Goal: Task Accomplishment & Management: Manage account settings

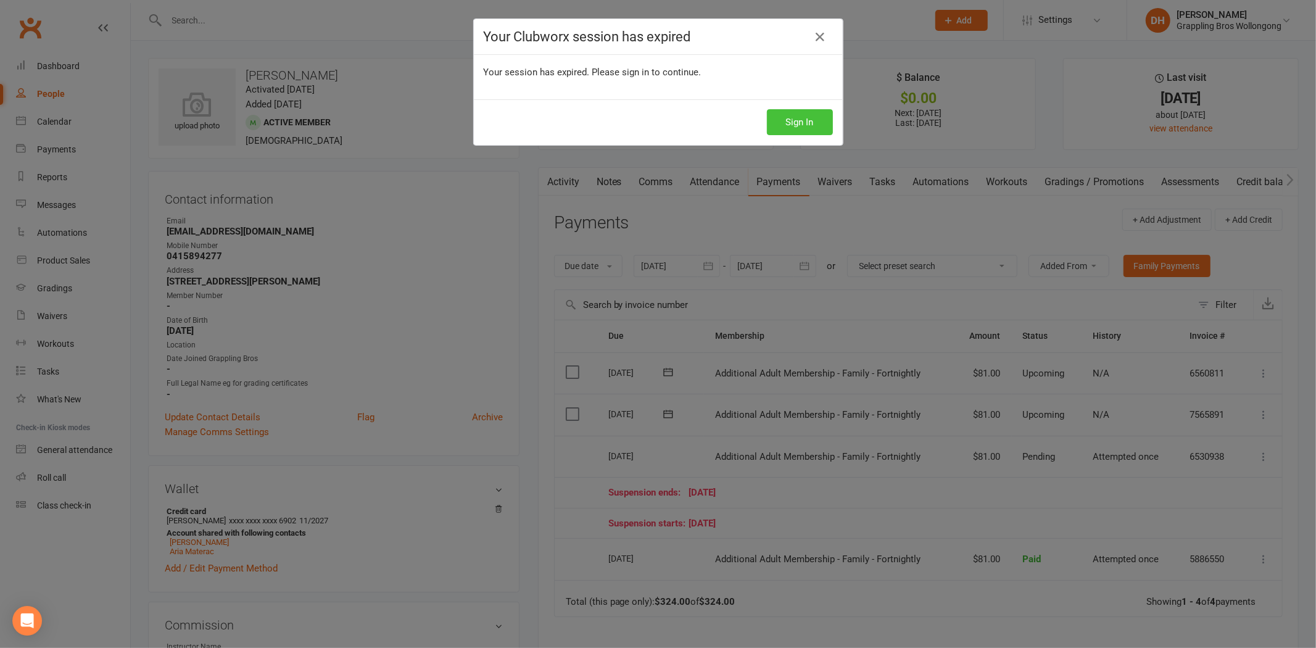
click at [818, 128] on button "Sign In" at bounding box center [800, 122] width 66 height 26
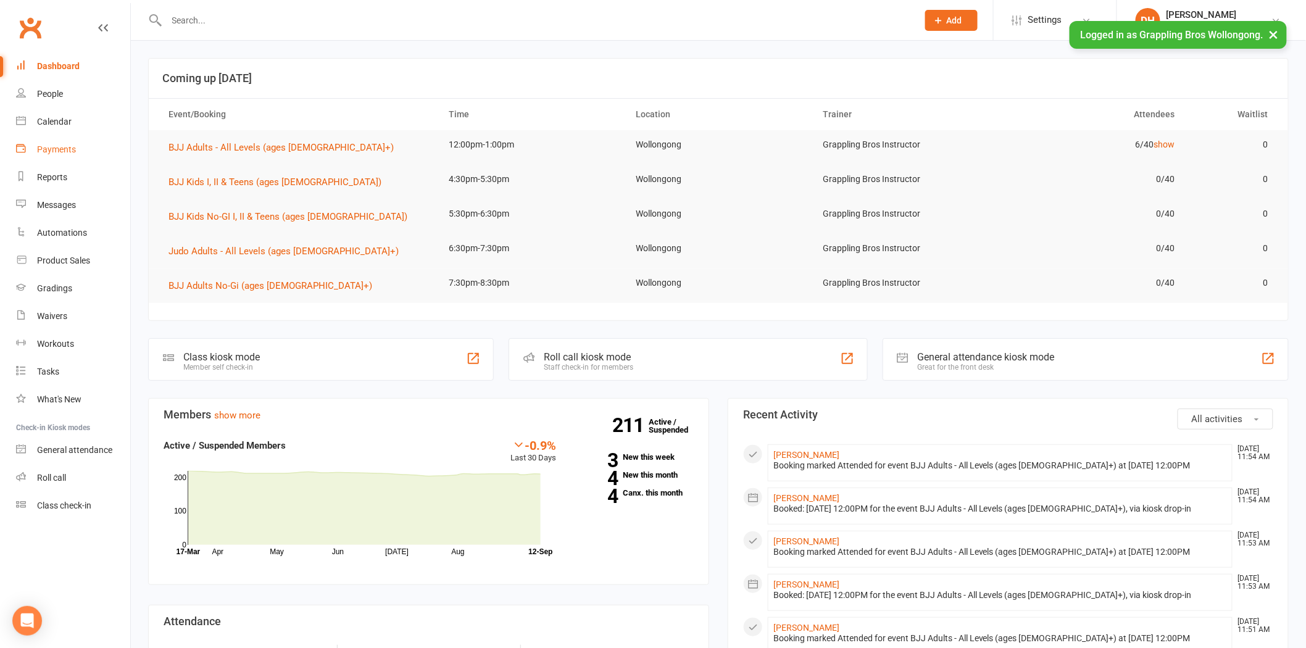
click at [59, 149] on div "Payments" at bounding box center [56, 149] width 39 height 10
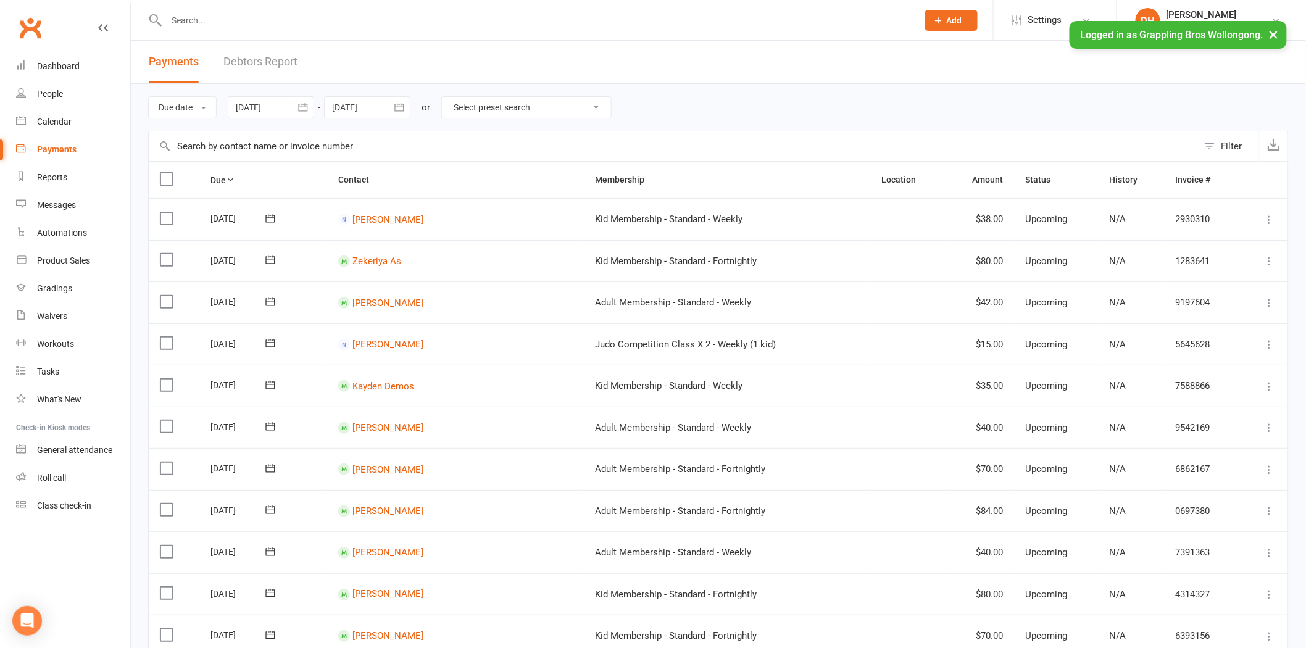
click at [272, 64] on link "Debtors Report" at bounding box center [260, 62] width 74 height 43
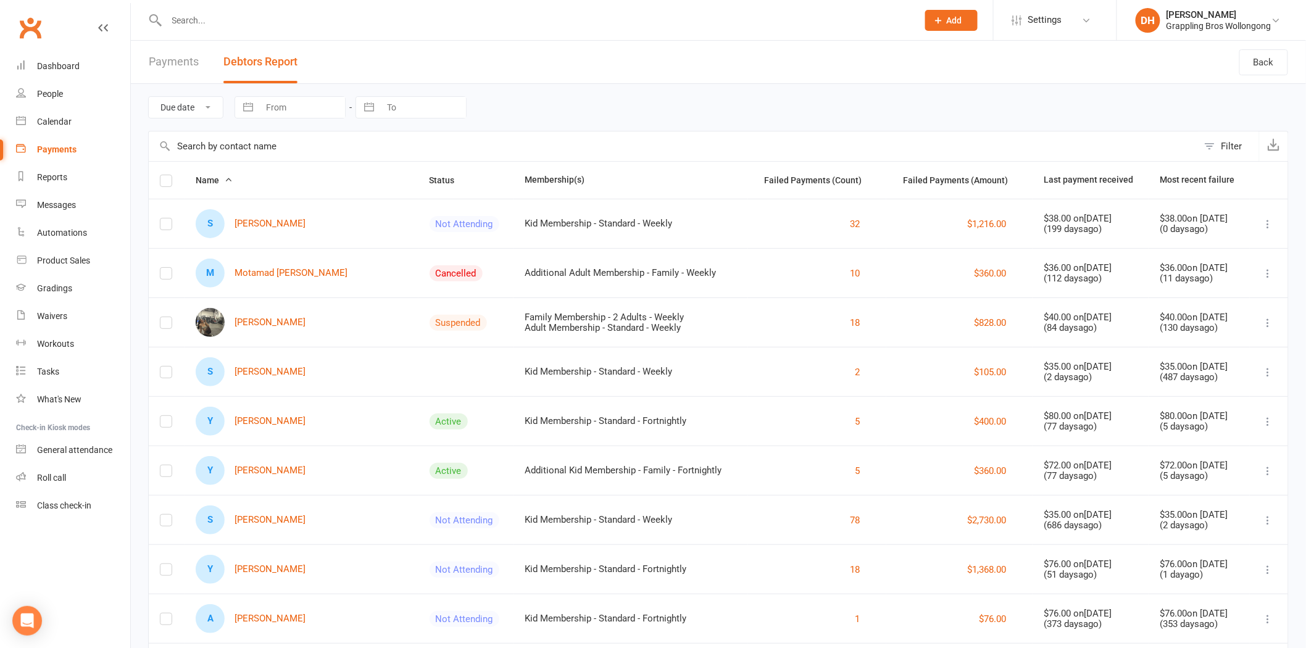
click at [231, 144] on input "text" at bounding box center [673, 146] width 1049 height 30
type input "e"
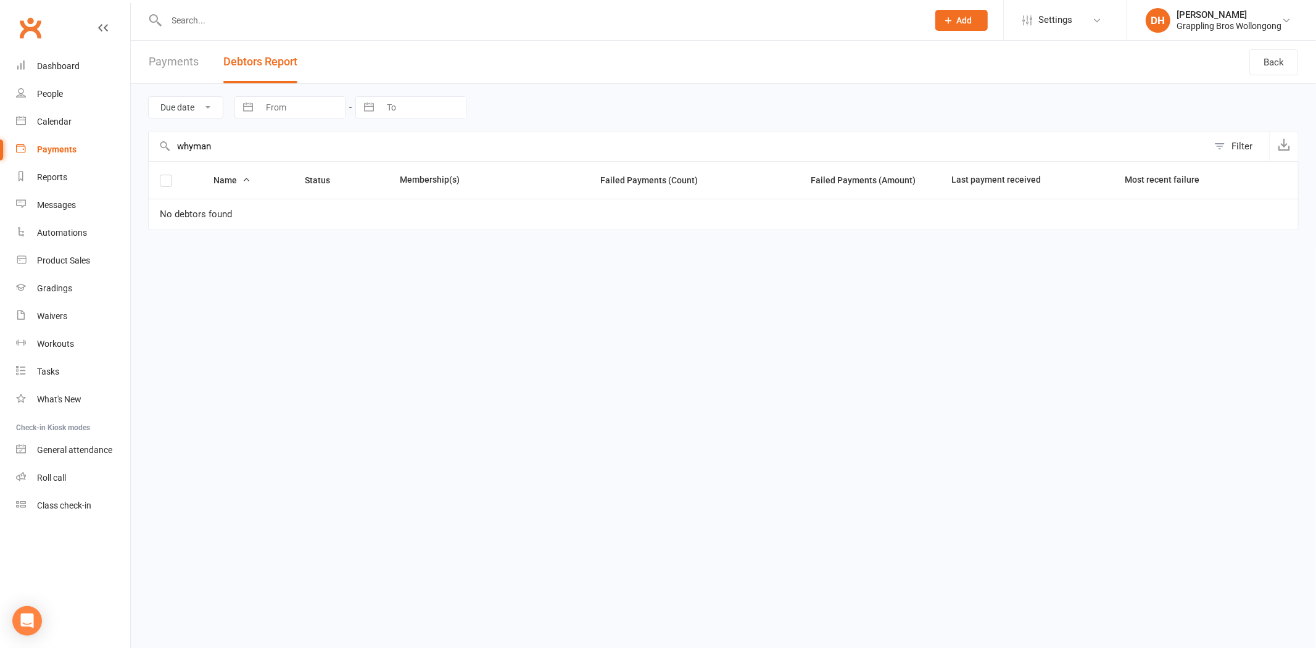
type input "whyman"
click at [223, 15] on input "text" at bounding box center [541, 20] width 757 height 17
type input "whyman"
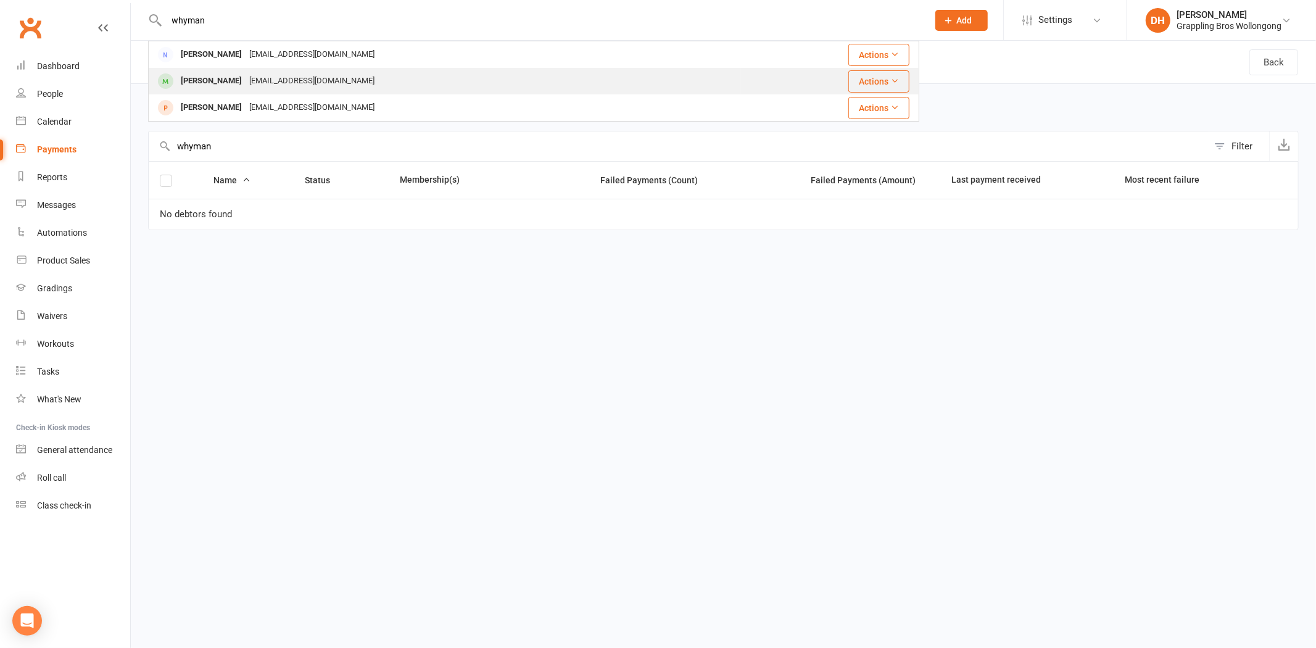
click at [280, 84] on div "ejwhyman@gmail.com" at bounding box center [312, 81] width 133 height 18
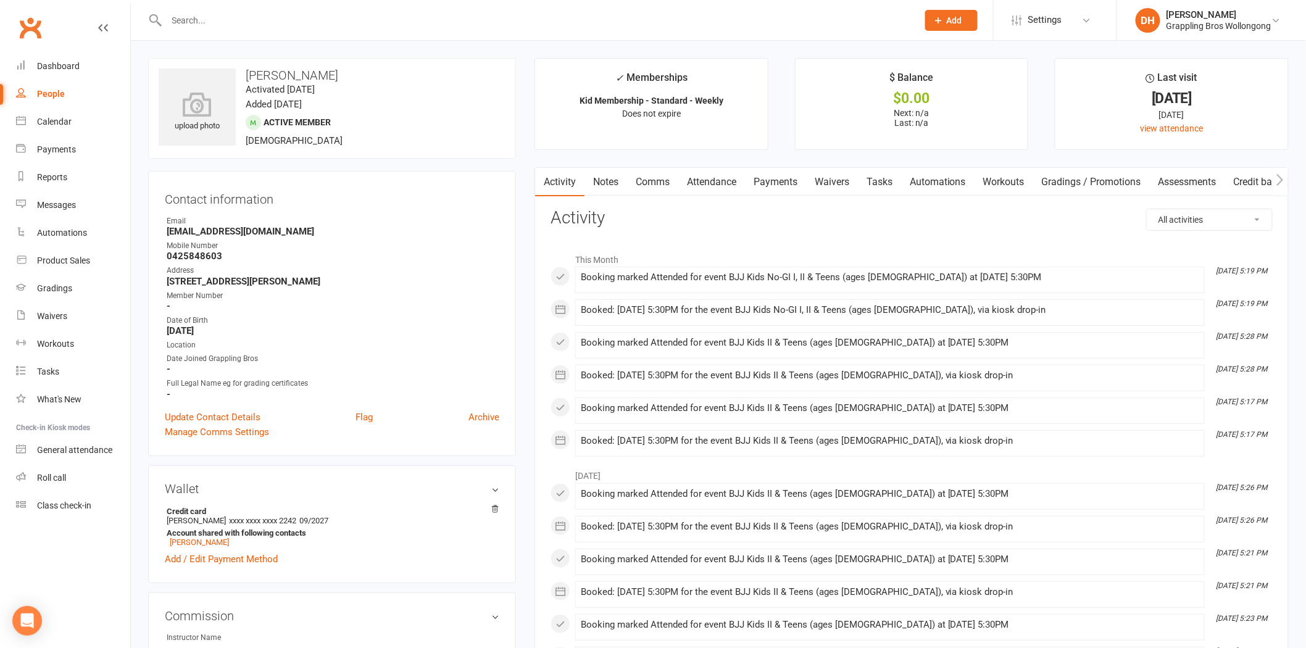
click at [747, 180] on link "Payments" at bounding box center [775, 182] width 61 height 28
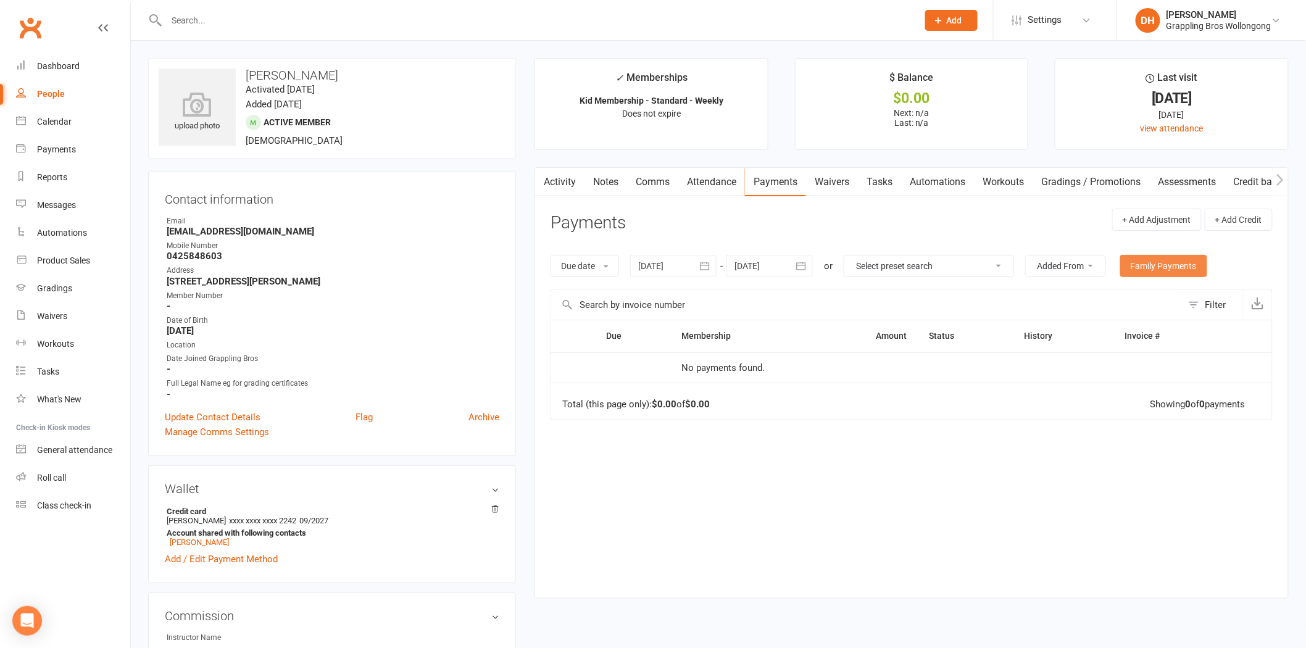
click at [1173, 266] on link "Family Payments" at bounding box center [1163, 266] width 87 height 22
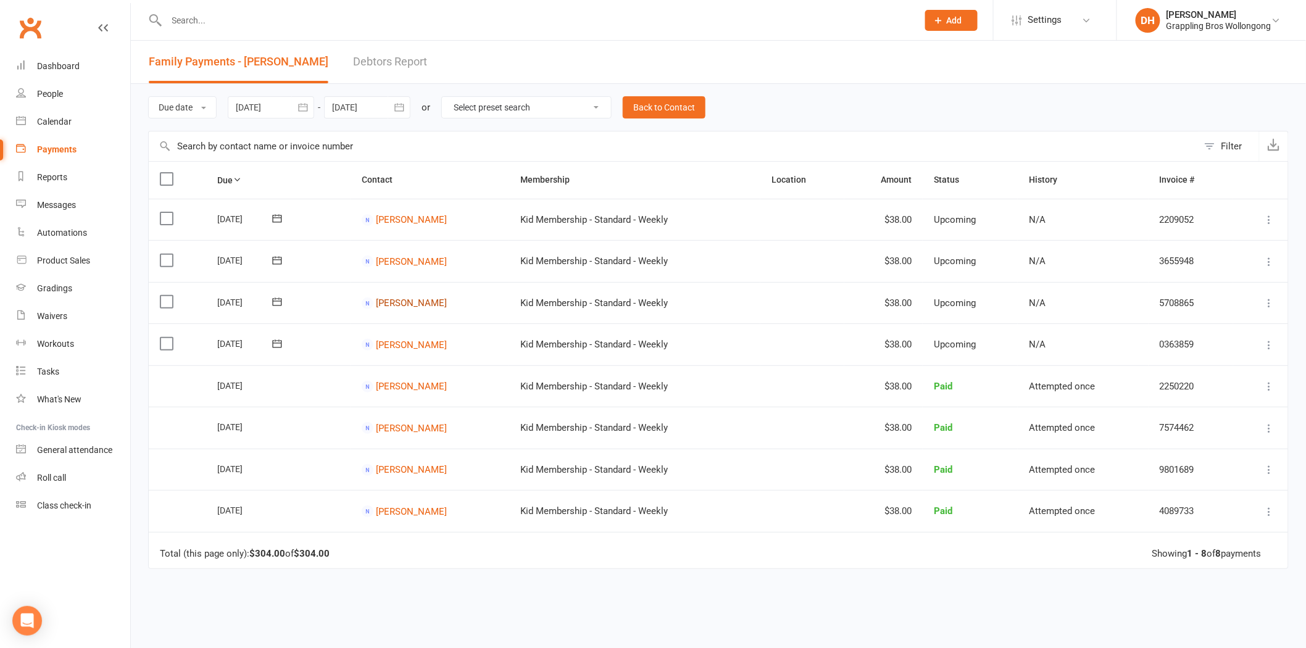
click at [417, 307] on link "ELLA Whyman" at bounding box center [411, 302] width 71 height 11
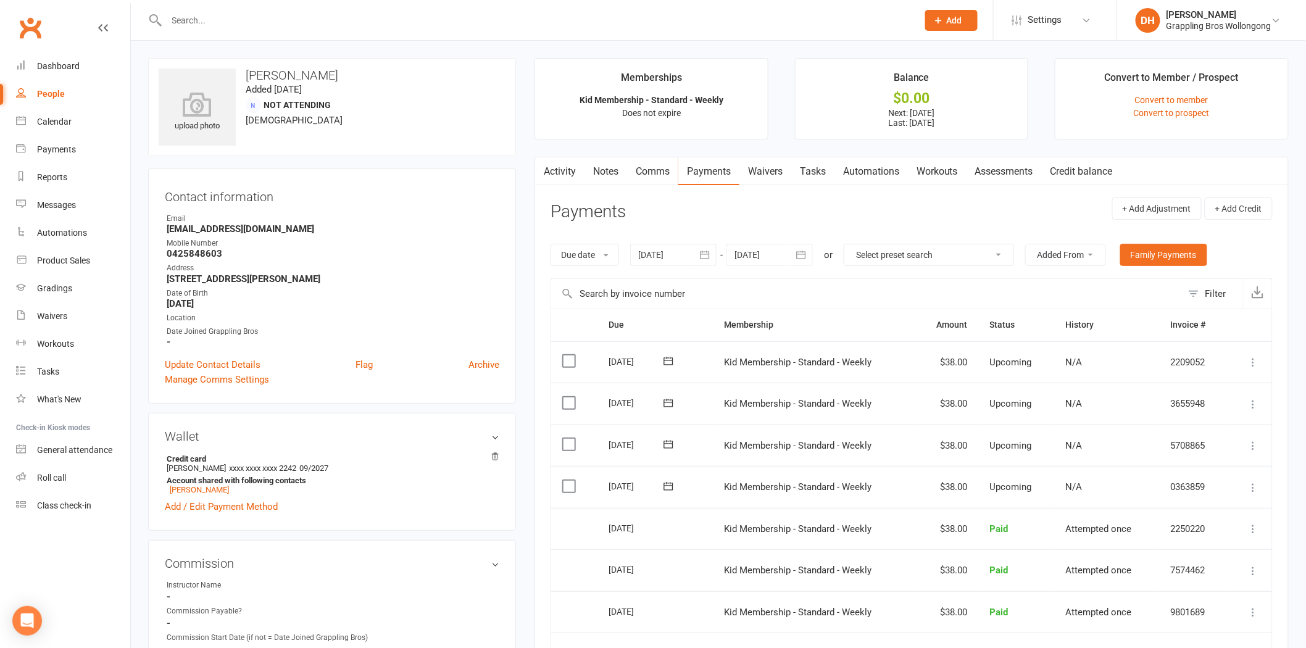
scroll to position [566, 0]
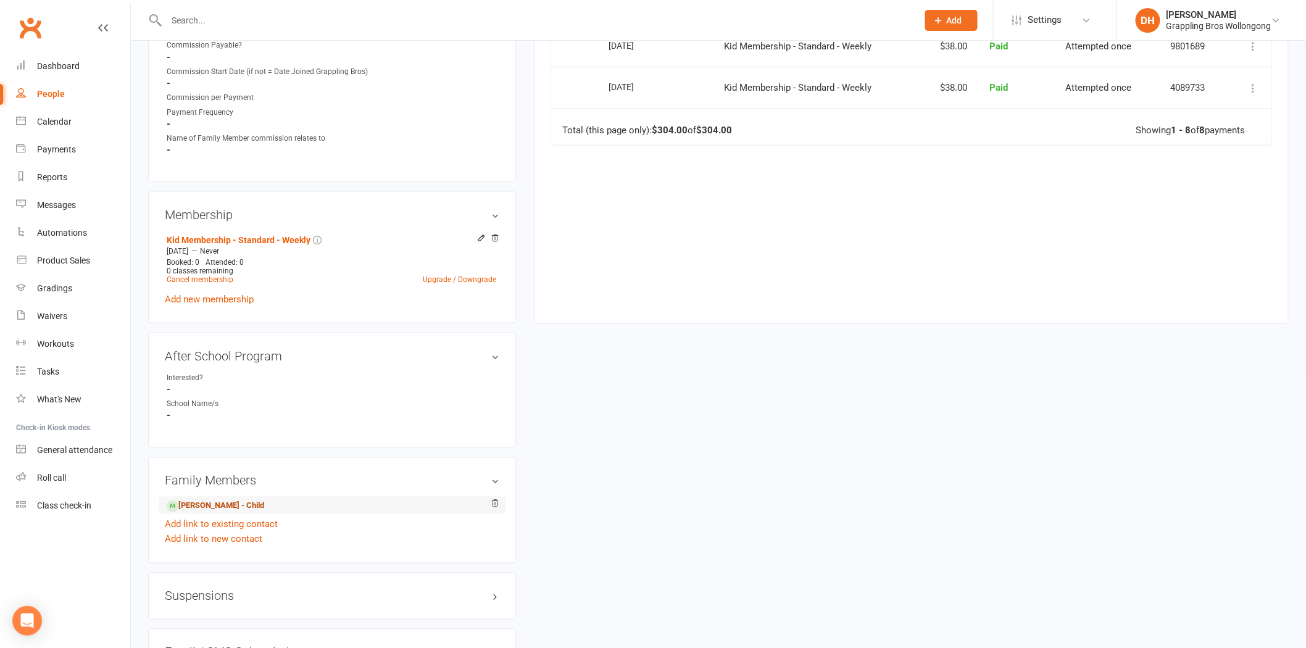
click at [243, 503] on link "Edwin Whyman - Child" at bounding box center [216, 506] width 98 height 13
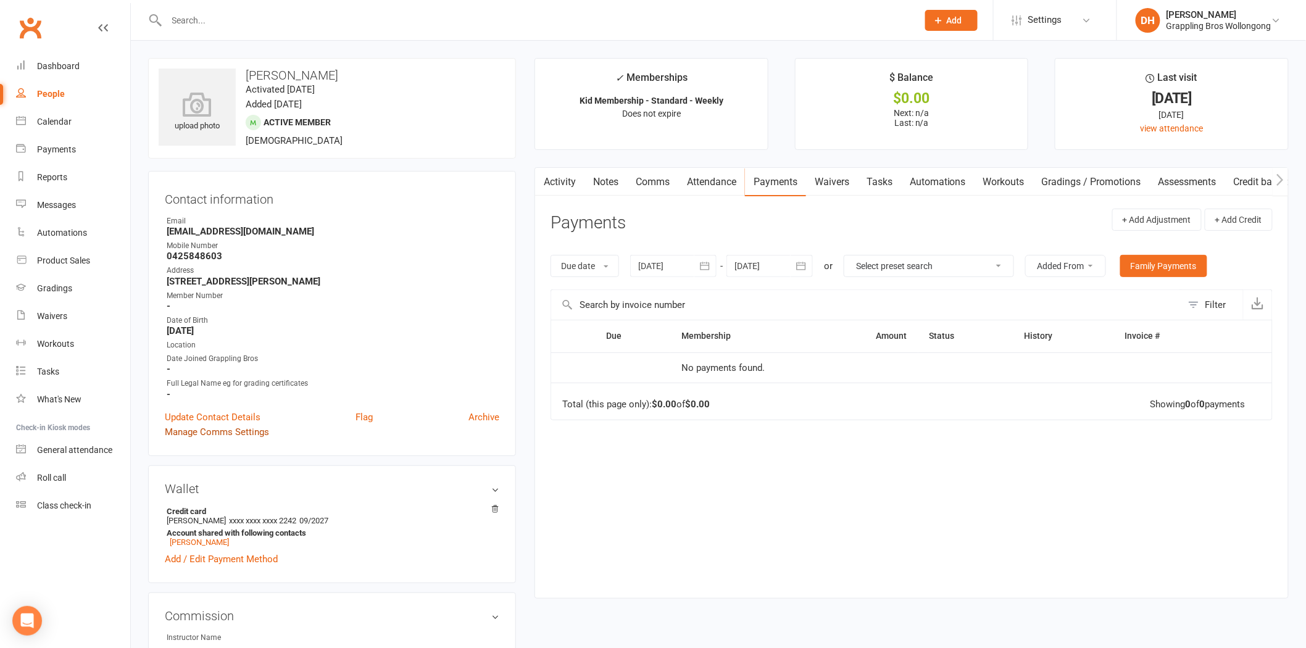
scroll to position [566, 0]
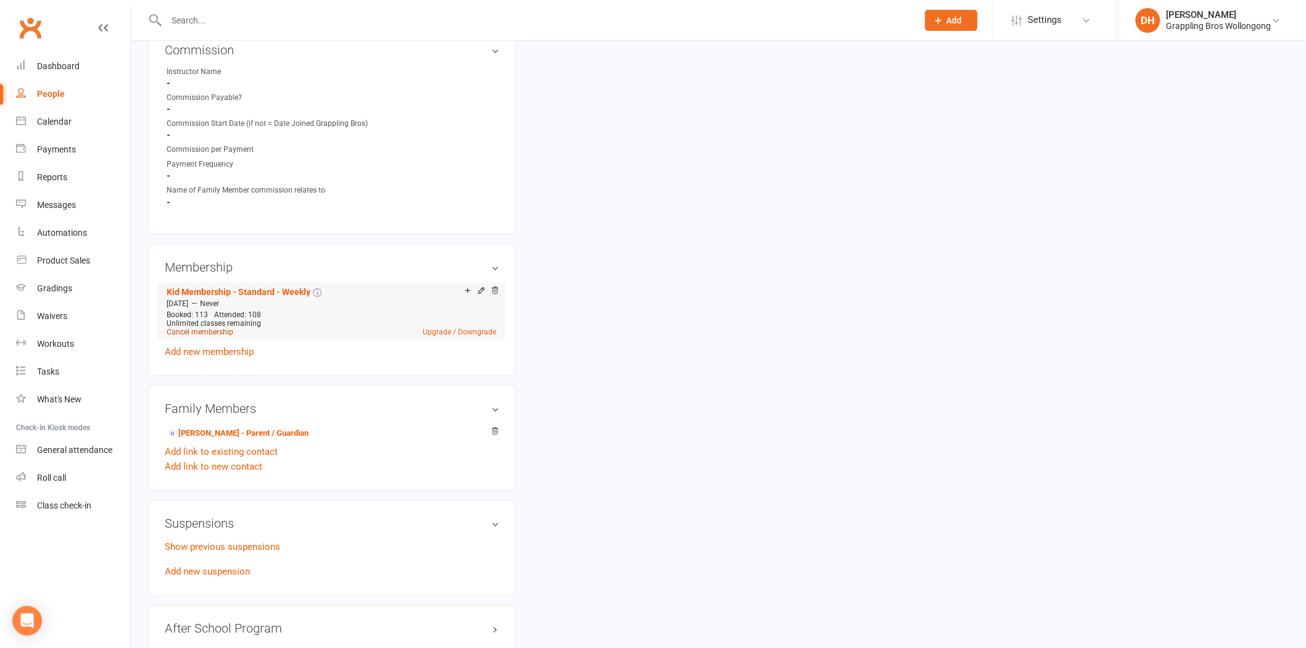
click at [209, 330] on link "Cancel membership" at bounding box center [200, 332] width 67 height 9
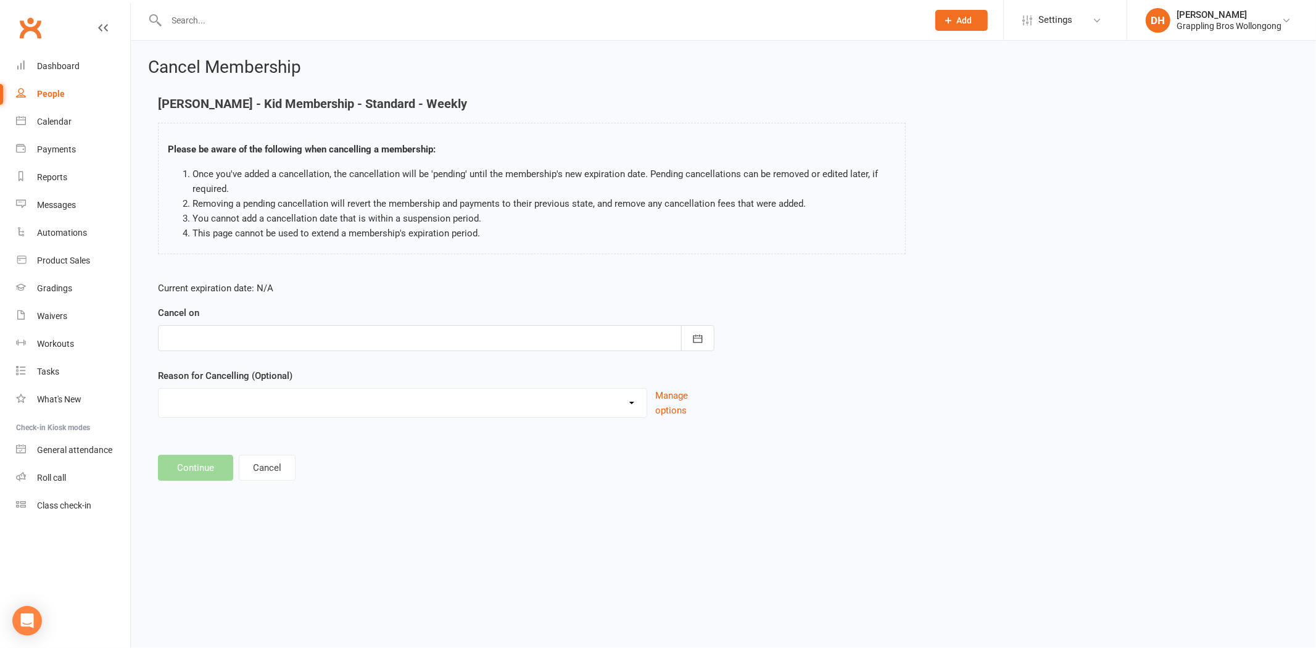
click at [249, 334] on div at bounding box center [436, 338] width 557 height 26
click at [279, 480] on button "24" at bounding box center [289, 487] width 26 height 22
type input "[DATE]"
click at [207, 465] on button "Continue" at bounding box center [195, 468] width 75 height 26
click at [207, 465] on html "Prospect Member Non-attending contact Class / event Appointment Grading event T…" at bounding box center [658, 259] width 1316 height 518
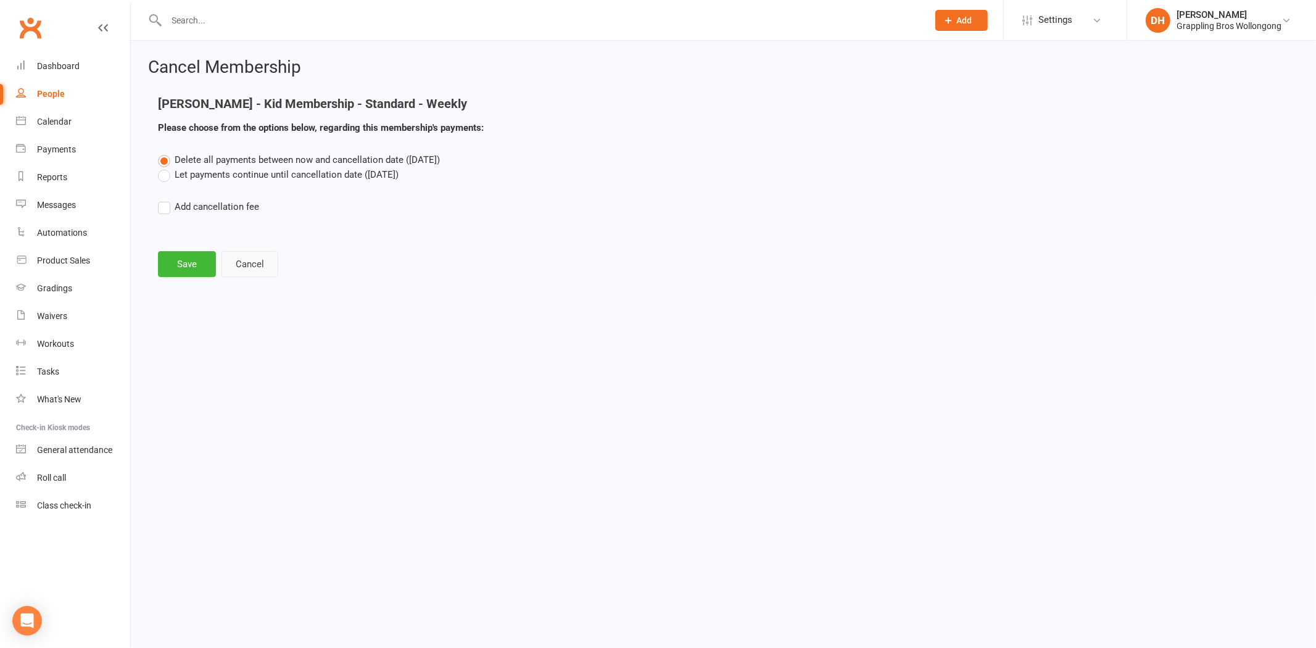
click at [260, 264] on button "Cancel" at bounding box center [250, 264] width 57 height 26
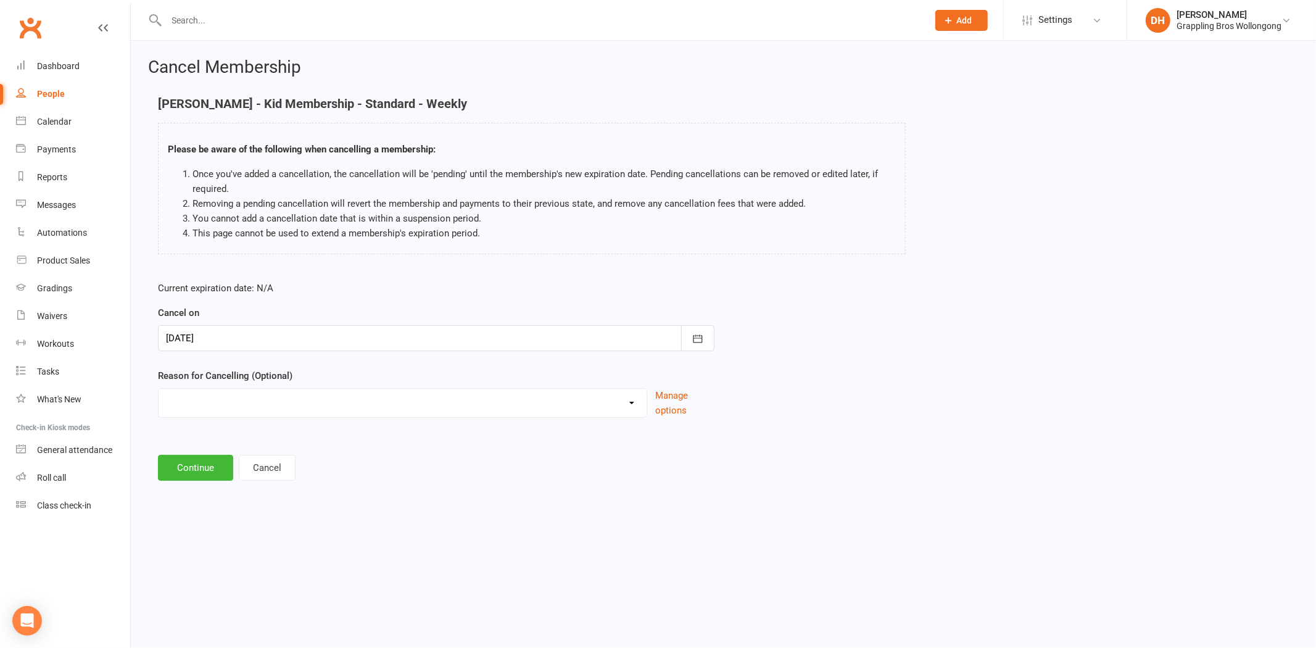
click at [246, 396] on select "Ezidebit Dispute Going Overseas Holiday Injury Work Commitments Other reason" at bounding box center [403, 401] width 488 height 25
select select "5"
click at [159, 389] on select "Ezidebit Dispute Going Overseas Holiday Injury Work Commitments Other reason" at bounding box center [403, 401] width 488 height 25
click at [229, 466] on input at bounding box center [436, 468] width 557 height 26
type input "Parent request"
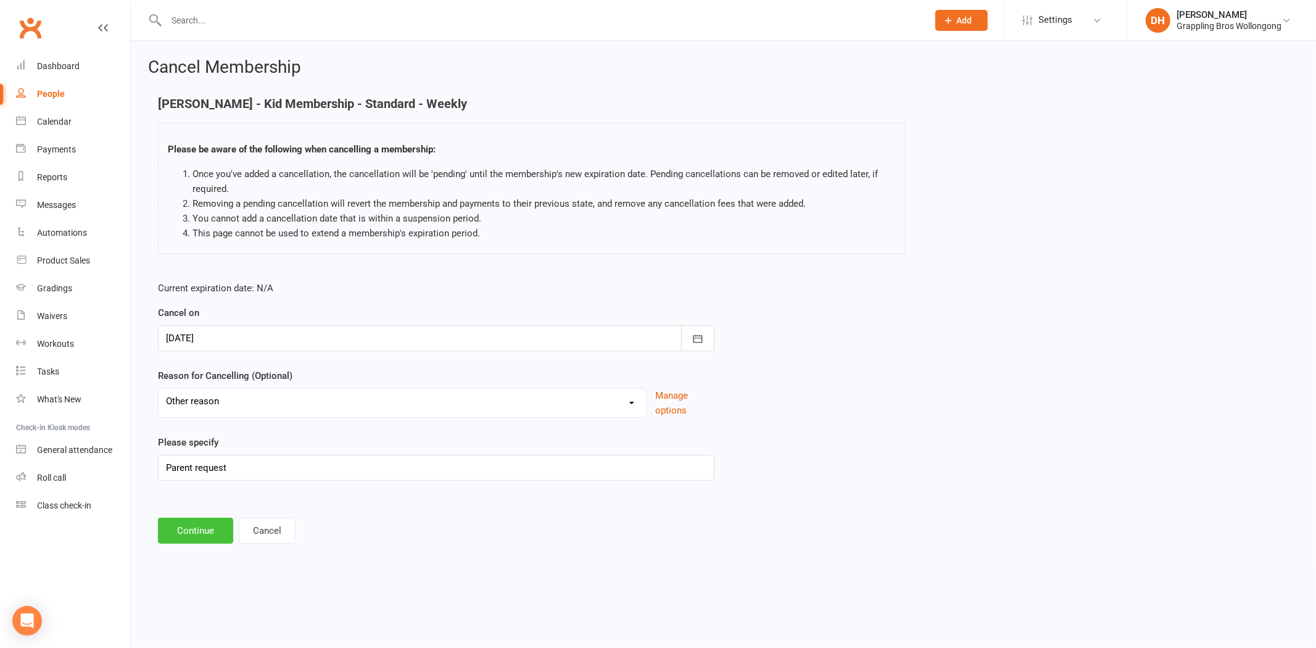
click at [186, 534] on button "Continue" at bounding box center [195, 531] width 75 height 26
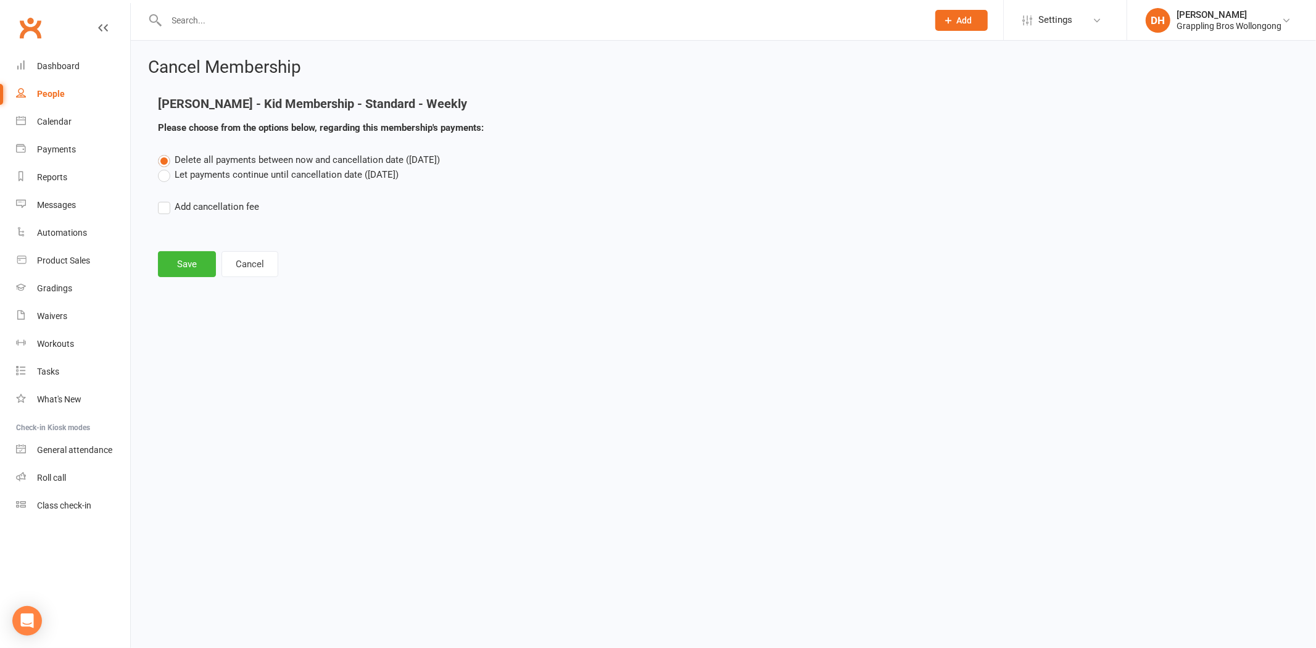
click at [251, 172] on label "Let payments continue until cancellation date (Sep 24, 2025)" at bounding box center [278, 174] width 241 height 15
click at [166, 167] on input "Let payments continue until cancellation date (Sep 24, 2025)" at bounding box center [162, 167] width 8 height 0
click at [187, 262] on button "Save" at bounding box center [187, 264] width 58 height 26
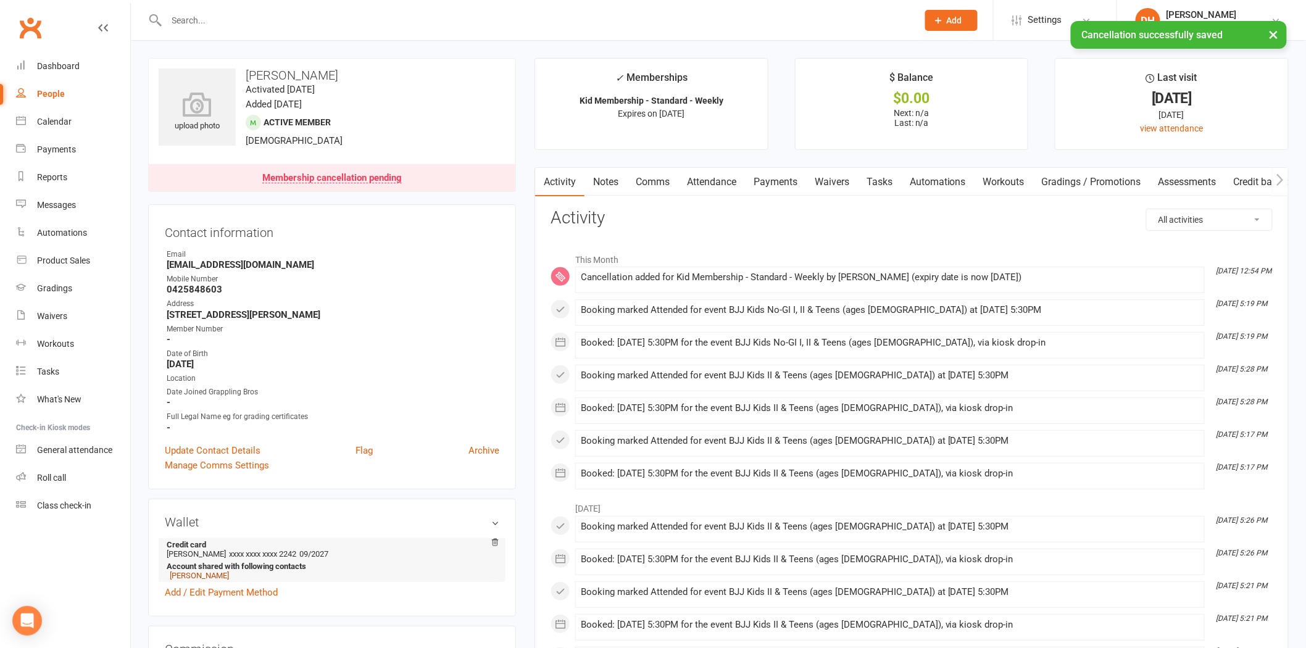
click at [201, 575] on link "[PERSON_NAME]" at bounding box center [199, 575] width 59 height 9
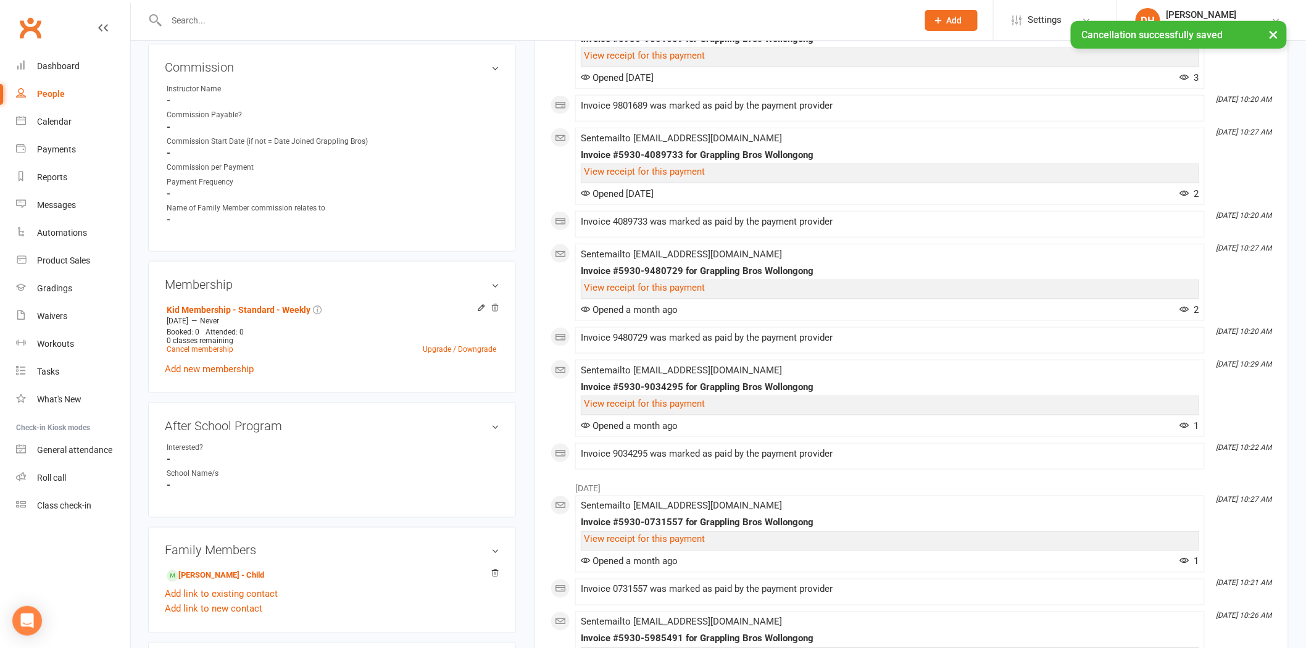
scroll to position [566, 0]
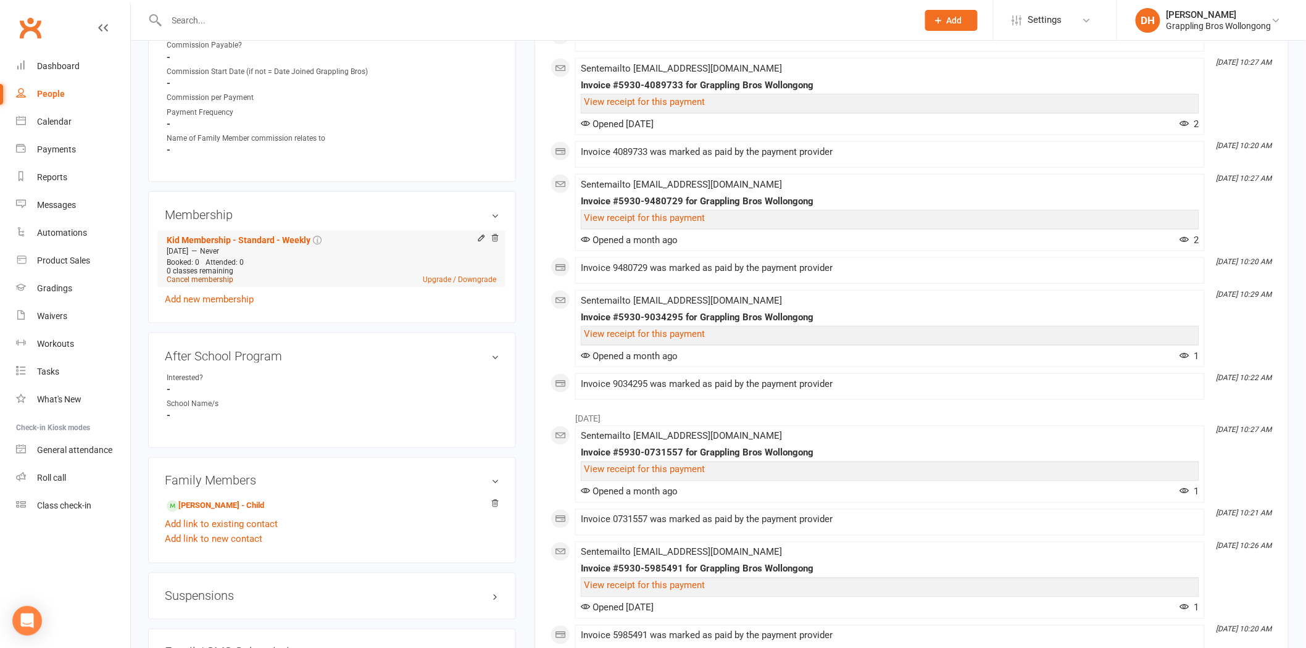
click at [217, 280] on link "Cancel membership" at bounding box center [200, 279] width 67 height 9
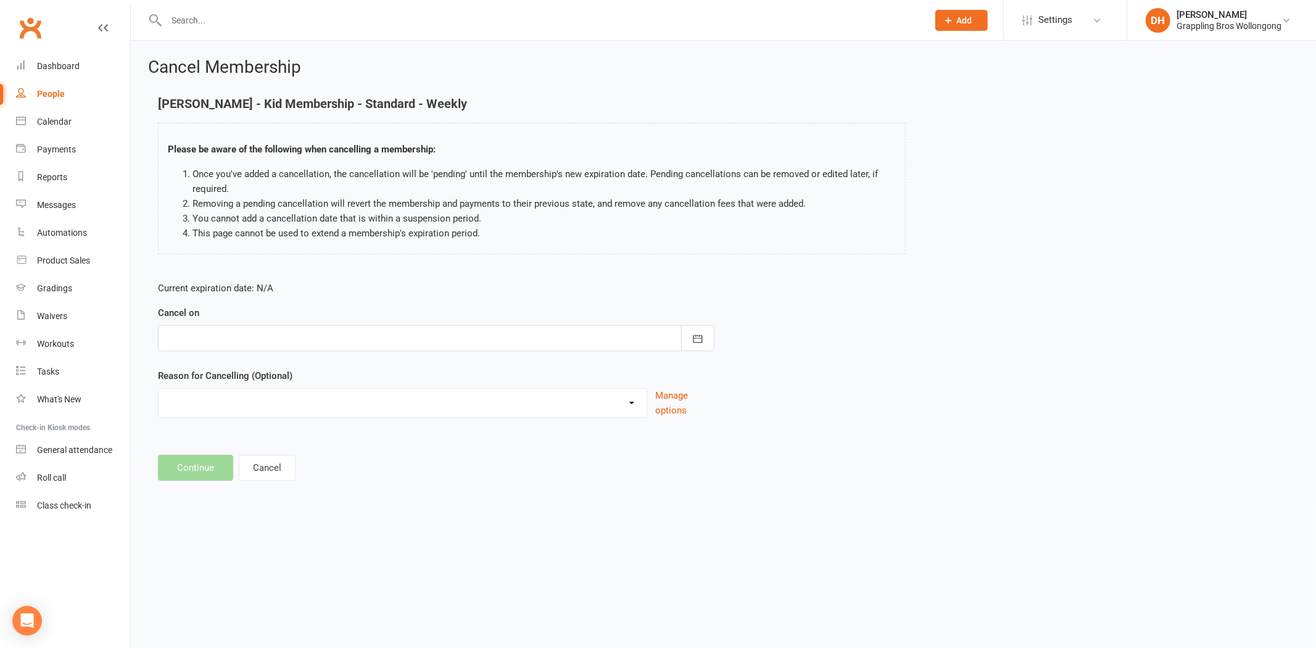
click at [256, 338] on div at bounding box center [436, 338] width 557 height 26
click at [291, 483] on span "24" at bounding box center [289, 487] width 10 height 10
type input "[DATE]"
click at [207, 405] on select "Ezidebit Dispute Going Overseas Holiday Injury Work Commitments Other reason" at bounding box center [403, 401] width 488 height 25
select select "5"
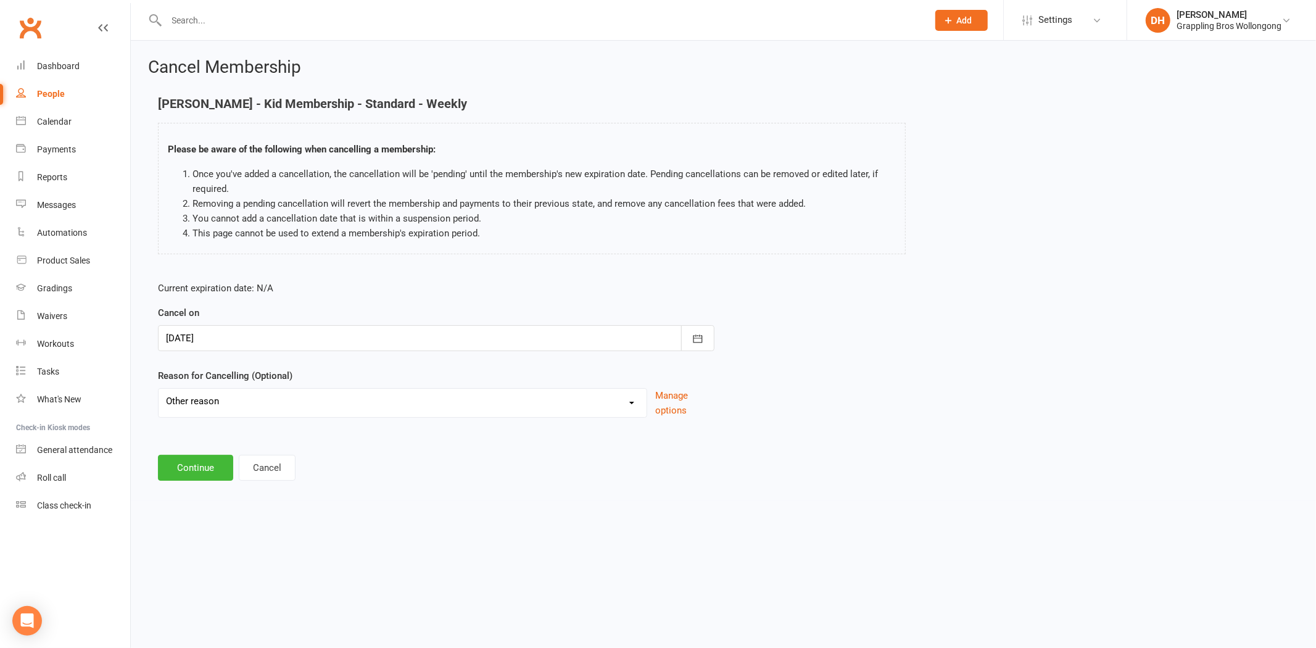
click at [159, 389] on select "Ezidebit Dispute Going Overseas Holiday Injury Work Commitments Other reason" at bounding box center [403, 401] width 488 height 25
click at [223, 463] on input at bounding box center [436, 468] width 557 height 26
type input "Parent request"
click at [196, 519] on button "Continue" at bounding box center [195, 531] width 75 height 26
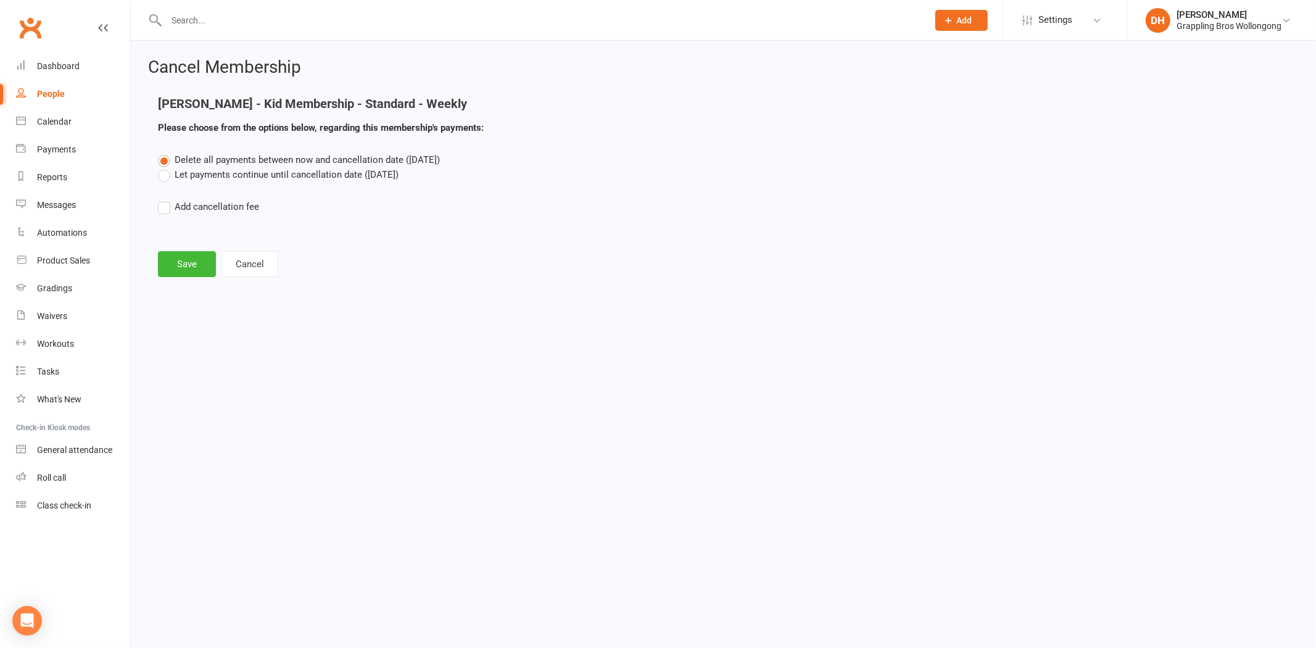
click at [286, 173] on label "Let payments continue until cancellation date (Sep 24, 2025)" at bounding box center [278, 174] width 241 height 15
click at [166, 167] on input "Let payments continue until cancellation date (Sep 24, 2025)" at bounding box center [162, 167] width 8 height 0
click at [201, 262] on button "Save" at bounding box center [187, 264] width 58 height 26
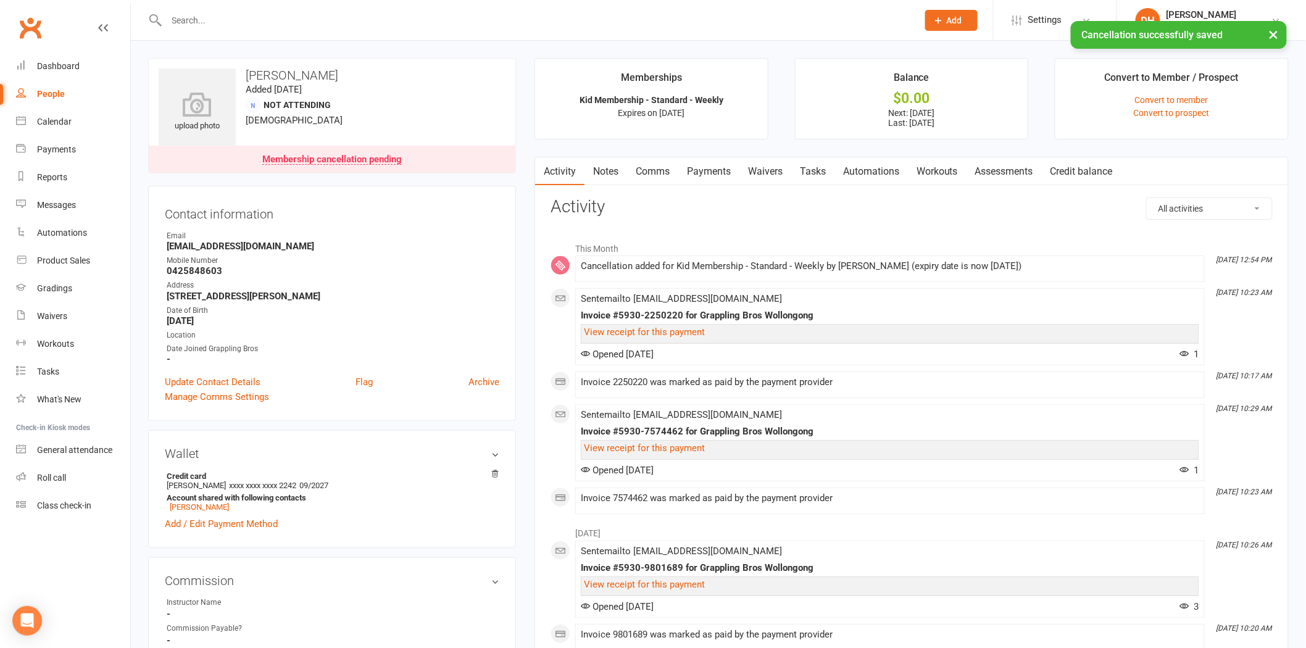
click at [704, 171] on link "Payments" at bounding box center [708, 171] width 61 height 28
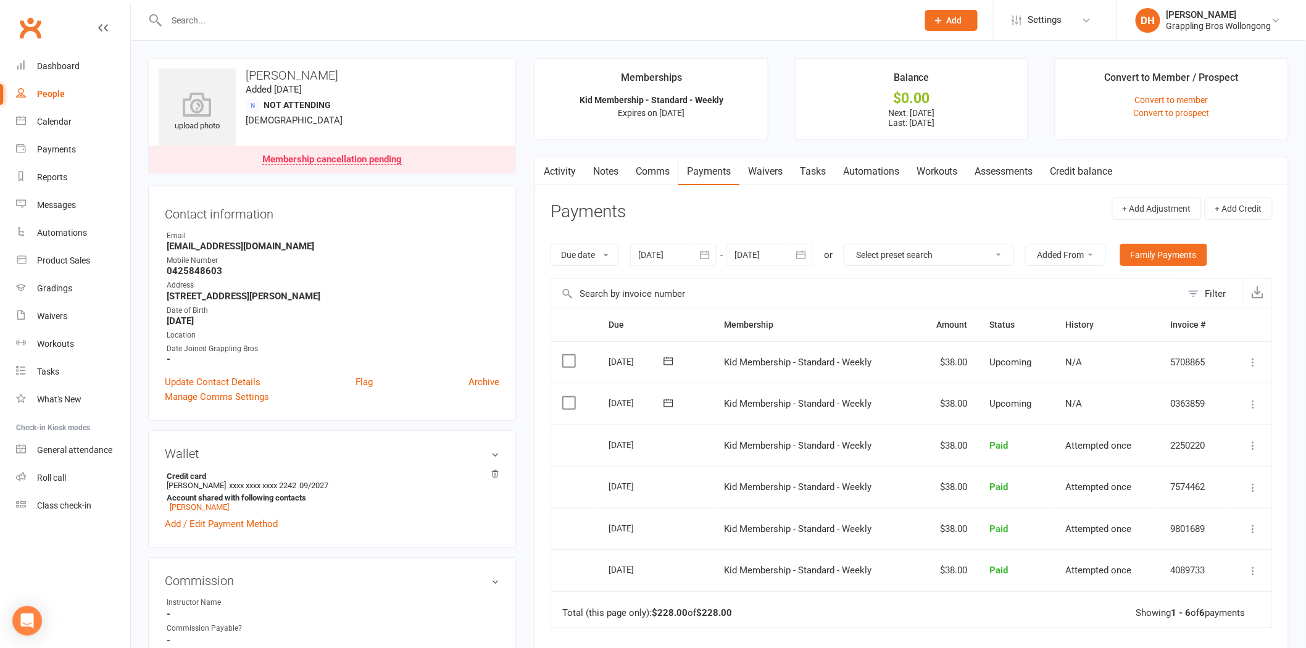
click at [451, 22] on input "text" at bounding box center [536, 20] width 746 height 17
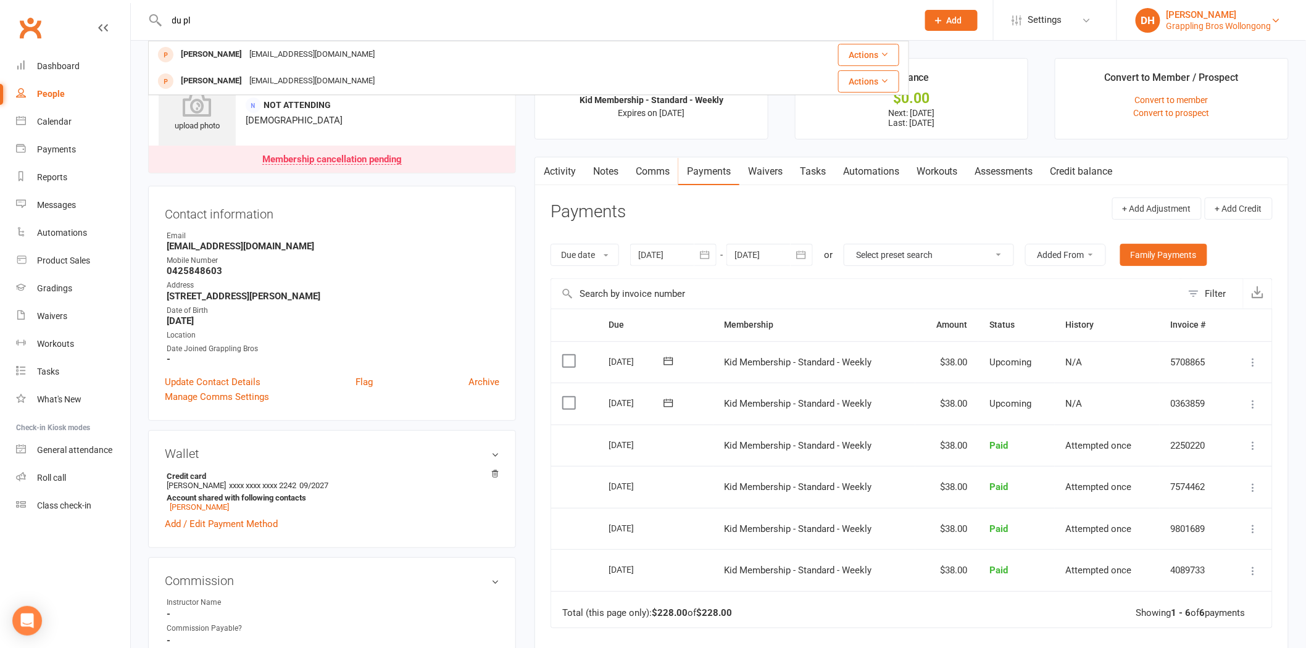
type input "du pl"
click at [1200, 16] on div "[PERSON_NAME]" at bounding box center [1218, 14] width 105 height 11
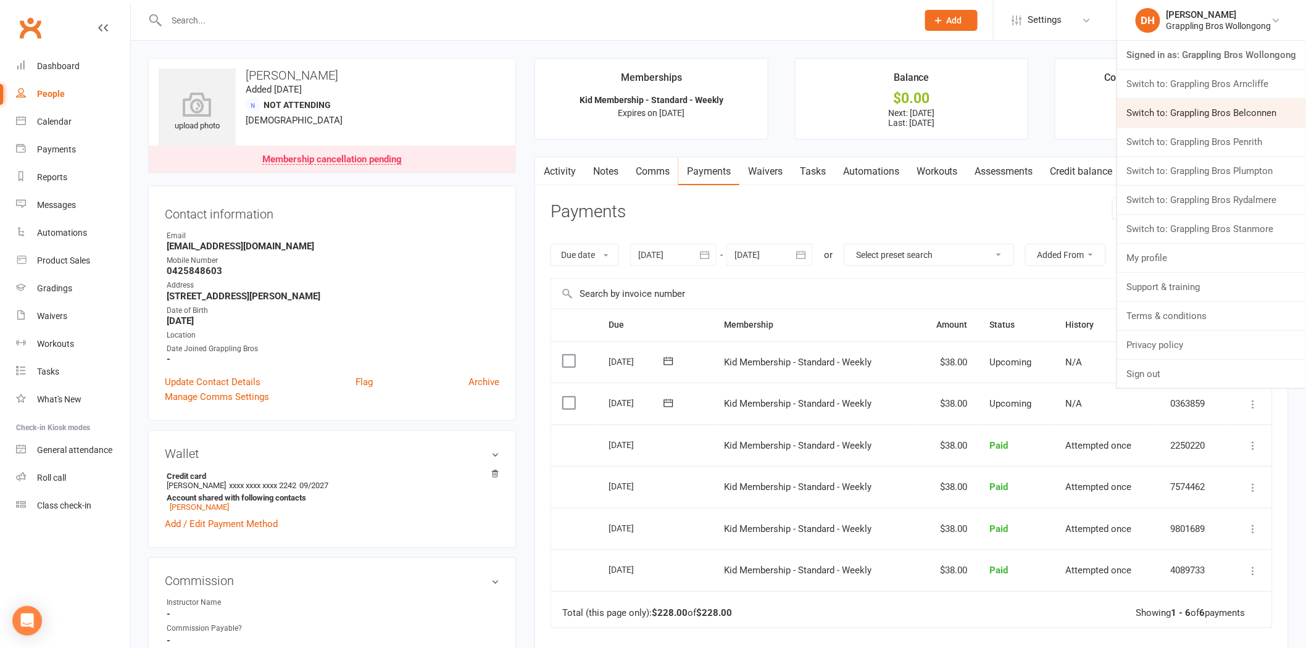
click at [1182, 122] on link "Switch to: Grappling Bros Belconnen" at bounding box center [1211, 113] width 189 height 28
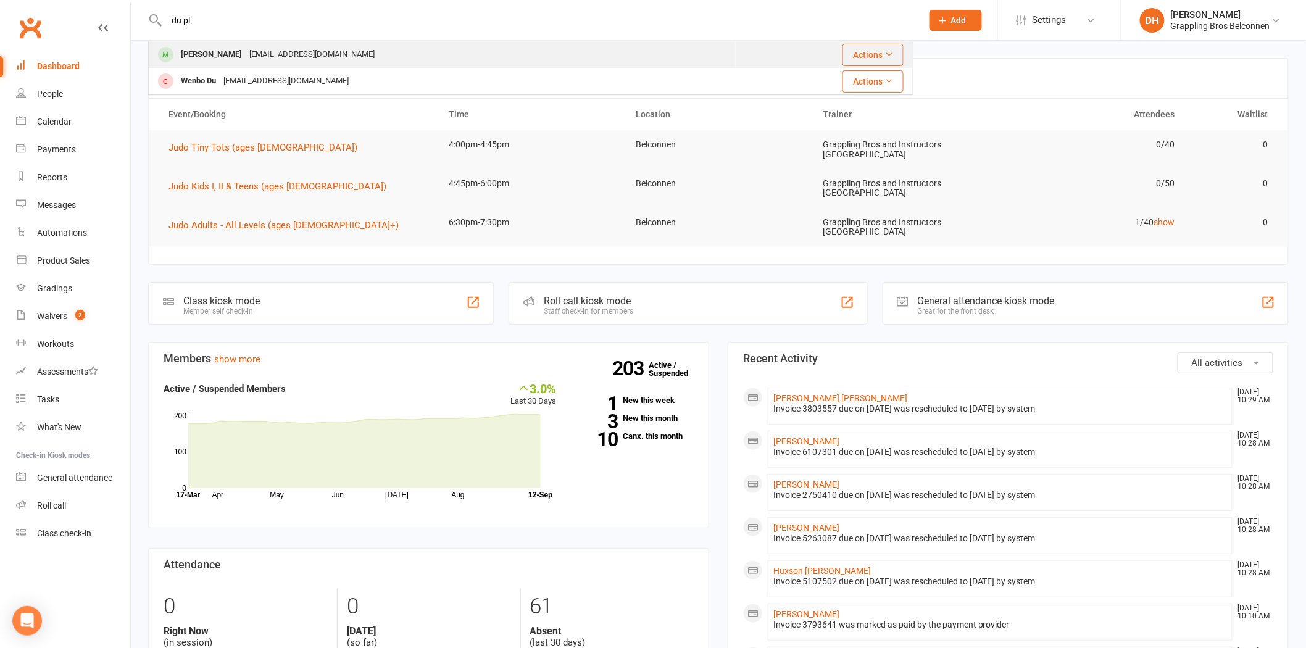
type input "du pl"
click at [288, 50] on div "Miegdu@gmail.com" at bounding box center [312, 55] width 133 height 18
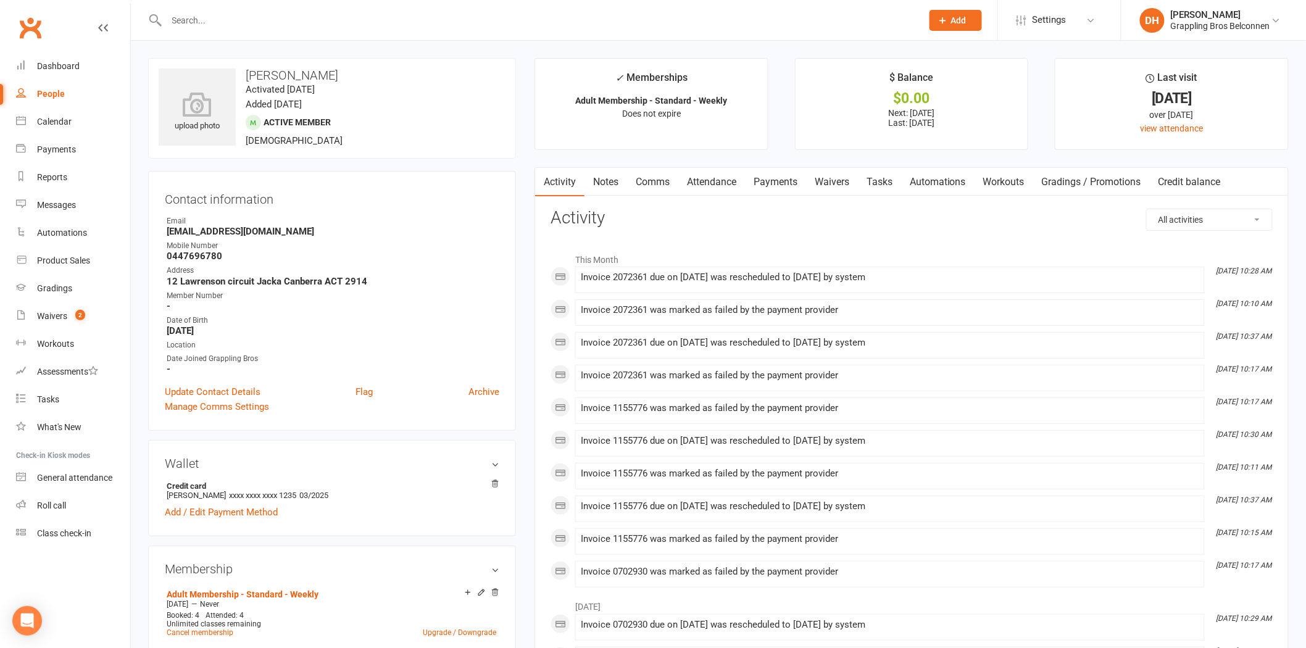
click at [766, 186] on link "Payments" at bounding box center [775, 182] width 61 height 28
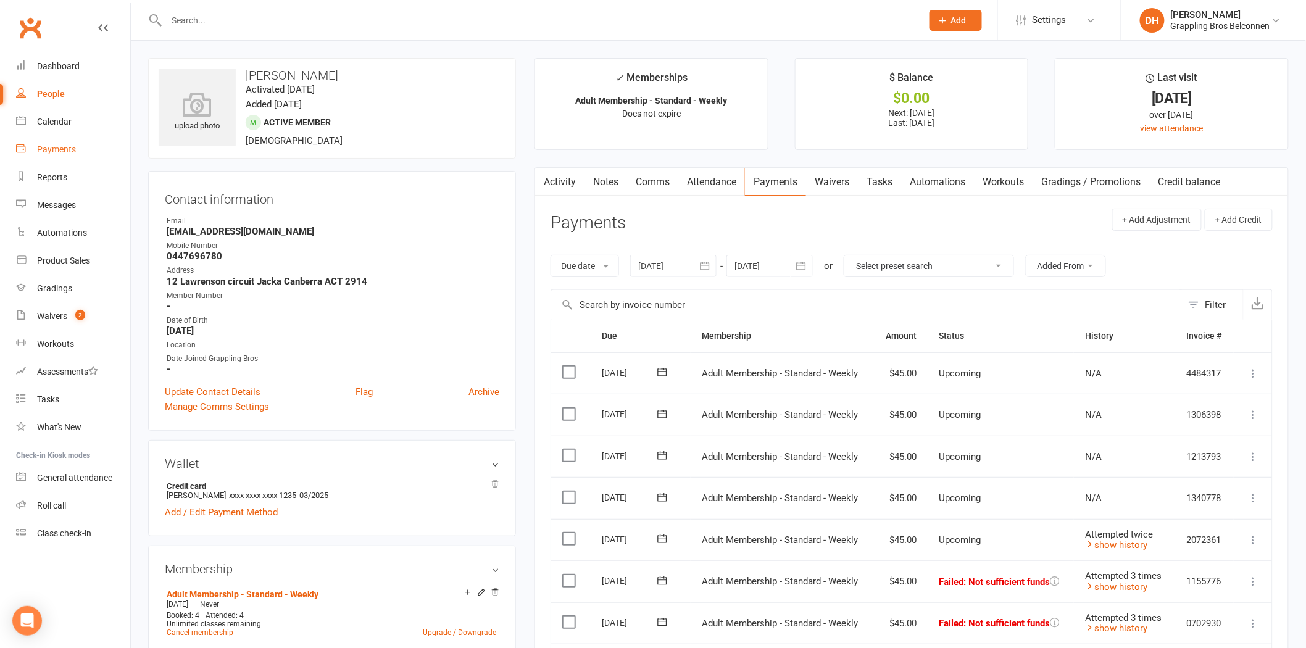
click at [80, 148] on link "Payments" at bounding box center [73, 150] width 114 height 28
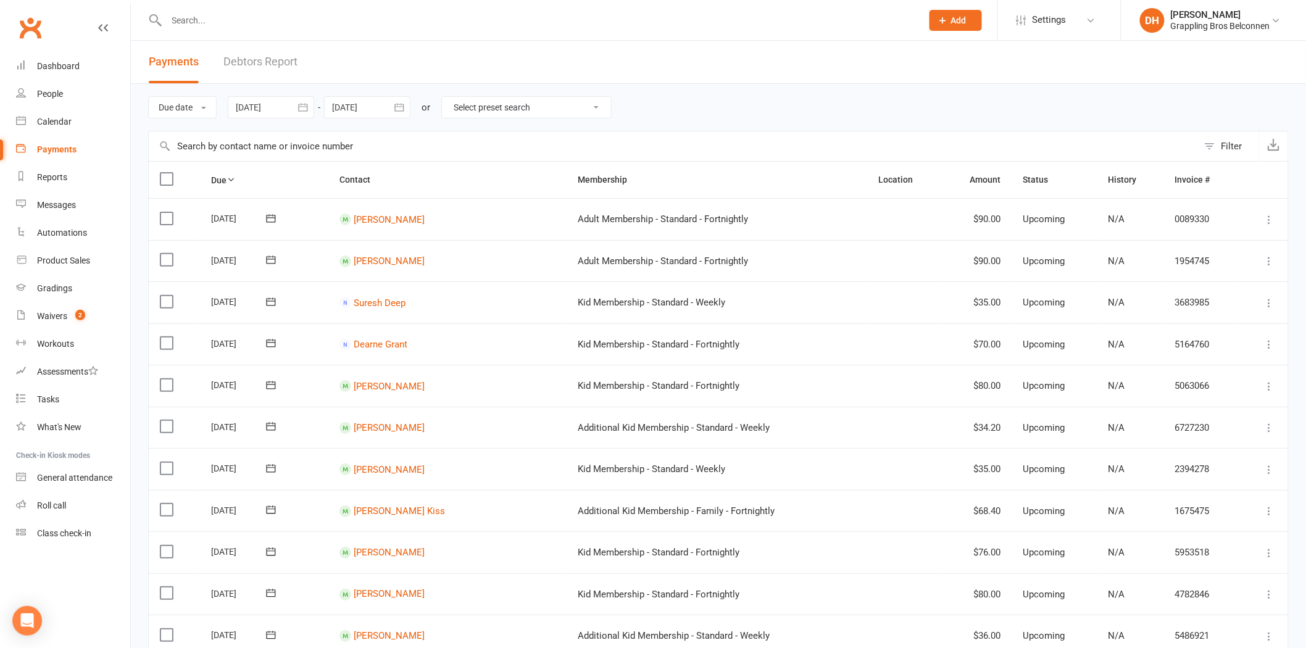
click at [270, 53] on link "Debtors Report" at bounding box center [260, 62] width 74 height 43
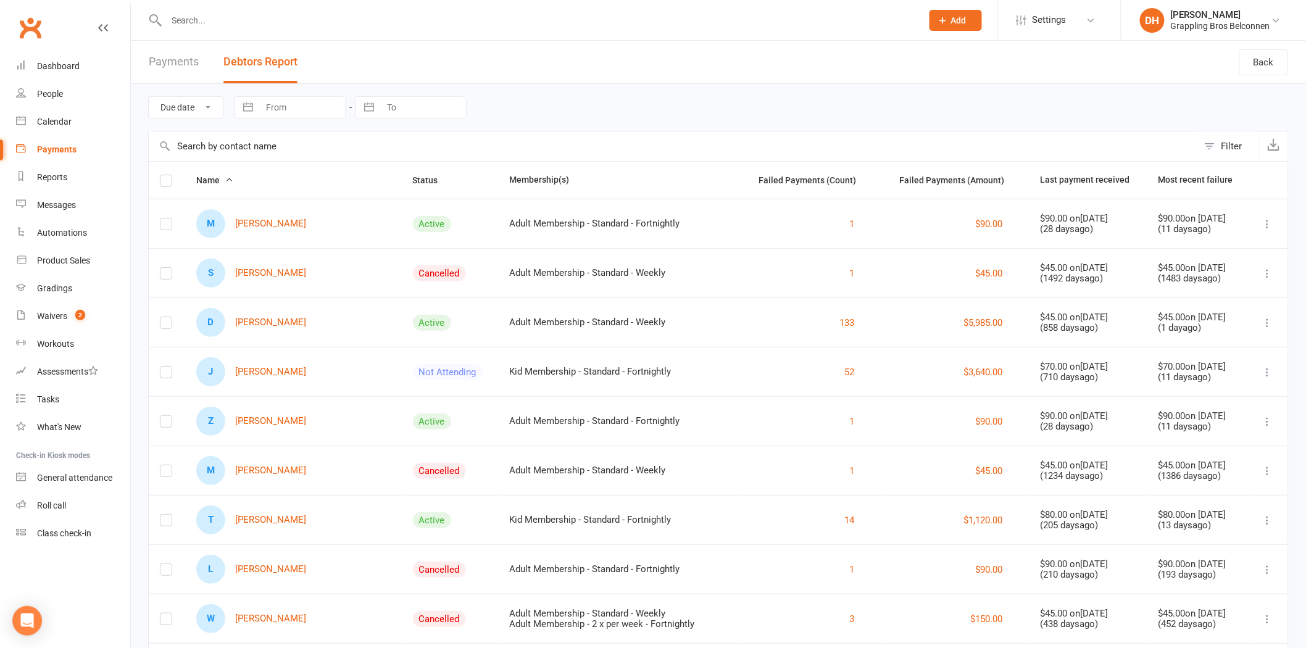
click at [251, 140] on input "text" at bounding box center [673, 146] width 1049 height 30
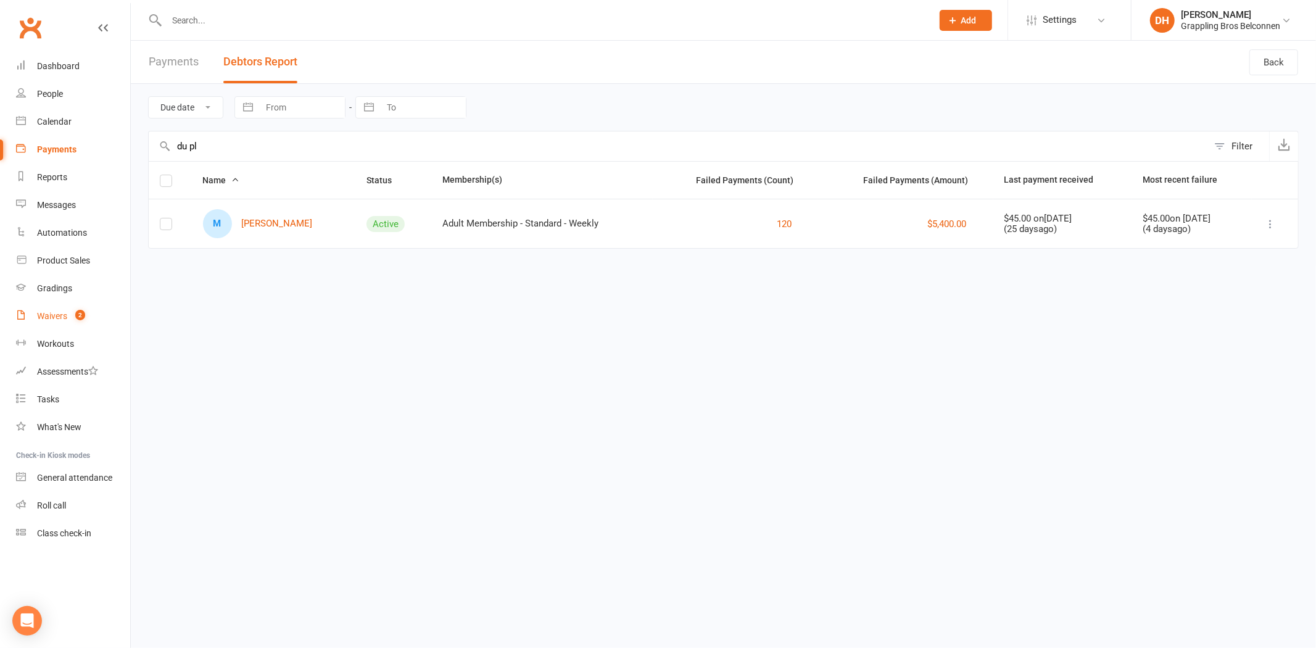
type input "du pl"
click at [64, 318] on div "Waivers" at bounding box center [52, 316] width 30 height 10
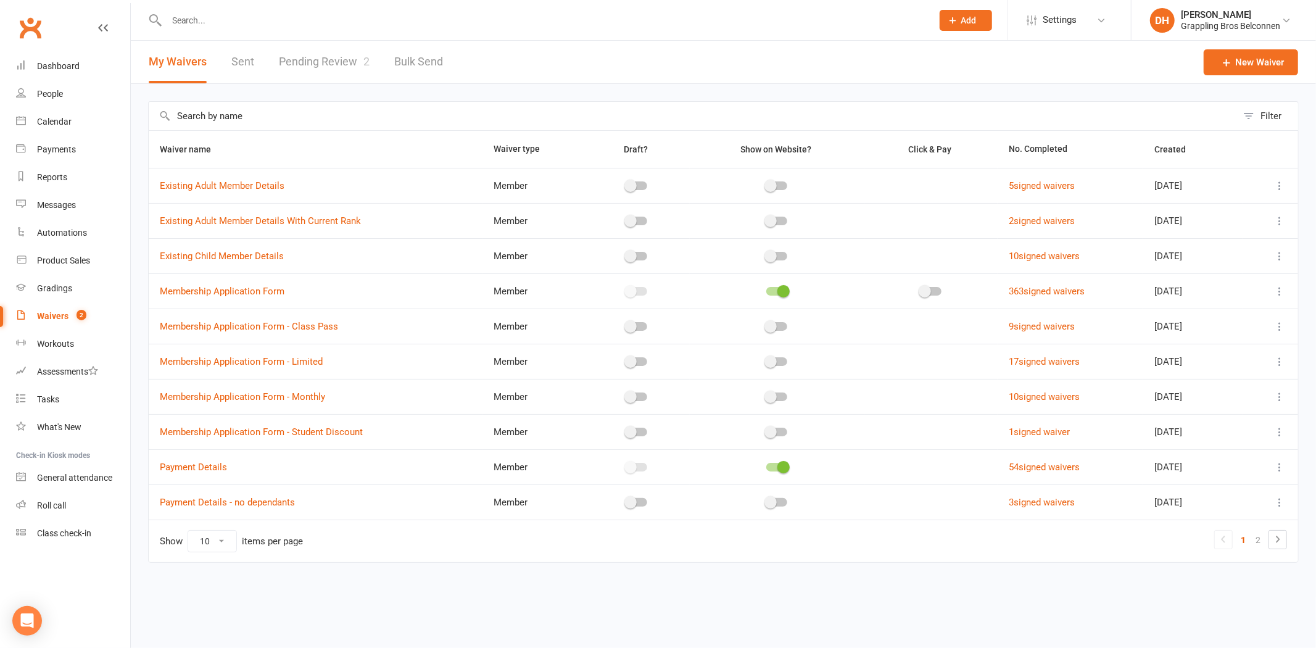
click at [322, 62] on link "Pending Review 2" at bounding box center [324, 62] width 91 height 43
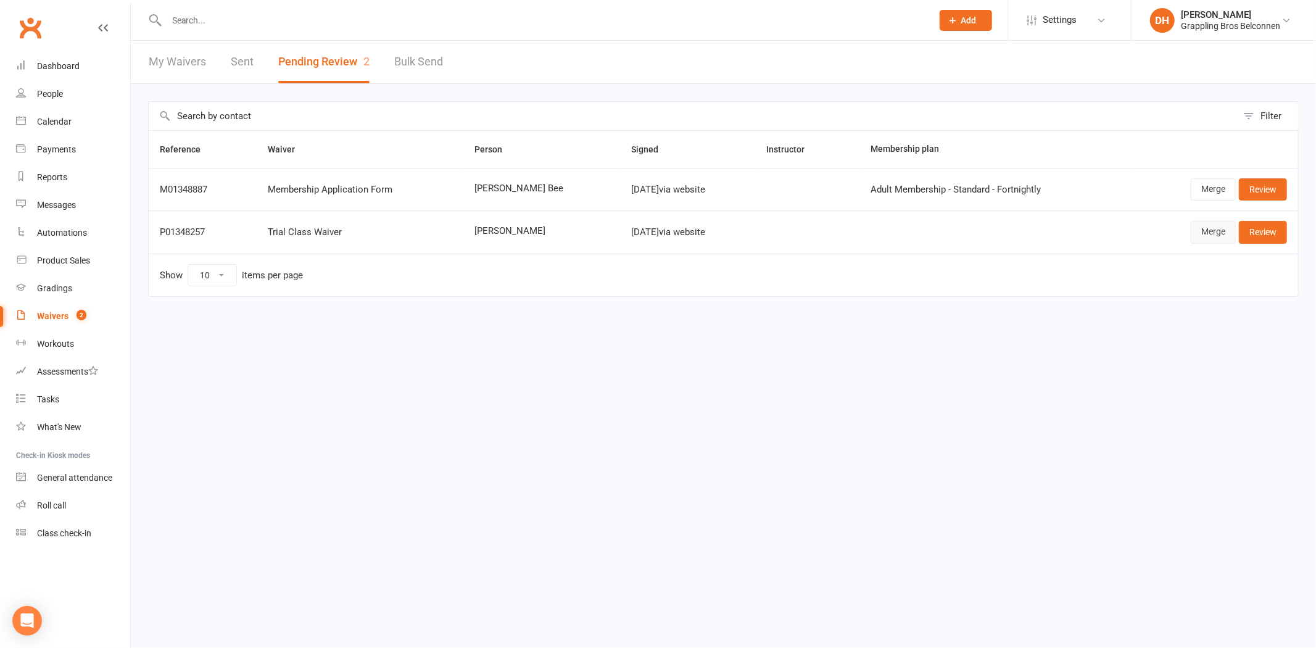
click at [1213, 230] on link "Merge" at bounding box center [1213, 232] width 45 height 22
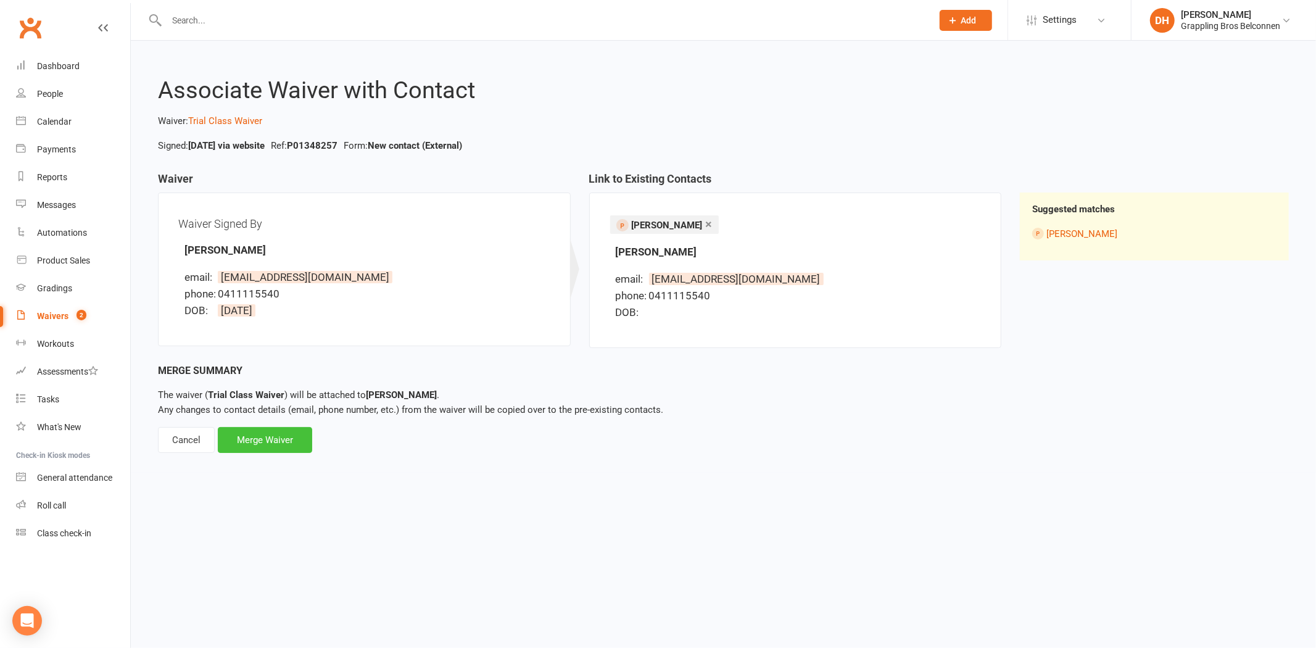
click at [278, 432] on div "Merge Waiver" at bounding box center [265, 440] width 94 height 26
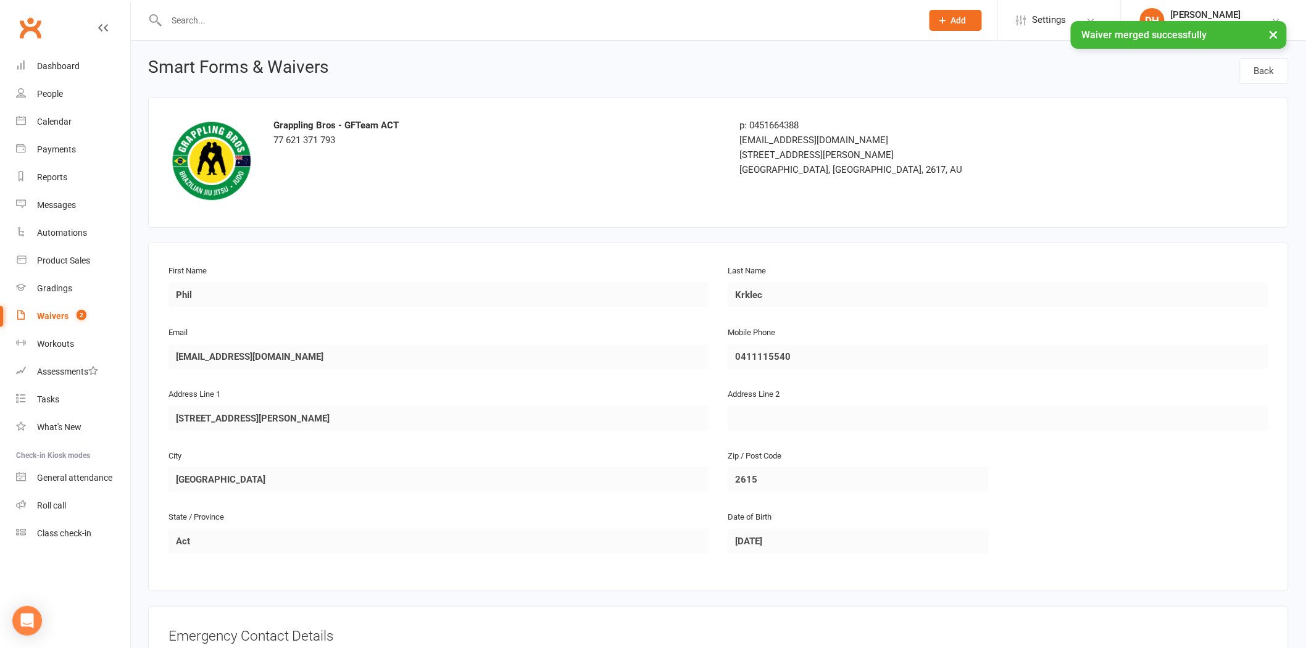
scroll to position [463, 0]
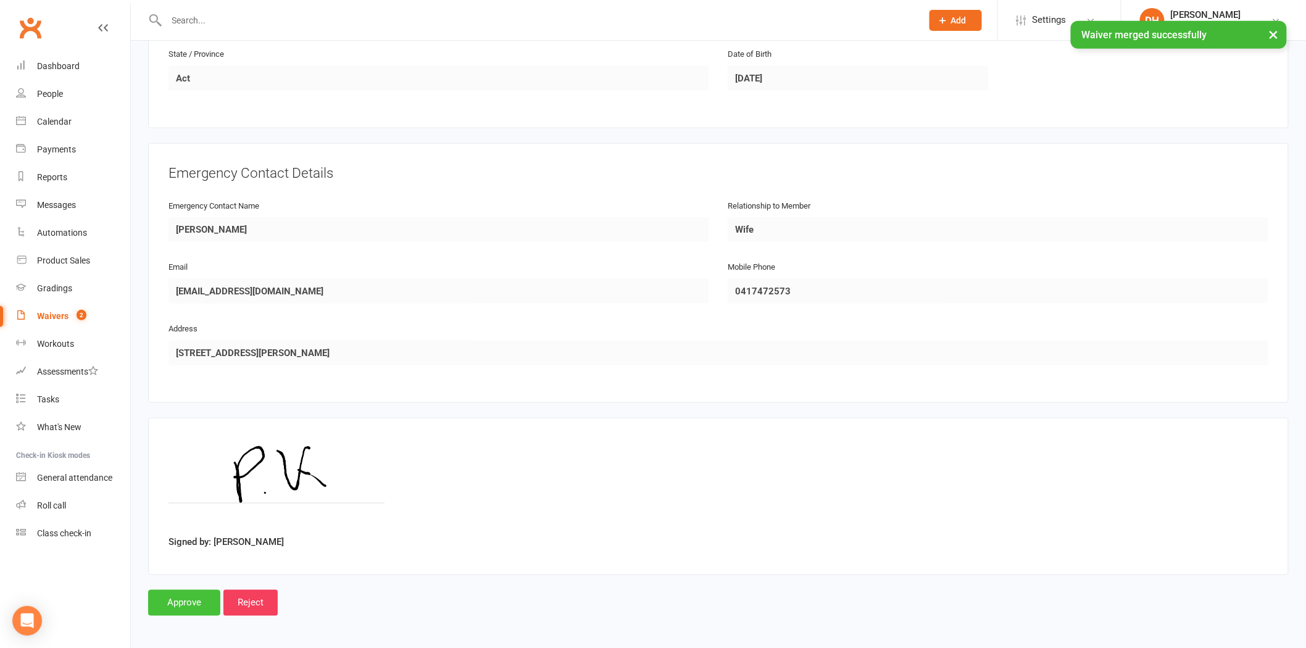
click at [194, 599] on input "Approve" at bounding box center [184, 603] width 72 height 26
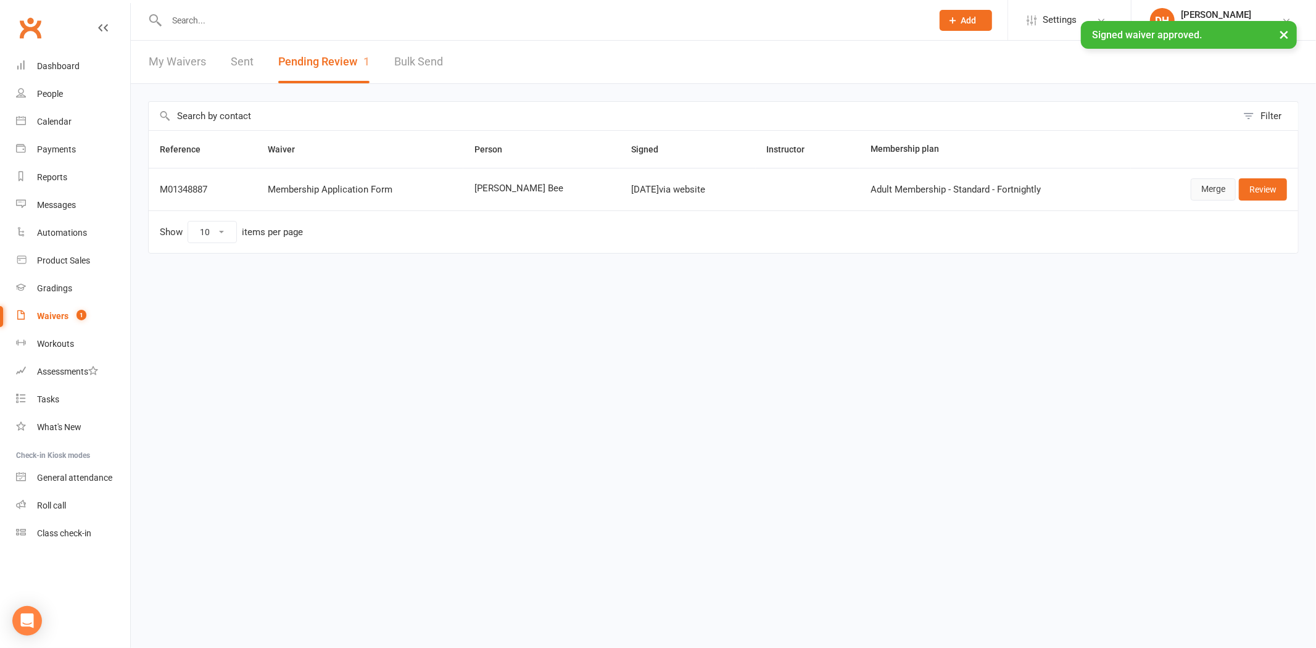
click at [1211, 189] on link "Merge" at bounding box center [1213, 189] width 45 height 22
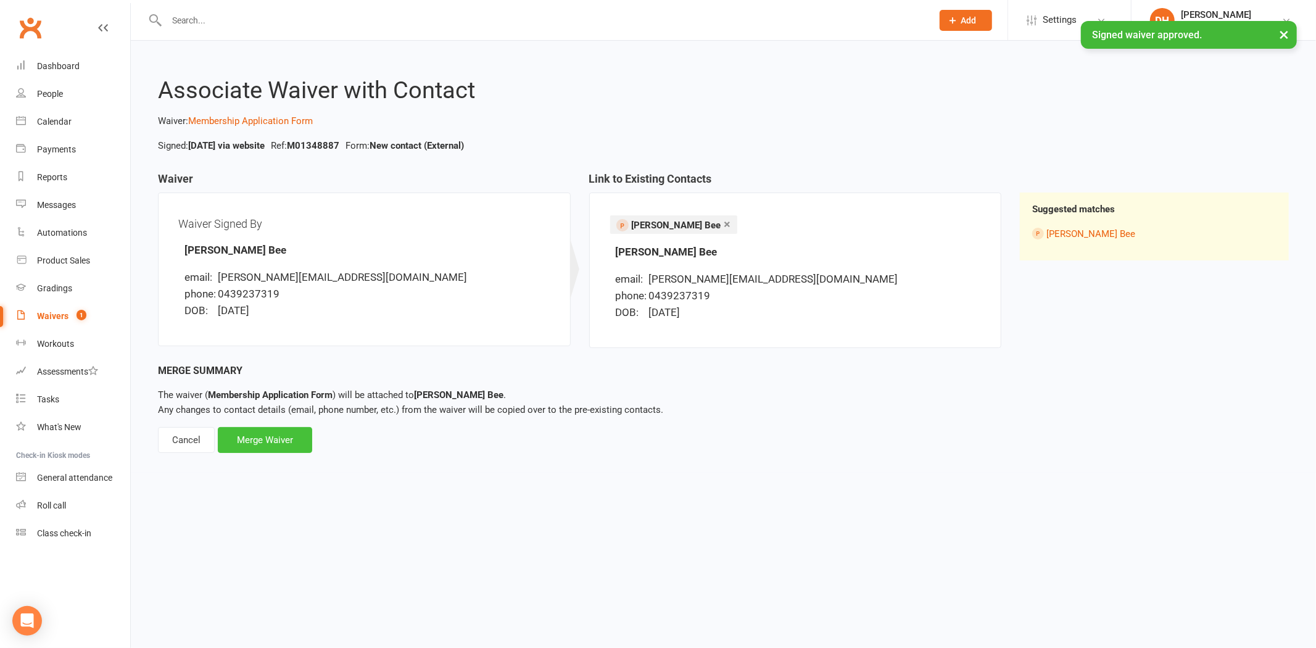
click at [287, 428] on div "Merge Waiver" at bounding box center [265, 440] width 94 height 26
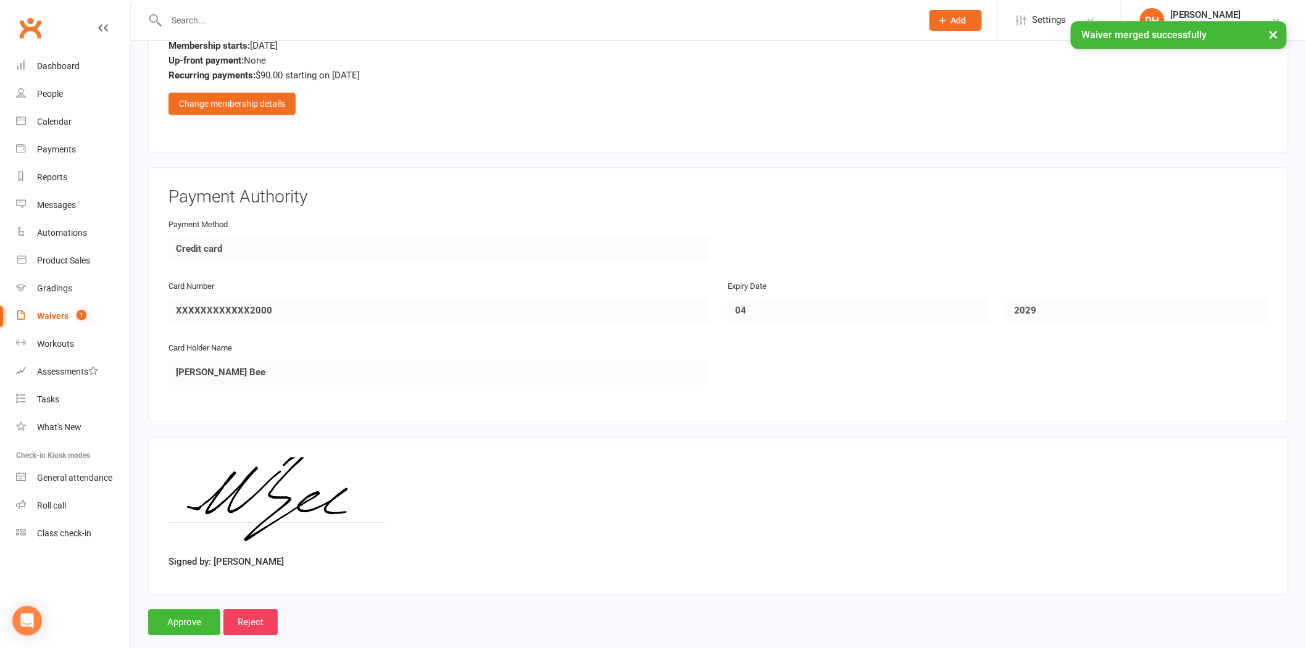
scroll to position [1248, 0]
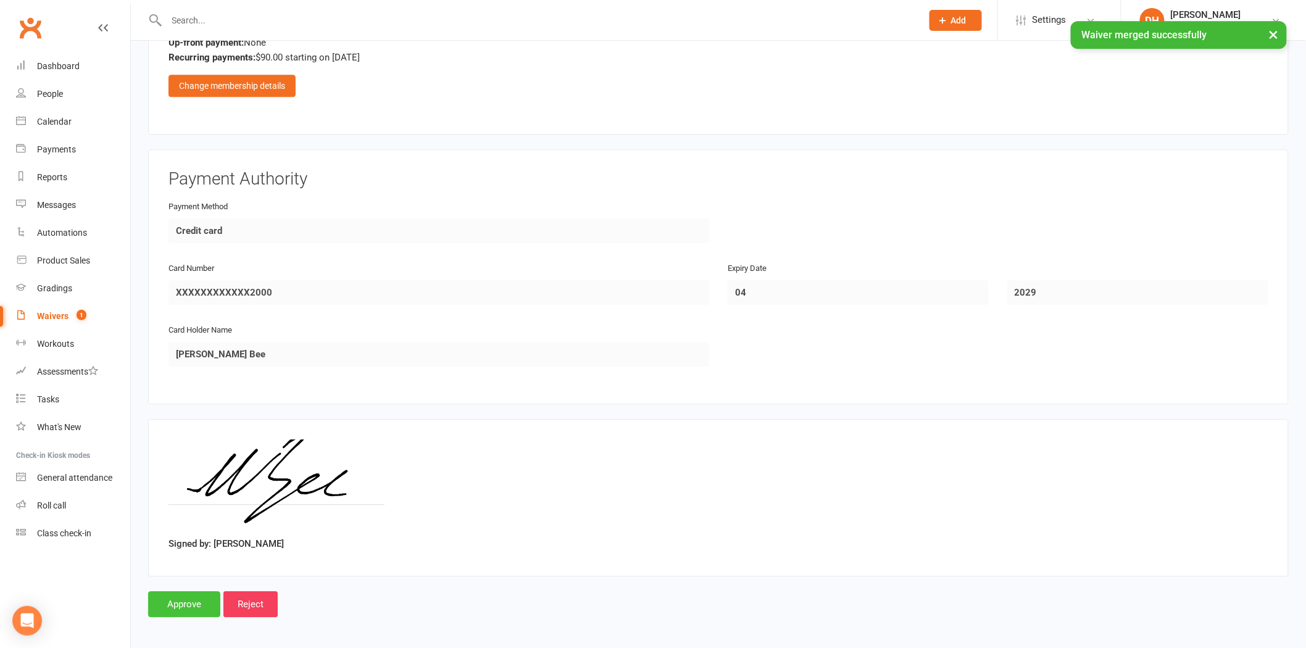
click at [180, 591] on input "Approve" at bounding box center [184, 604] width 72 height 26
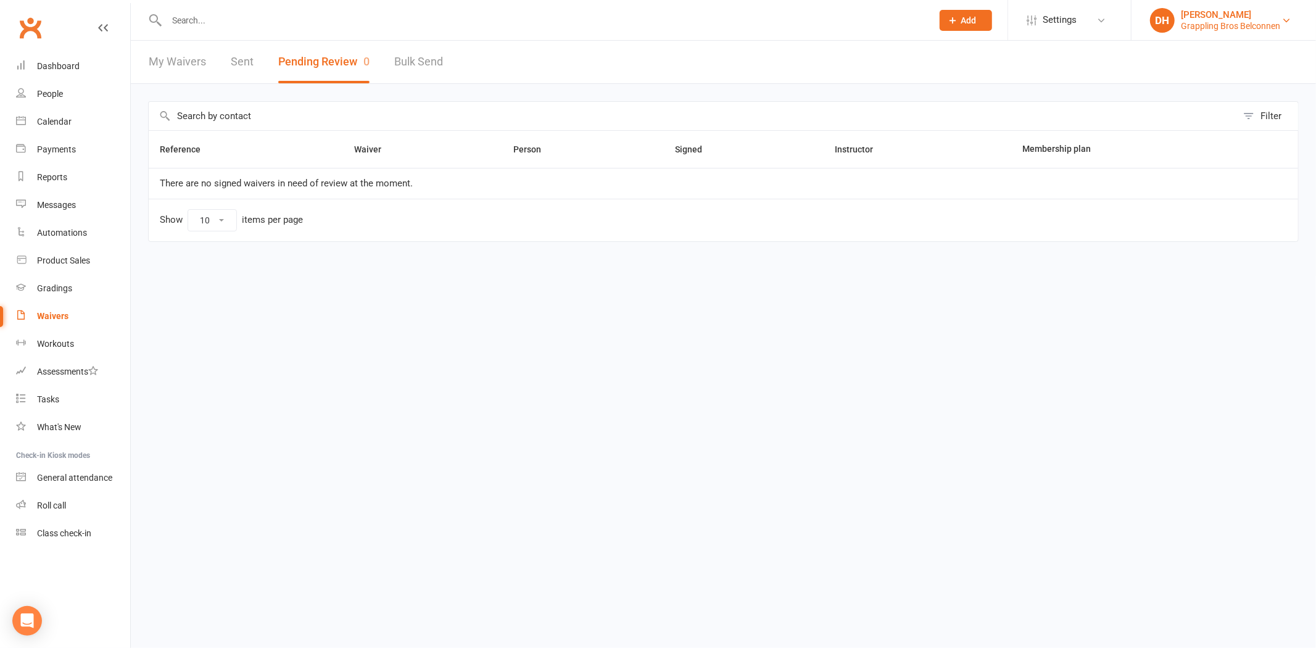
click at [1182, 19] on div "[PERSON_NAME]" at bounding box center [1230, 14] width 99 height 11
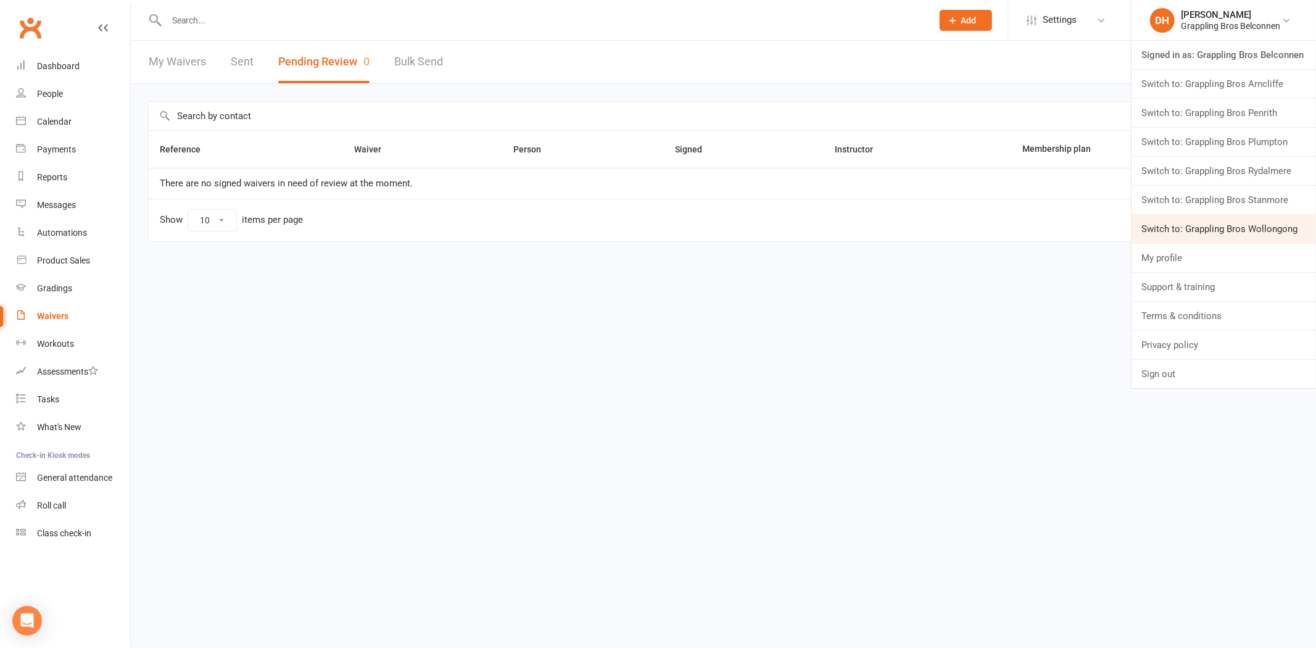
click at [1182, 226] on link "Switch to: Grappling Bros Wollongong" at bounding box center [1224, 229] width 185 height 28
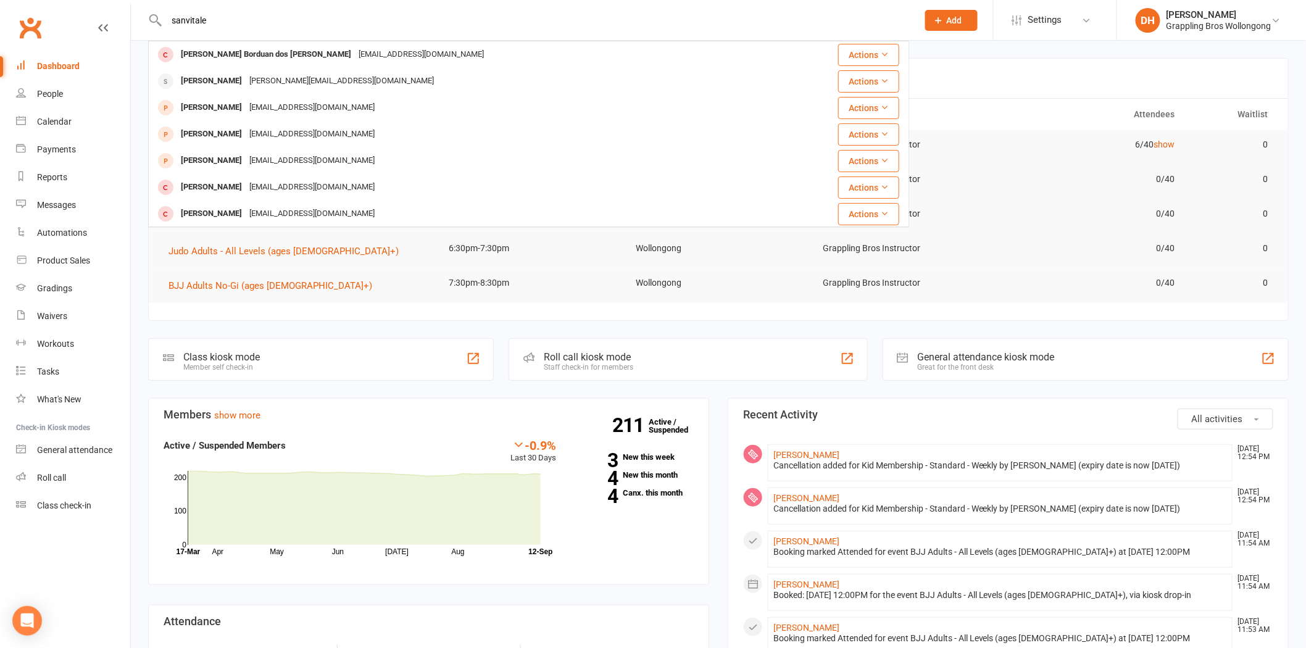
type input "sanvitale"
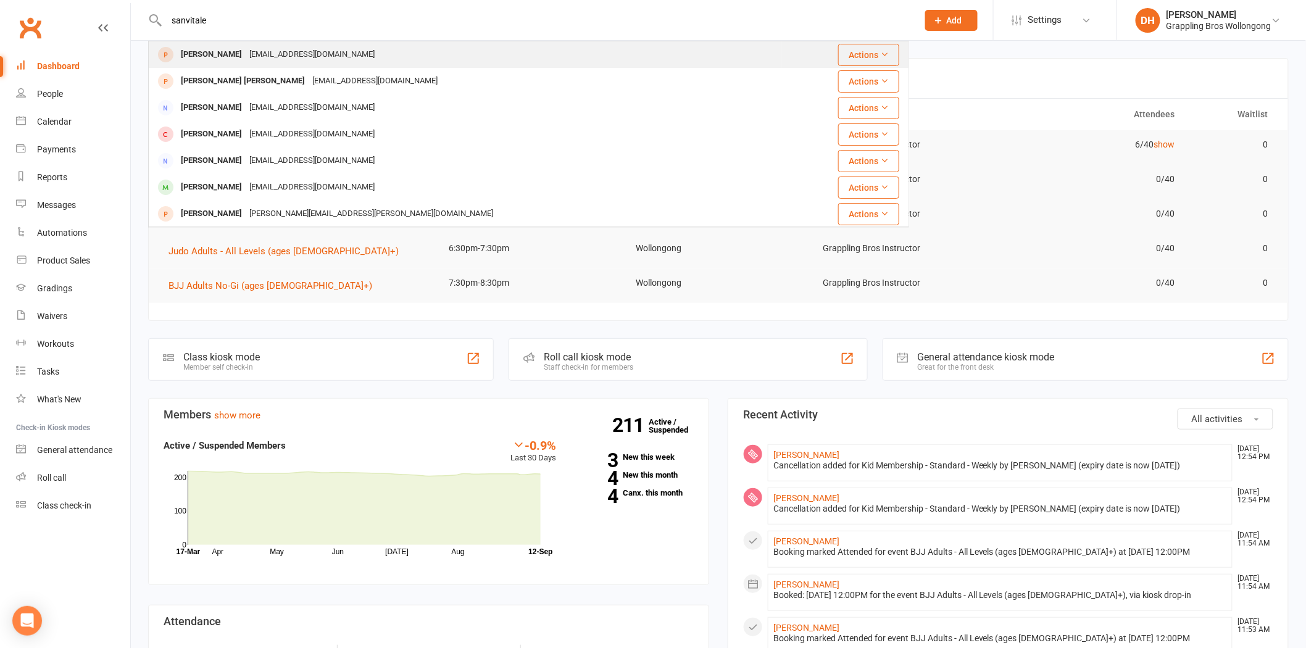
click at [259, 59] on div "a_sanvitale@yahoo.com.au" at bounding box center [312, 55] width 133 height 18
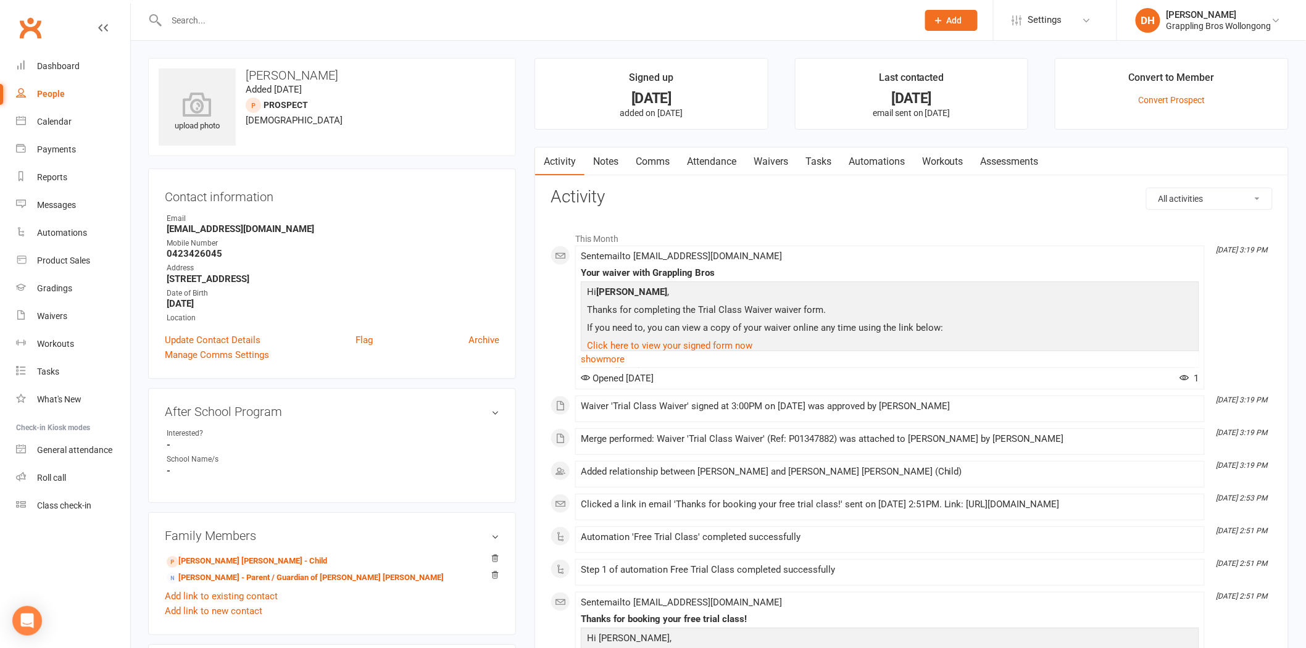
click at [787, 162] on link "Waivers" at bounding box center [771, 161] width 52 height 28
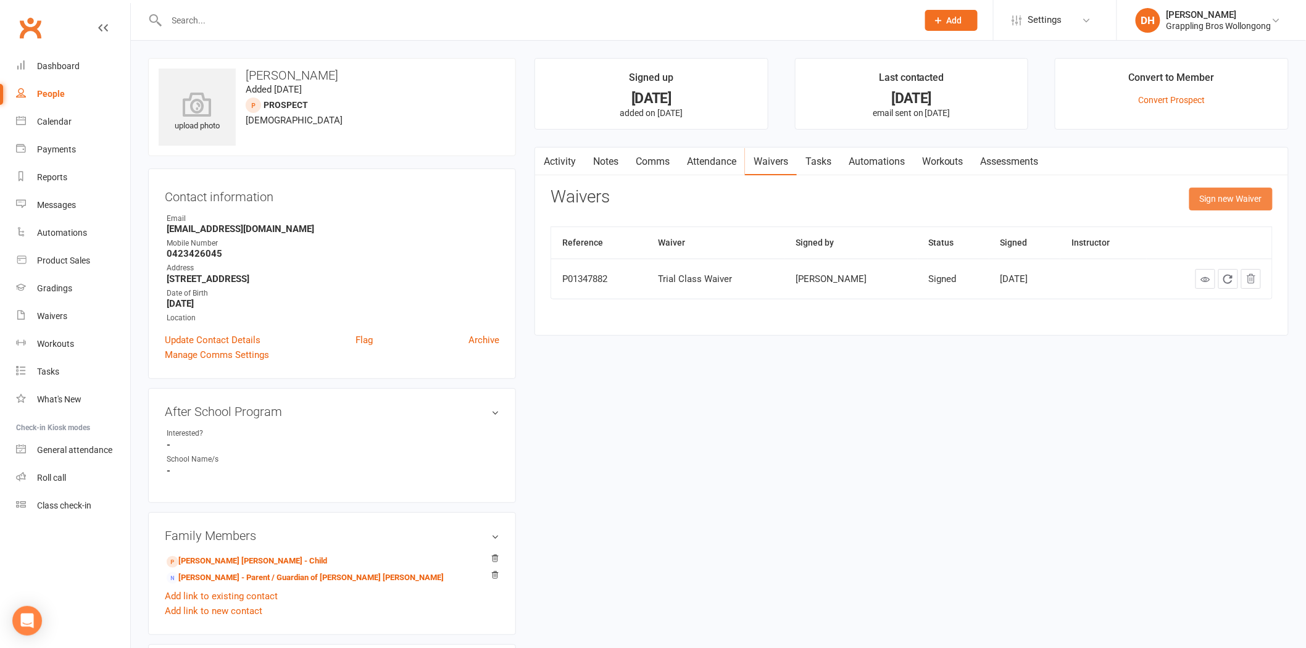
click at [1230, 196] on button "Sign new Waiver" at bounding box center [1230, 199] width 83 height 22
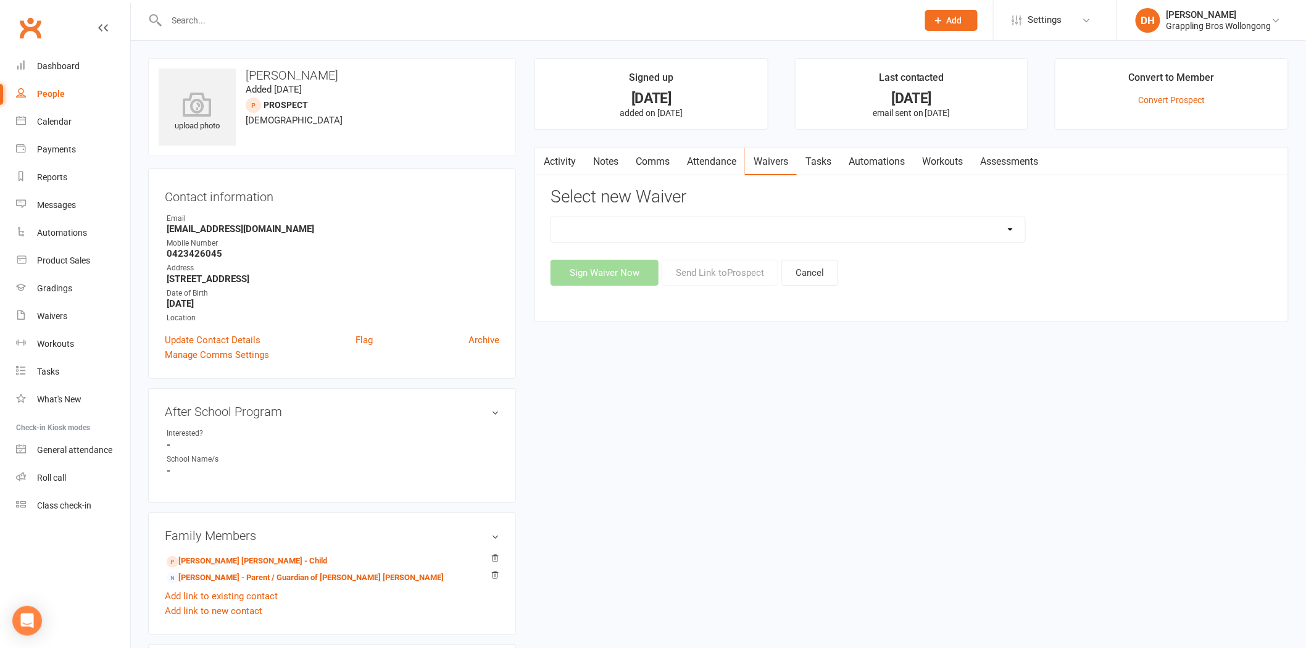
click at [762, 230] on select "After School Waiver - Existing Members After School Waiver - New Members After …" at bounding box center [788, 229] width 474 height 25
select select "5160"
click at [551, 217] on select "After School Waiver - Existing Members After School Waiver - New Members After …" at bounding box center [788, 229] width 474 height 25
click at [718, 272] on button "Send Link to Prospect" at bounding box center [720, 273] width 117 height 26
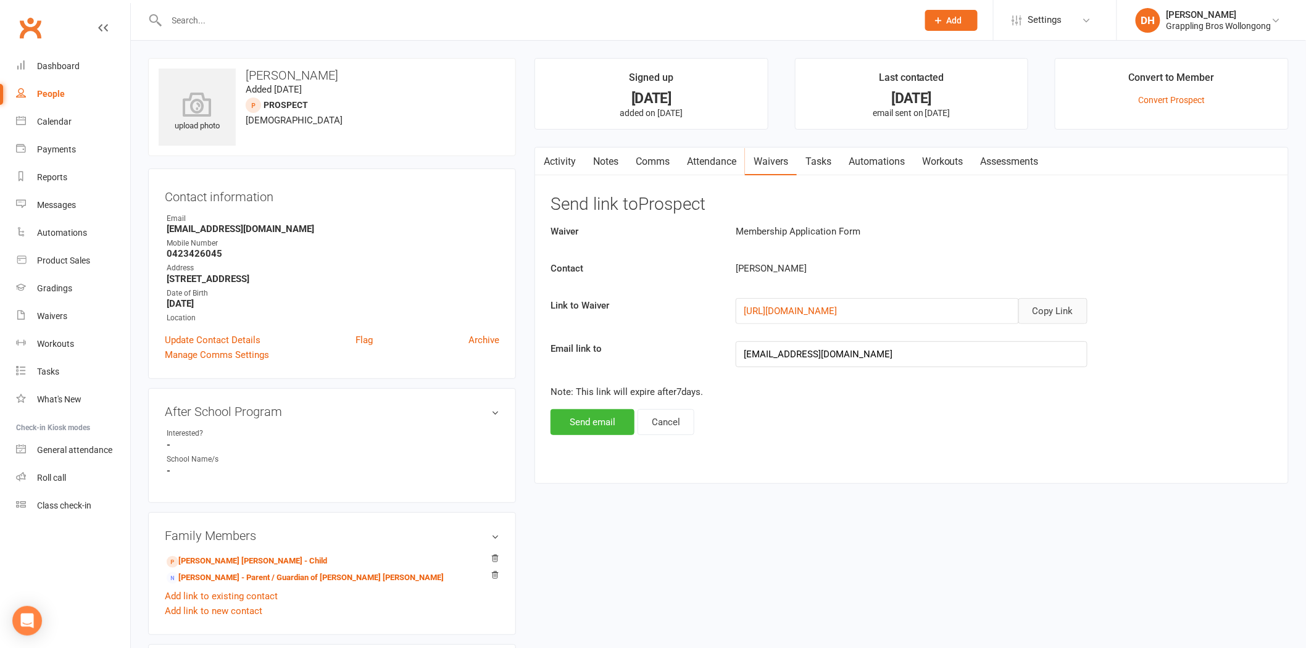
click at [1039, 311] on button "Copy Link" at bounding box center [1052, 311] width 69 height 26
click at [661, 161] on link "Comms" at bounding box center [652, 161] width 51 height 28
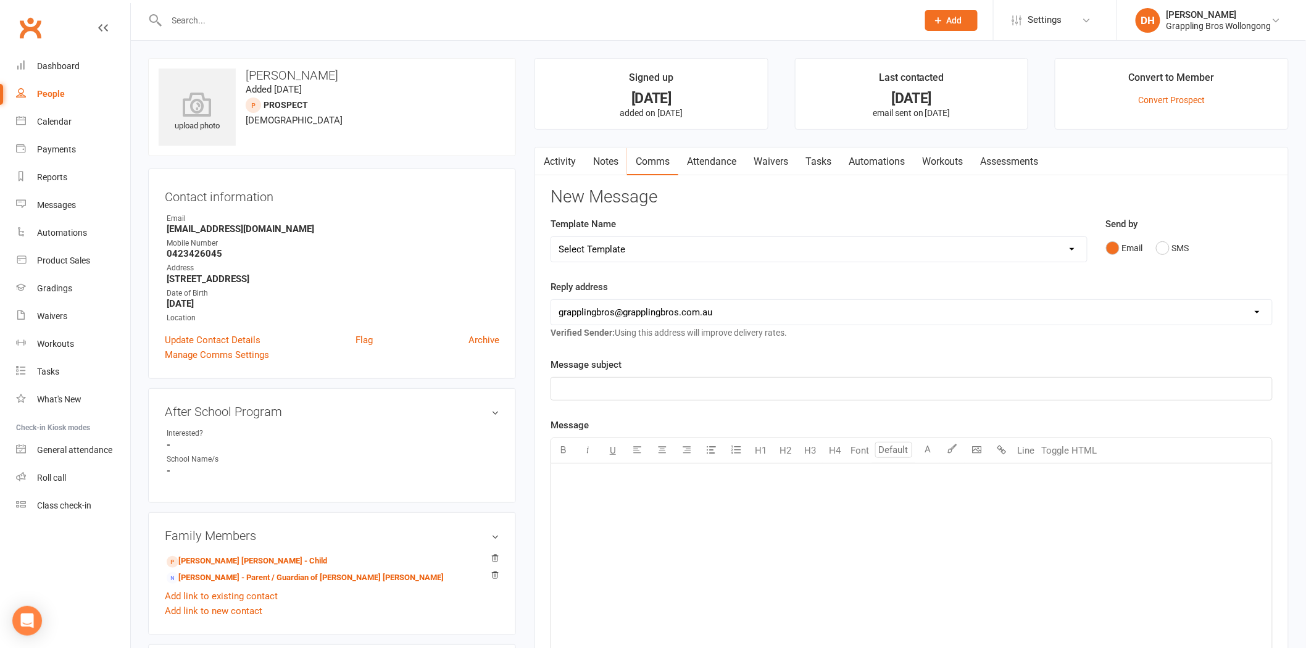
click at [670, 249] on select "Select Template [Email] Judo Competition Class [Email] Judo Competition Class T…" at bounding box center [819, 249] width 536 height 25
select select "6"
click at [551, 237] on select "Select Template [Email] Judo Competition Class [Email] Judo Competition Class T…" at bounding box center [819, 249] width 536 height 25
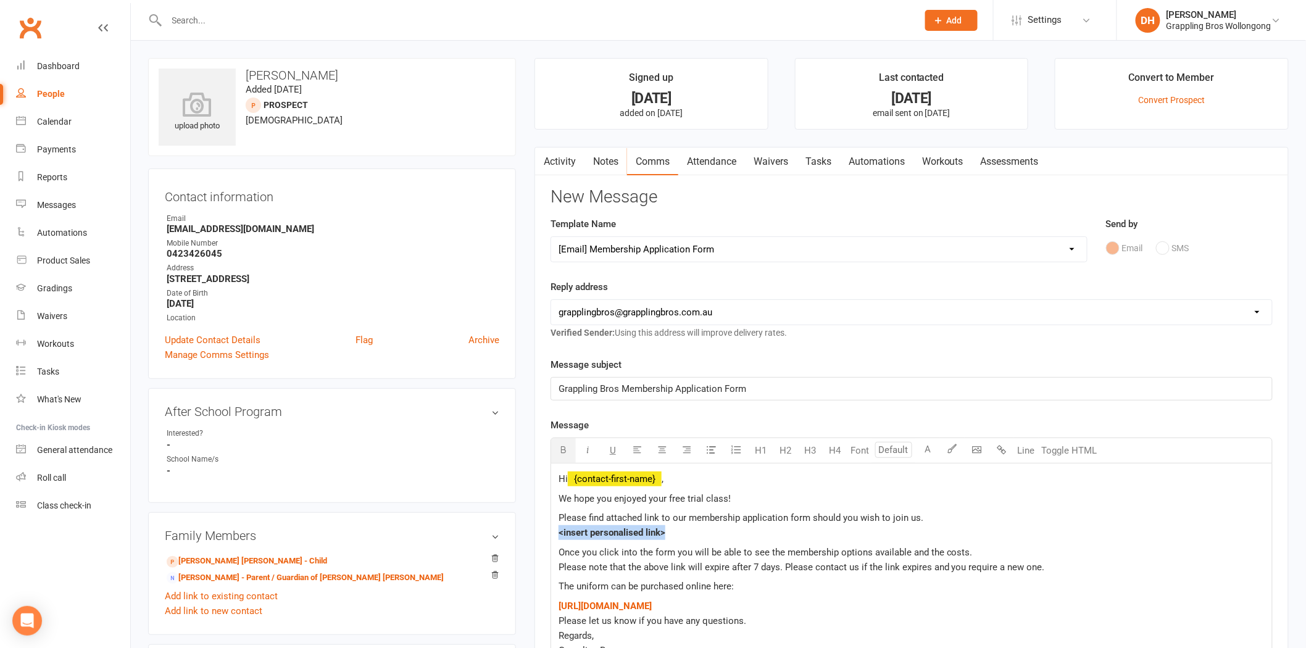
drag, startPoint x: 655, startPoint y: 535, endPoint x: 549, endPoint y: 532, distance: 105.6
click at [549, 532] on div "Activity Notes Comms Attendance Waivers Tasks Automations Workouts Assessments …" at bounding box center [911, 518] width 754 height 742
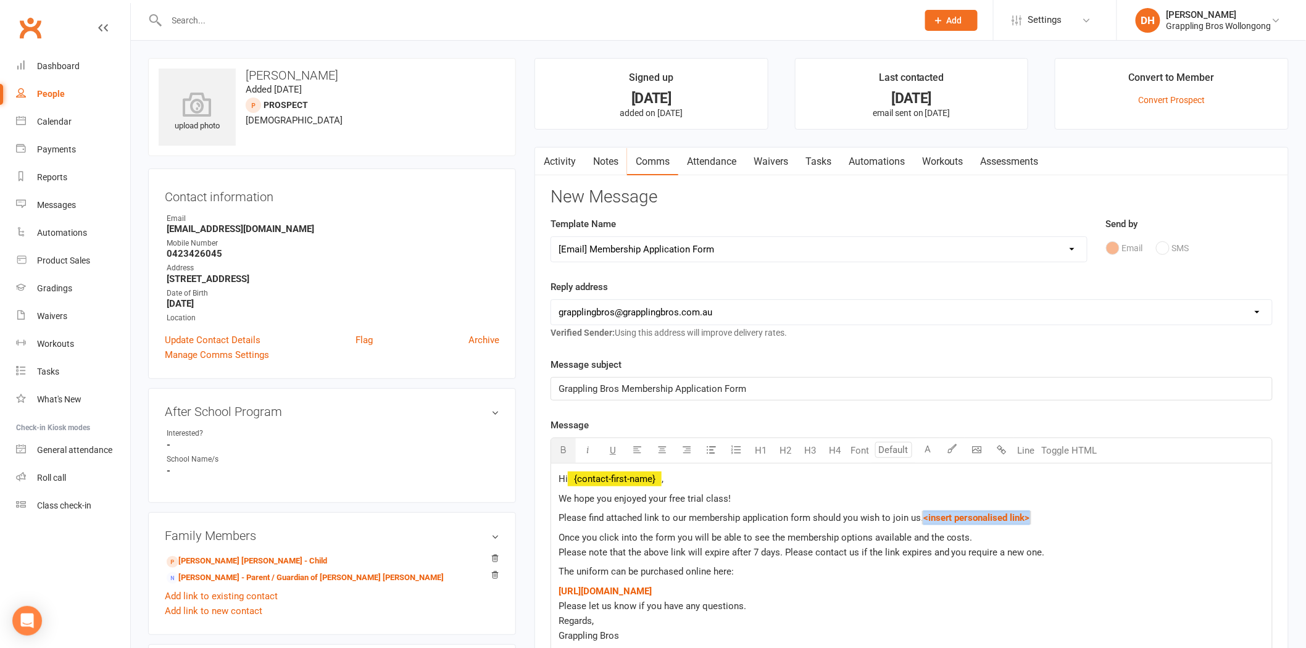
drag, startPoint x: 677, startPoint y: 535, endPoint x: 557, endPoint y: 534, distance: 120.3
click at [557, 534] on div "Hi ﻿ {contact-first-name} , We hope you enjoyed your free trial class! Please f…" at bounding box center [911, 564] width 721 height 203
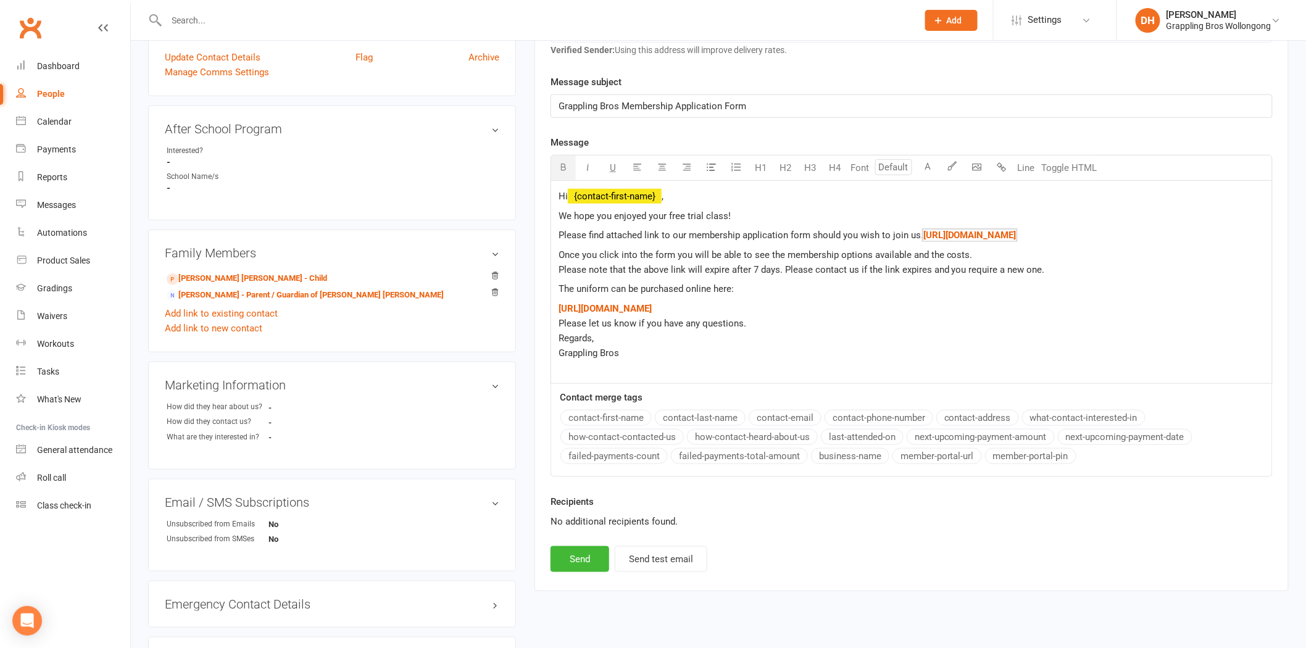
scroll to position [326, 0]
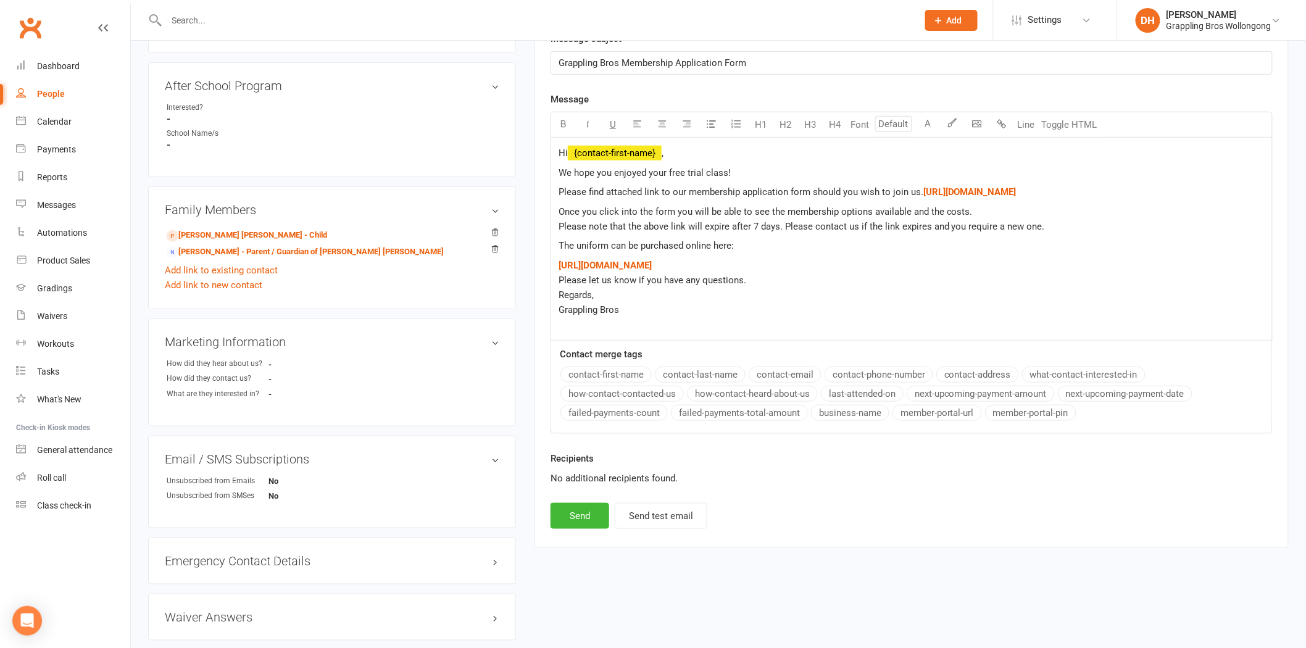
click at [605, 171] on span "We hope you enjoyed your free trial class!" at bounding box center [645, 172] width 172 height 11
click at [673, 171] on span "We hope Hudson enjoyed your free trial class!" at bounding box center [662, 172] width 206 height 11
click at [591, 527] on button "Send" at bounding box center [579, 516] width 59 height 26
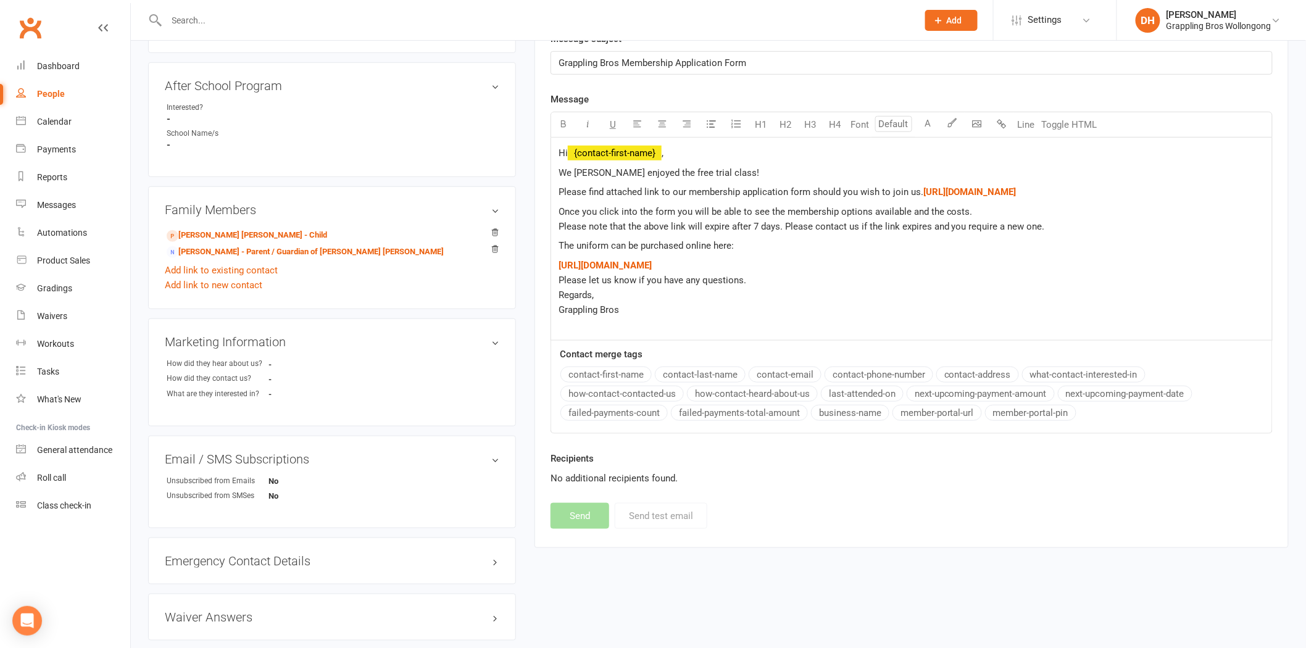
select select
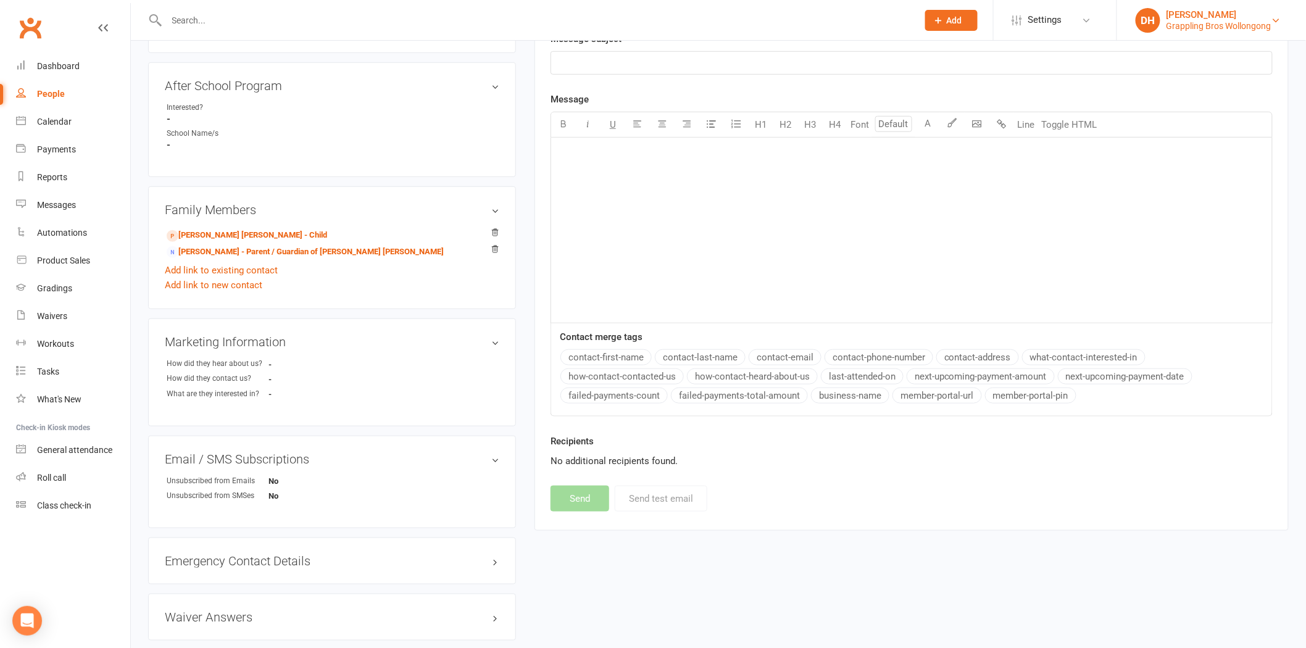
click at [1177, 20] on div "Grappling Bros Wollongong" at bounding box center [1218, 25] width 105 height 11
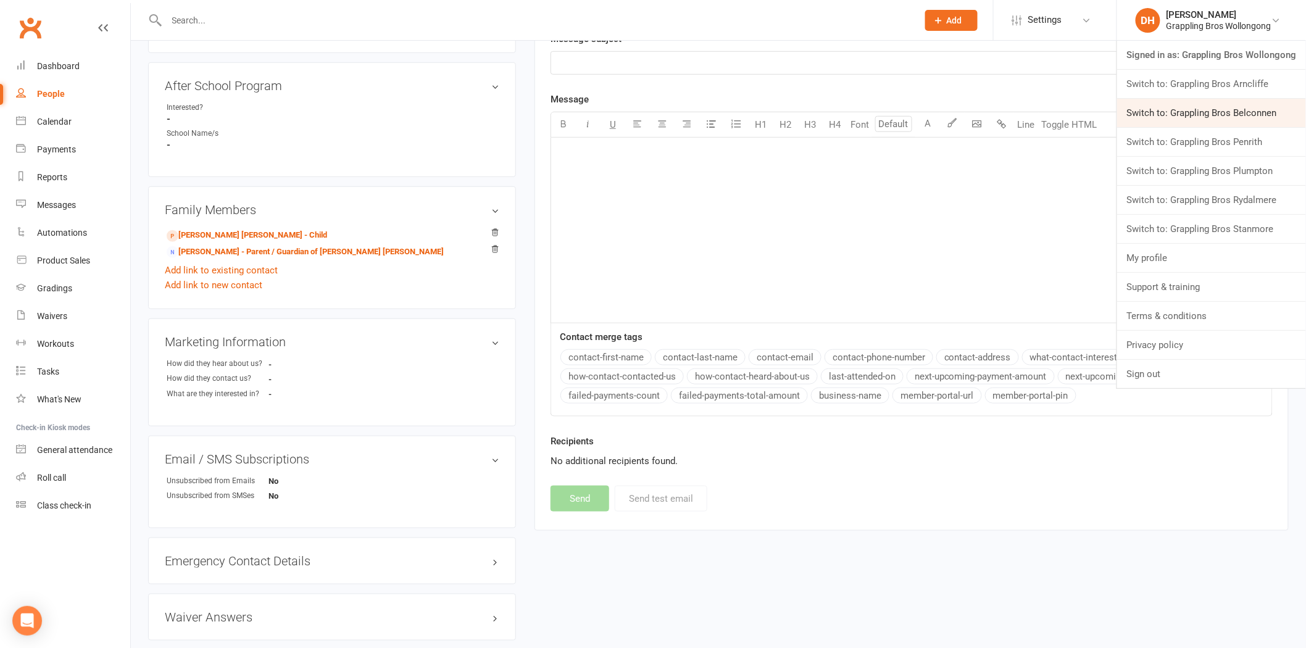
click at [1173, 123] on link "Switch to: Grappling Bros Belconnen" at bounding box center [1211, 113] width 189 height 28
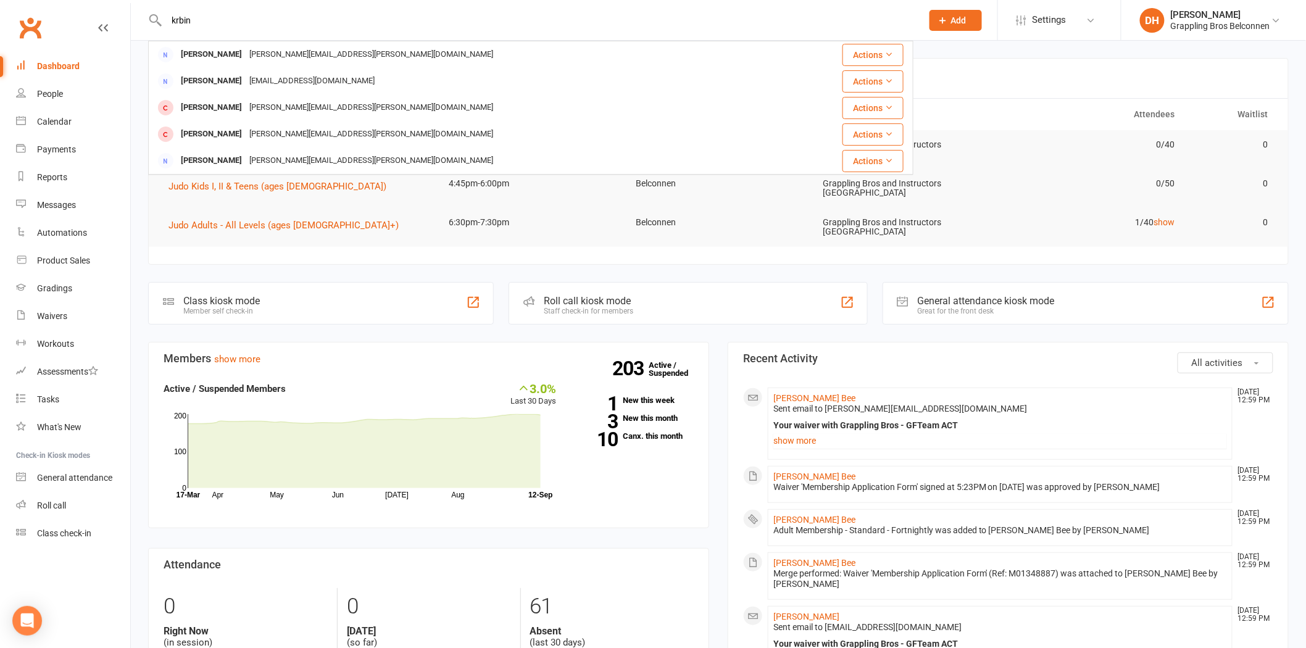
drag, startPoint x: 243, startPoint y: 15, endPoint x: 128, endPoint y: 14, distance: 114.2
click at [128, 3] on header "krbin Kristie Perrin Kristie.perrin@act.gov.au Actions Kristin Maly Kristinmaly…" at bounding box center [653, 3] width 1306 height 0
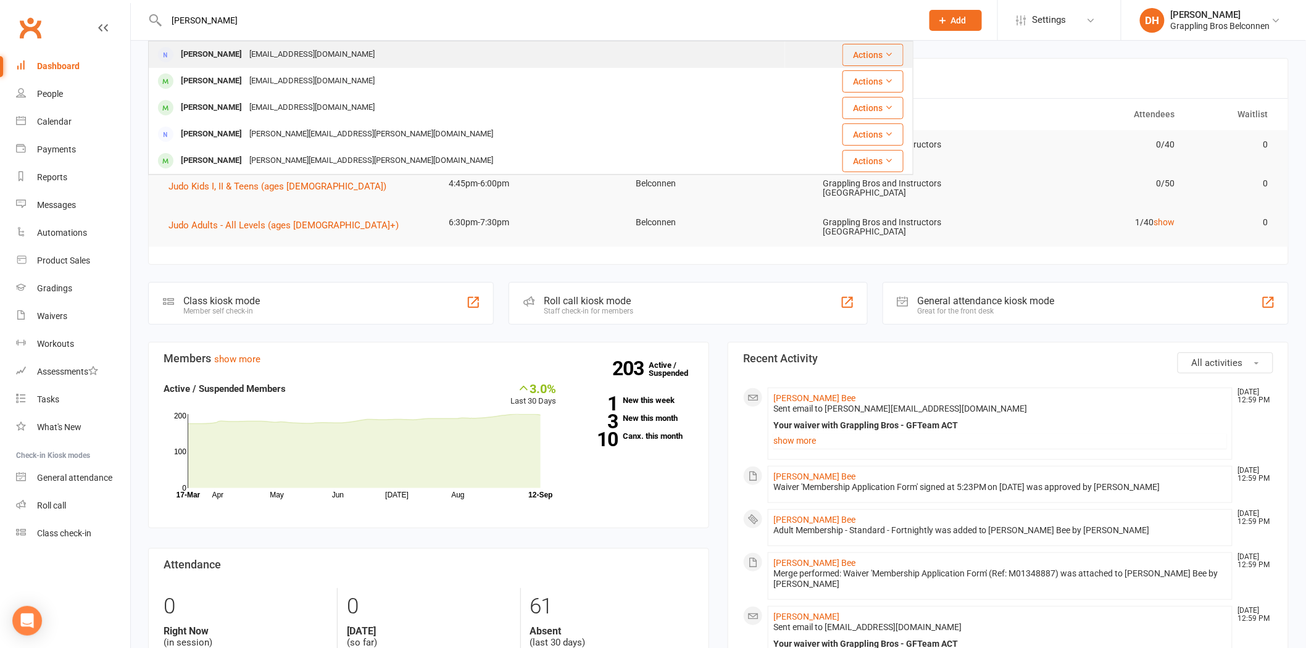
type input "kevin"
click at [246, 52] on div "Kevinhoyong@yahoo.com" at bounding box center [312, 55] width 133 height 18
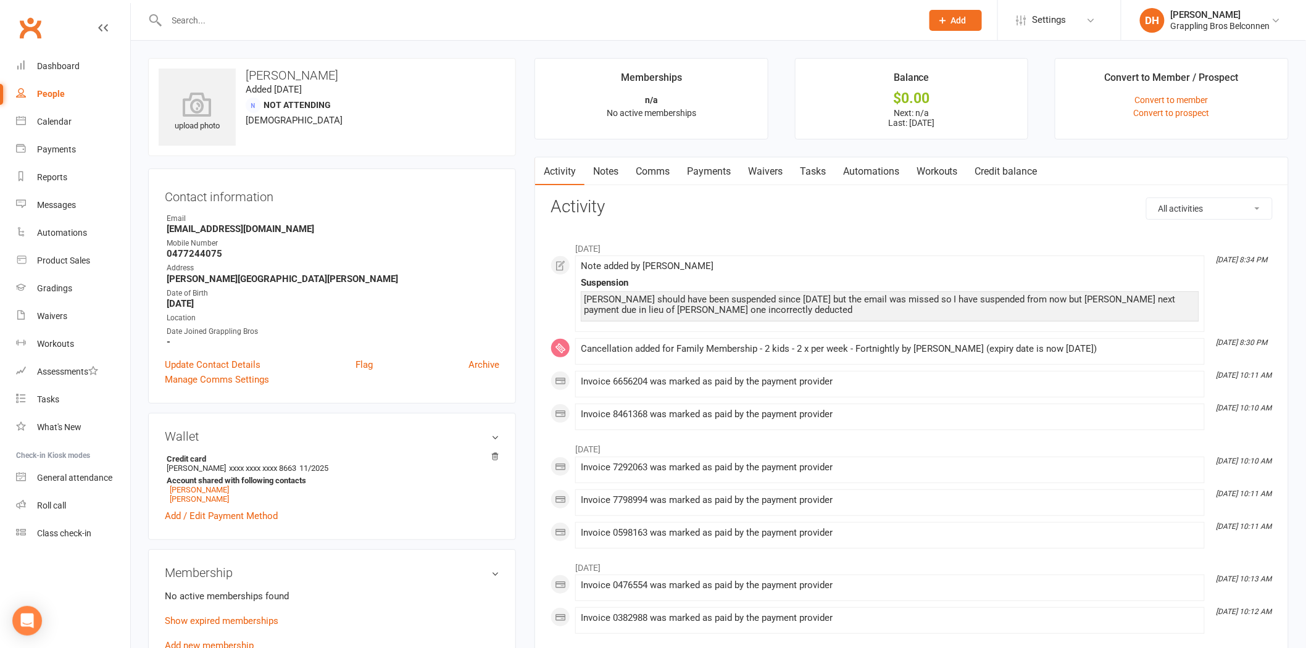
click at [763, 176] on link "Waivers" at bounding box center [765, 171] width 52 height 28
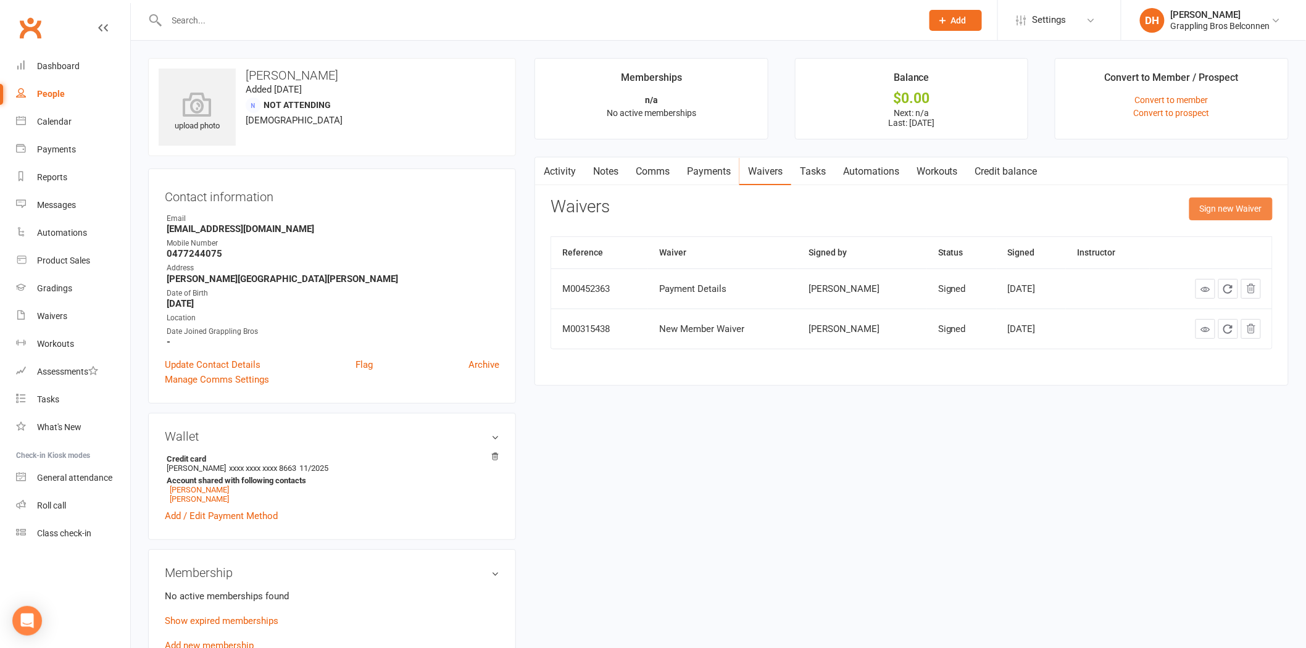
click at [1245, 208] on button "Sign new Waiver" at bounding box center [1230, 208] width 83 height 22
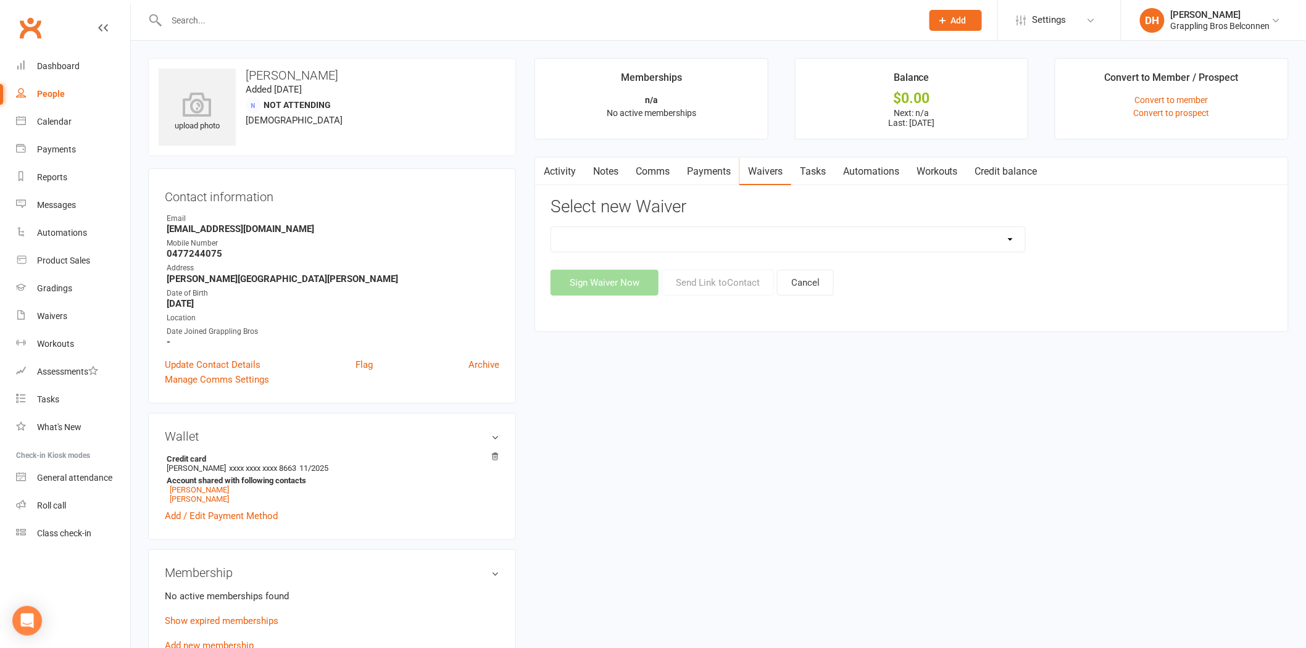
click at [867, 236] on select "Existing Adult Member Details Existing Adult Member Details With Current Rank E…" at bounding box center [788, 239] width 474 height 25
select select "5408"
click at [551, 227] on select "Existing Adult Member Details Existing Adult Member Details With Current Rank E…" at bounding box center [788, 239] width 474 height 25
click at [717, 286] on button "Send Link to Contact" at bounding box center [718, 283] width 112 height 26
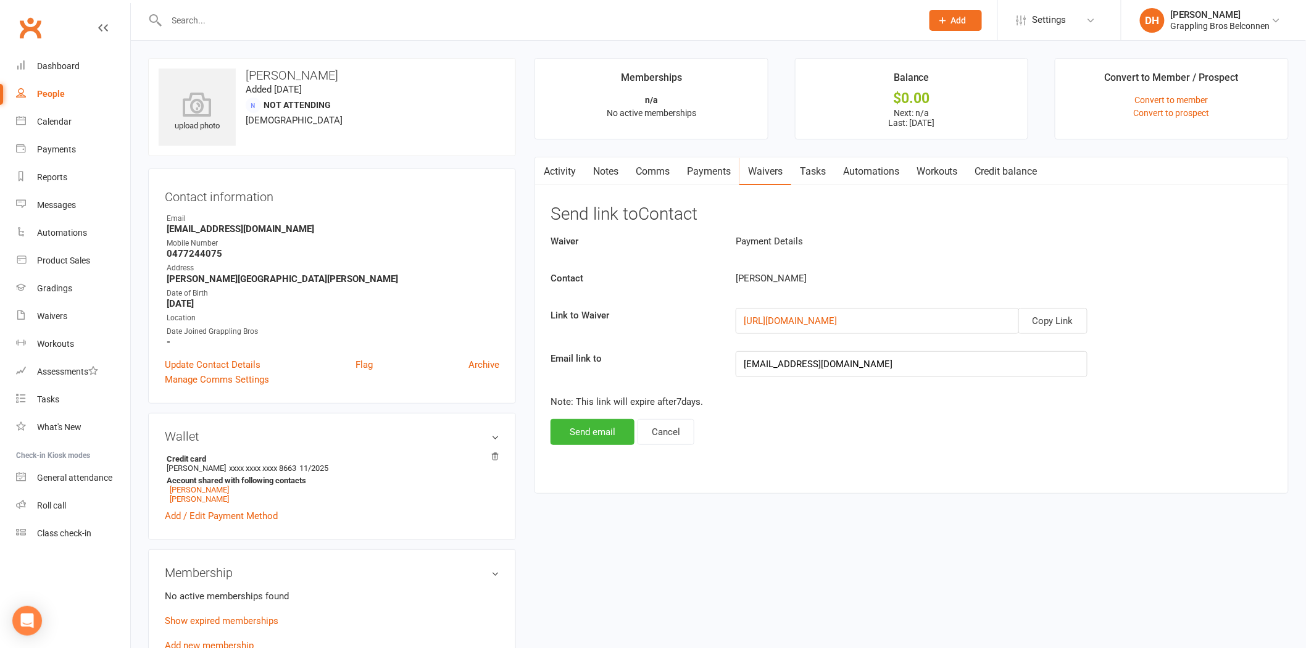
click at [1061, 304] on div "Waiver Payment Details Contact Kevin Yong Link to Waiver Copy Link https://app.…" at bounding box center [911, 339] width 722 height 211
click at [1064, 318] on button "Copy Link" at bounding box center [1052, 321] width 69 height 26
click at [452, 19] on input "text" at bounding box center [538, 20] width 750 height 17
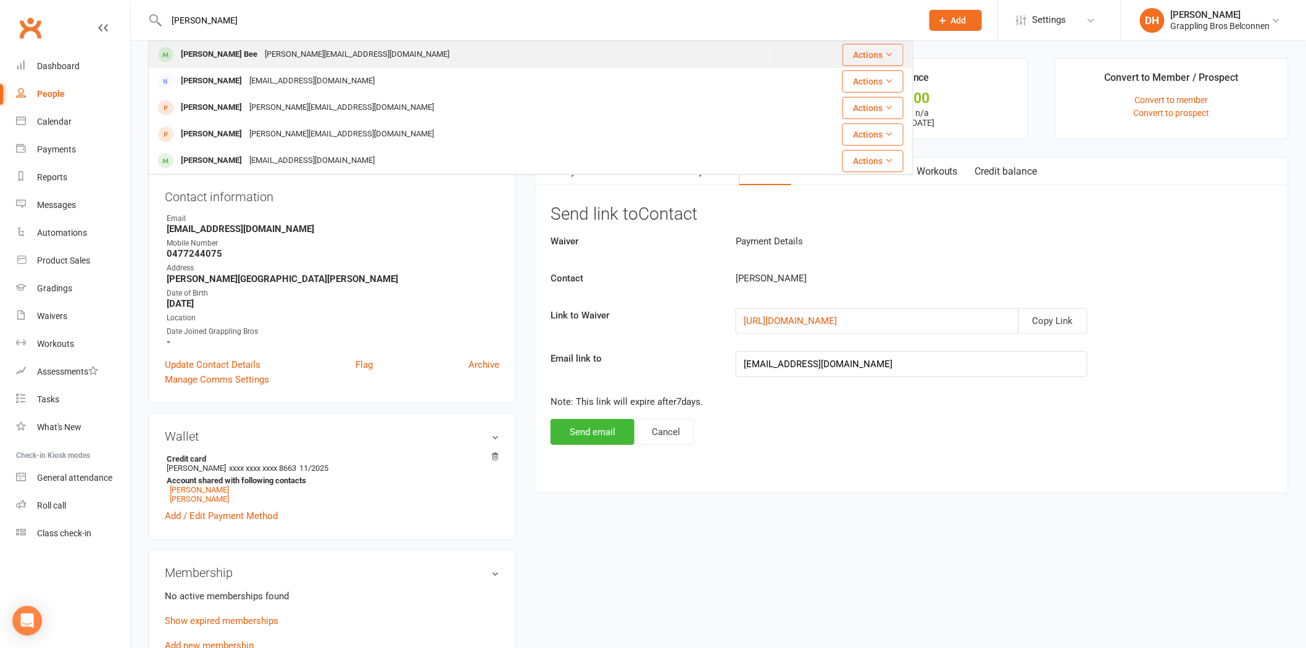
type input "morga"
click at [359, 52] on div "Morgan Bee morgan.butler27@gmail.com" at bounding box center [459, 54] width 620 height 25
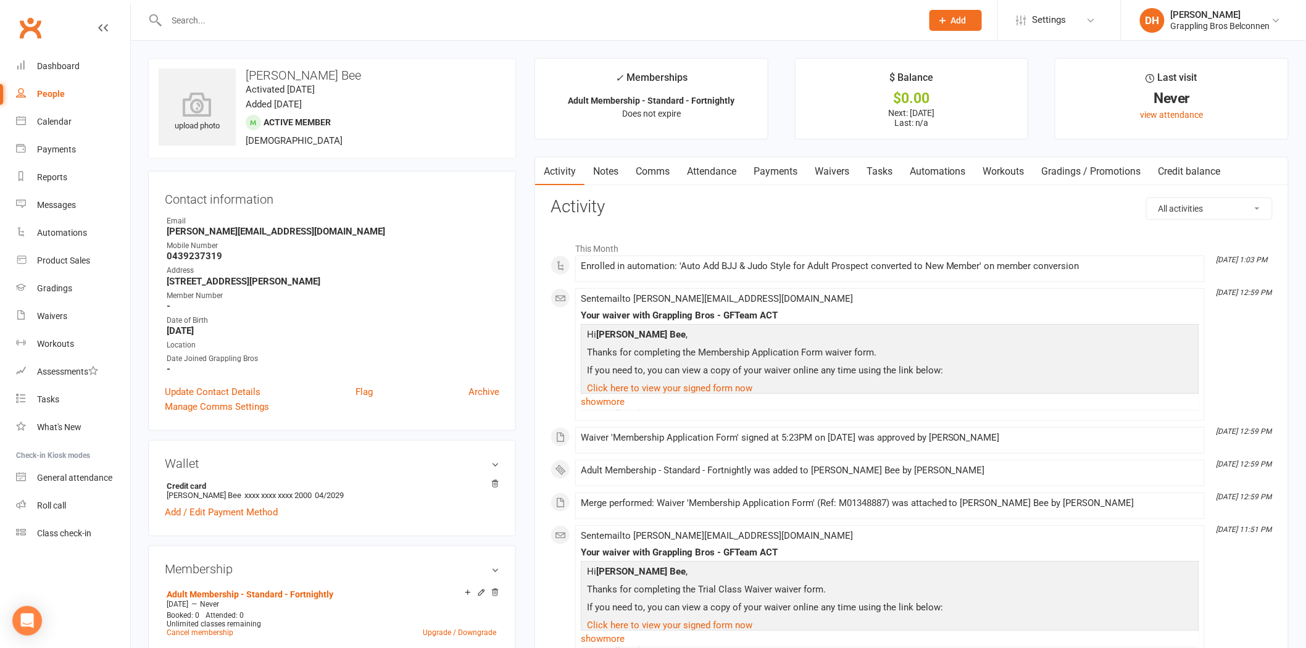
click at [780, 167] on link "Payments" at bounding box center [775, 171] width 61 height 28
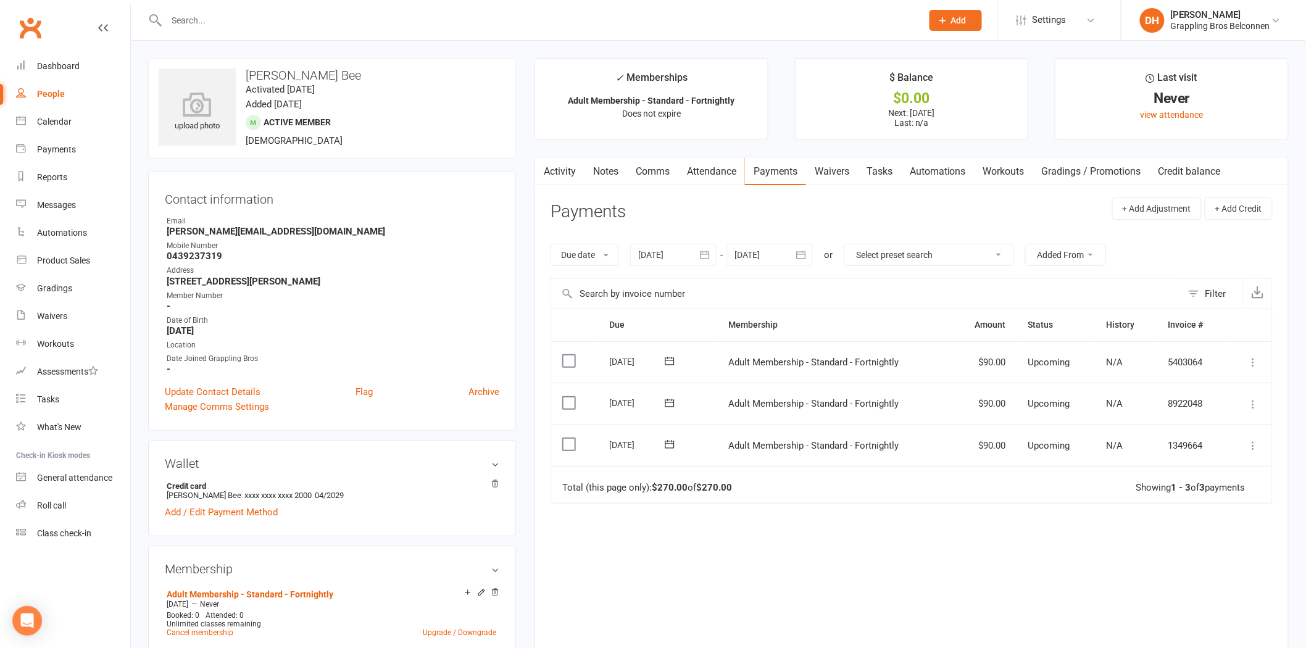
click at [608, 170] on link "Notes" at bounding box center [605, 171] width 43 height 28
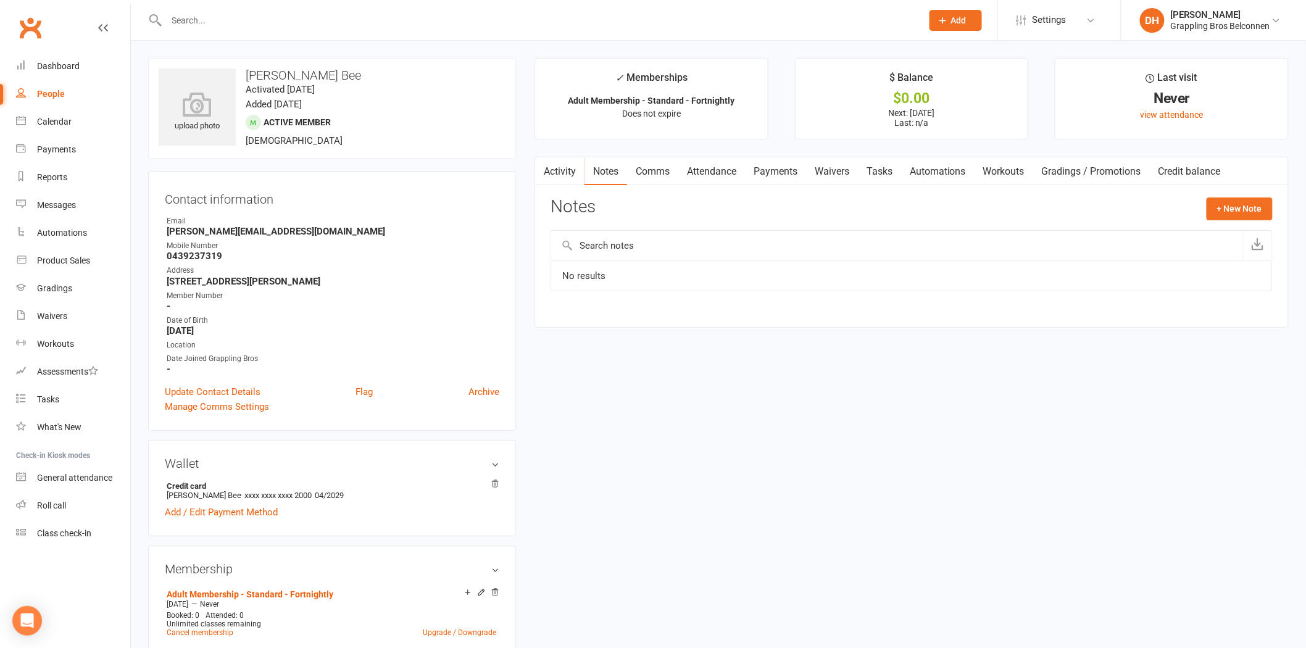
click at [565, 169] on link "Activity" at bounding box center [559, 171] width 49 height 28
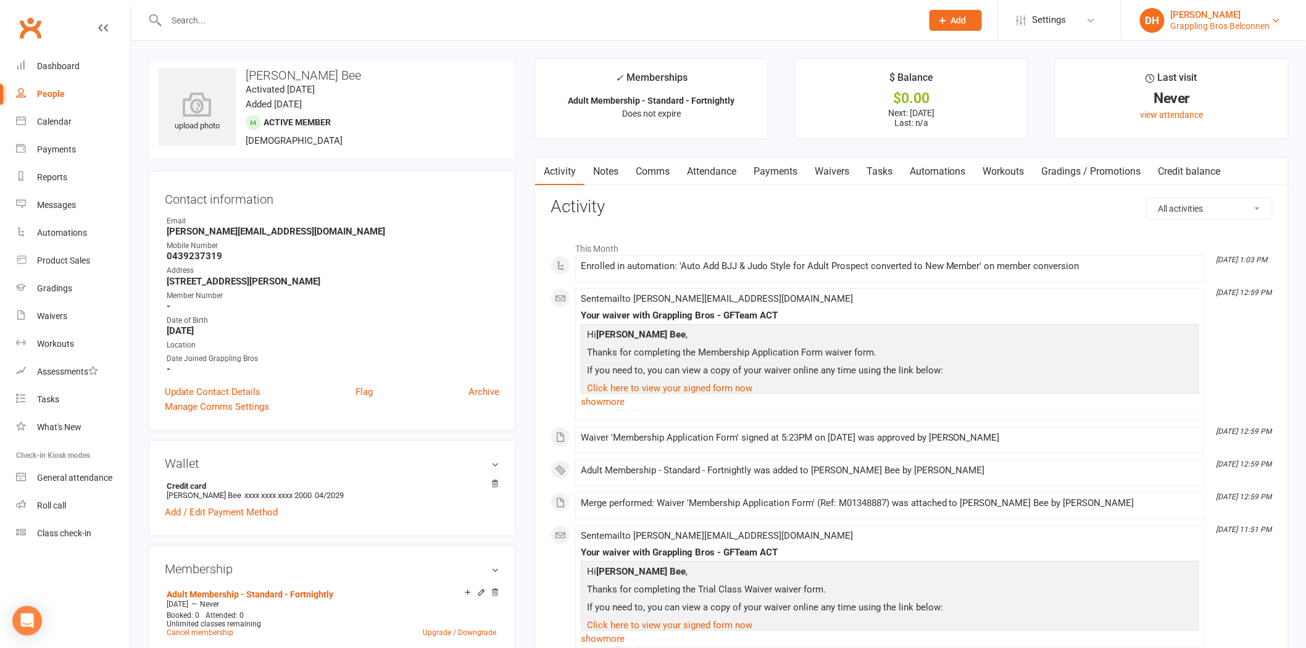
click at [1236, 15] on div "[PERSON_NAME]" at bounding box center [1220, 14] width 99 height 11
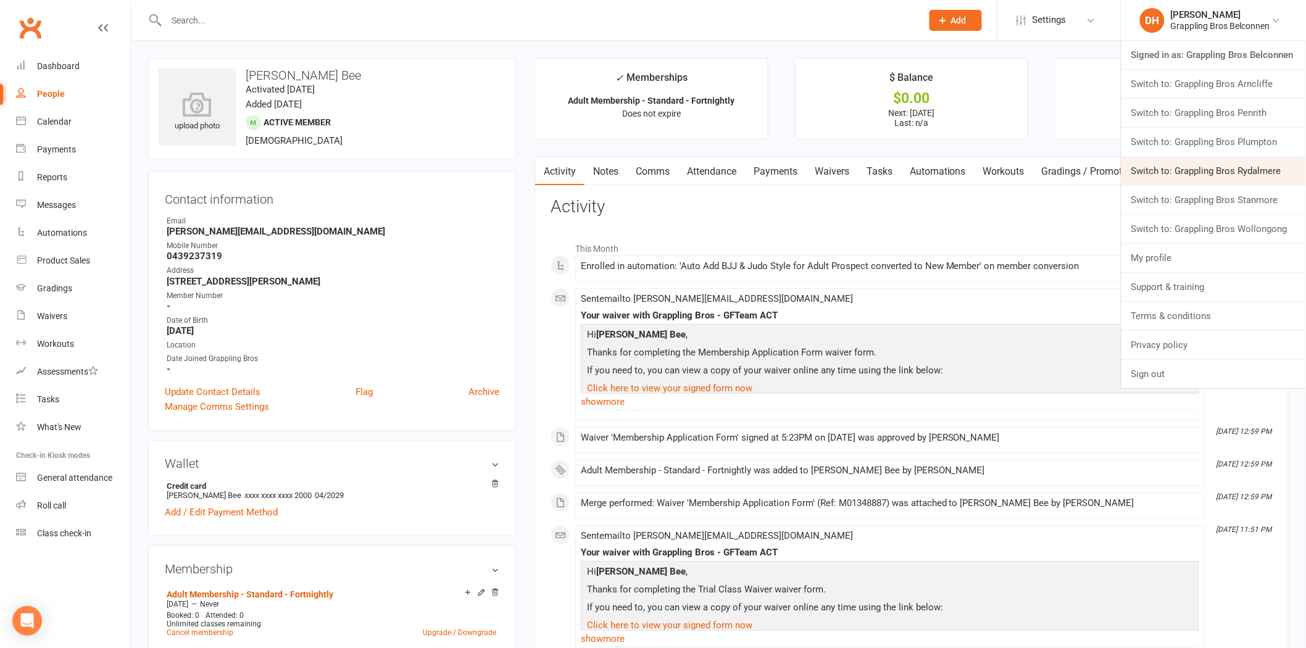
click at [1215, 178] on link "Switch to: Grappling Bros Rydalmere" at bounding box center [1213, 171] width 185 height 28
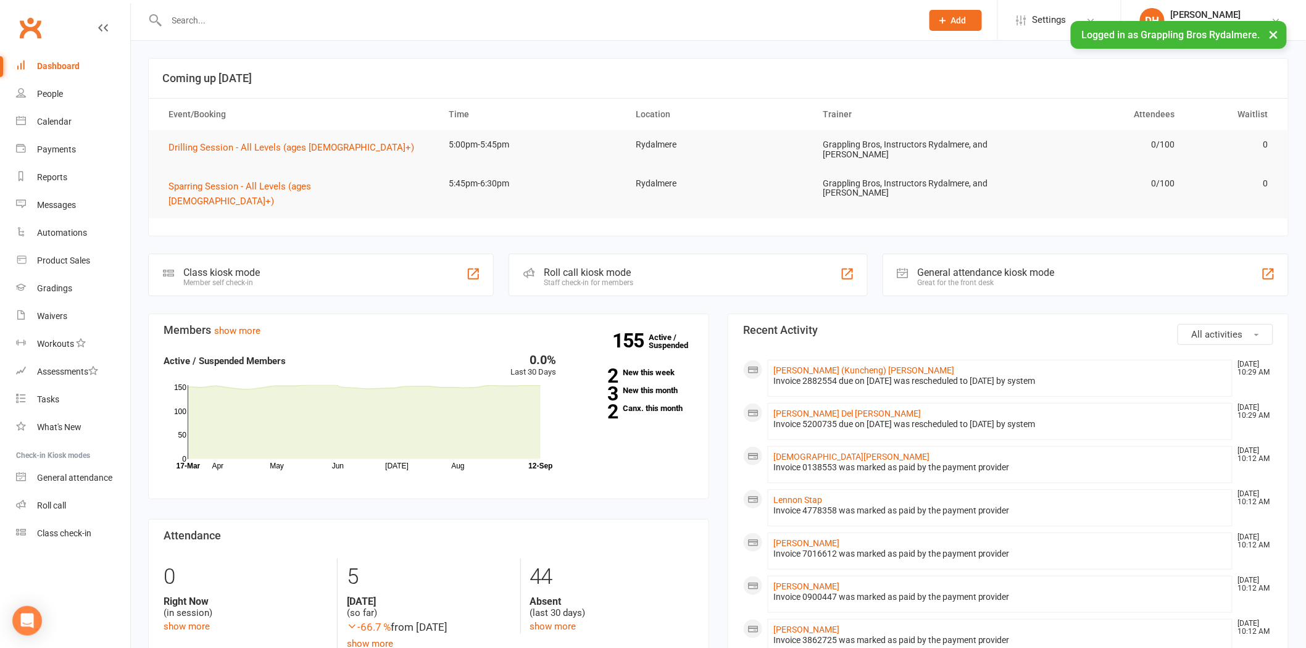
click at [315, 30] on div at bounding box center [530, 20] width 765 height 40
click at [318, 22] on input "text" at bounding box center [538, 20] width 750 height 17
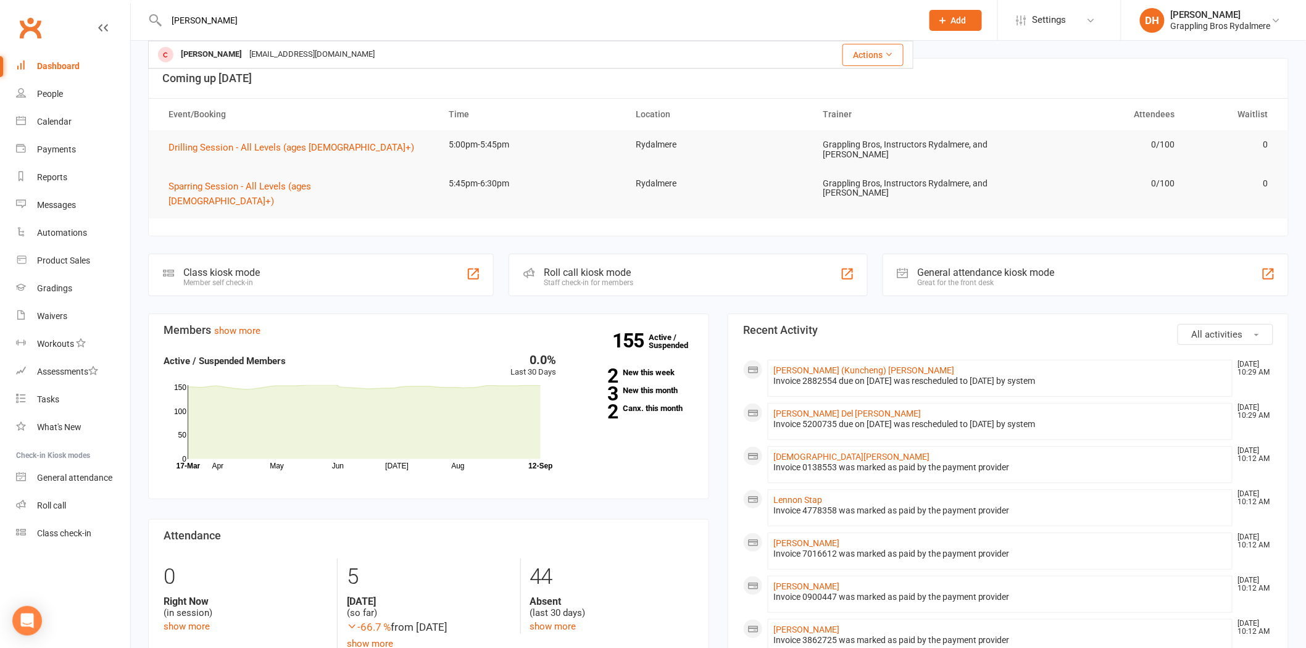
drag, startPoint x: 199, startPoint y: 23, endPoint x: 114, endPoint y: 15, distance: 85.5
click at [114, 3] on header "dimit Dimitrios Giantsios dimitriosgiantsios122@gmail.com Actions Prospect Memb…" at bounding box center [653, 3] width 1306 height 0
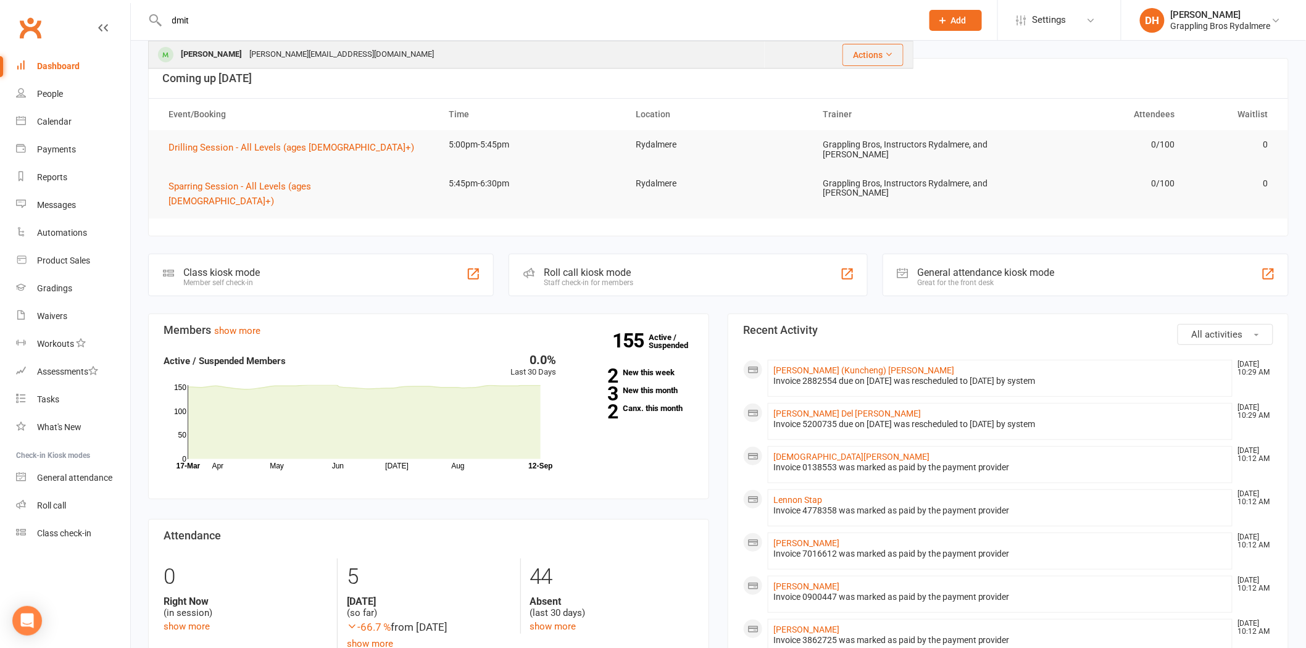
type input "dmit"
click at [230, 48] on div "Dmitry Morgulis" at bounding box center [211, 55] width 69 height 18
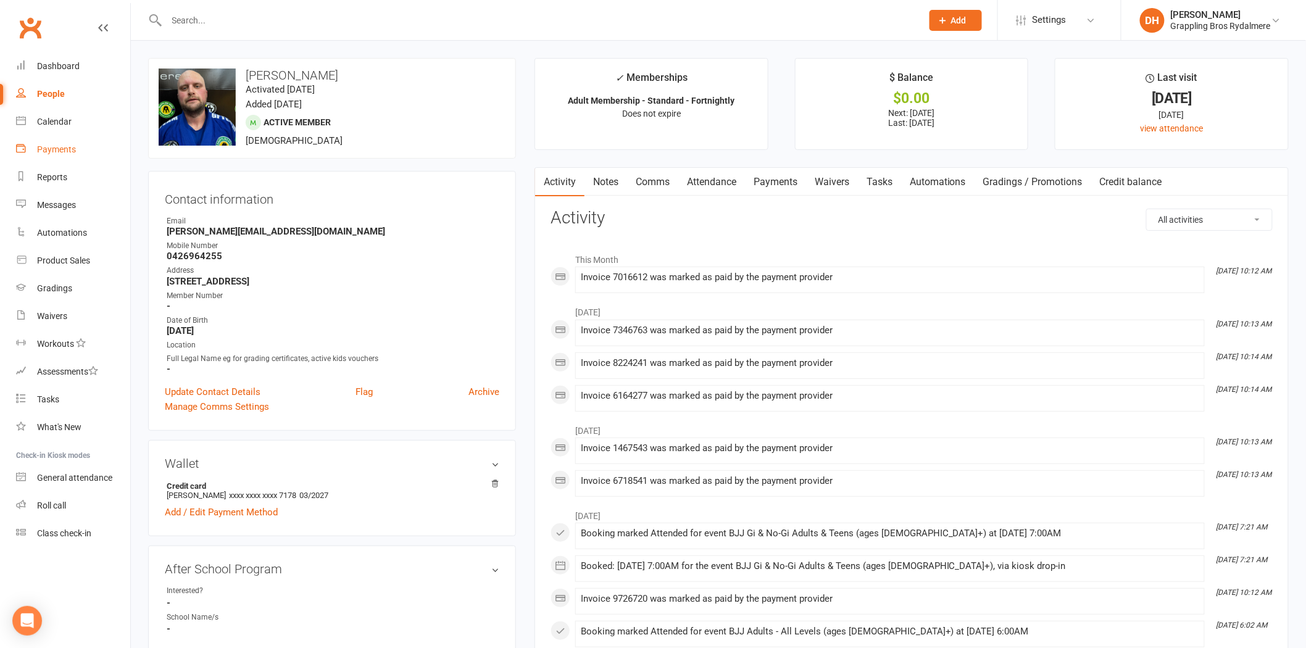
click at [70, 151] on div "Payments" at bounding box center [56, 149] width 39 height 10
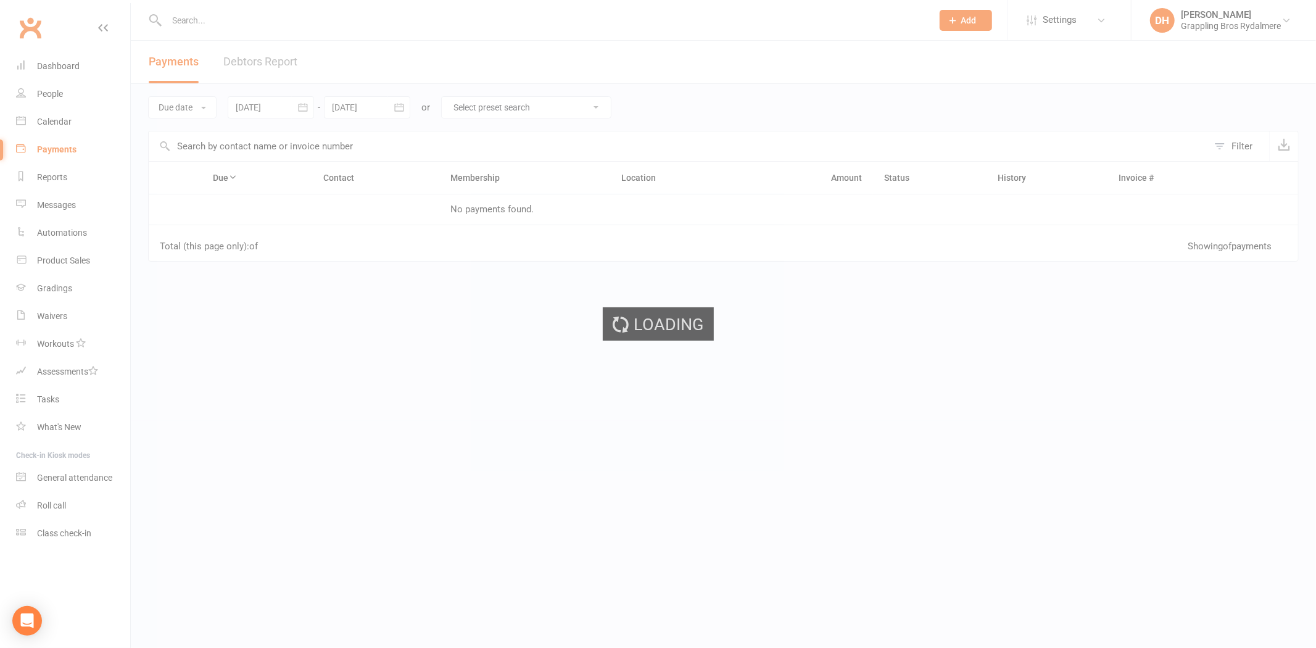
click at [273, 62] on link "Debtors Report" at bounding box center [260, 62] width 74 height 43
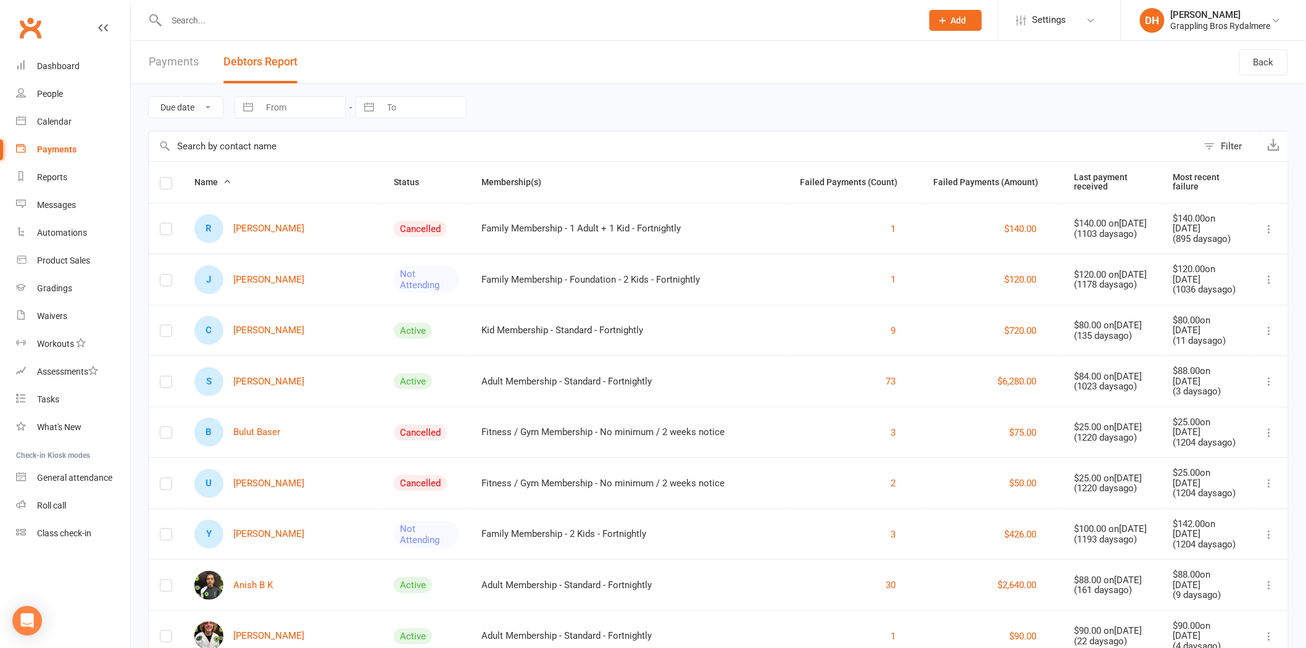
click at [247, 139] on input "text" at bounding box center [673, 146] width 1049 height 30
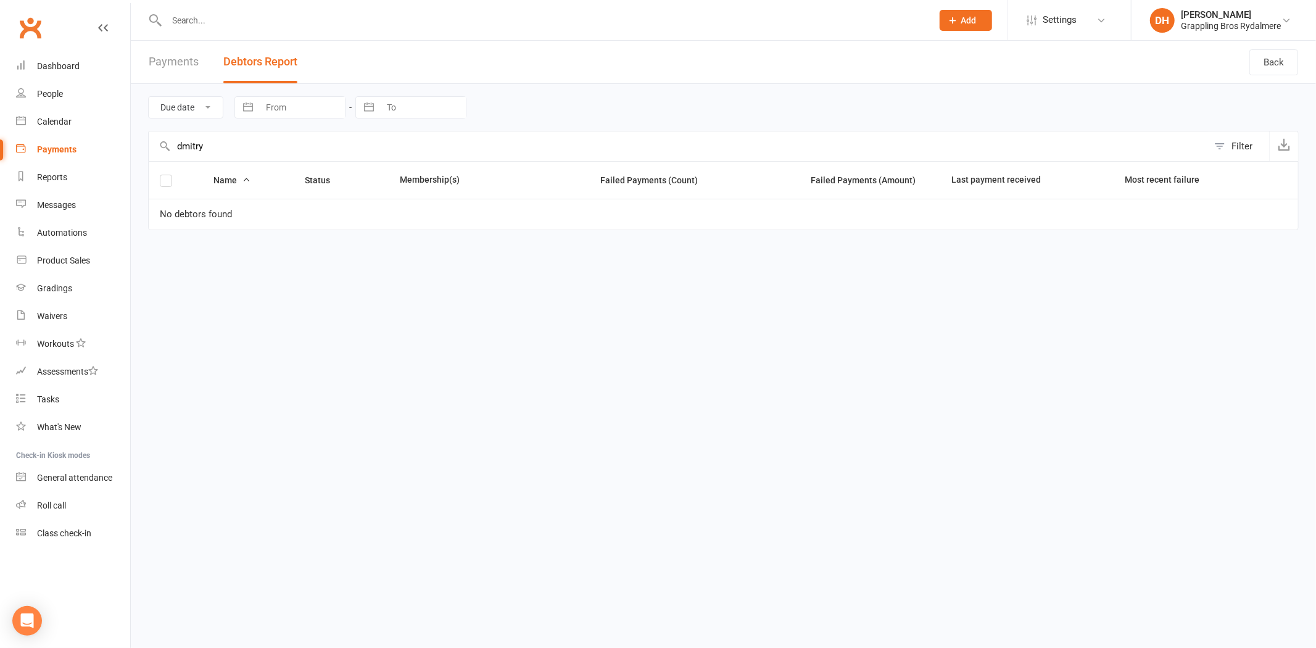
type input "dmitry"
click at [191, 25] on input "text" at bounding box center [543, 20] width 761 height 17
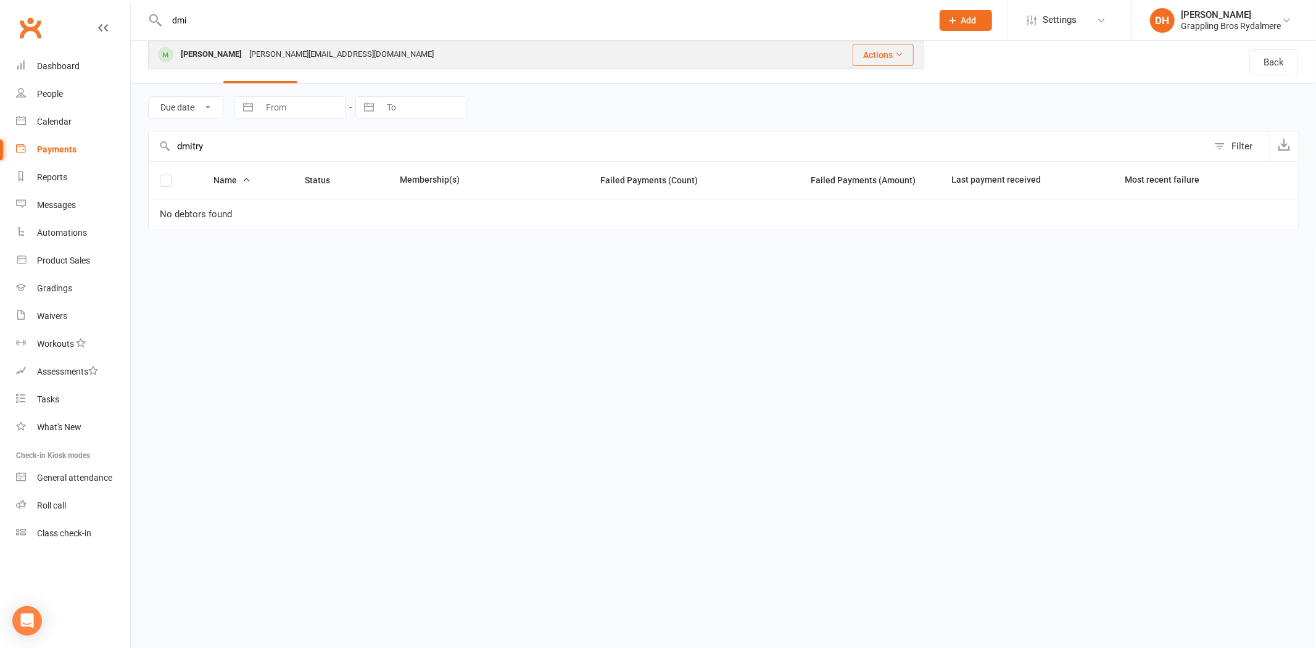
type input "dmi"
click at [220, 57] on div "Dmitry Morgulis" at bounding box center [211, 55] width 69 height 18
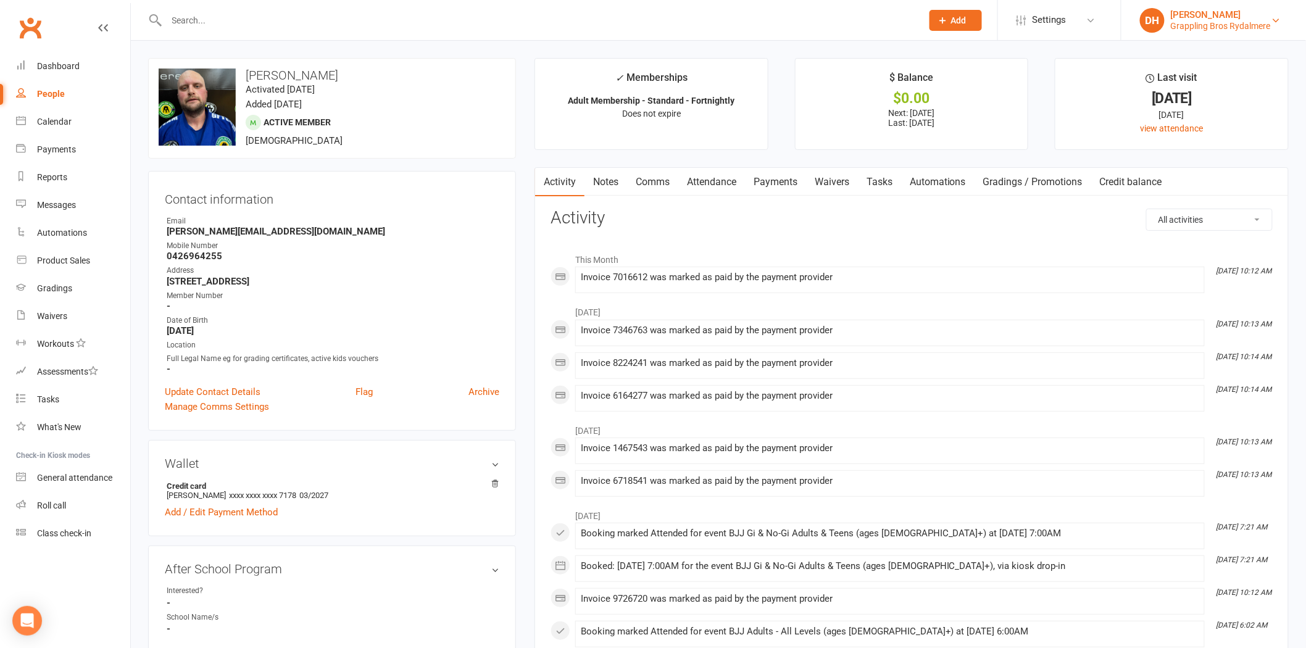
click at [1213, 22] on div "Grappling Bros Rydalmere" at bounding box center [1221, 25] width 100 height 11
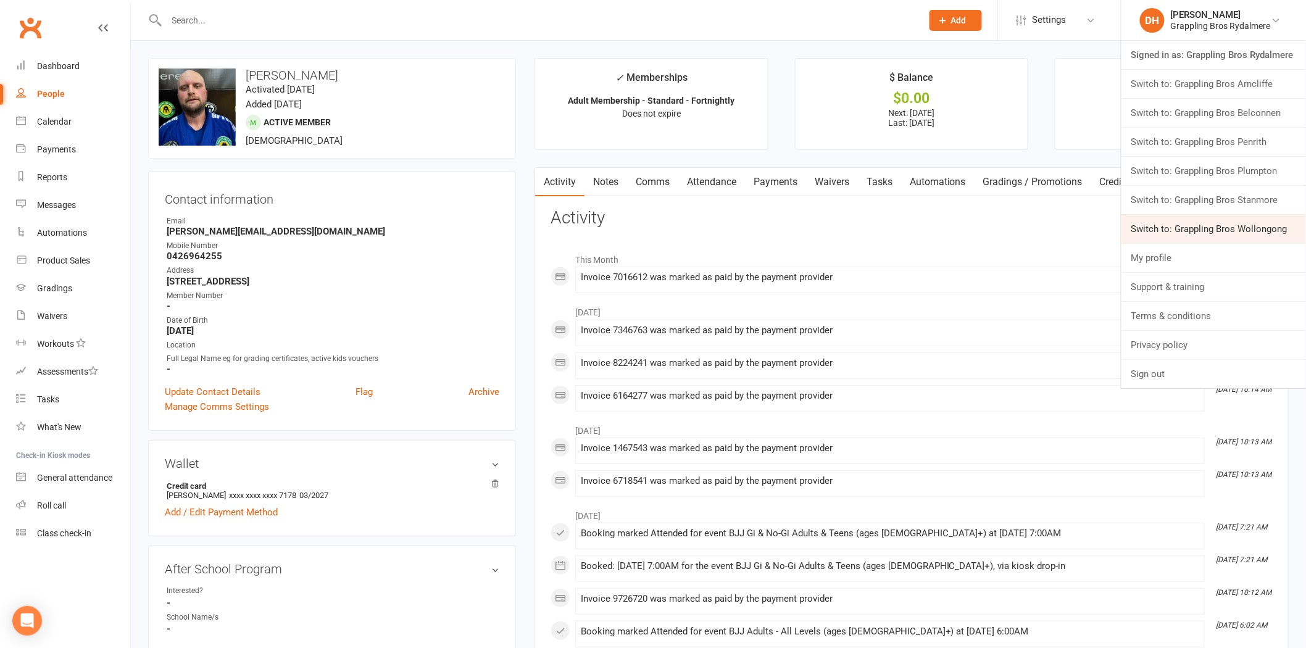
click at [1216, 233] on link "Switch to: Grappling Bros Wollongong" at bounding box center [1213, 229] width 185 height 28
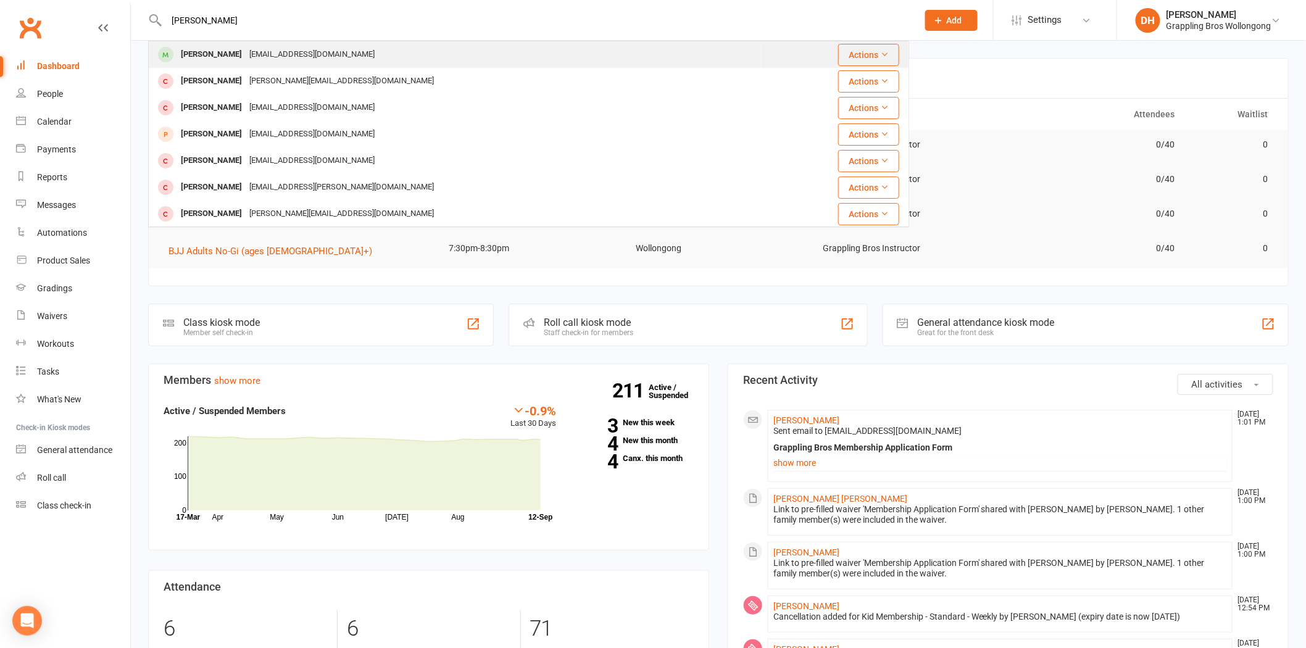
type input "[PERSON_NAME]"
click at [246, 54] on div "[EMAIL_ADDRESS][DOMAIN_NAME]" at bounding box center [312, 55] width 133 height 18
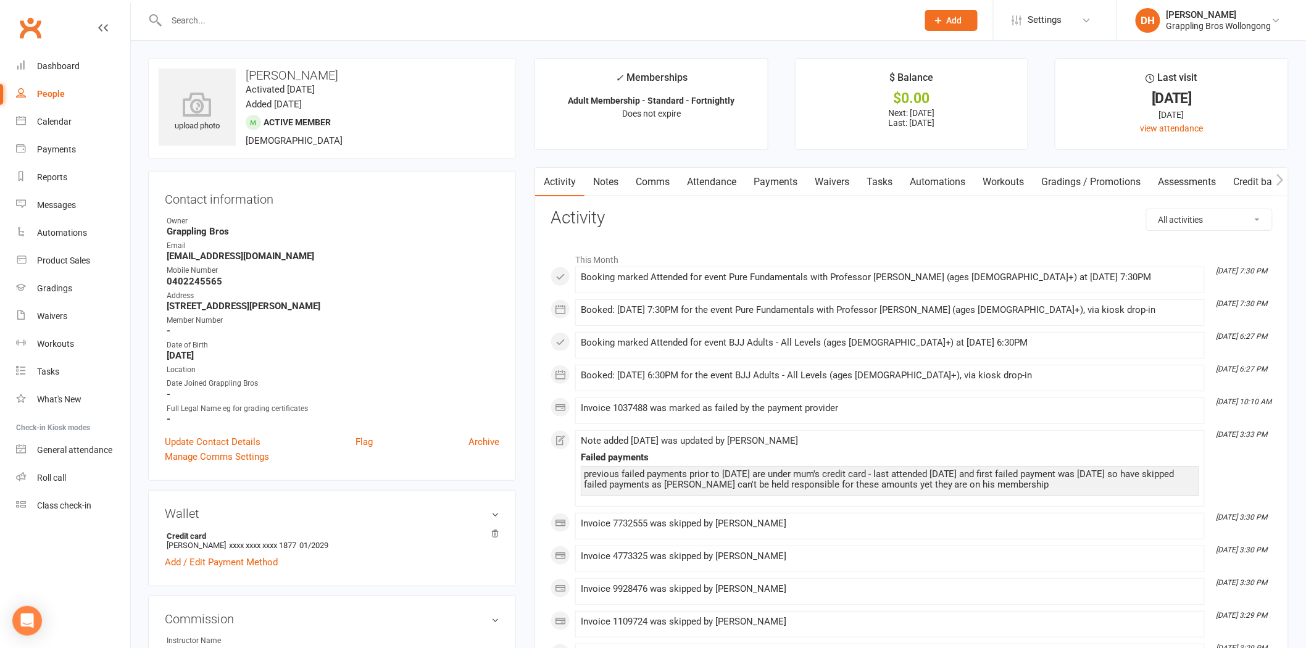
click at [776, 184] on link "Payments" at bounding box center [775, 182] width 61 height 28
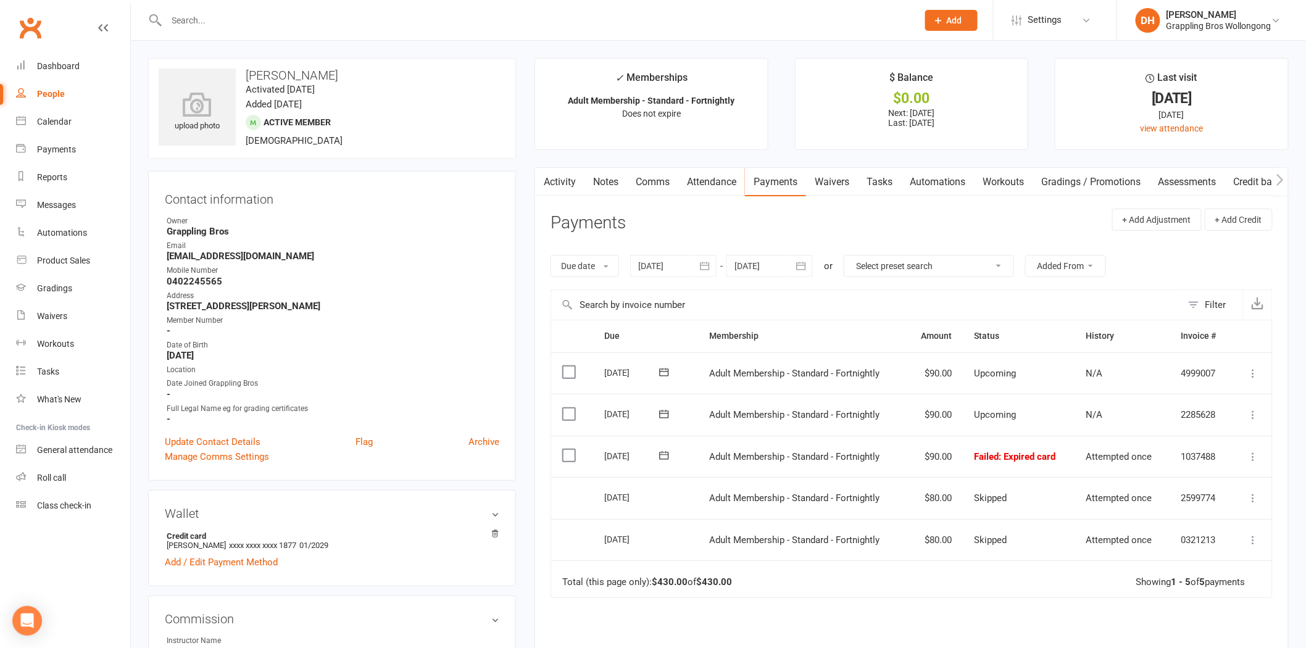
click at [646, 183] on link "Comms" at bounding box center [652, 182] width 51 height 28
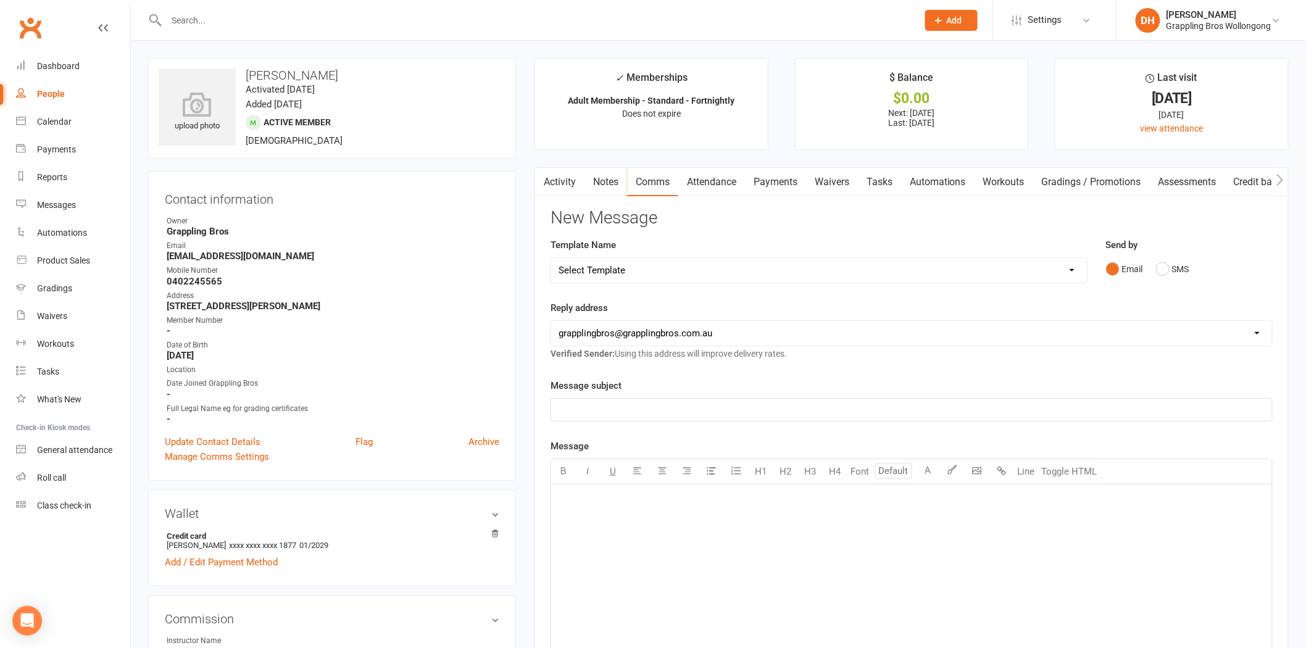
click at [773, 182] on link "Payments" at bounding box center [775, 182] width 61 height 28
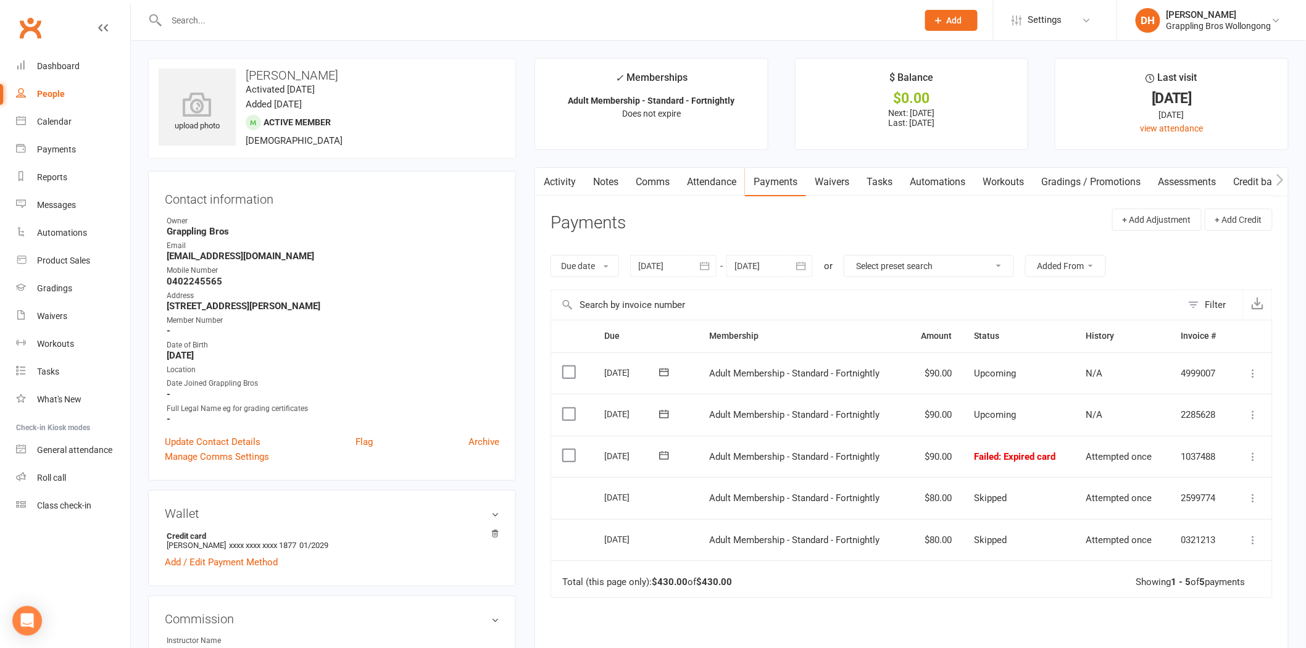
click at [848, 176] on link "Waivers" at bounding box center [832, 182] width 52 height 28
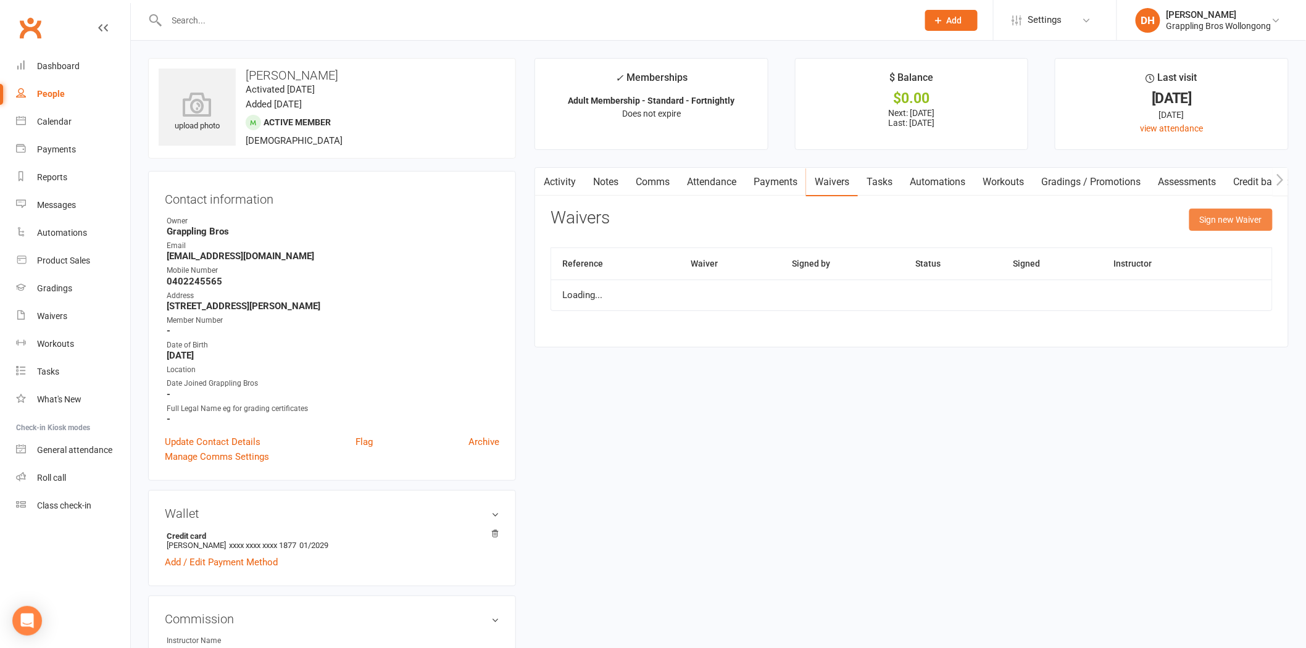
click at [1251, 226] on button "Sign new Waiver" at bounding box center [1230, 220] width 83 height 22
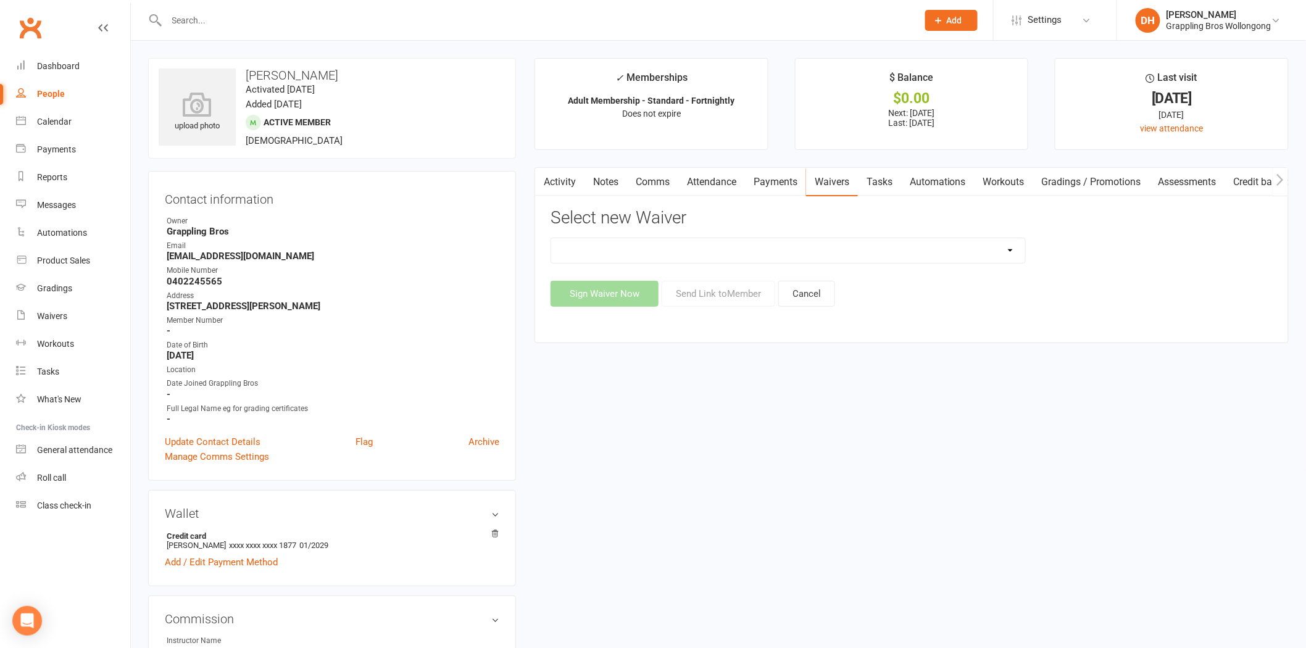
click at [789, 248] on select "After School Waiver - Existing Members After School Waiver - New Members After …" at bounding box center [788, 250] width 474 height 25
select select "5330"
click at [551, 238] on select "After School Waiver - Existing Members After School Waiver - New Members After …" at bounding box center [788, 250] width 474 height 25
click at [730, 297] on button "Send Link to Member" at bounding box center [719, 294] width 114 height 26
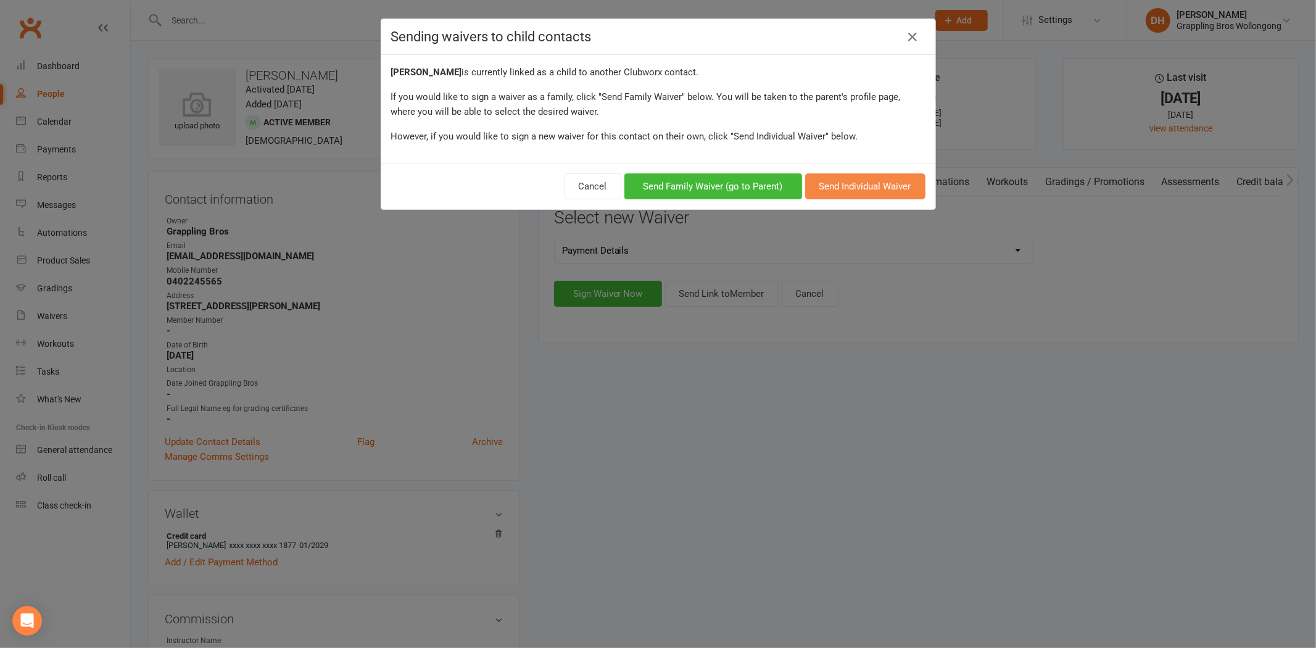
click at [864, 180] on button "Send Individual Waiver" at bounding box center [865, 186] width 120 height 26
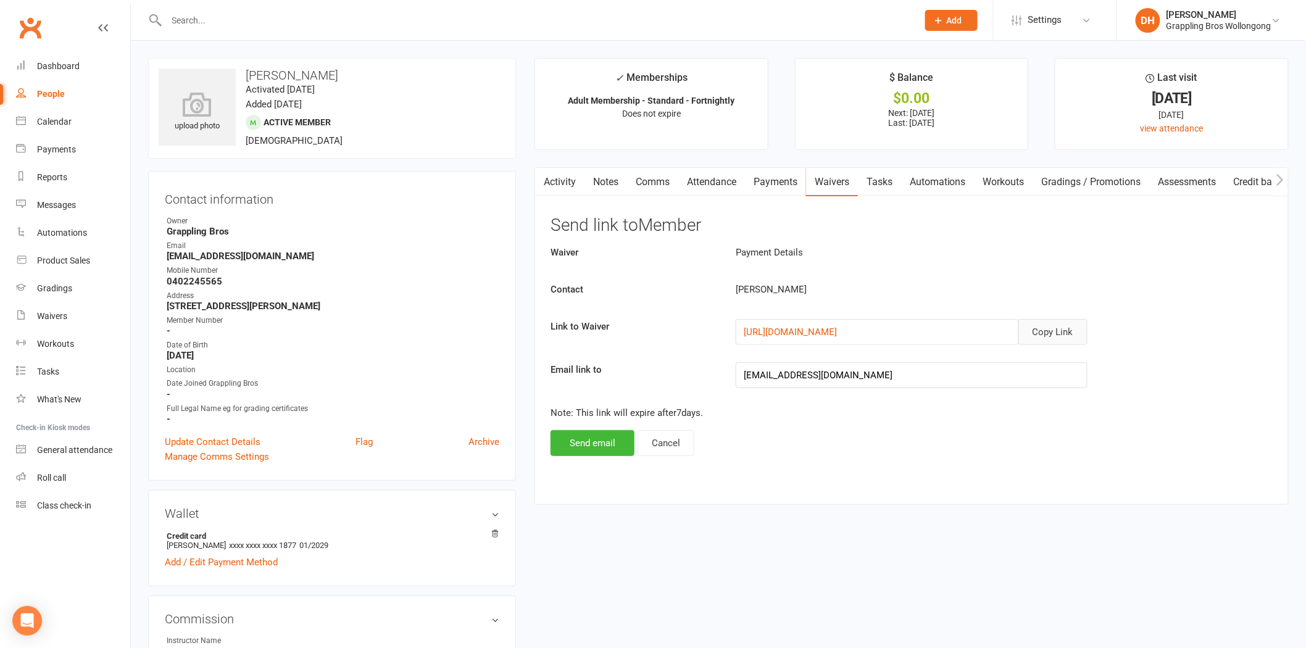
click at [1061, 336] on button "Copy Link" at bounding box center [1052, 332] width 69 height 26
click at [562, 179] on link "Activity" at bounding box center [559, 182] width 49 height 28
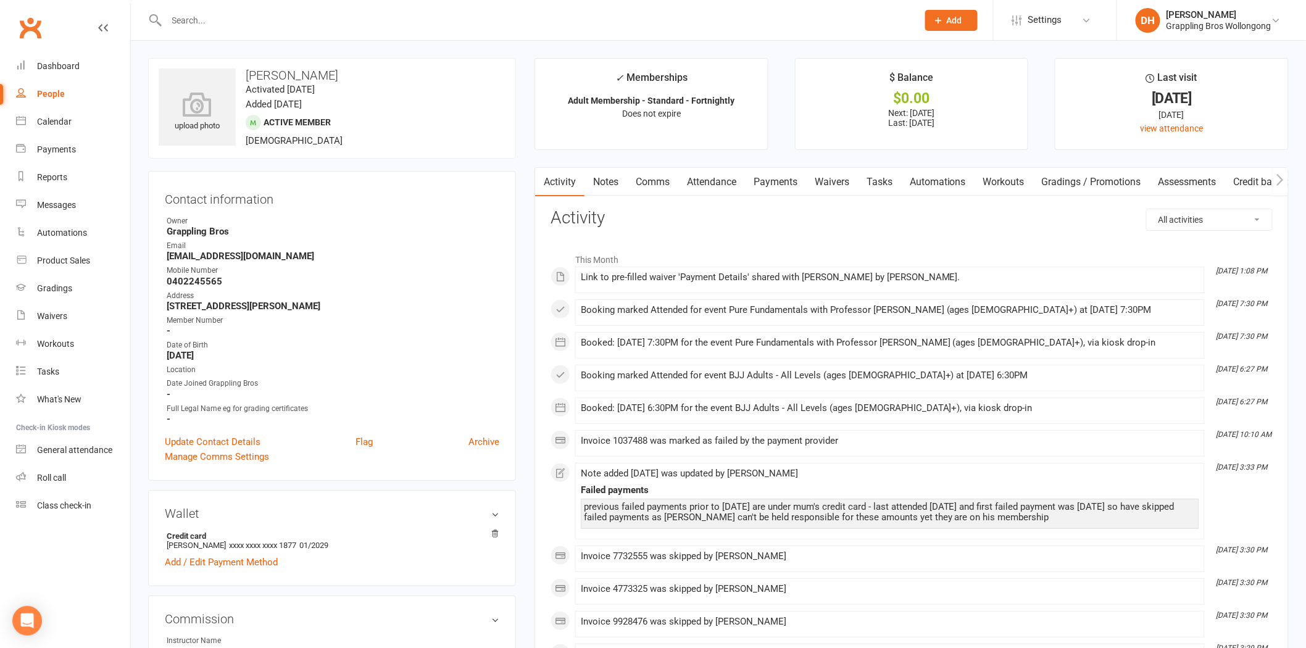
click at [783, 185] on link "Payments" at bounding box center [775, 182] width 61 height 28
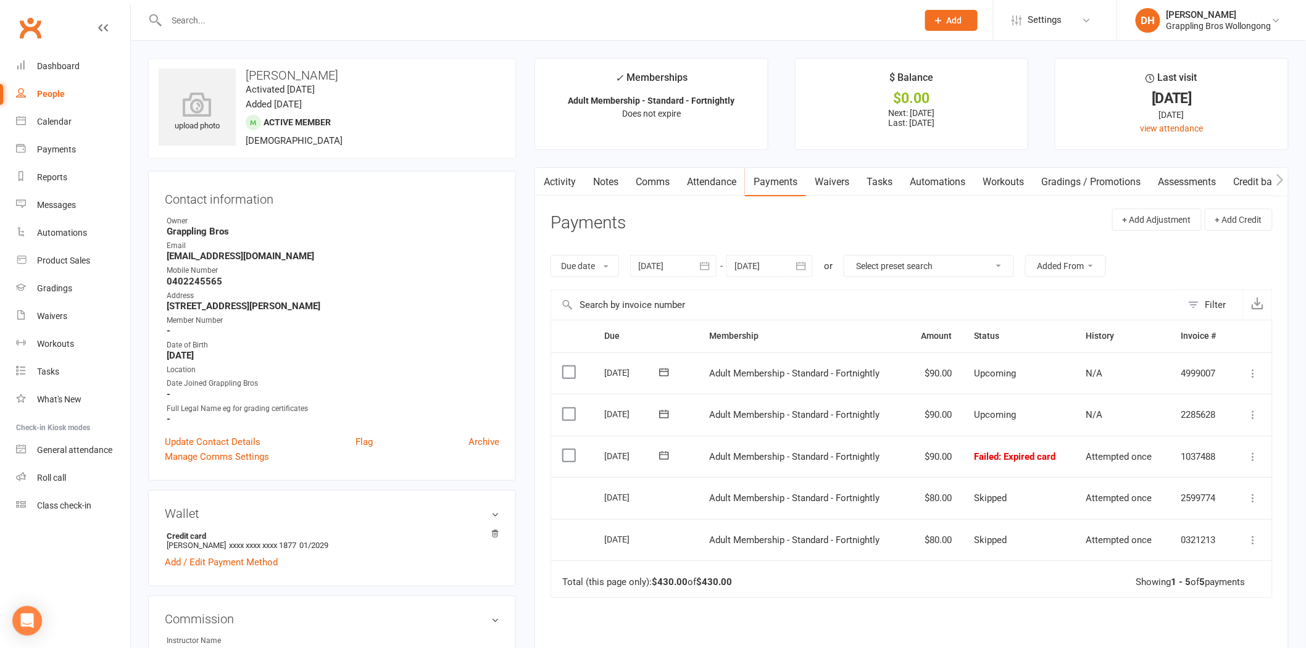
click at [647, 186] on link "Comms" at bounding box center [652, 182] width 51 height 28
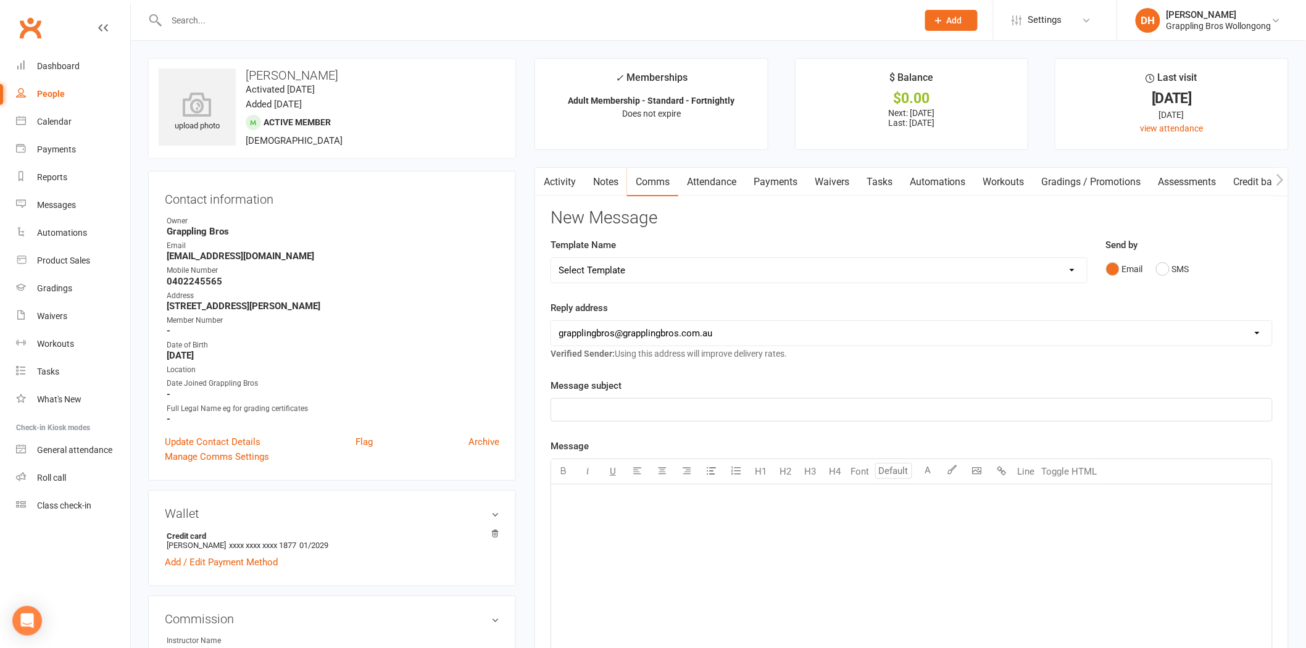
click at [652, 268] on select "Select Template [Email] Judo Competition Class [Email] Judo Competition Class T…" at bounding box center [819, 270] width 536 height 25
click at [1189, 437] on div "Message subject ﻿ Message U H1 H2 H3 H4 Font A Line Toggle HTML ﻿ Contact merge…" at bounding box center [911, 570] width 722 height 385
click at [778, 173] on link "Payments" at bounding box center [775, 182] width 61 height 28
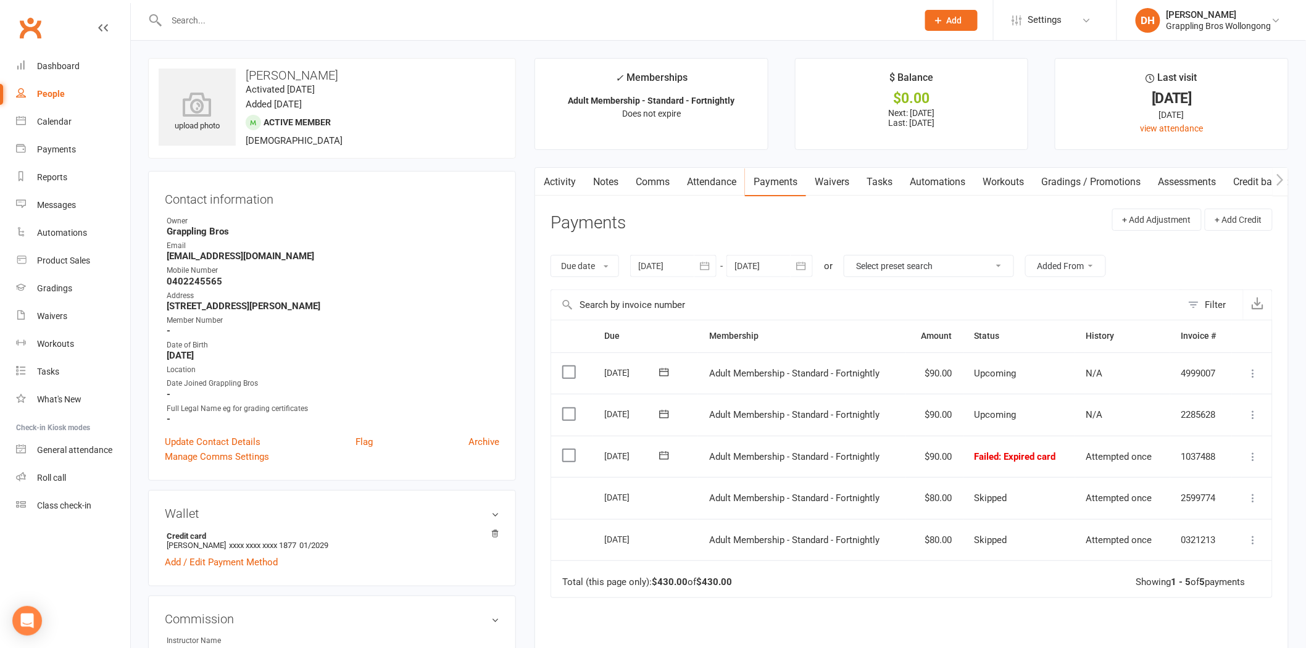
click at [663, 180] on link "Comms" at bounding box center [652, 182] width 51 height 28
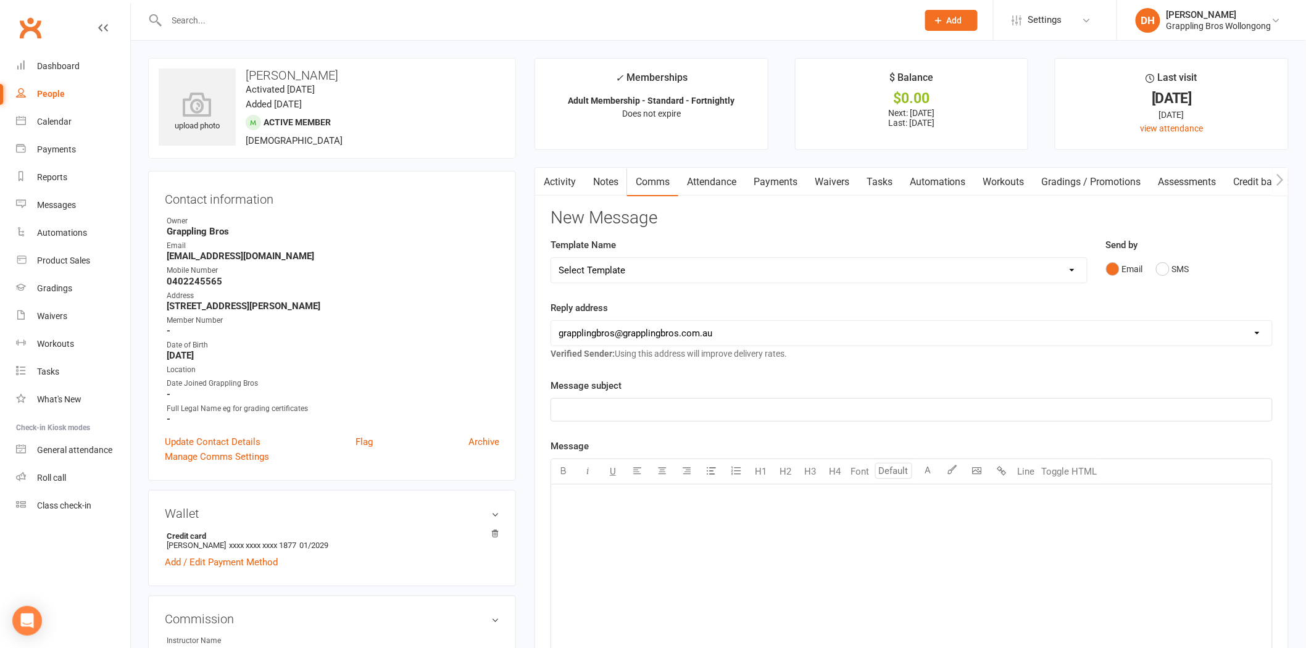
click at [666, 267] on select "Select Template [Email] Judo Competition Class [Email] Judo Competition Class T…" at bounding box center [819, 270] width 536 height 25
select select "14"
click at [551, 258] on select "Select Template [Email] Judo Competition Class [Email] Judo Competition Class T…" at bounding box center [819, 270] width 536 height 25
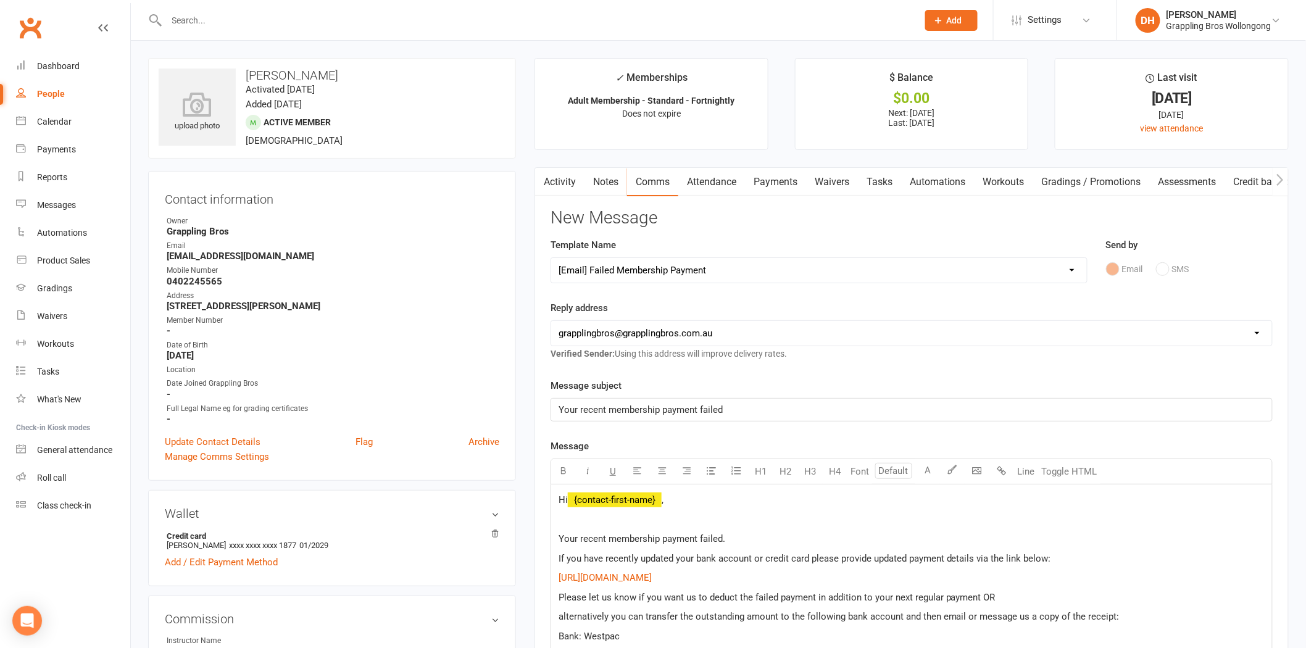
click at [747, 542] on p "Your recent membership payment failed." at bounding box center [912, 538] width 706 height 15
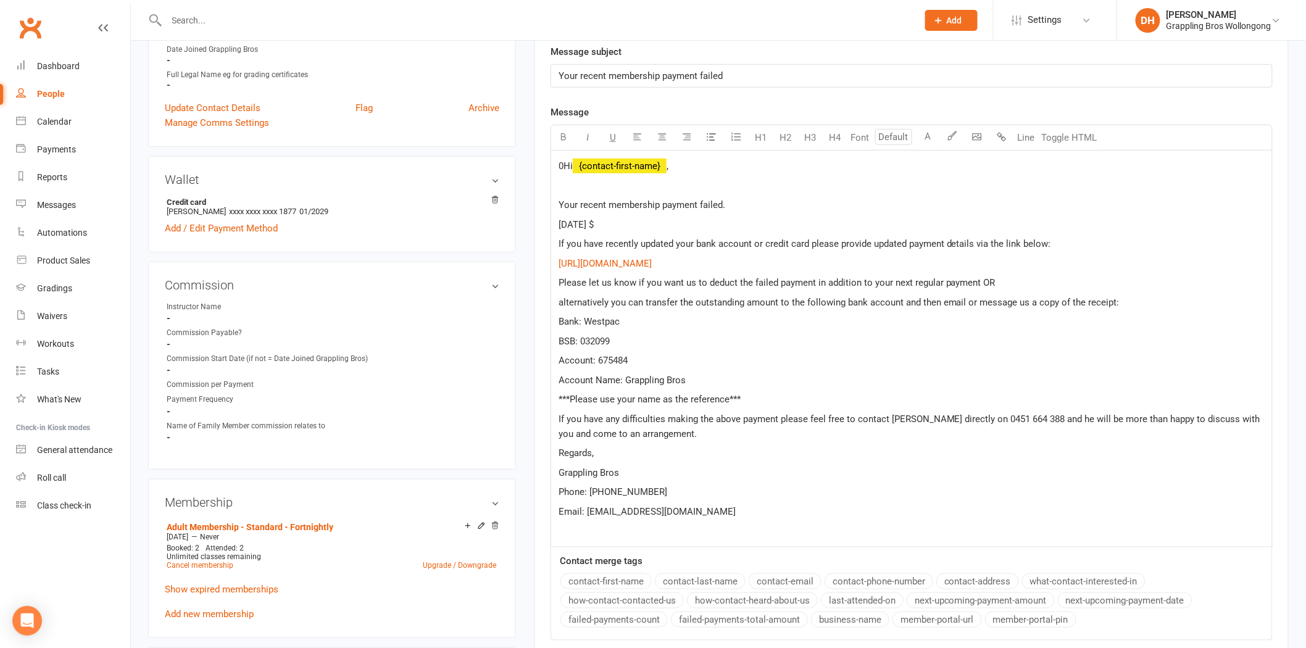
scroll to position [330, 0]
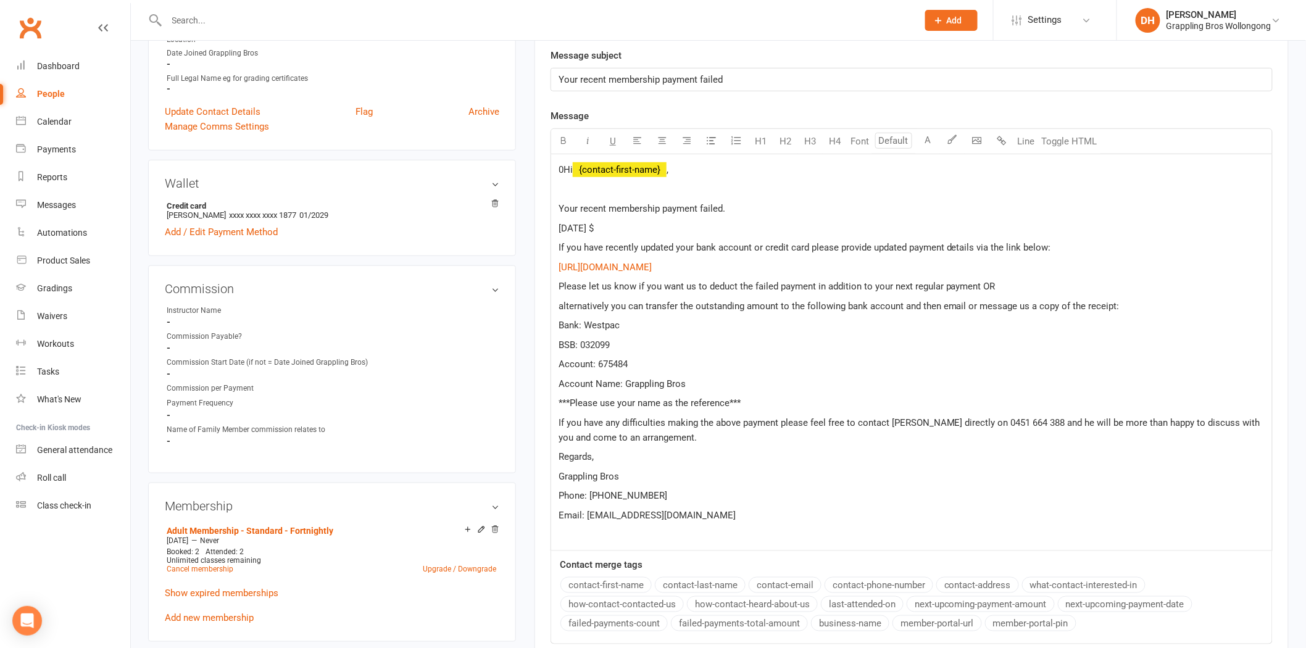
click at [670, 230] on p "[DATE] $" at bounding box center [912, 228] width 706 height 15
click at [749, 210] on p "Your recent membership payment failed." at bounding box center [912, 208] width 706 height 15
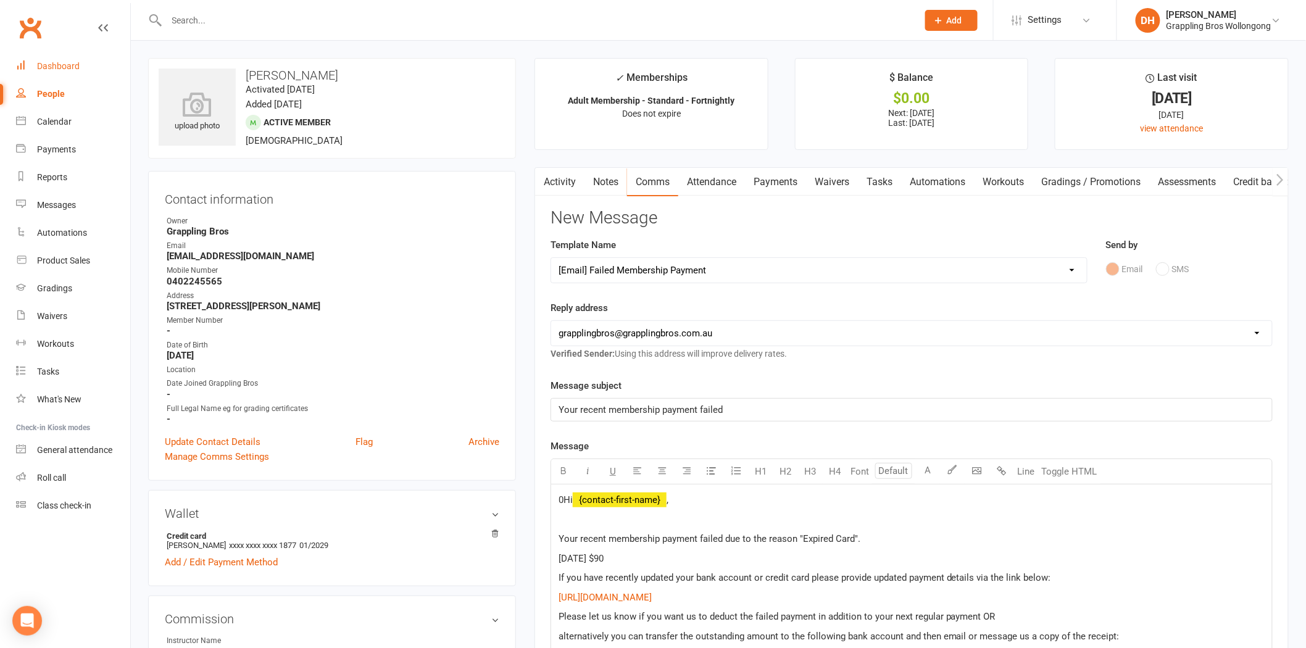
drag, startPoint x: 781, startPoint y: 183, endPoint x: 58, endPoint y: 70, distance: 731.4
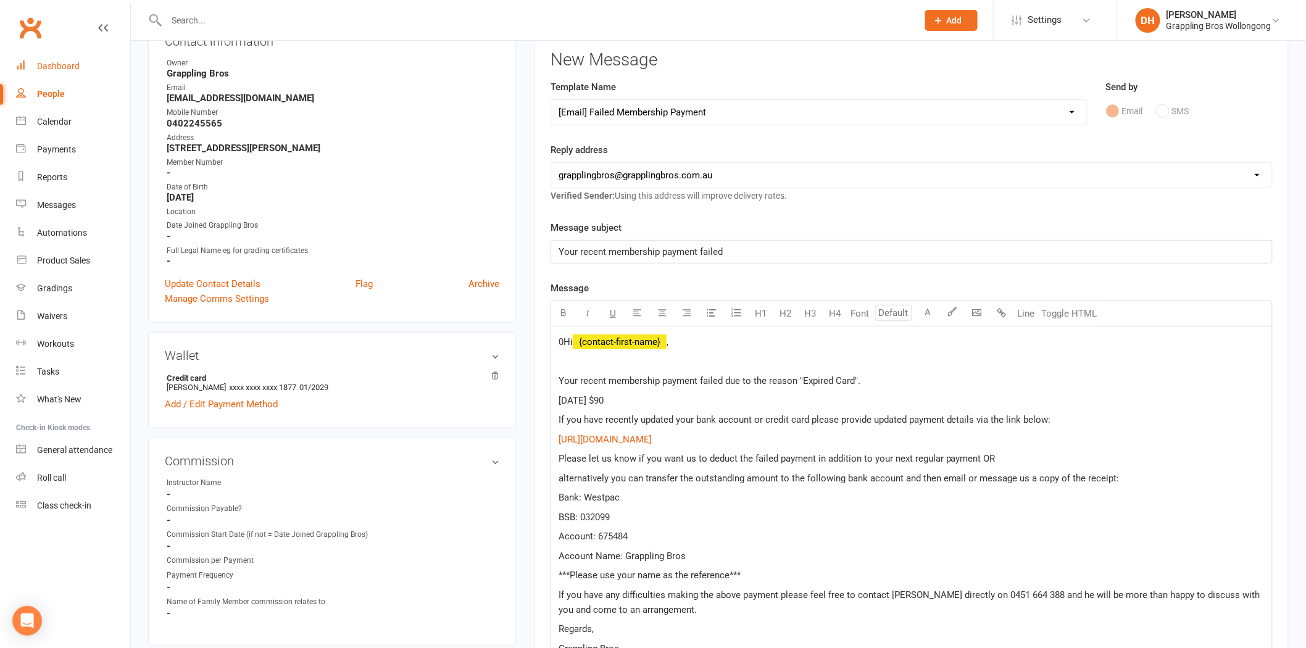
scroll to position [195, 0]
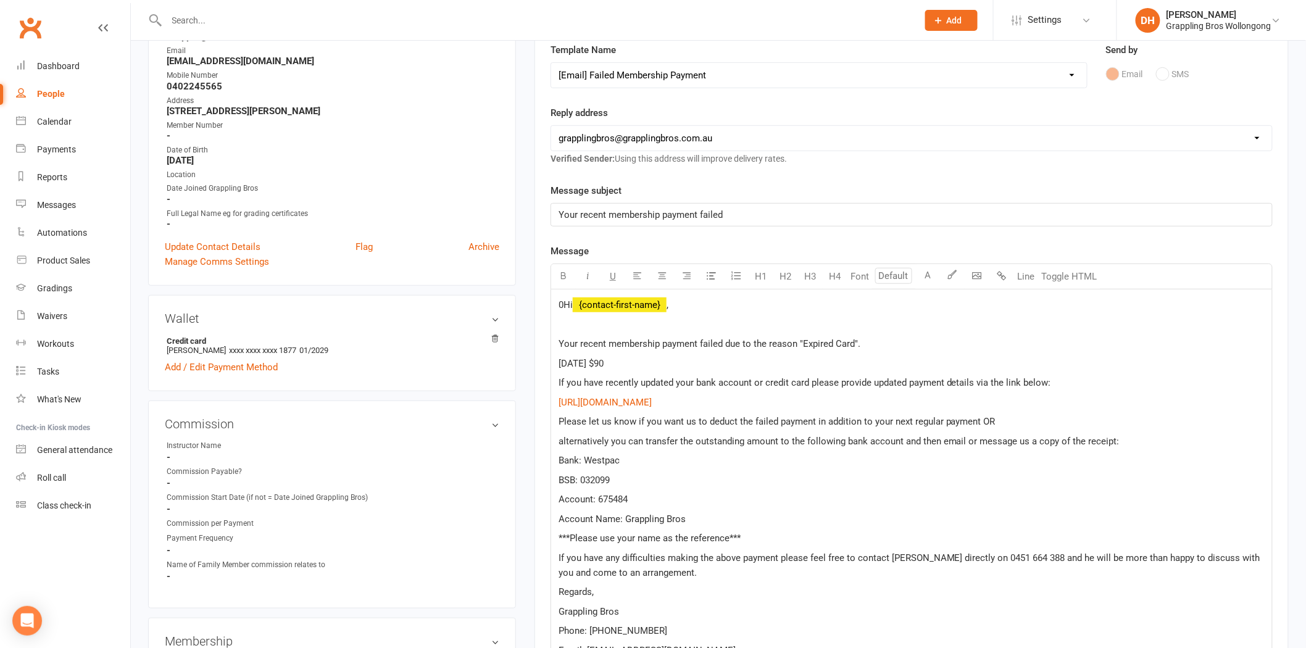
click at [557, 304] on div "0Hi ﻿ {contact-first-name} , Your recent membership payment failed due to the r…" at bounding box center [911, 487] width 721 height 396
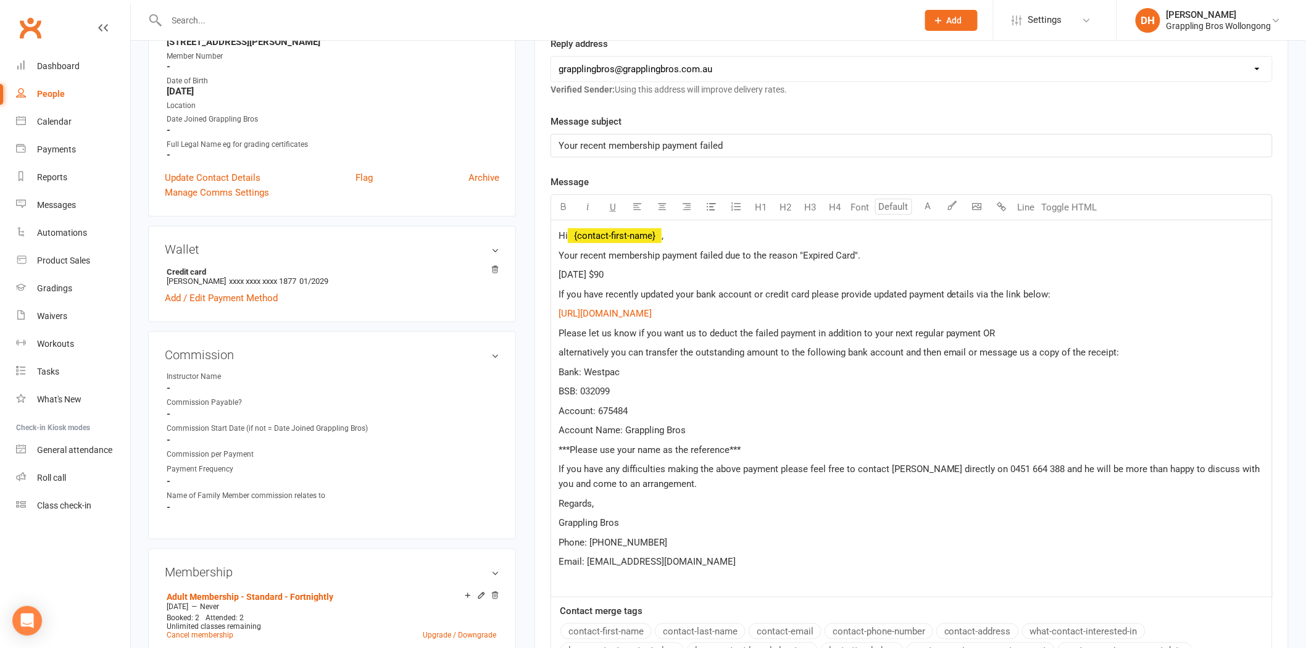
scroll to position [627, 0]
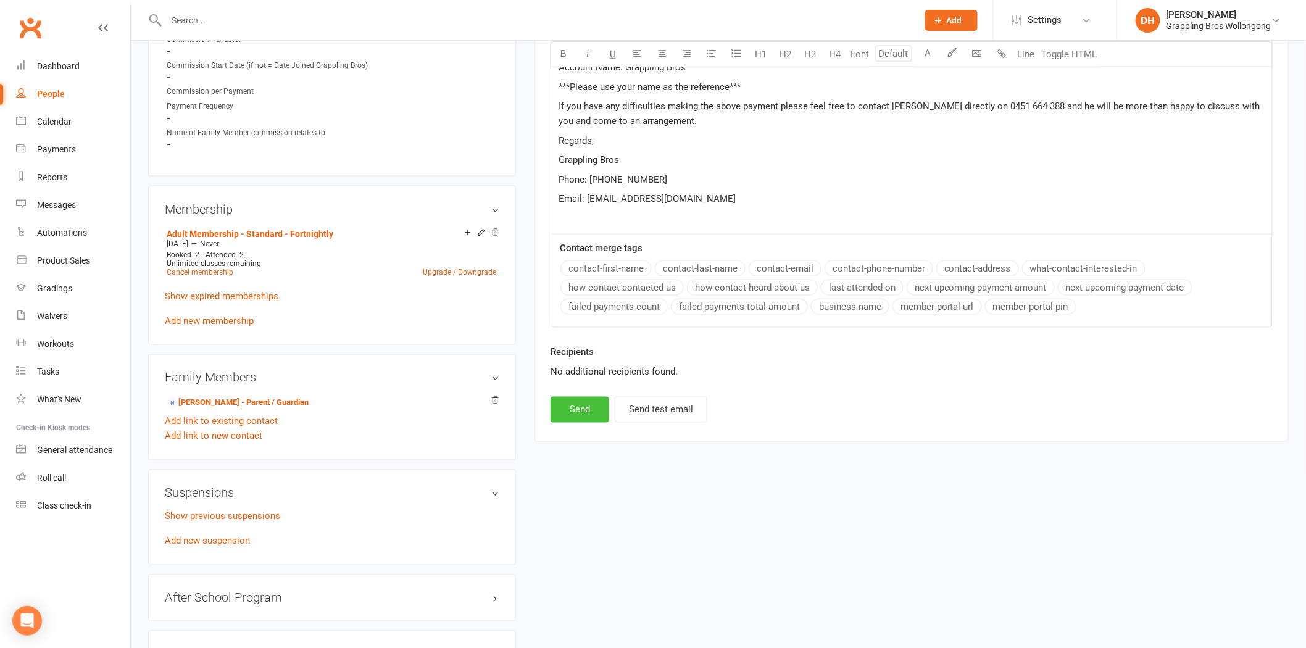
click at [568, 423] on button "Send" at bounding box center [579, 410] width 59 height 26
select select
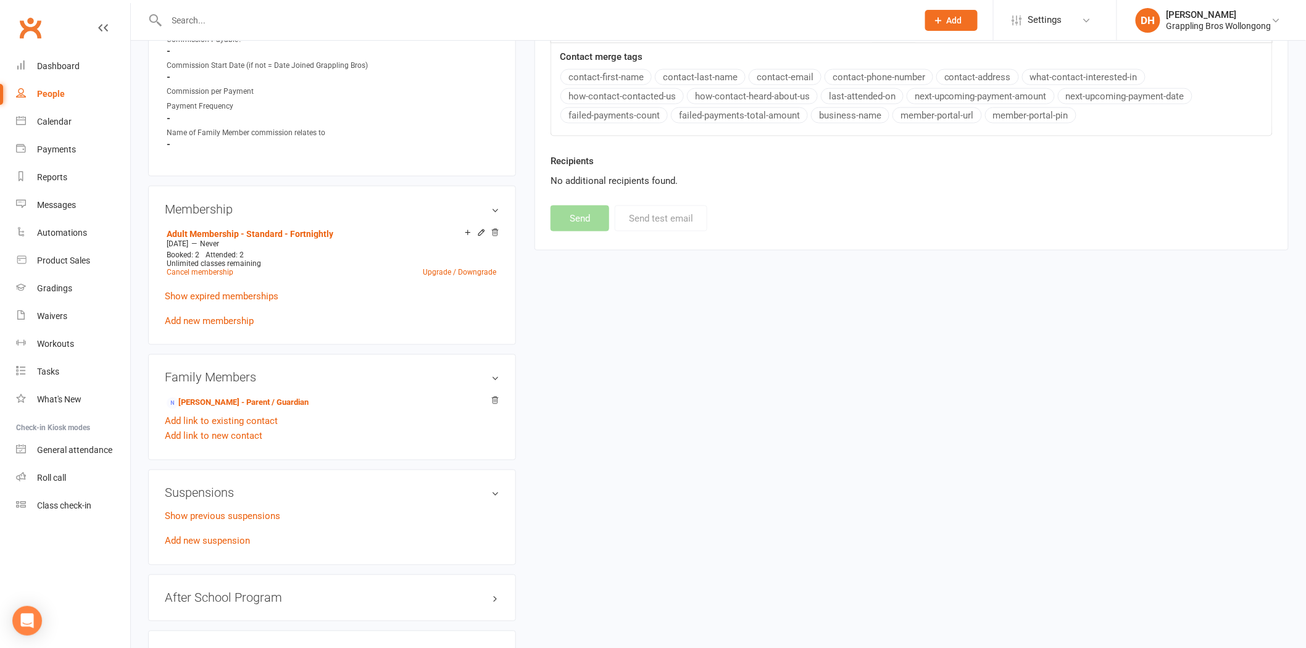
click at [193, 20] on input "text" at bounding box center [536, 20] width 746 height 17
type input "m"
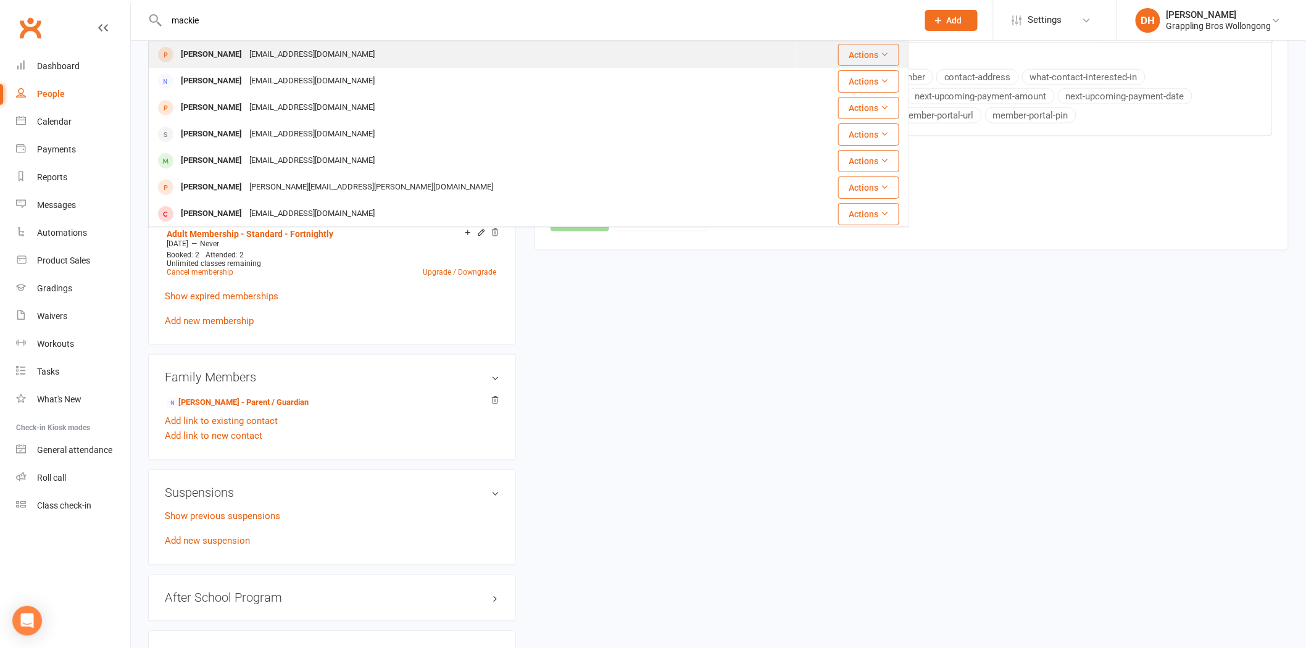
type input "mackie"
click at [217, 59] on div "Franca Mackie" at bounding box center [211, 55] width 69 height 18
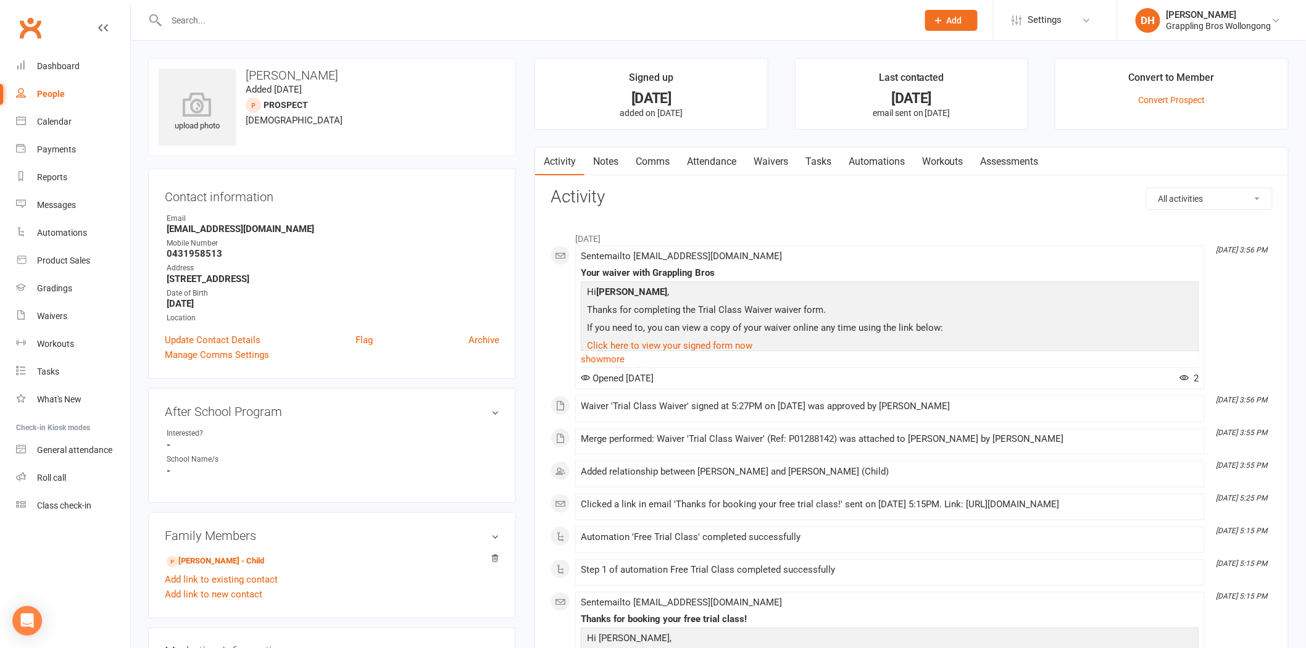
click at [264, 22] on input "text" at bounding box center [536, 20] width 746 height 17
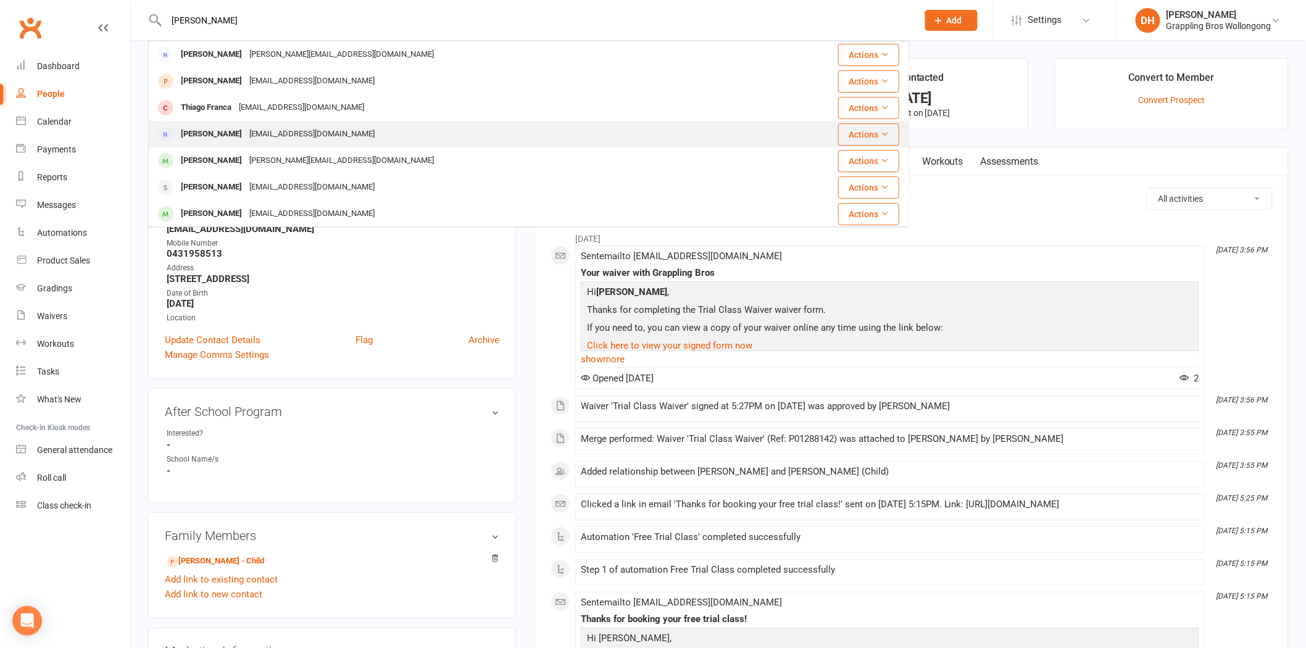
type input "fran"
click at [267, 131] on div "francadupuy@hotmail.com" at bounding box center [312, 134] width 133 height 18
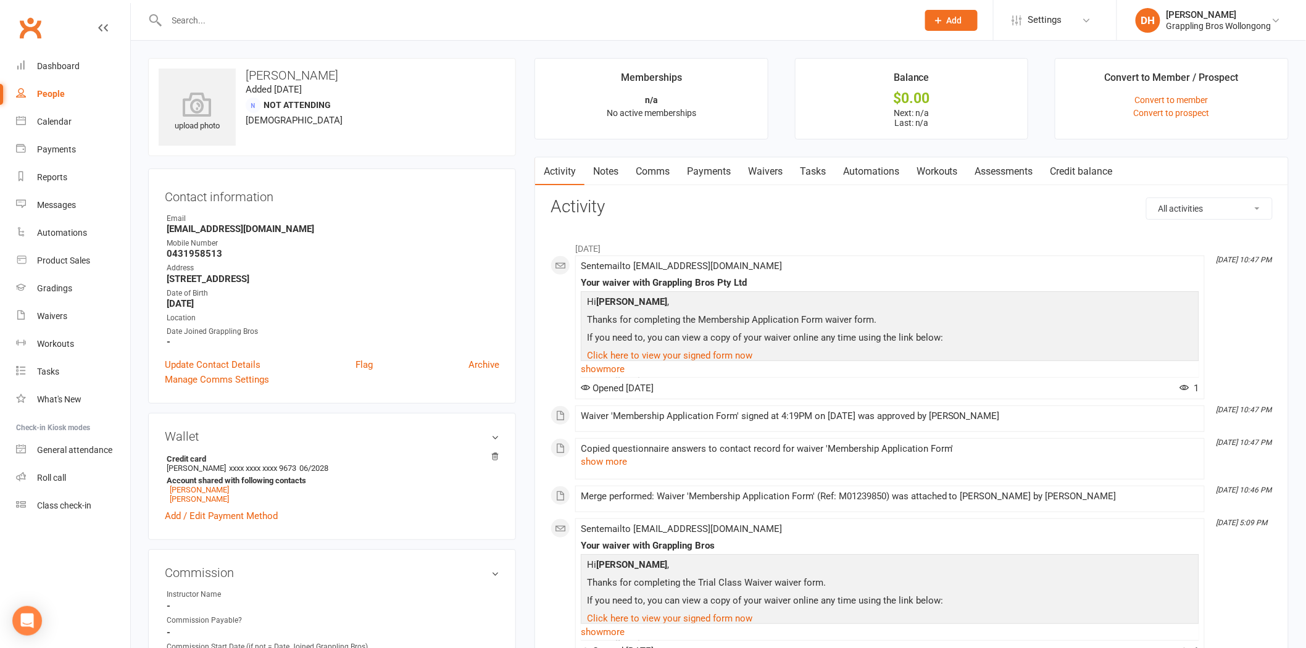
click at [699, 169] on link "Payments" at bounding box center [708, 171] width 61 height 28
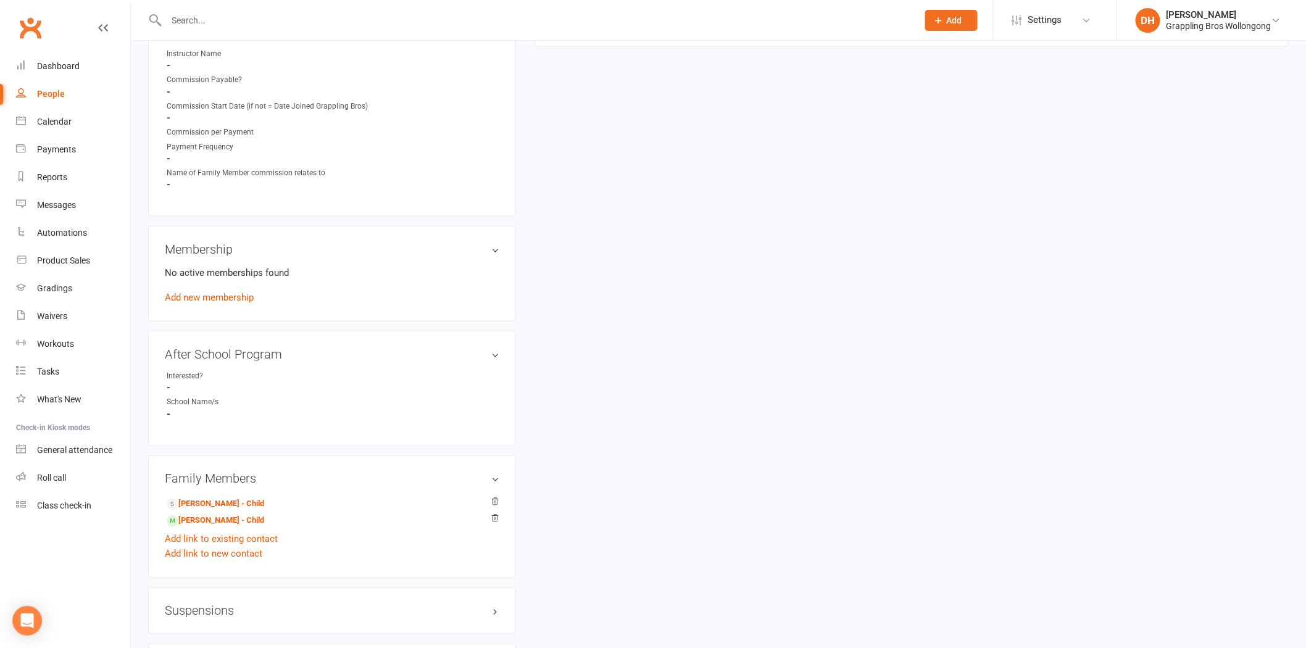
scroll to position [566, 0]
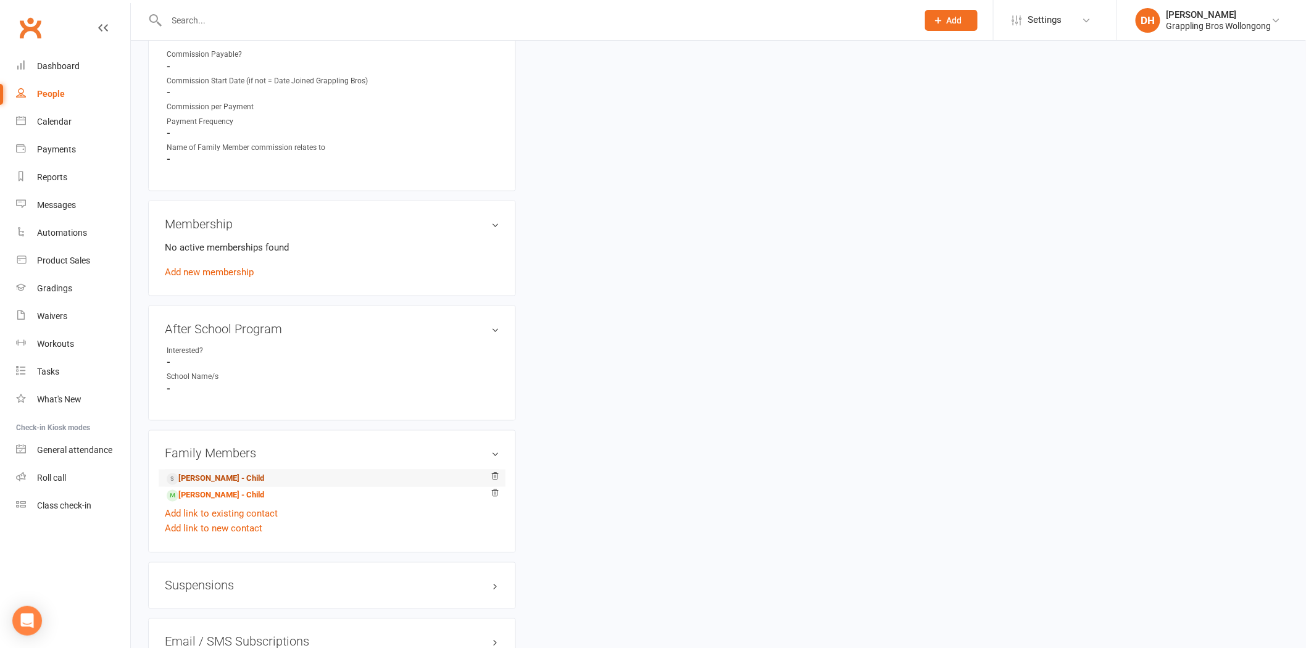
click at [233, 475] on link "Jack Mackie - Child" at bounding box center [216, 479] width 98 height 13
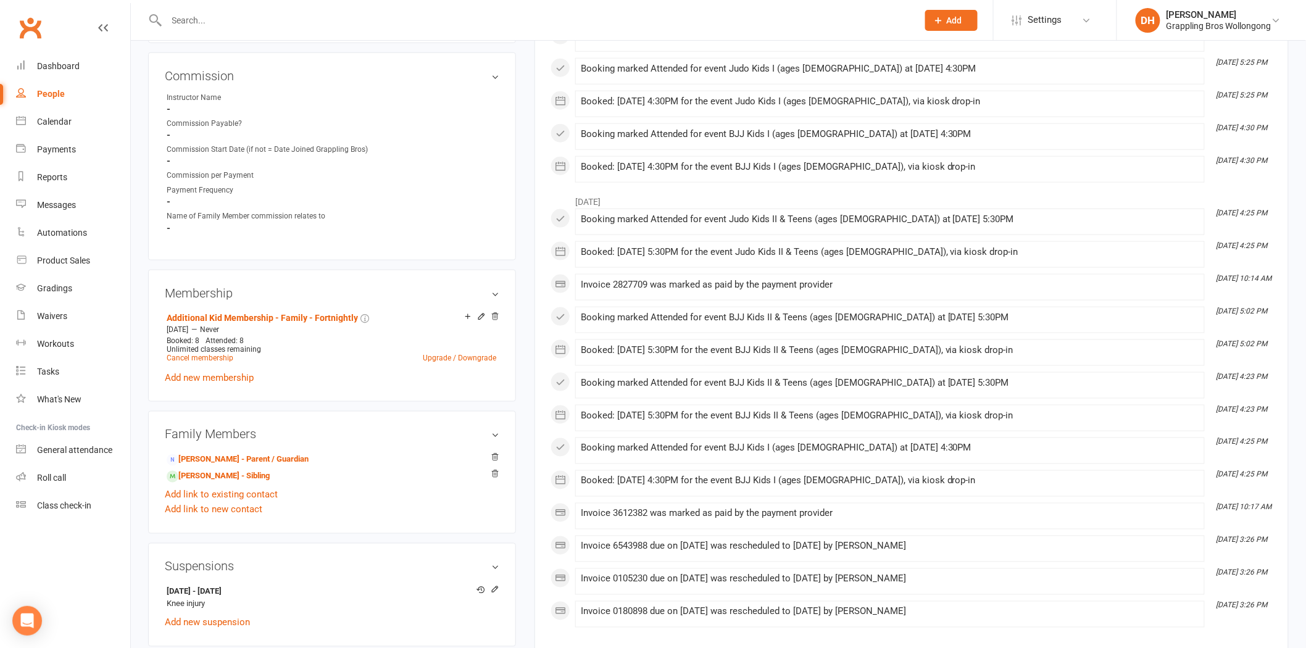
scroll to position [566, 0]
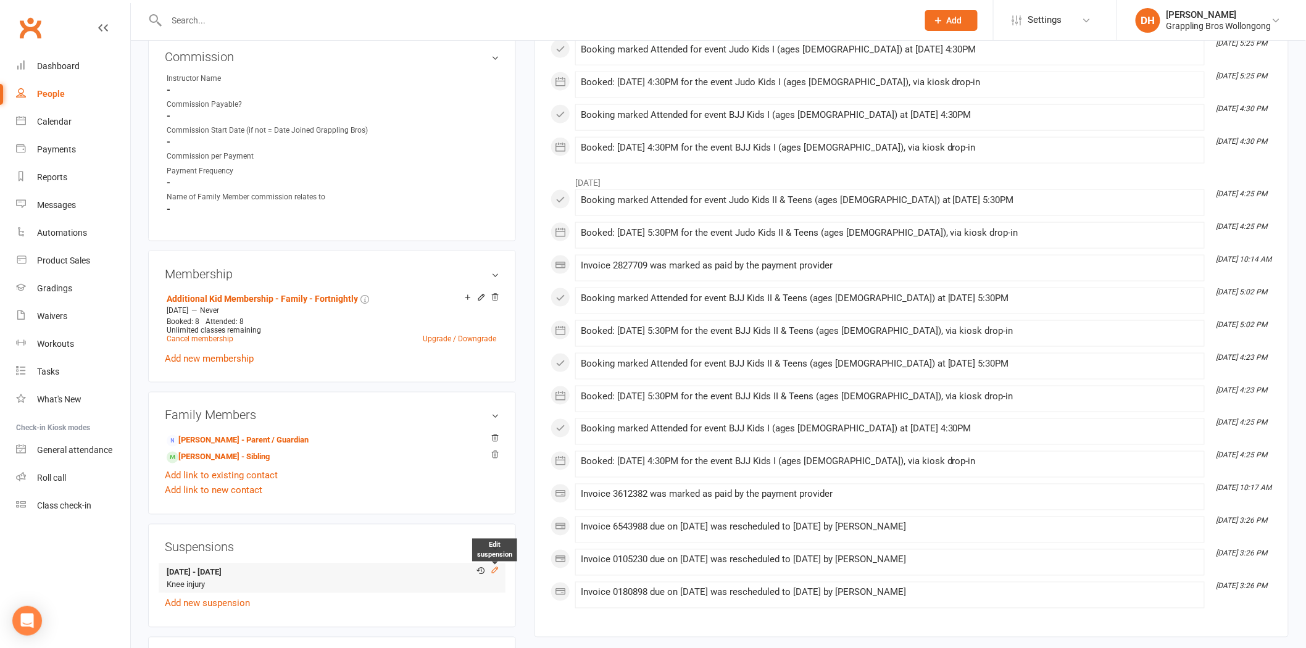
click at [494, 570] on icon at bounding box center [495, 570] width 9 height 9
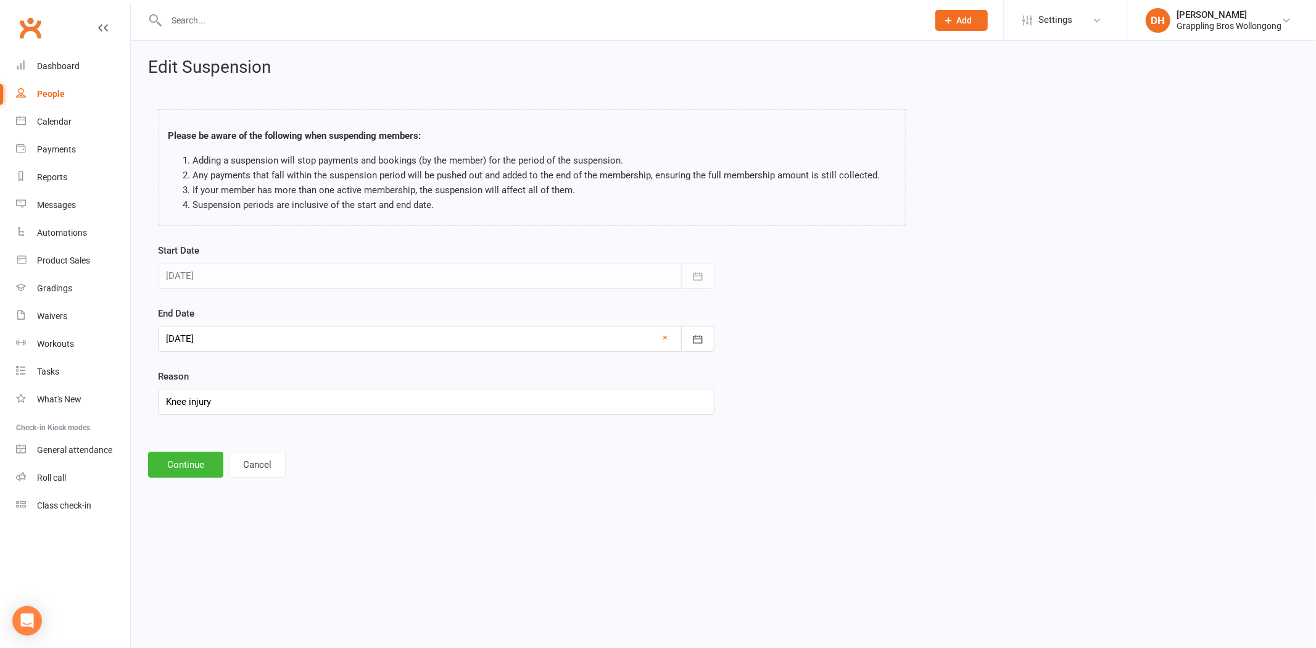
click at [286, 347] on div at bounding box center [436, 339] width 557 height 26
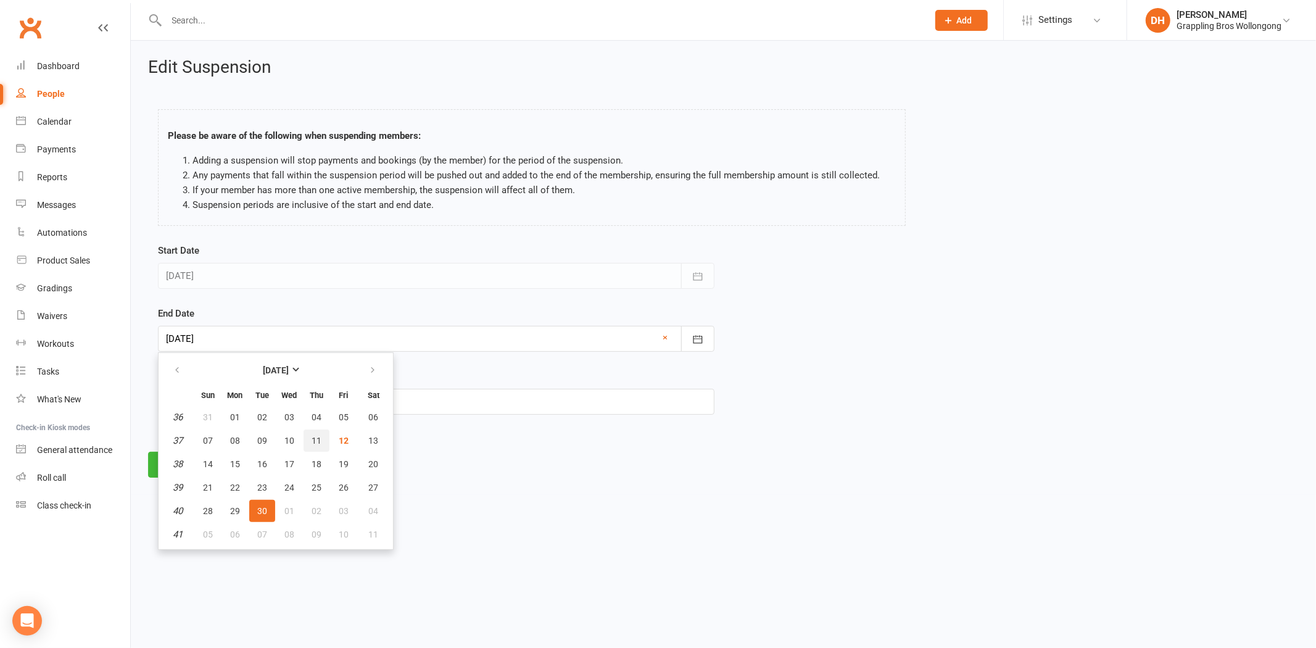
click at [313, 436] on span "11" at bounding box center [317, 441] width 10 height 10
type input "11 Sep 2025"
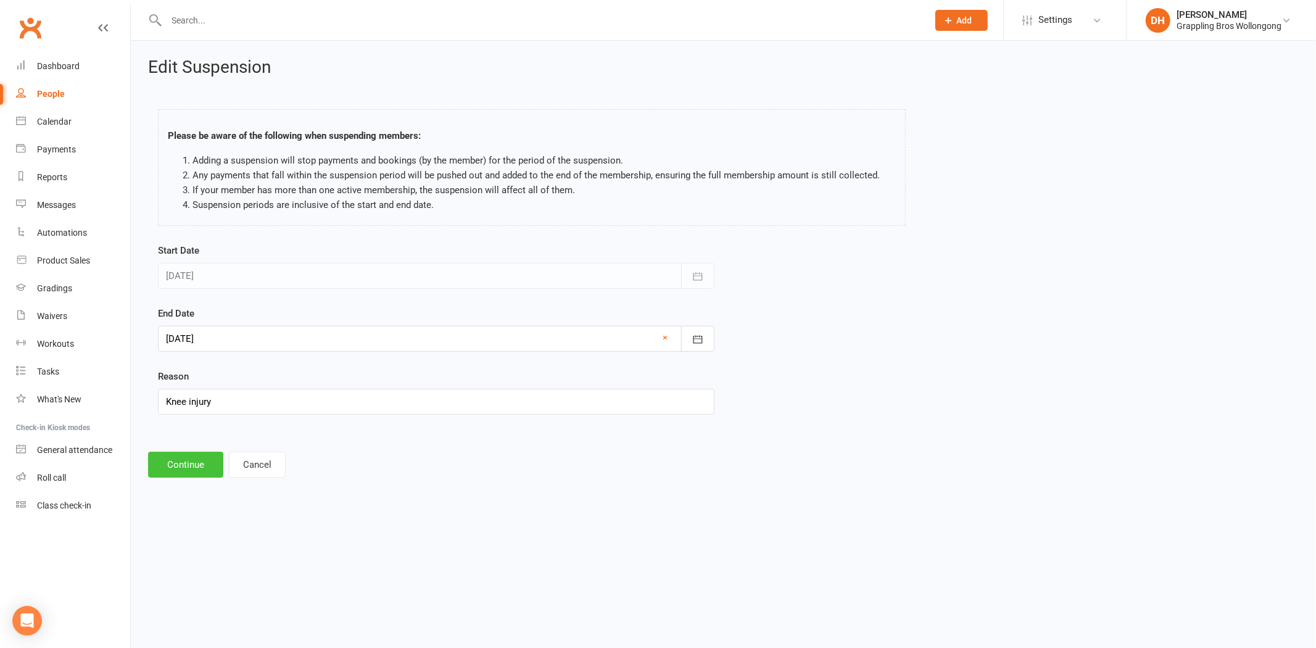
click at [176, 463] on button "Continue" at bounding box center [185, 465] width 75 height 26
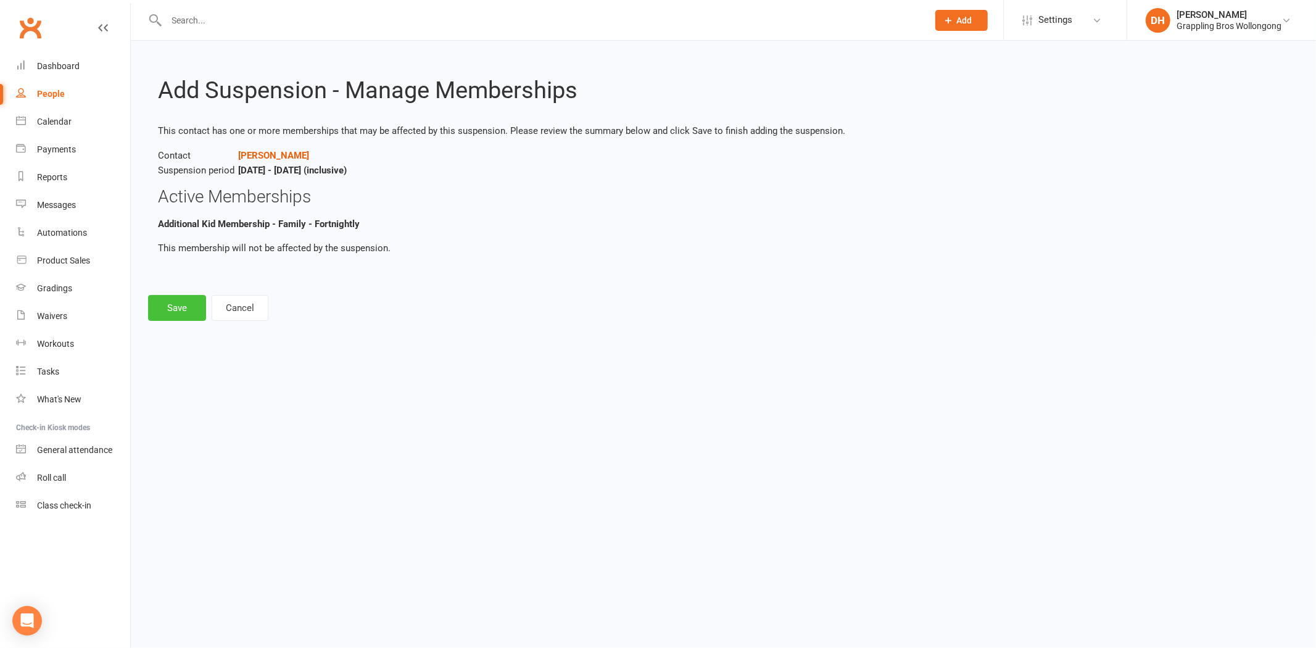
click at [189, 296] on button "Save" at bounding box center [177, 308] width 58 height 26
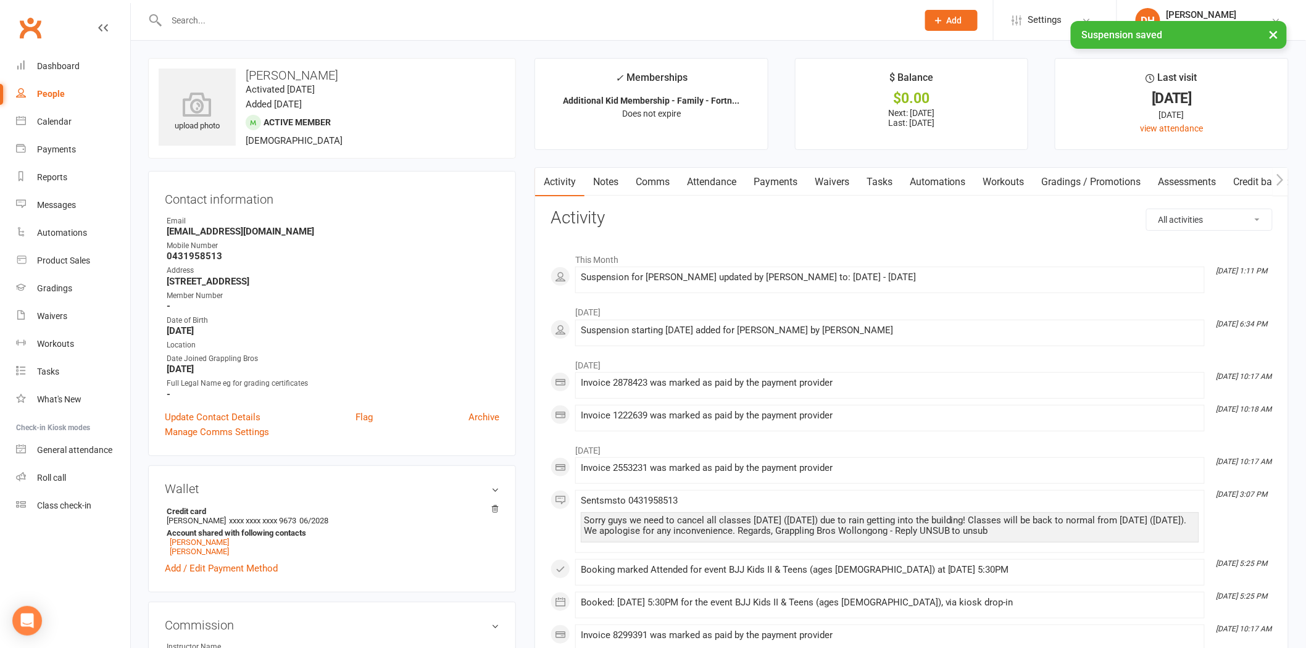
click at [793, 180] on link "Payments" at bounding box center [775, 182] width 61 height 28
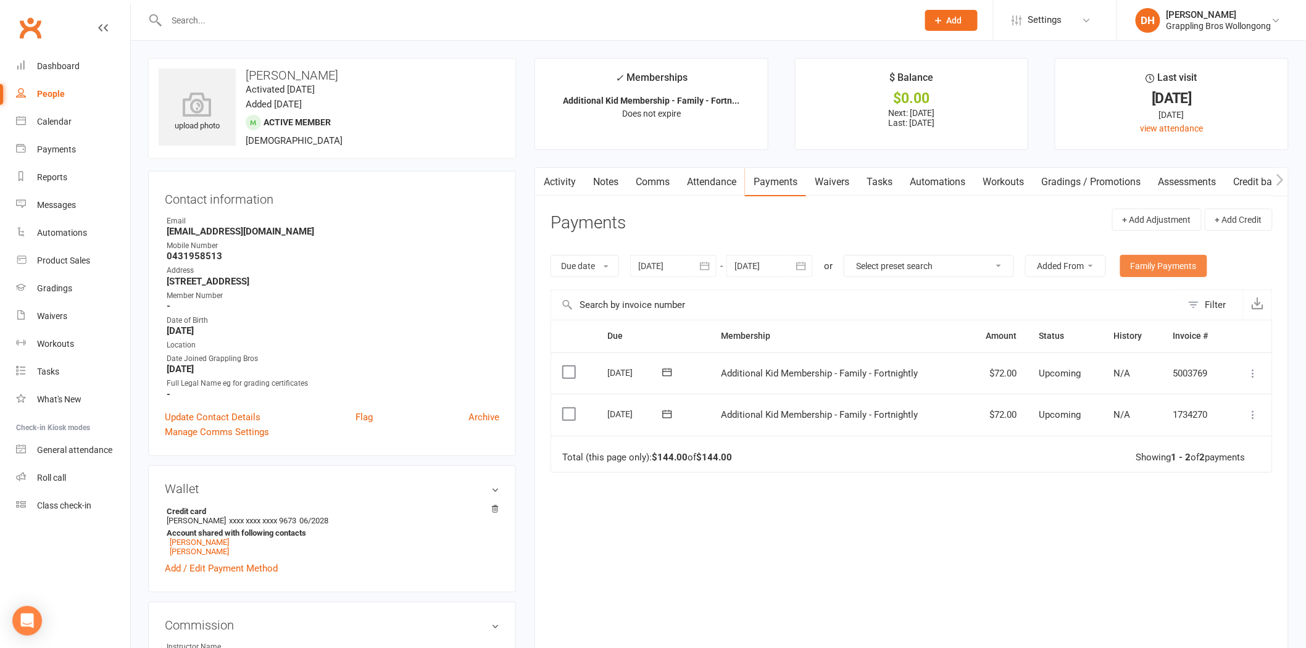
click at [1137, 265] on link "Family Payments" at bounding box center [1163, 266] width 87 height 22
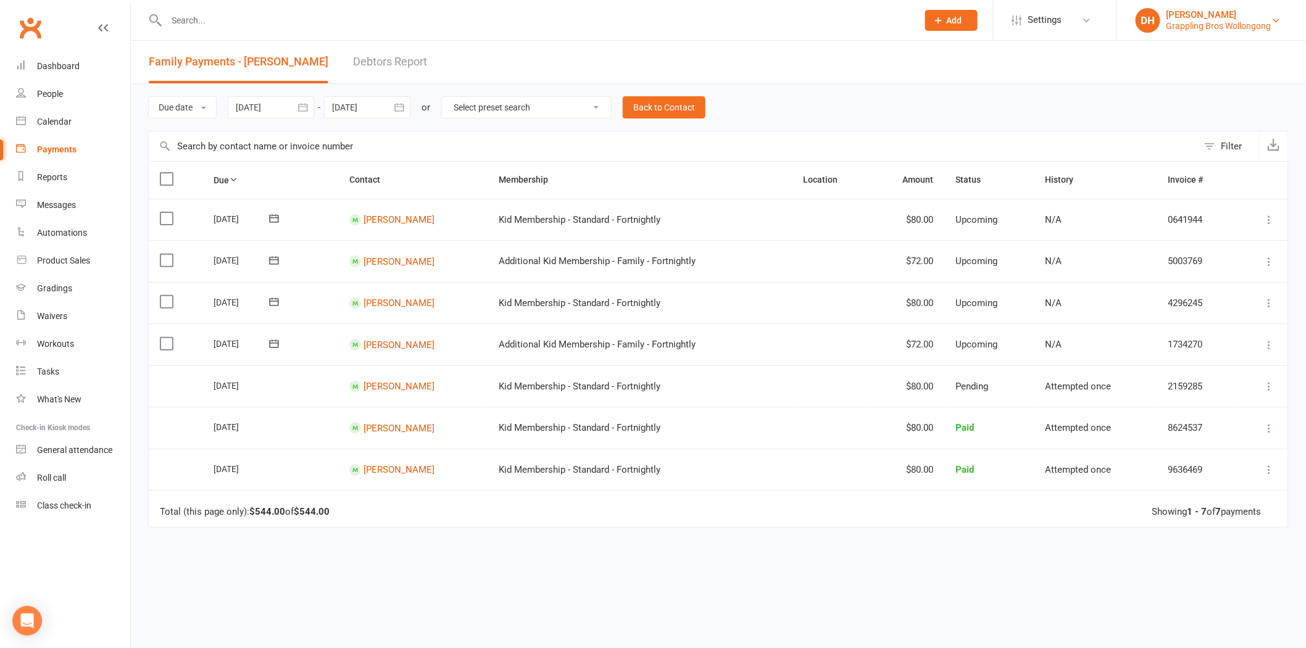
click at [1226, 14] on div "[PERSON_NAME]" at bounding box center [1218, 14] width 105 height 11
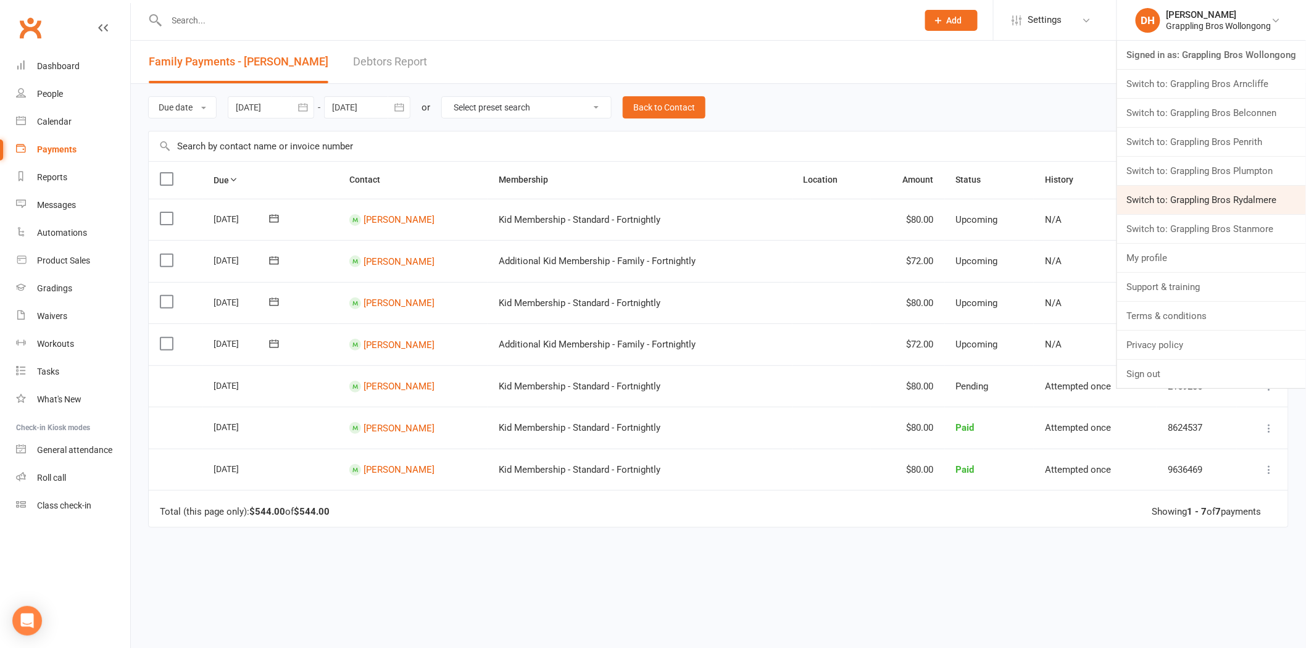
click at [1216, 200] on link "Switch to: Grappling Bros Rydalmere" at bounding box center [1211, 200] width 189 height 28
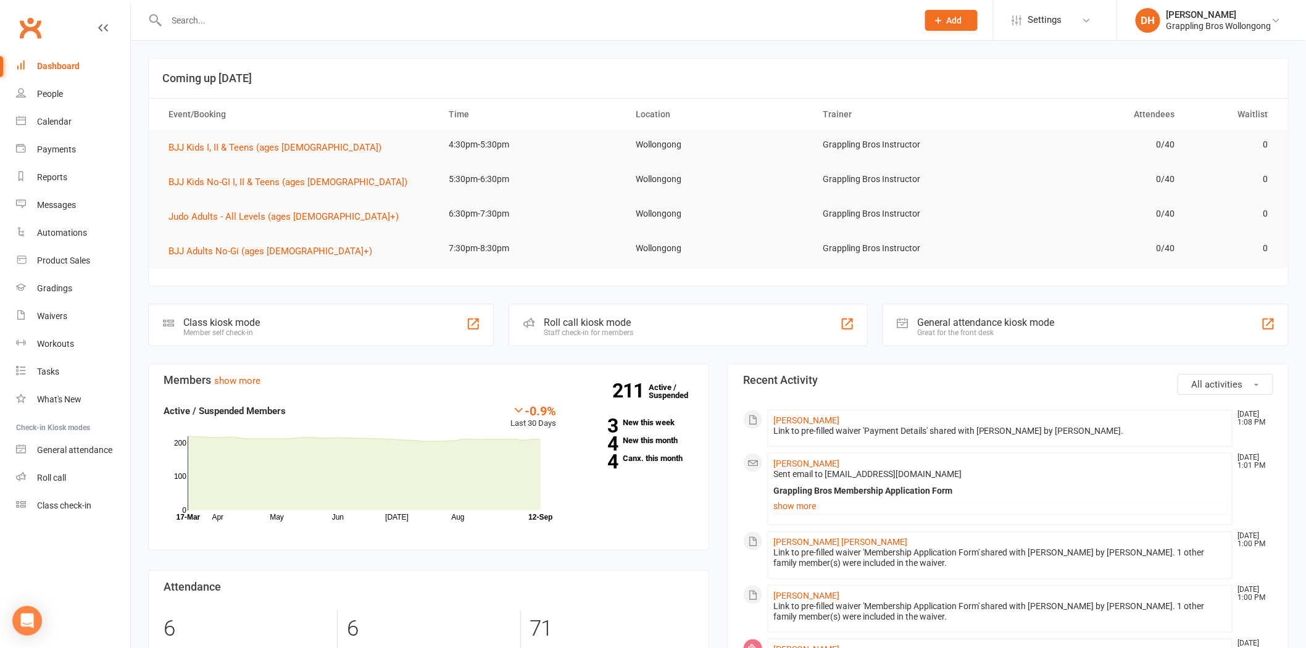
click at [248, 23] on input "text" at bounding box center [536, 20] width 746 height 17
type input "[PERSON_NAME]"
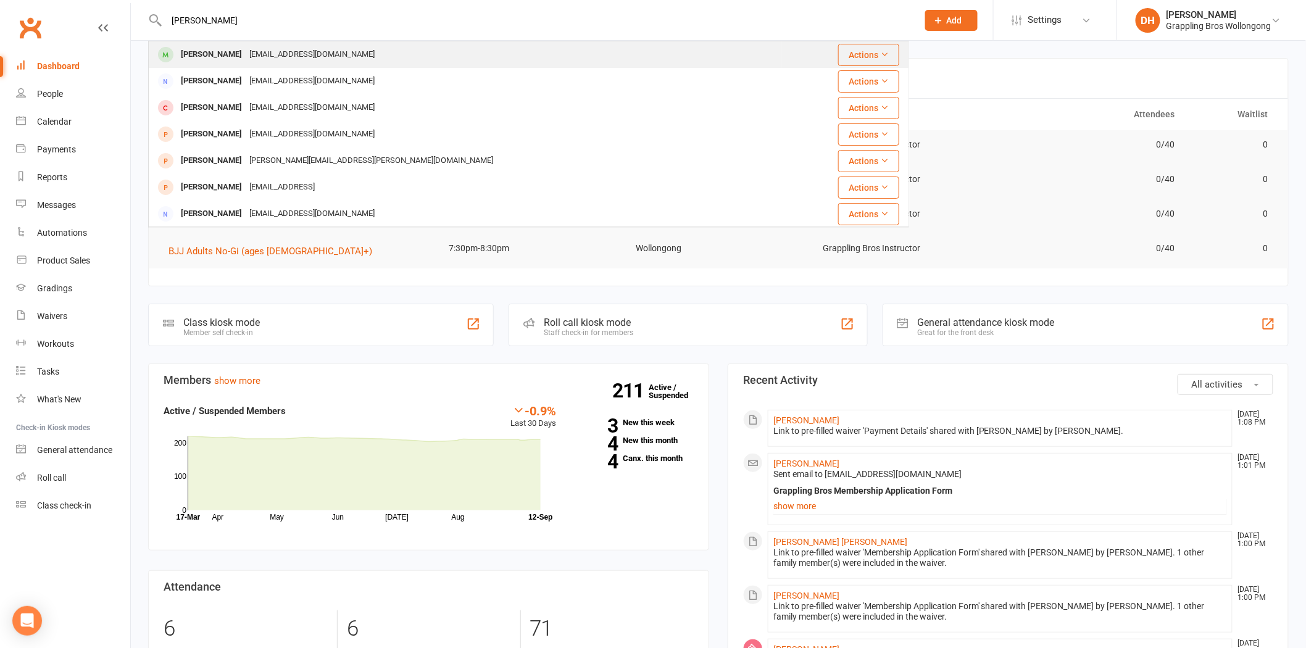
click at [297, 48] on div "tomaslimon4@gmail.com" at bounding box center [312, 55] width 133 height 18
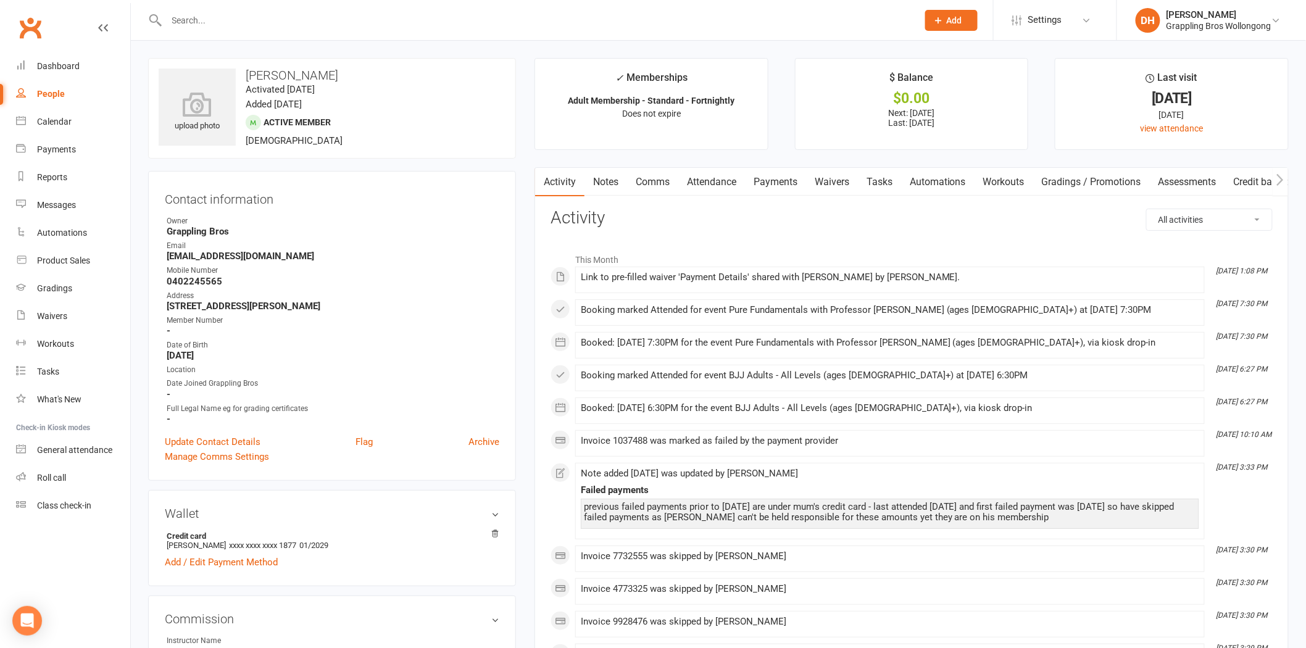
click at [794, 176] on link "Payments" at bounding box center [775, 182] width 61 height 28
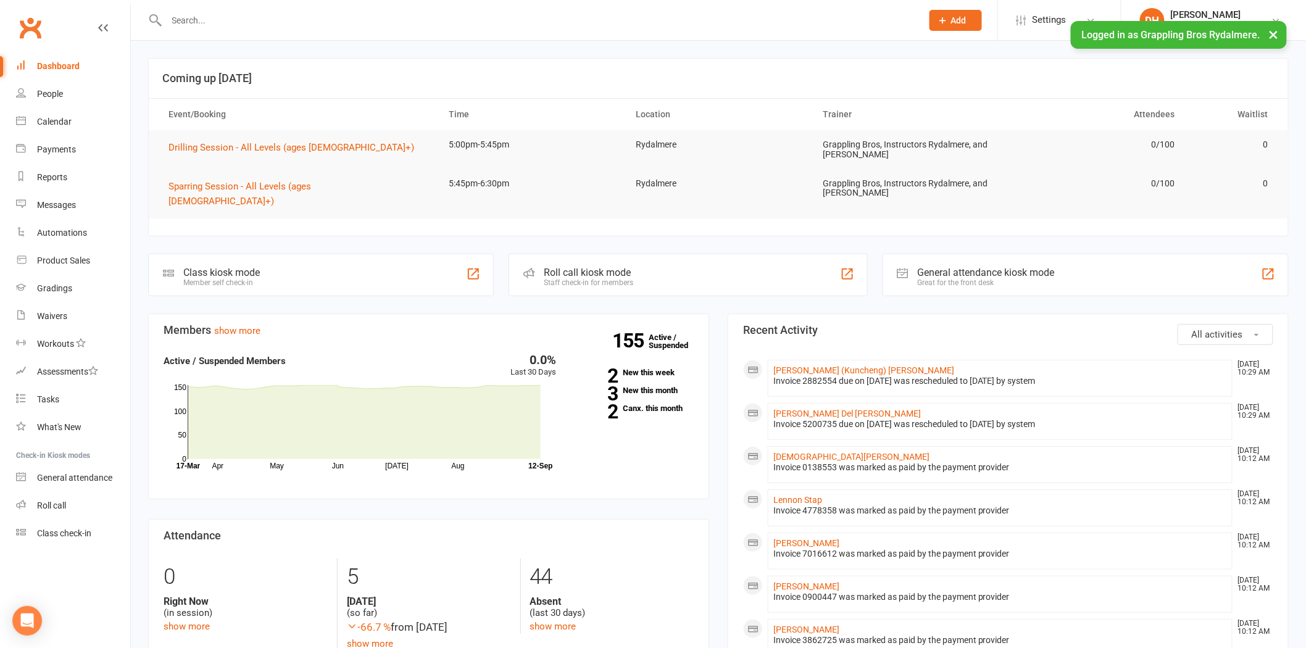
click at [204, 20] on input "text" at bounding box center [538, 20] width 750 height 17
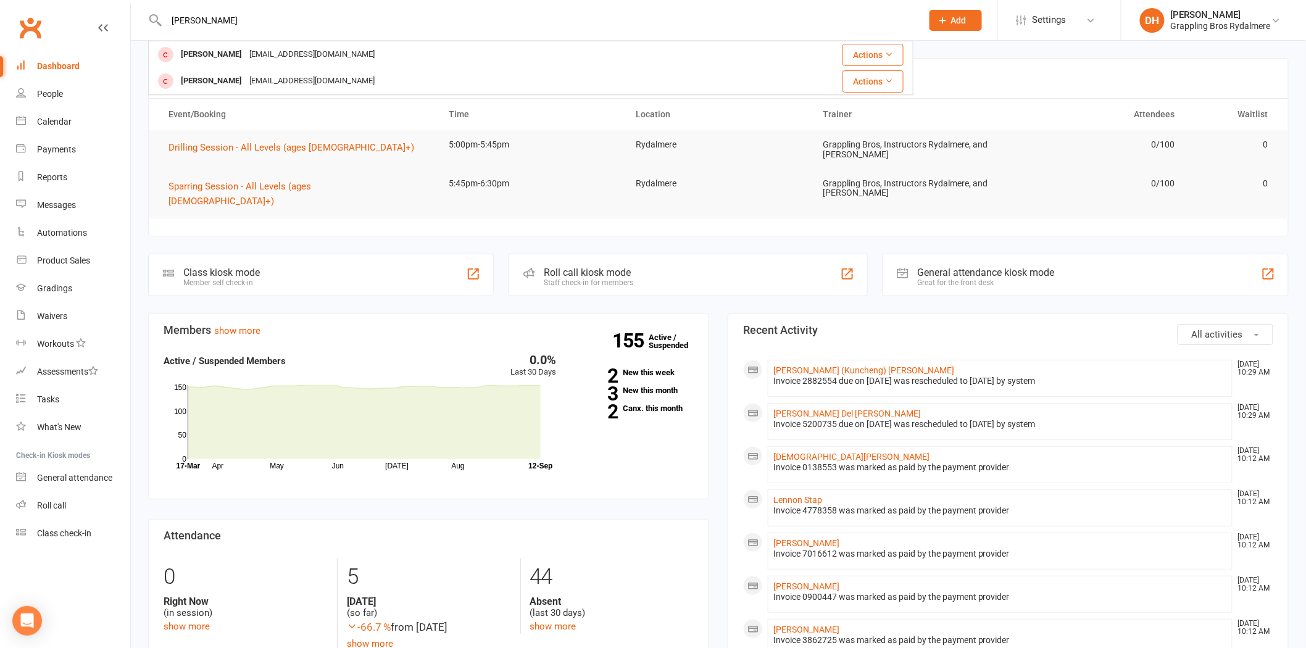
type input "[PERSON_NAME]"
click at [964, 13] on button "Add" at bounding box center [955, 20] width 52 height 21
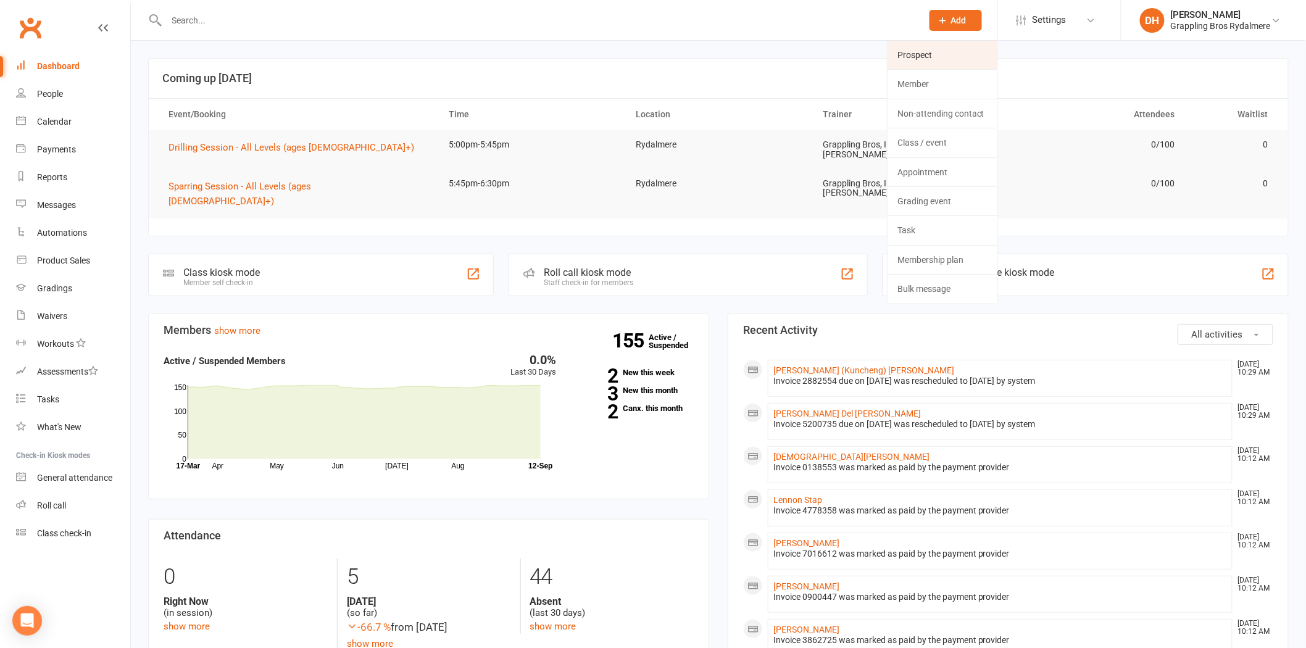
click at [942, 52] on link "Prospect" at bounding box center [942, 55] width 110 height 28
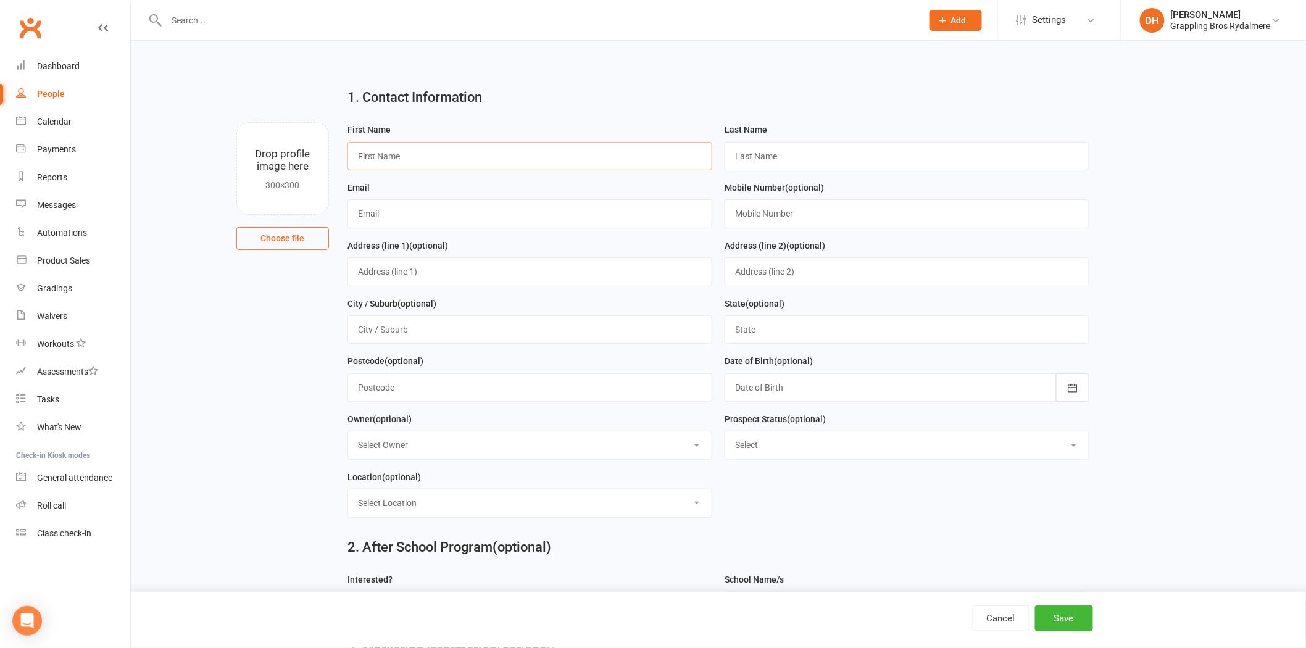
click at [416, 151] on input "text" at bounding box center [529, 156] width 365 height 28
type input "Tim"
click at [774, 158] on input "text" at bounding box center [907, 156] width 365 height 28
type input "Duyst"
click at [494, 216] on input "text" at bounding box center [529, 213] width 365 height 28
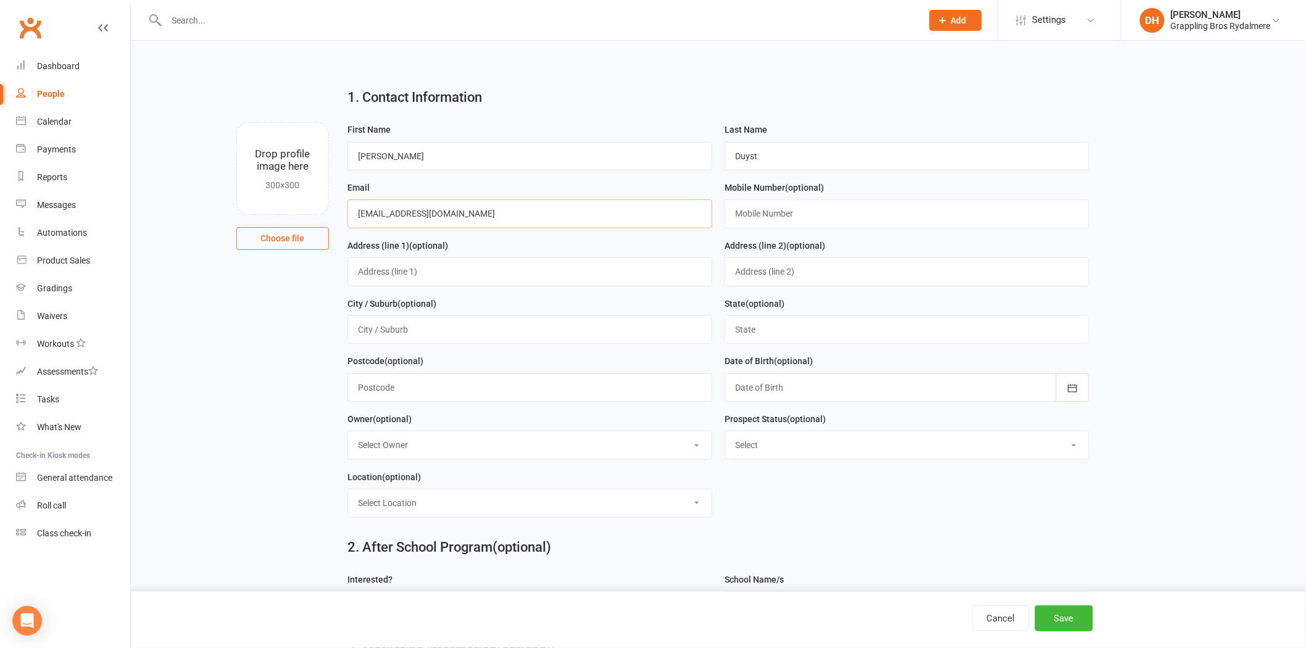
type input "tduyst1@gmail.cm"
click at [752, 218] on input "text" at bounding box center [907, 213] width 365 height 28
type input "0402614372"
click at [1071, 626] on button "Save" at bounding box center [1064, 618] width 58 height 26
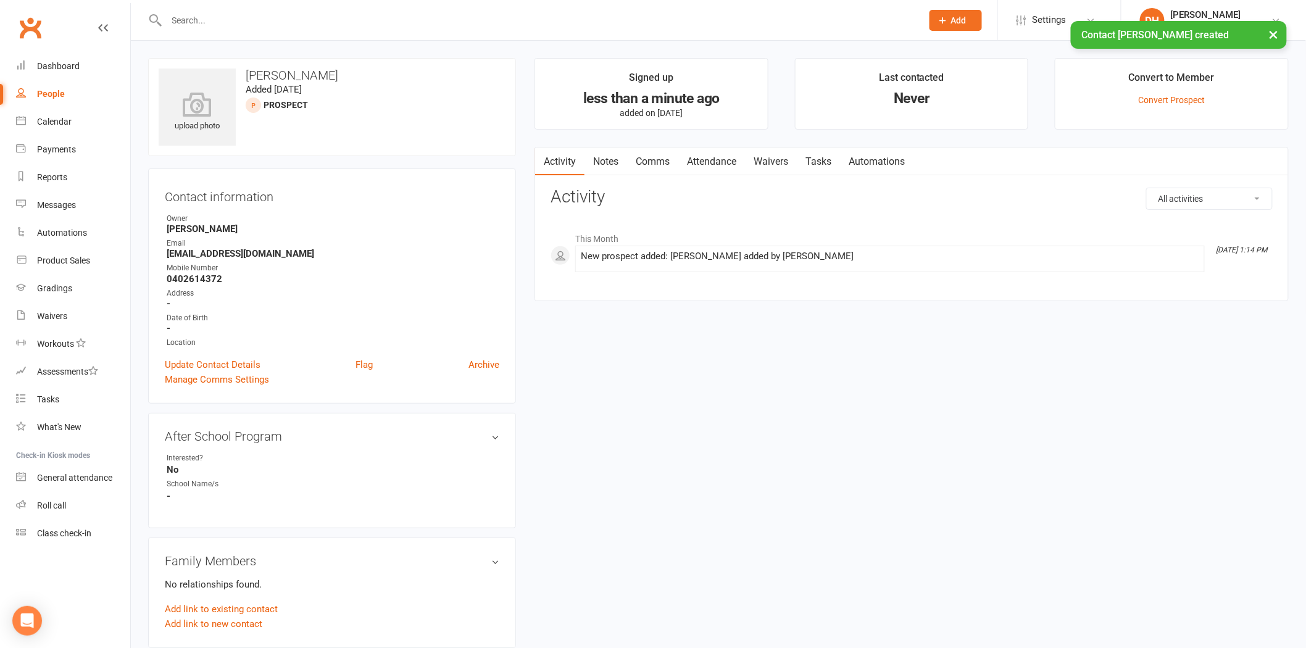
click at [708, 164] on link "Attendance" at bounding box center [711, 161] width 67 height 28
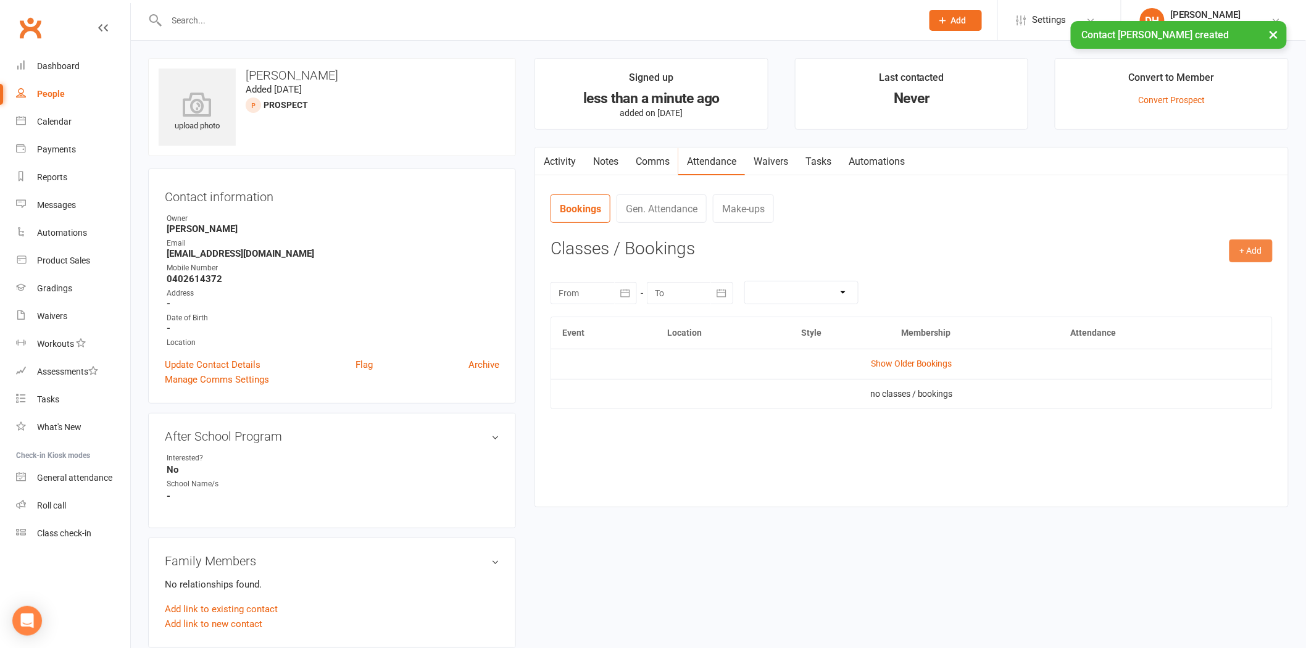
click at [1259, 255] on button "+ Add" at bounding box center [1250, 250] width 43 height 22
click at [1162, 278] on link "Book Event" at bounding box center [1211, 279] width 122 height 25
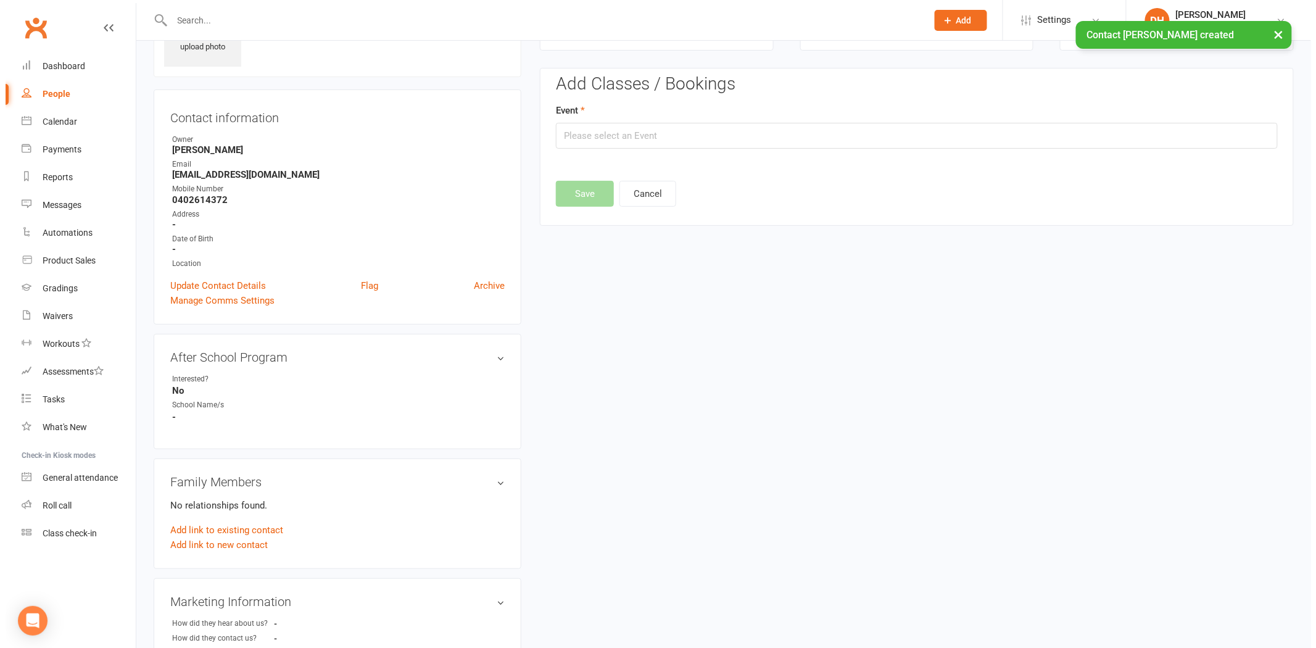
scroll to position [85, 0]
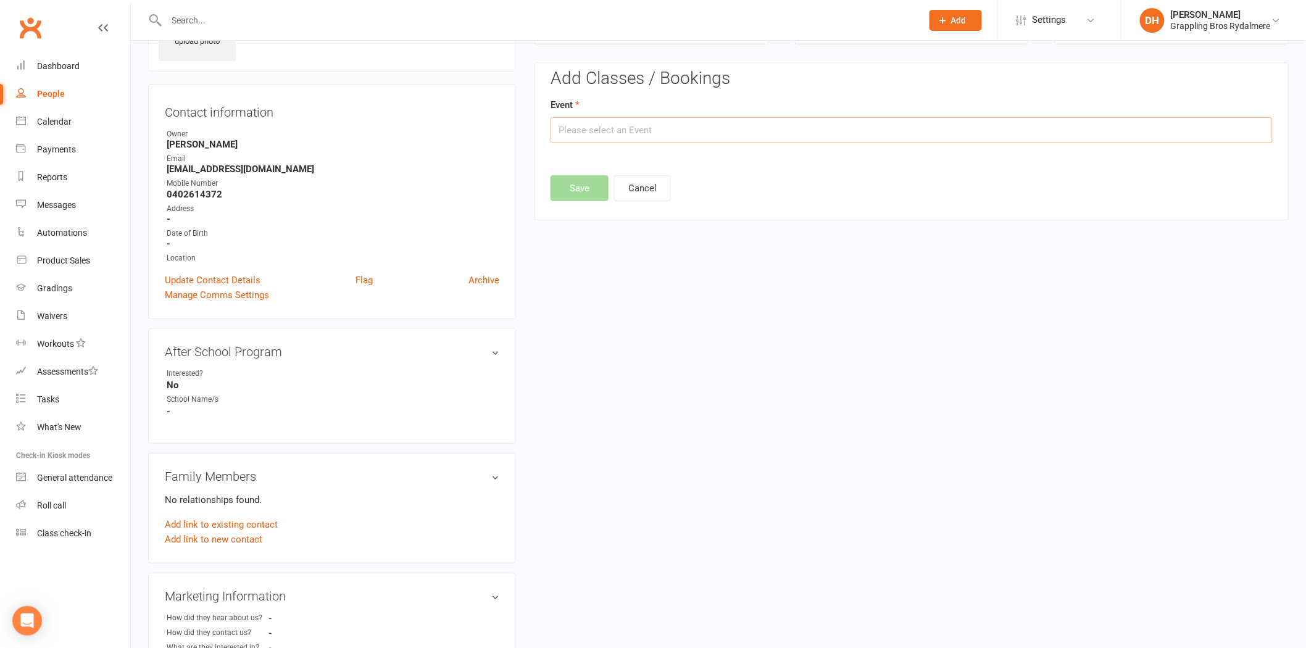
click at [637, 134] on input "text" at bounding box center [911, 130] width 722 height 26
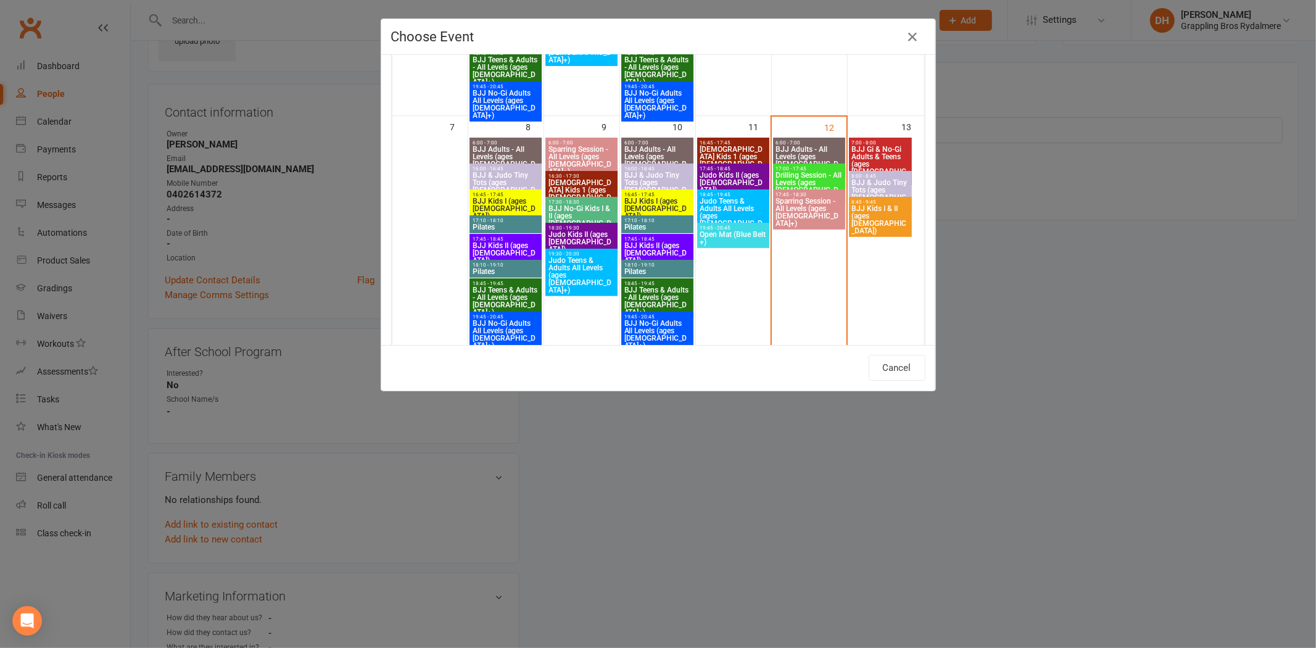
scroll to position [507, 0]
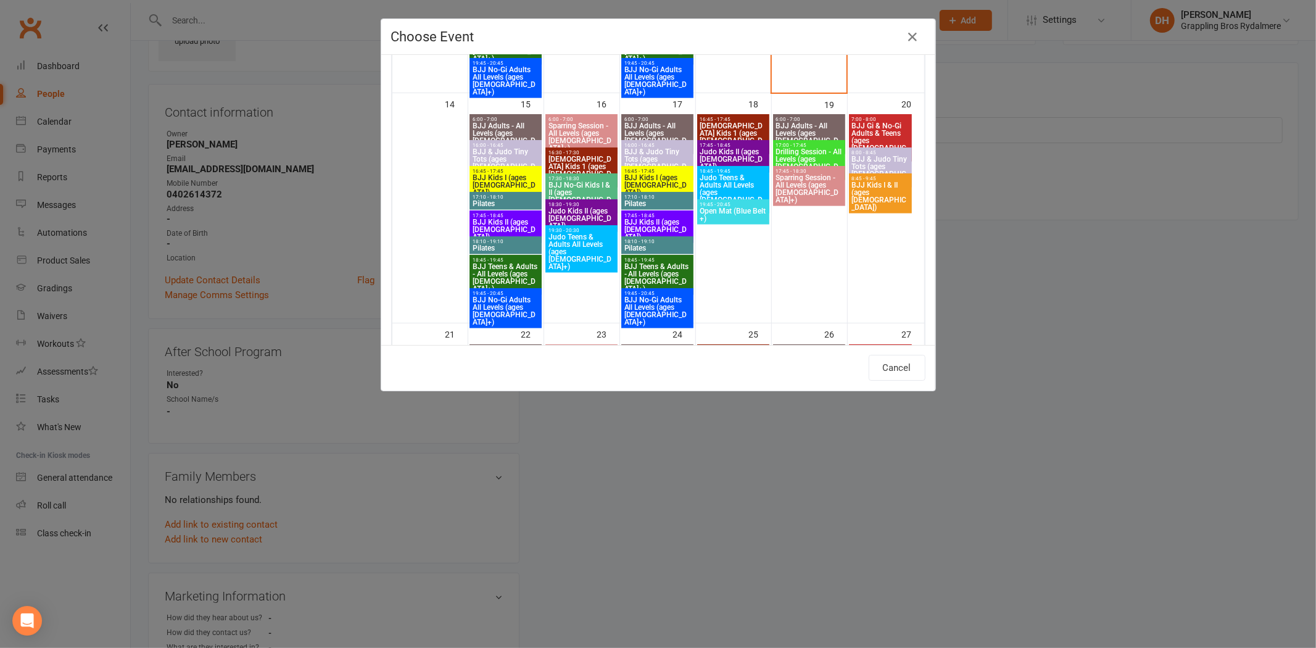
click at [509, 275] on span "BJJ Teens & Adults - All Levels (ages 14+)" at bounding box center [506, 278] width 68 height 30
type input "BJJ Teens & Adults - All Levels (ages 14+) - Sep 15, 2025 6:45:00 PM"
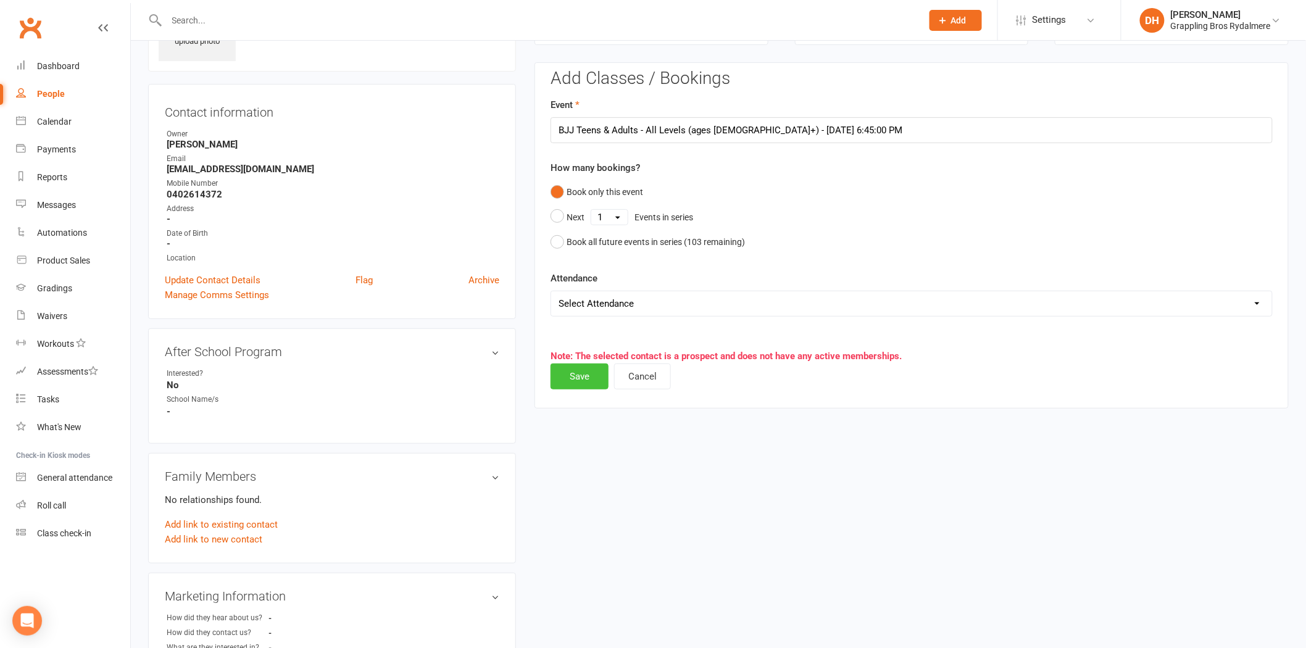
click at [563, 368] on button "Save" at bounding box center [579, 376] width 58 height 26
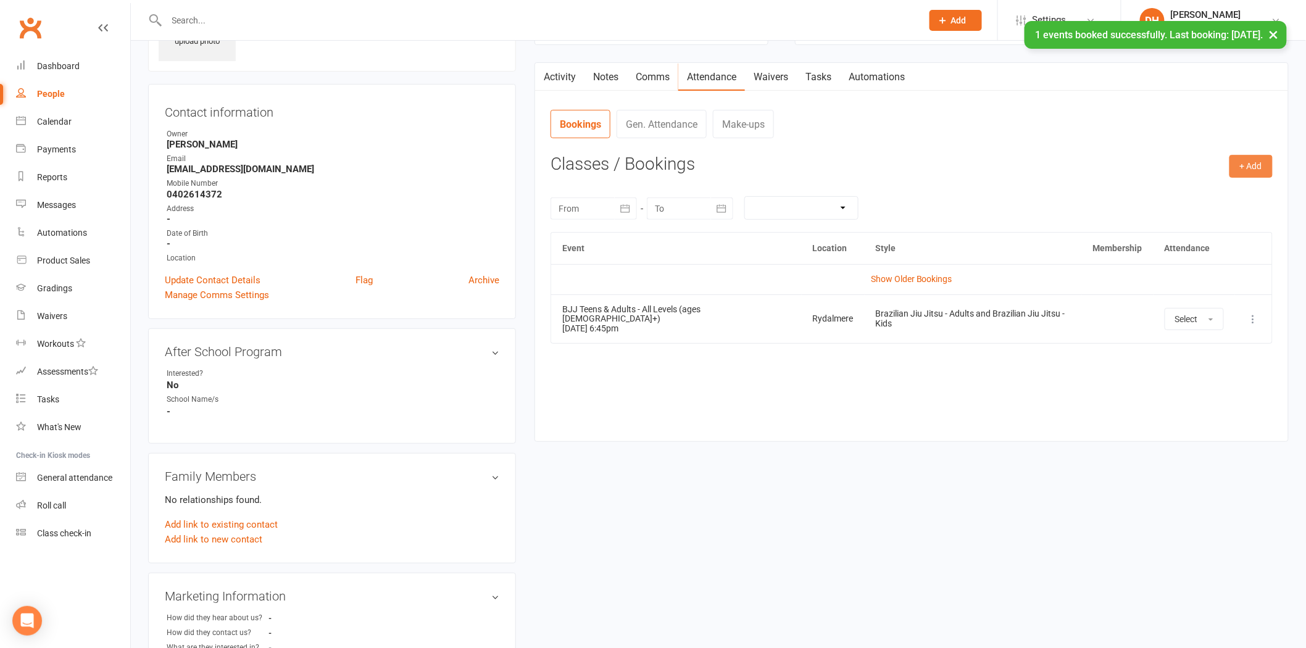
click at [1267, 173] on button "+ Add" at bounding box center [1250, 166] width 43 height 22
click at [1198, 193] on link "Book Event" at bounding box center [1211, 194] width 122 height 25
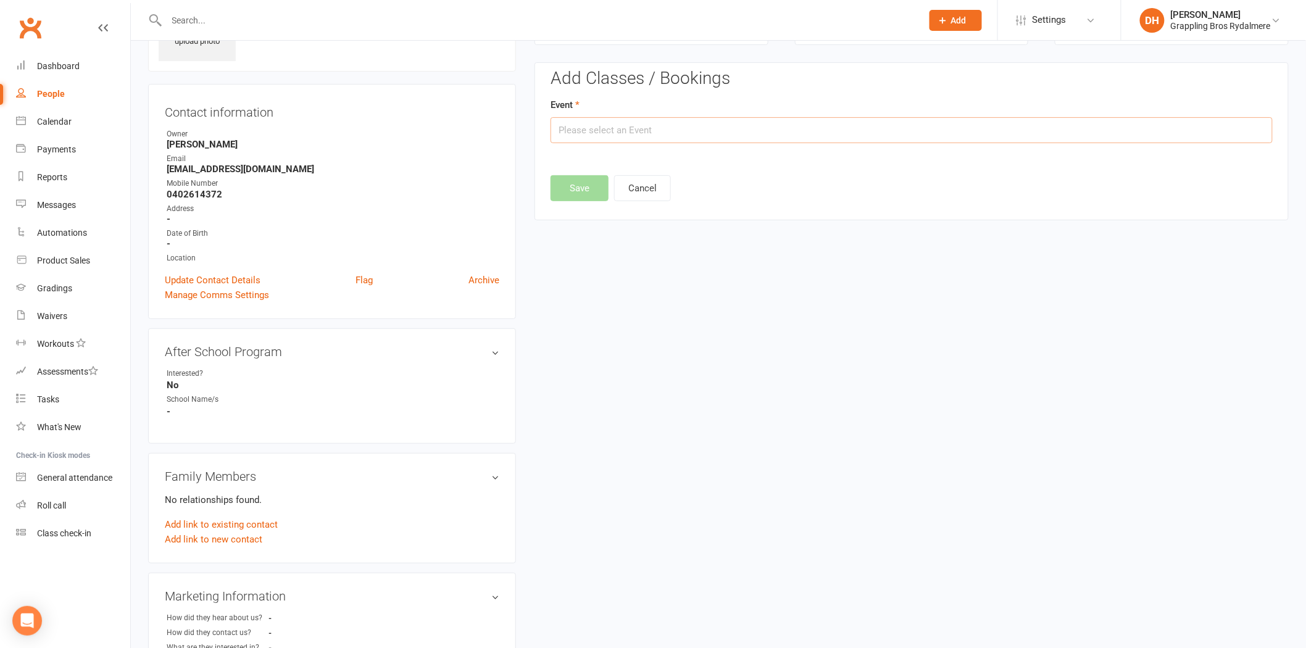
click at [1196, 127] on input "text" at bounding box center [911, 130] width 722 height 26
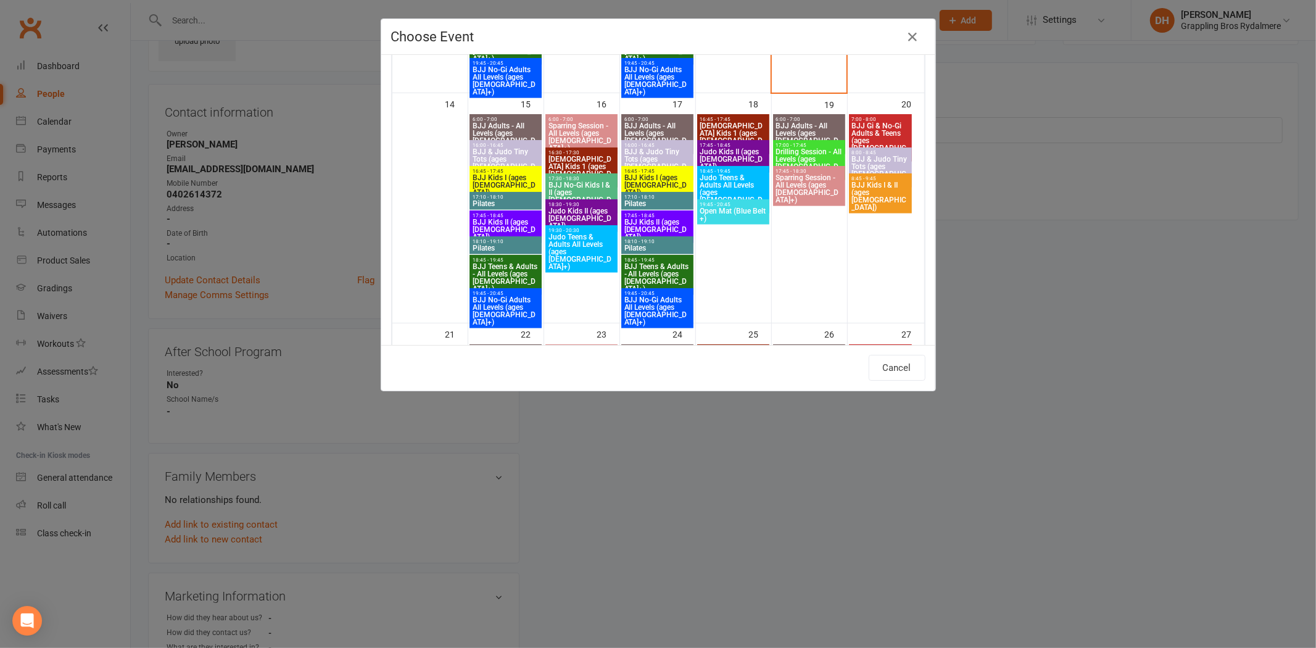
click at [490, 301] on span "BJJ No-Gi Adults All Levels (ages 16+)" at bounding box center [506, 311] width 68 height 30
type input "BJJ No-Gi Adults All Levels (ages 16+) - Sep 15, 2025 7:45:00 PM"
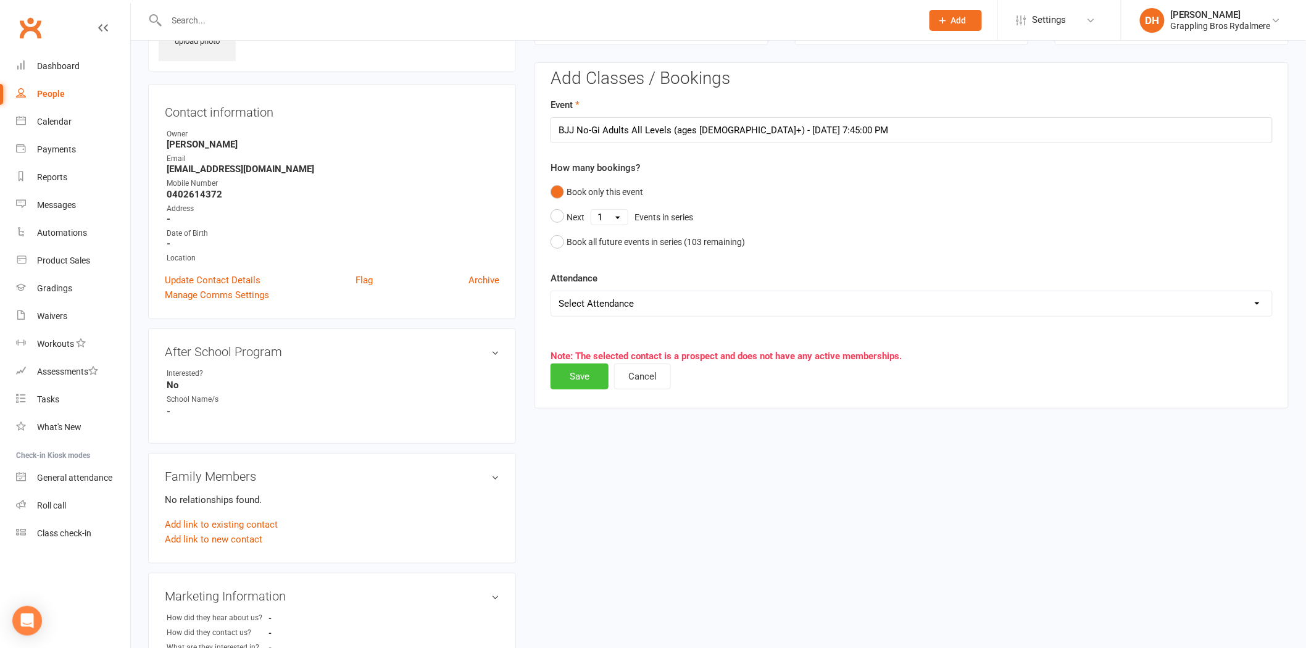
click at [589, 383] on button "Save" at bounding box center [579, 376] width 58 height 26
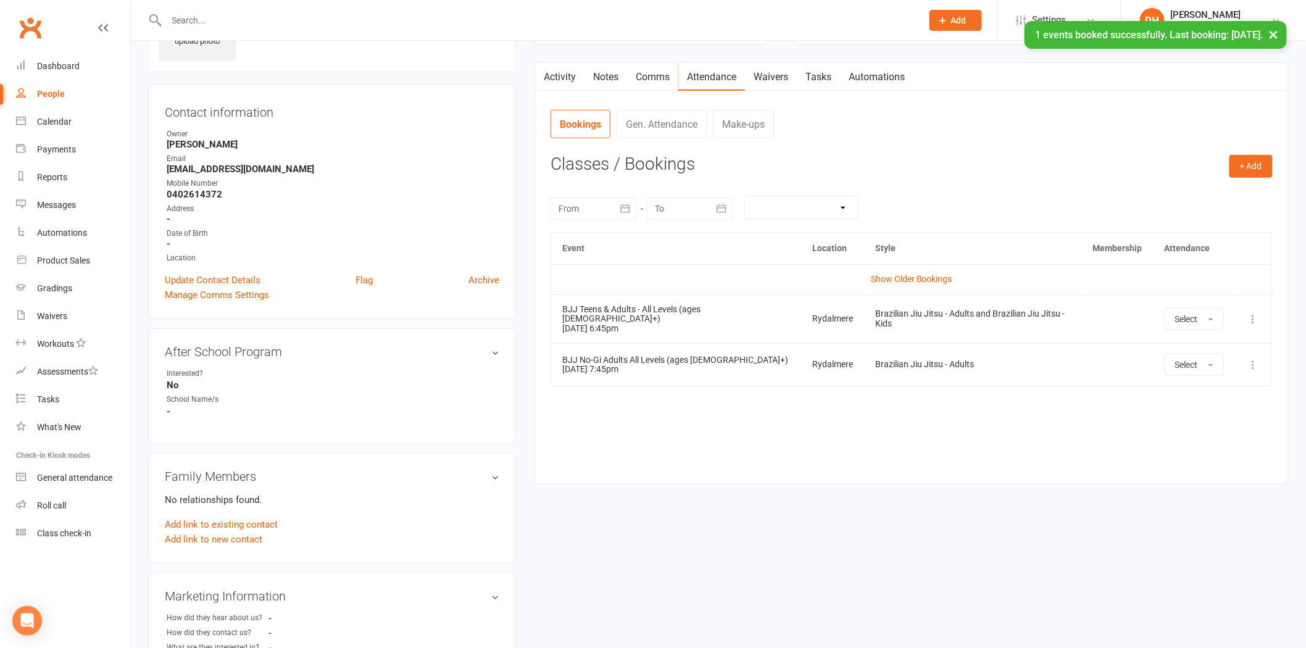
click at [1261, 309] on td "More info View event Remove booking" at bounding box center [1253, 318] width 37 height 49
click at [458, 7] on div at bounding box center [530, 20] width 765 height 40
click at [452, 20] on input "text" at bounding box center [538, 20] width 750 height 17
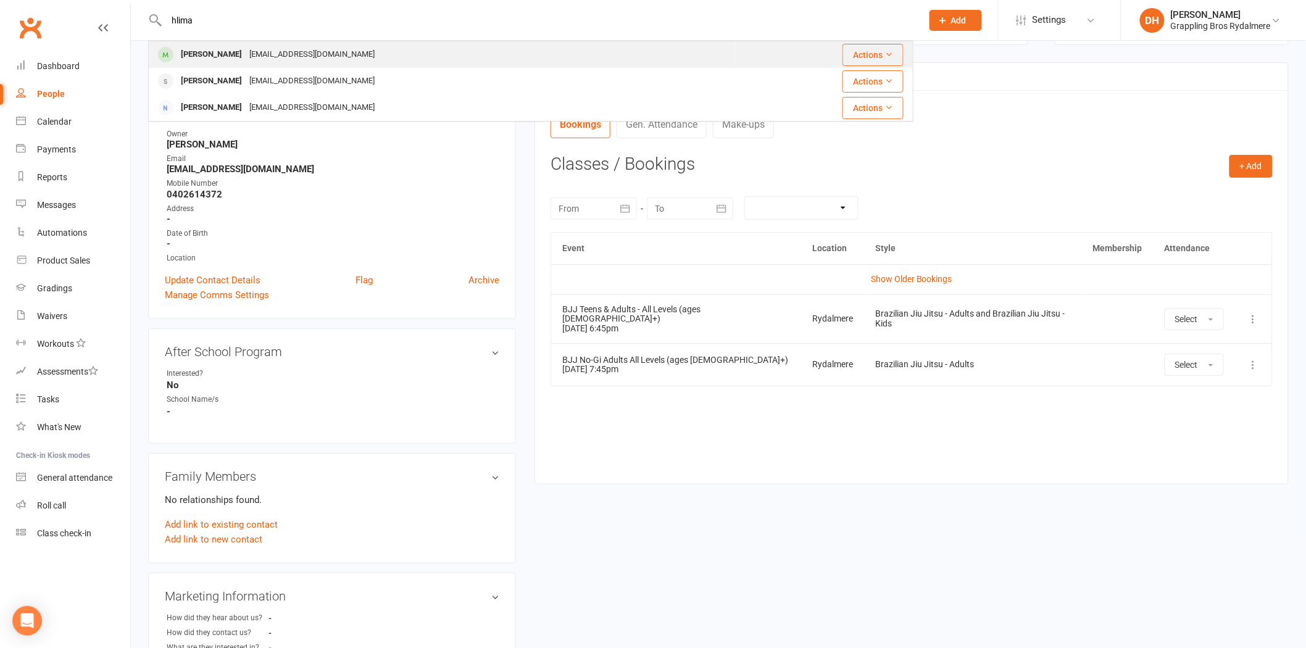
type input "hlima"
click at [402, 53] on div "Halima Kamara Halimakamara@ymail.com" at bounding box center [442, 54] width 586 height 25
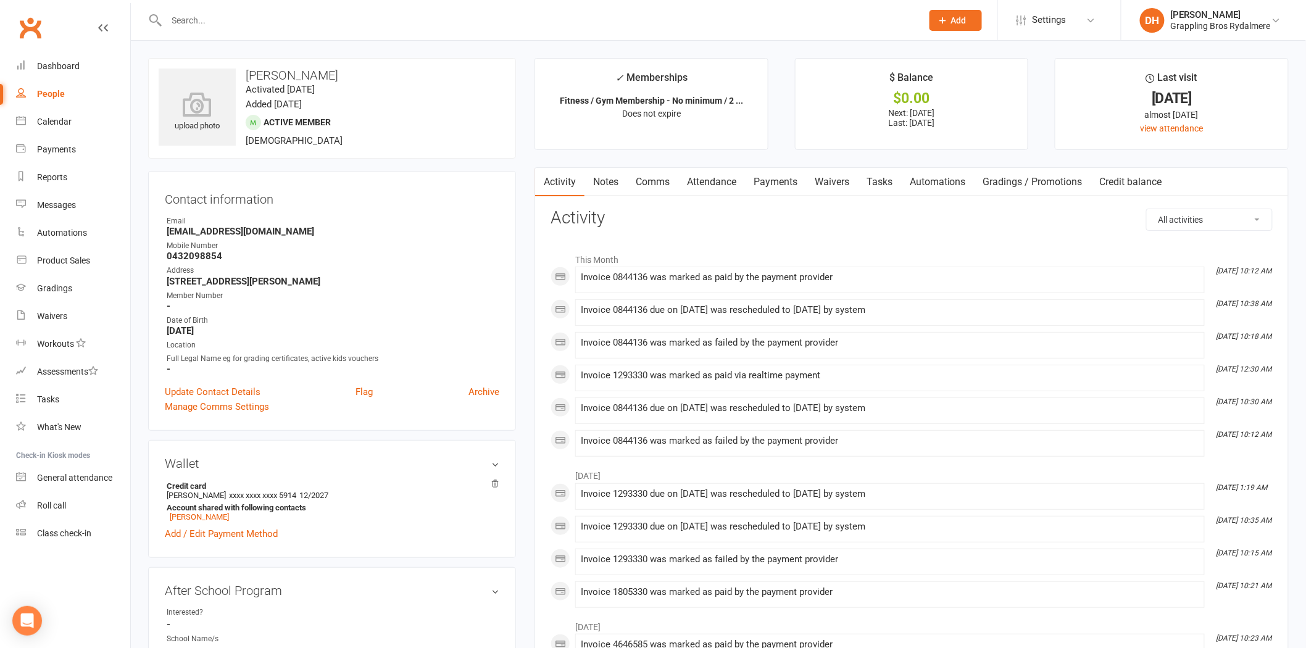
click at [786, 180] on link "Payments" at bounding box center [775, 182] width 61 height 28
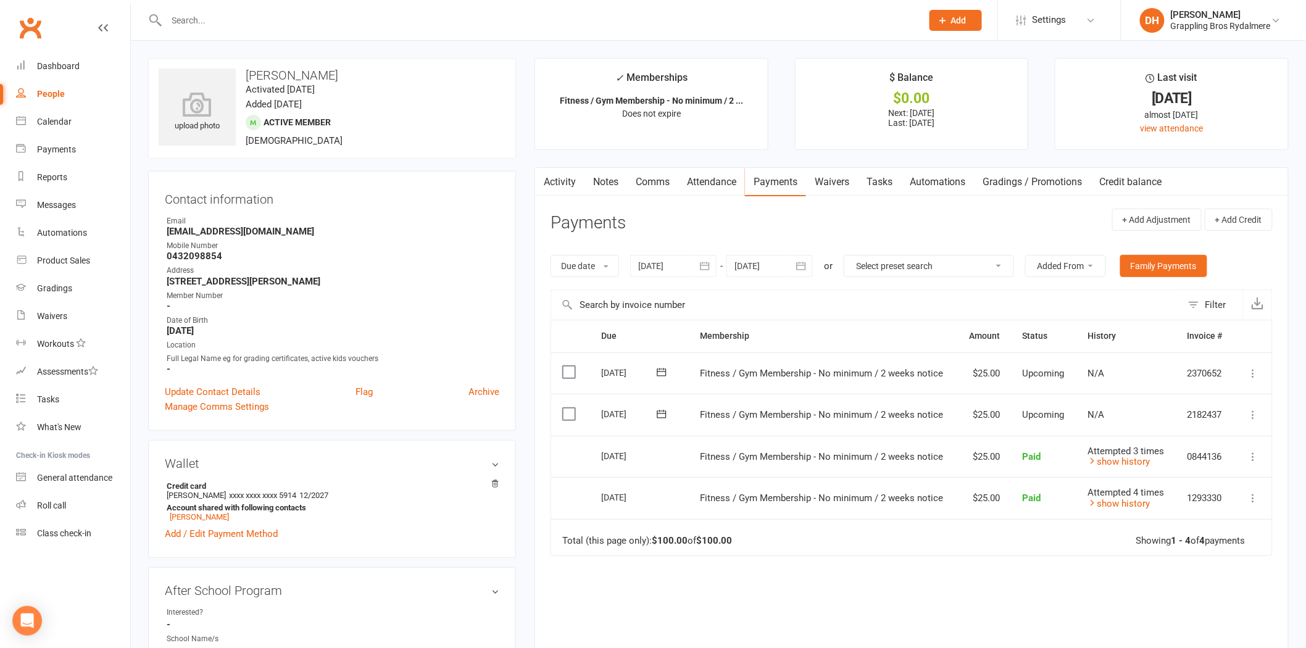
click at [311, 21] on input "text" at bounding box center [538, 20] width 750 height 17
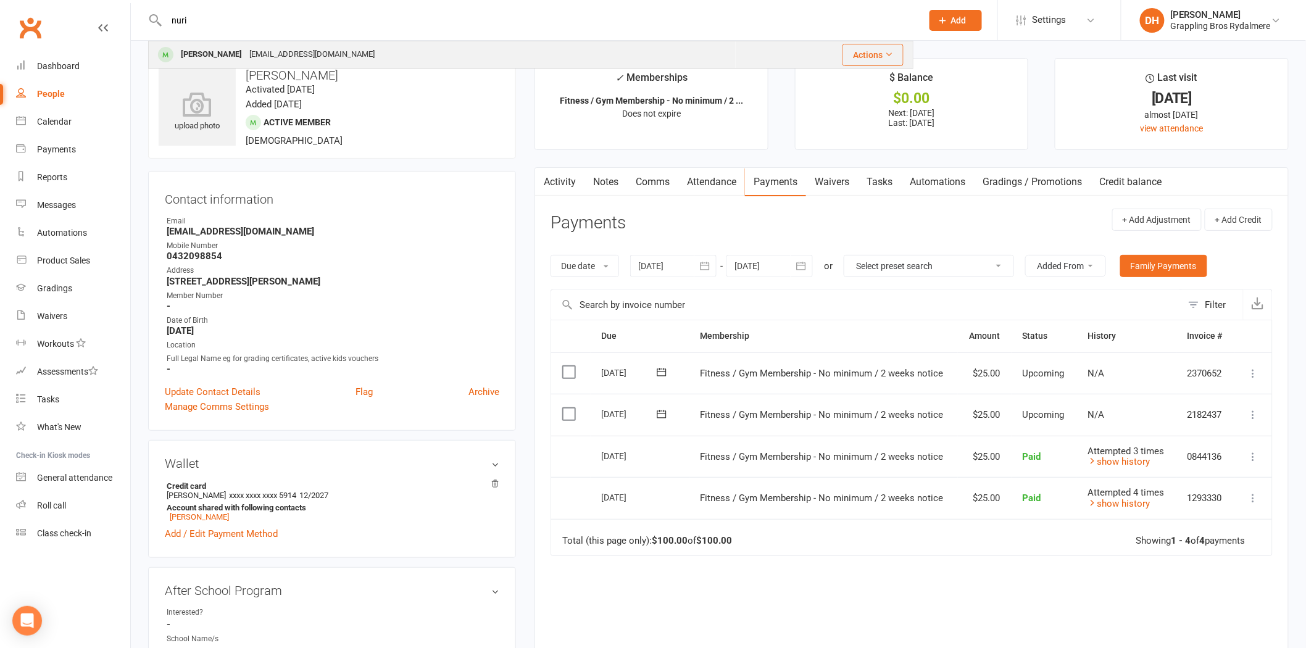
type input "nuri"
click at [323, 54] on div "Nuri Joen cho.jungmin@gmail.com" at bounding box center [442, 54] width 586 height 25
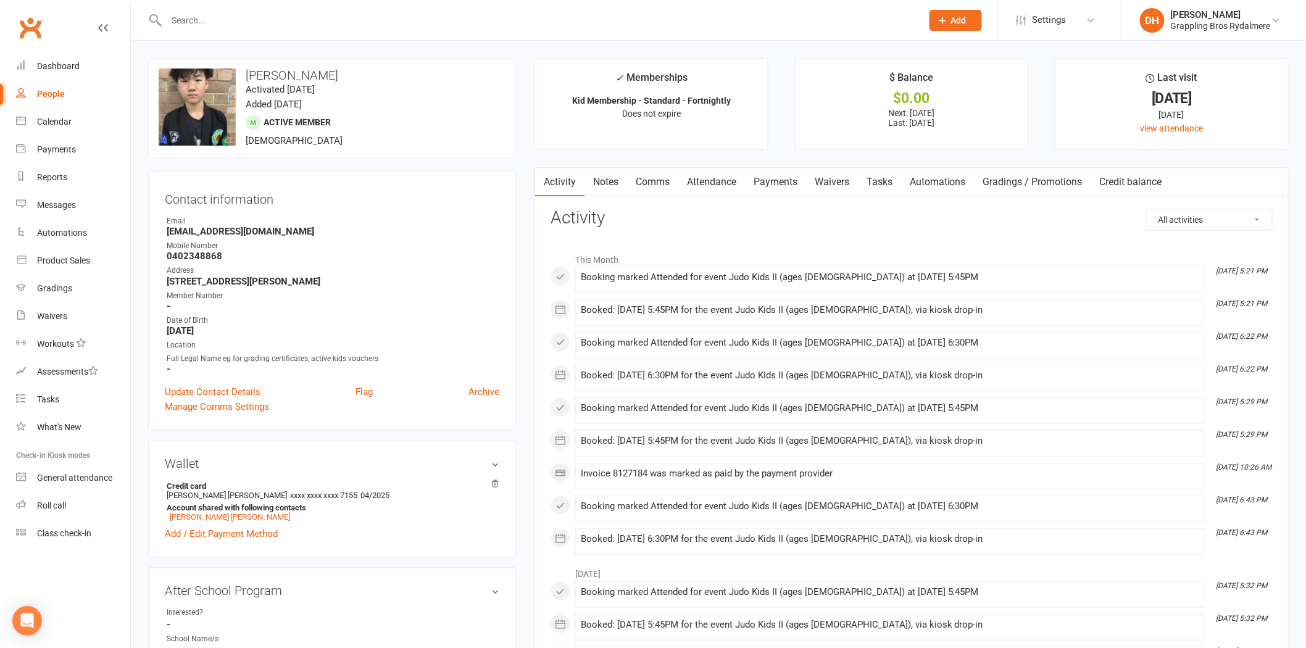
click at [1145, 189] on link "Credit balance" at bounding box center [1131, 182] width 80 height 28
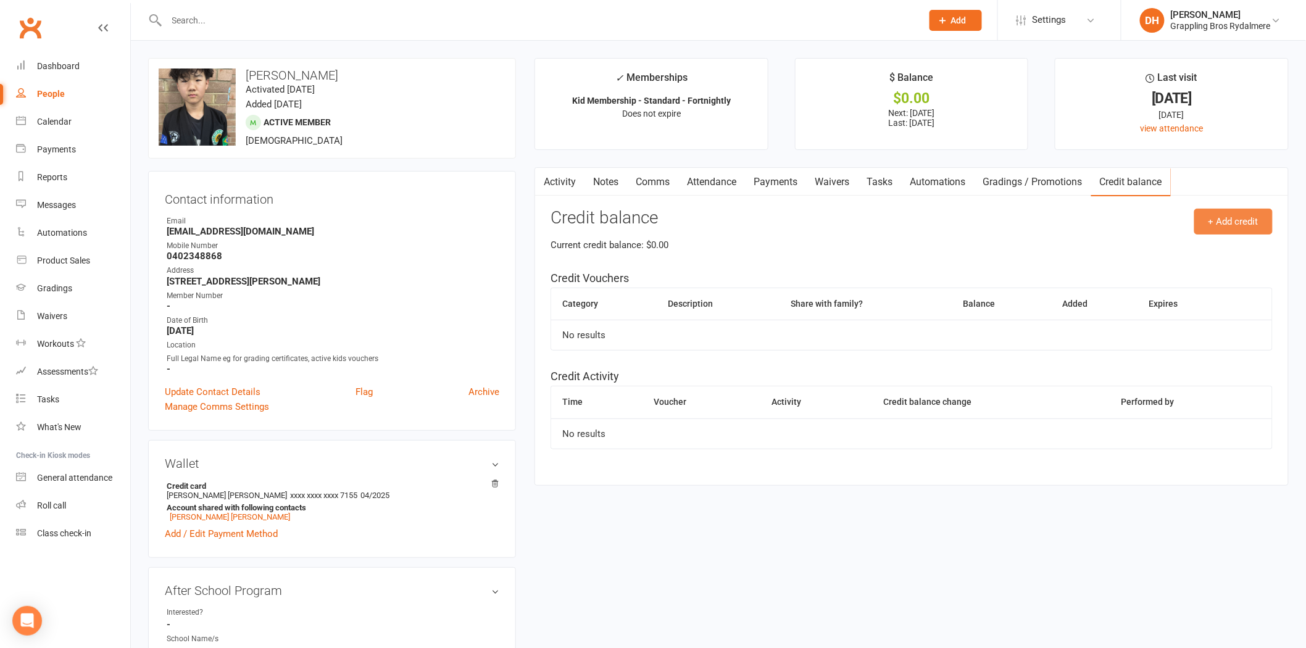
click at [1232, 220] on button "+ Add credit" at bounding box center [1233, 222] width 78 height 26
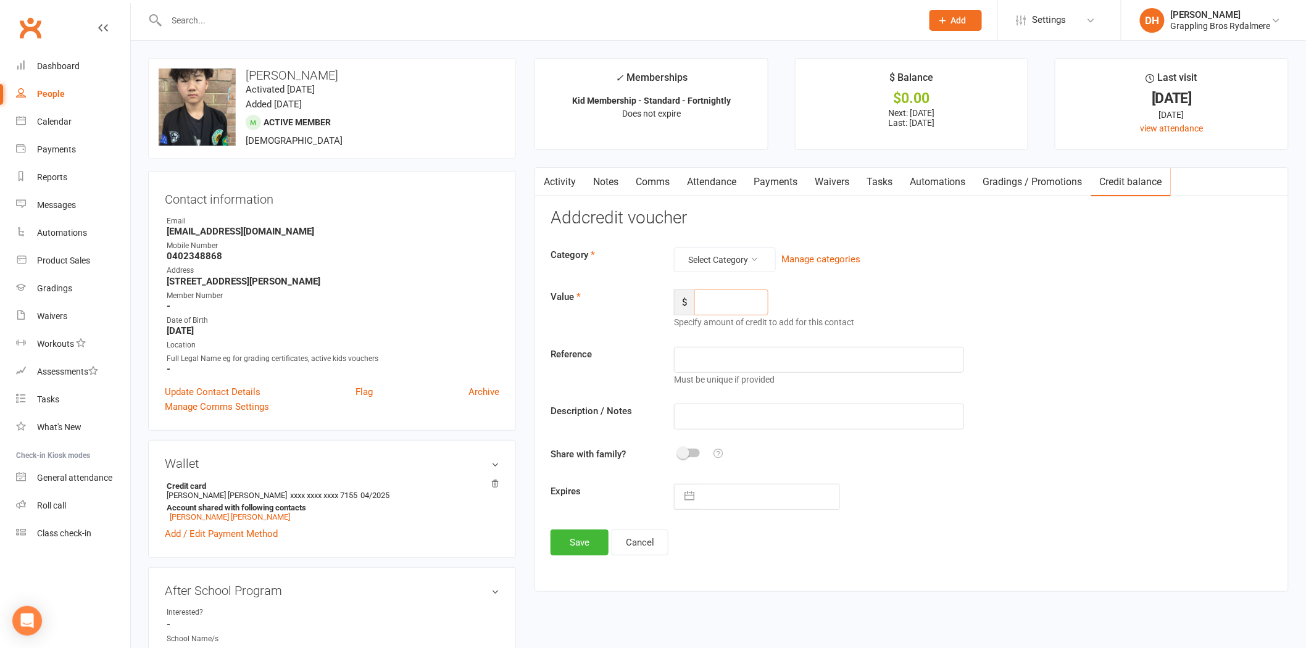
click at [712, 306] on input "number" at bounding box center [731, 302] width 74 height 26
type input "50"
click at [710, 361] on input "text" at bounding box center [819, 360] width 290 height 26
paste input "AC33TI4R8Y"
type input "AC33TI4R8Y"
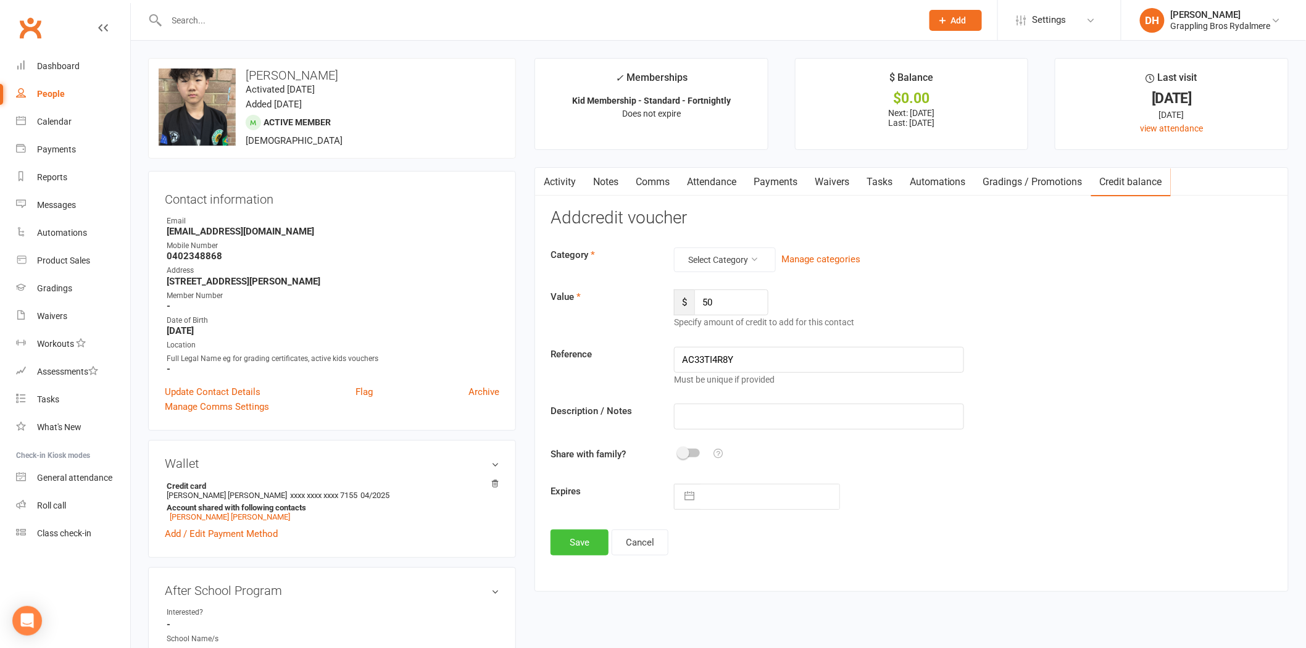
click at [586, 546] on button "Save" at bounding box center [579, 542] width 58 height 26
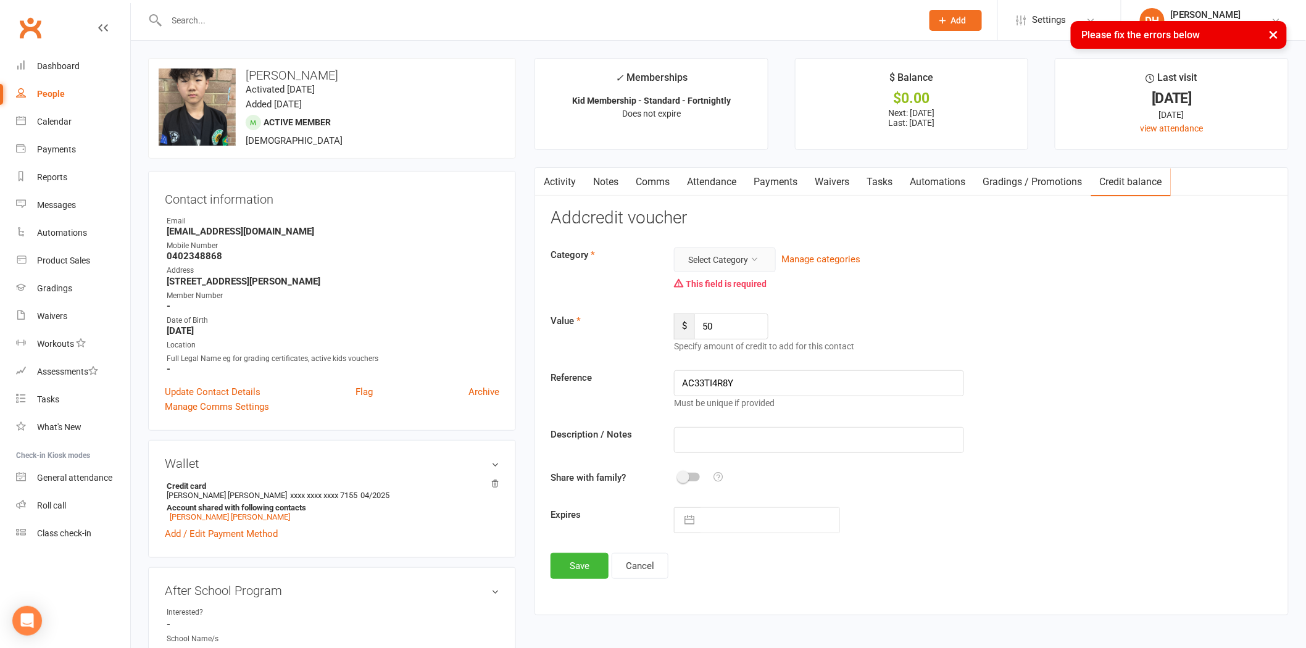
click at [747, 260] on button "Select Category" at bounding box center [725, 259] width 102 height 25
click at [716, 279] on link "Active Kids Voucher" at bounding box center [705, 289] width 122 height 25
click at [587, 559] on button "Save" at bounding box center [579, 566] width 58 height 26
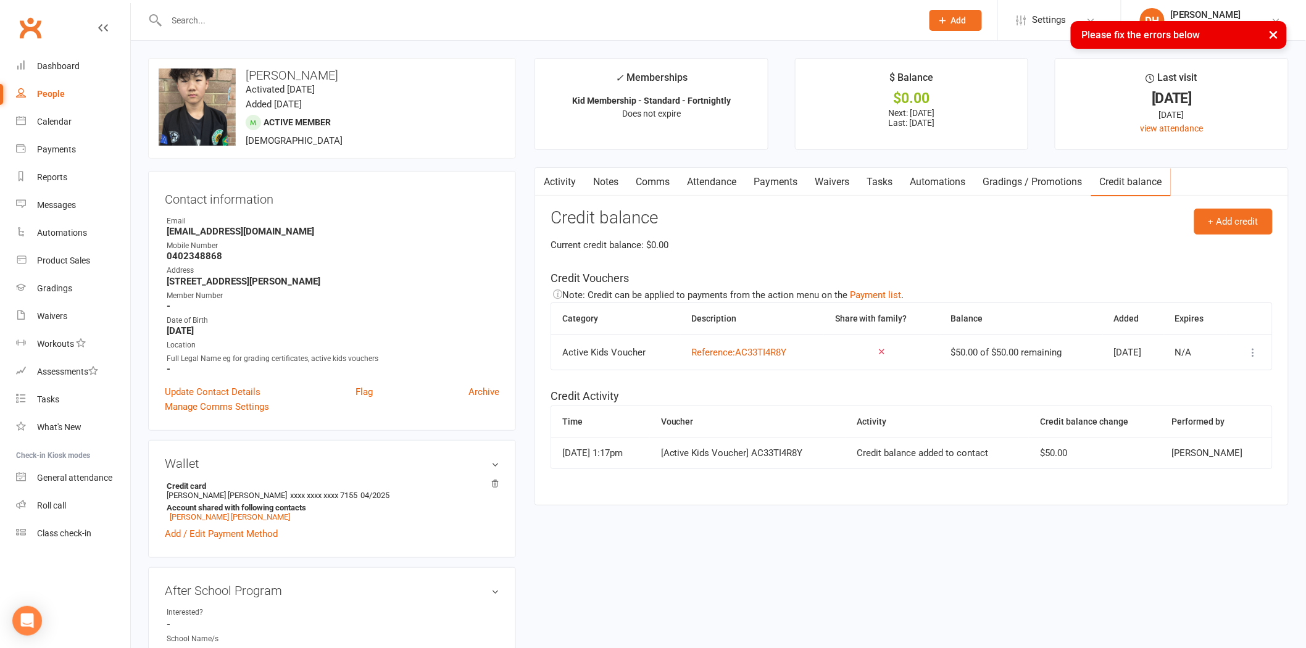
click at [788, 175] on link "Payments" at bounding box center [775, 182] width 61 height 28
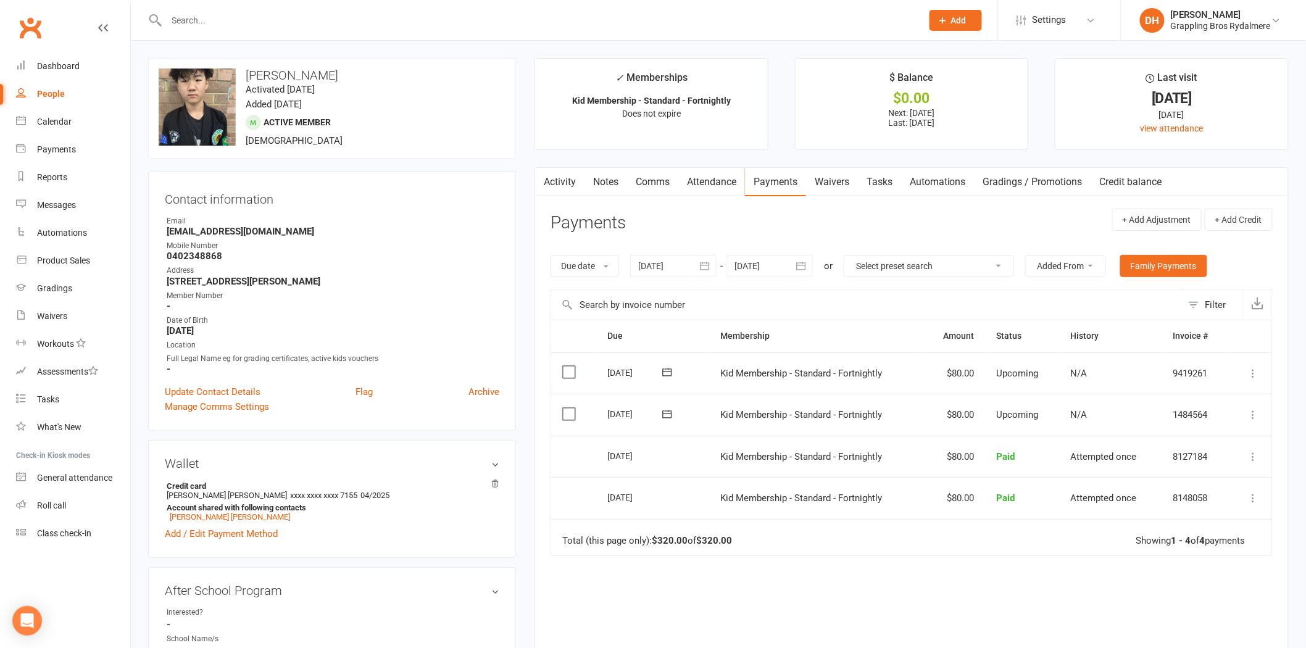
click at [1255, 410] on icon at bounding box center [1253, 415] width 12 height 12
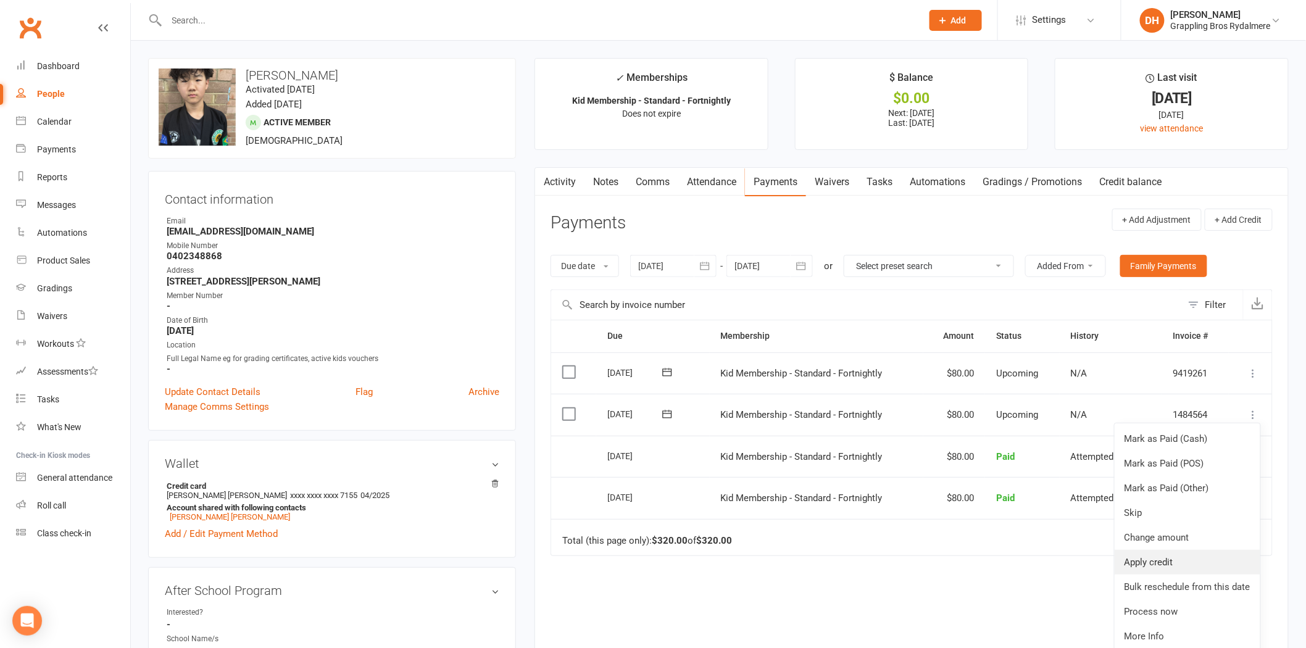
click at [1160, 563] on link "Apply credit" at bounding box center [1188, 562] width 146 height 25
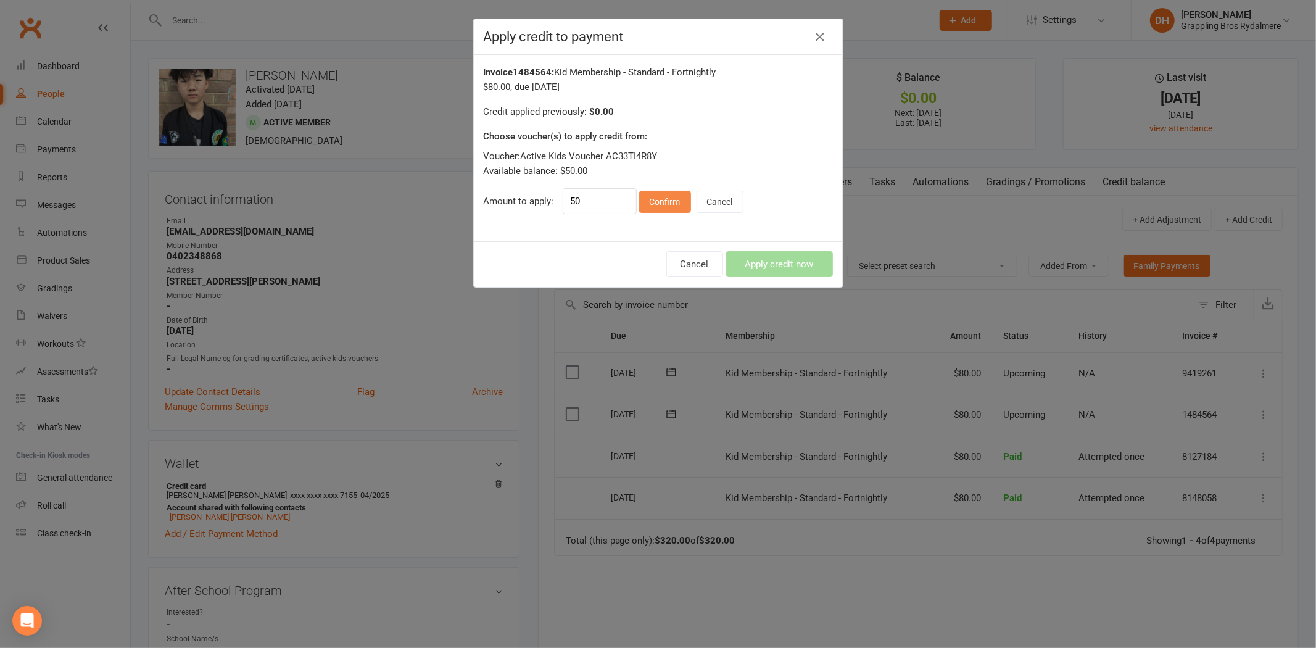
click at [660, 207] on button "Confirm" at bounding box center [665, 202] width 52 height 22
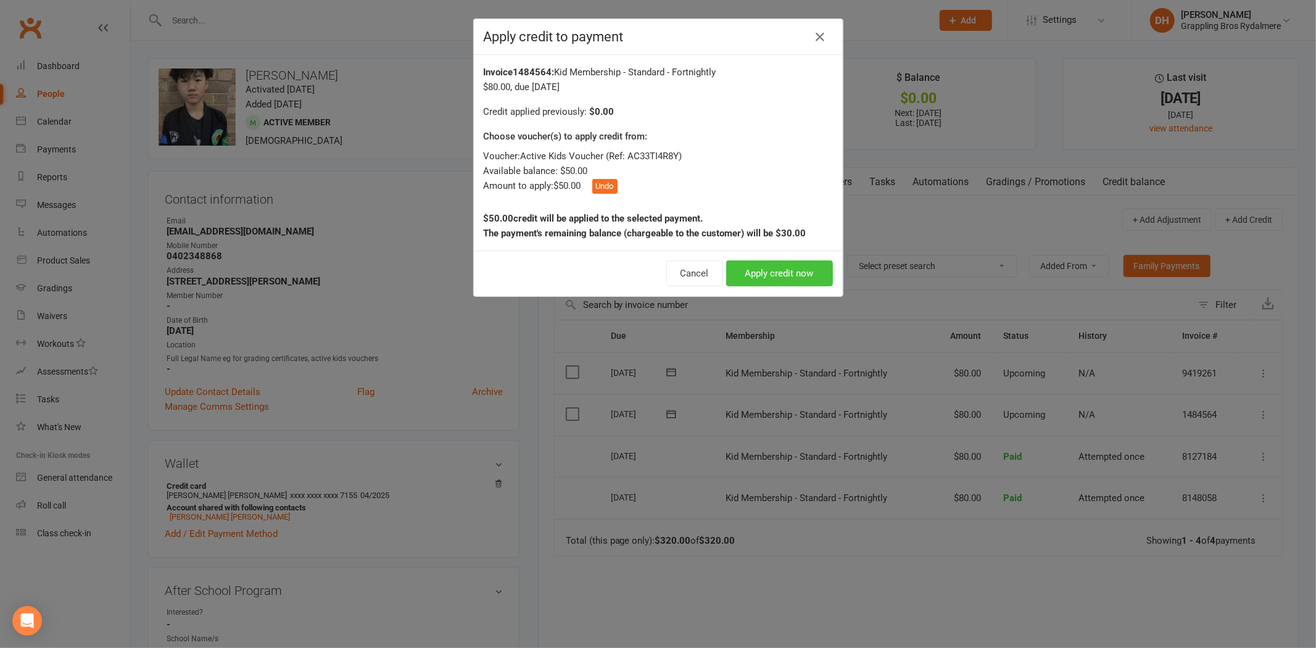
click at [791, 275] on button "Apply credit now" at bounding box center [779, 273] width 107 height 26
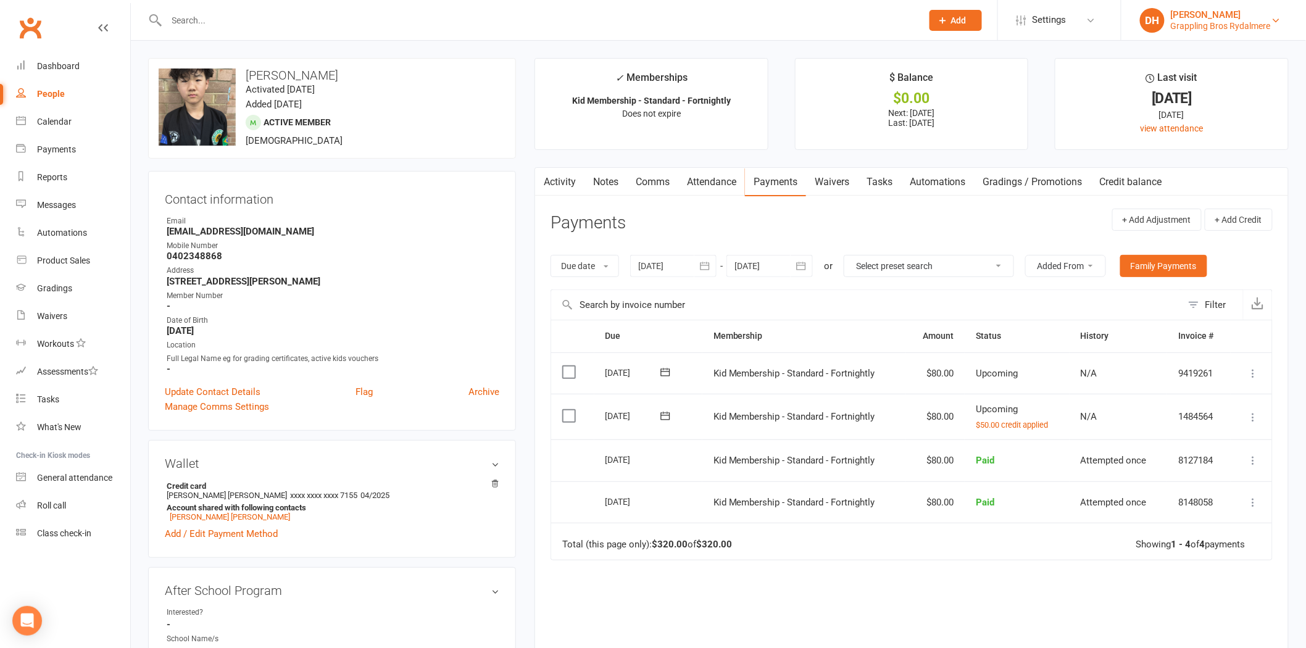
click at [1176, 10] on div "[PERSON_NAME]" at bounding box center [1221, 14] width 100 height 11
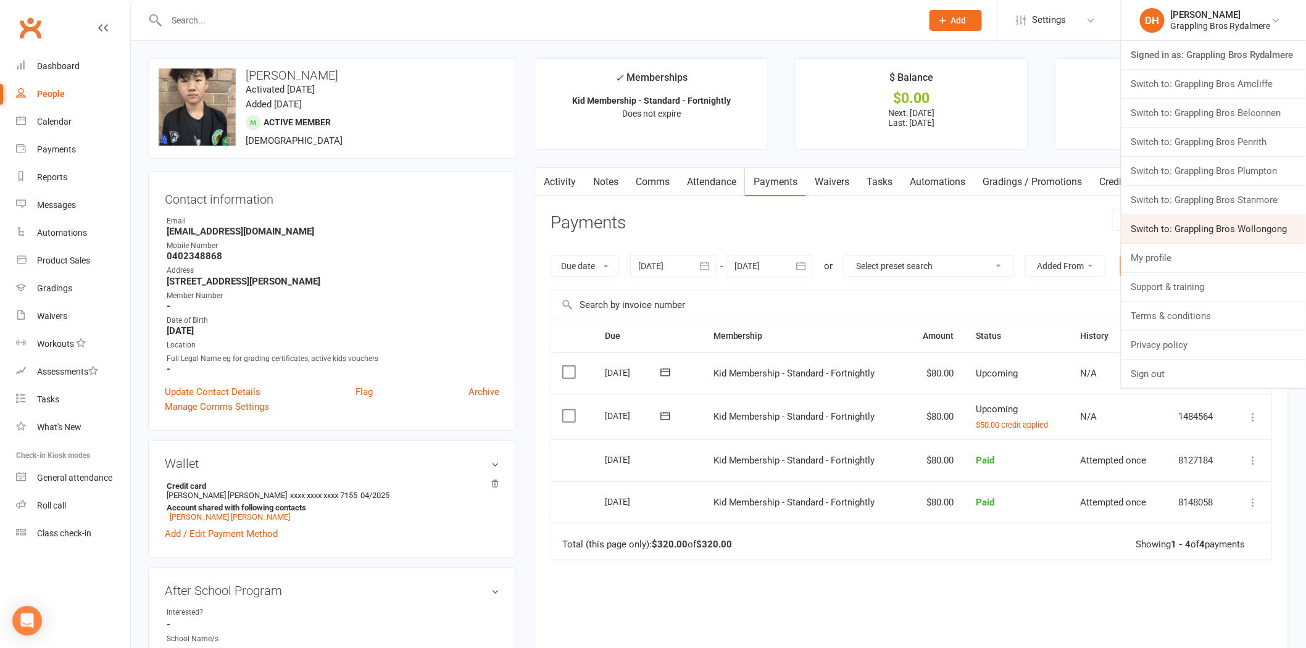
click at [1208, 224] on link "Switch to: Grappling Bros Wollongong" at bounding box center [1213, 229] width 185 height 28
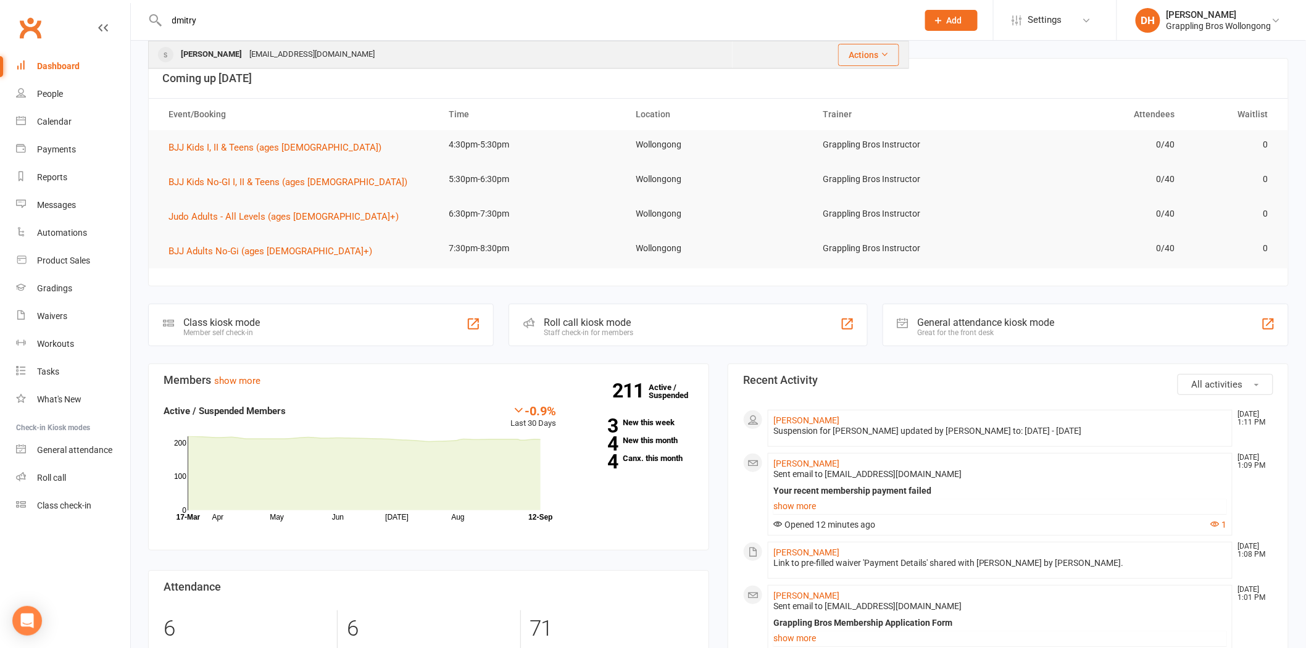
type input "dmitry"
click at [225, 52] on div "[PERSON_NAME]" at bounding box center [211, 55] width 69 height 18
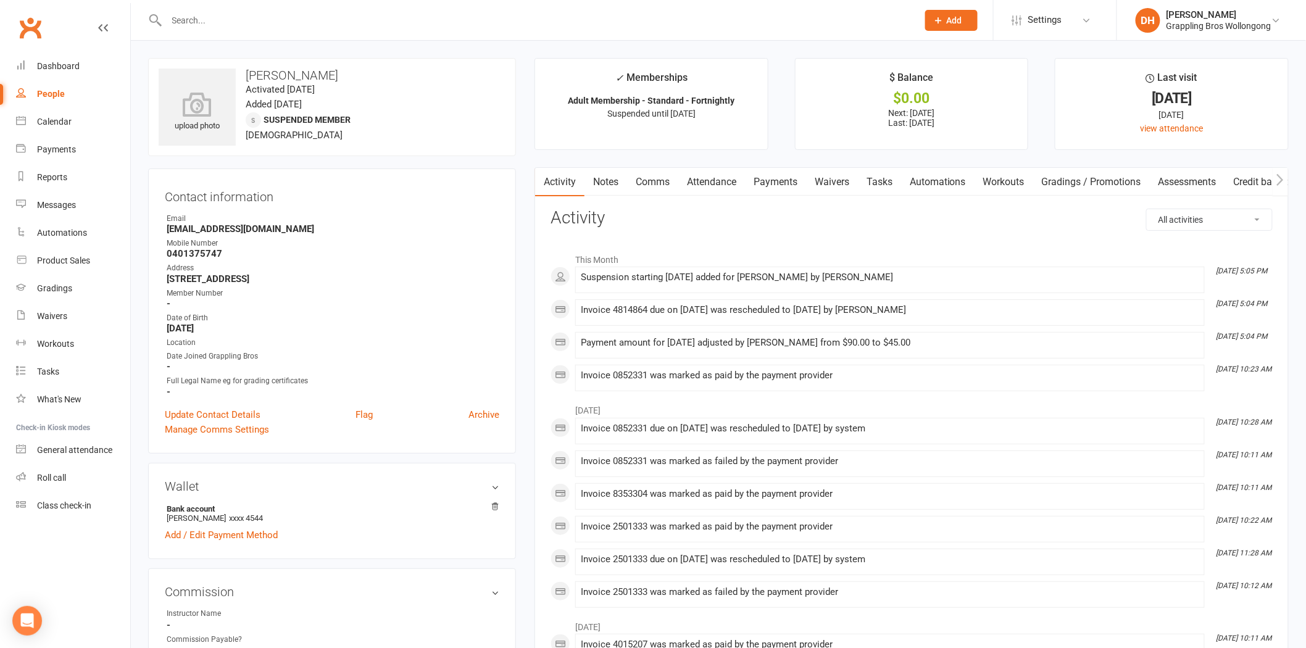
click at [201, 20] on input "text" at bounding box center [536, 20] width 746 height 17
click at [1210, 4] on li "DH [PERSON_NAME] Grappling Bros Wollongong Signed in as: Grappling Bros Wollong…" at bounding box center [1210, 20] width 189 height 40
click at [1210, 14] on div "[PERSON_NAME]" at bounding box center [1218, 14] width 105 height 11
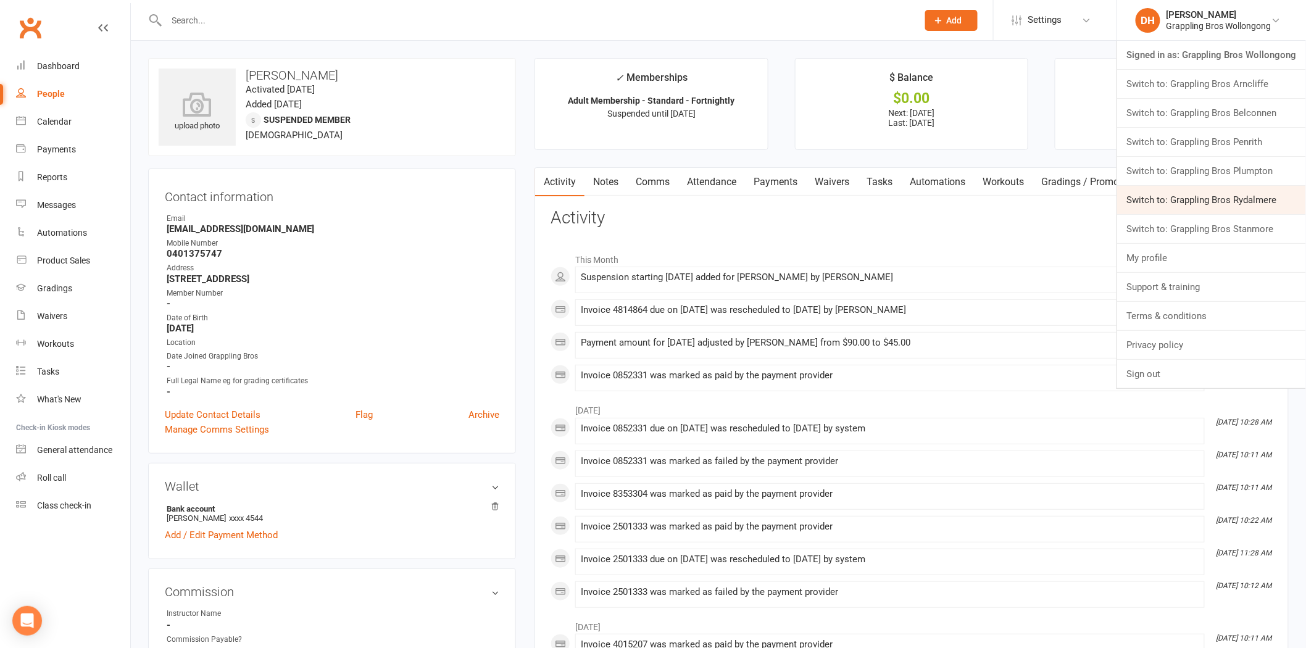
click at [1211, 206] on link "Switch to: Grappling Bros Rydalmere" at bounding box center [1211, 200] width 189 height 28
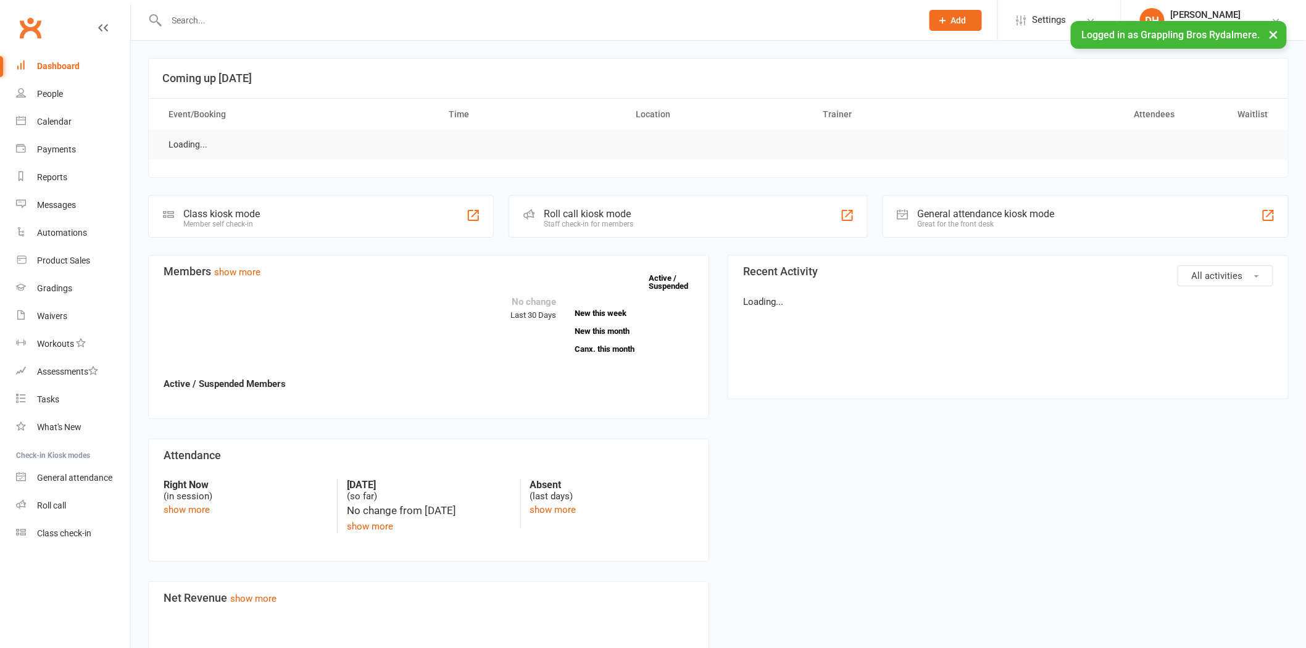
click at [275, 23] on input "text" at bounding box center [538, 20] width 750 height 17
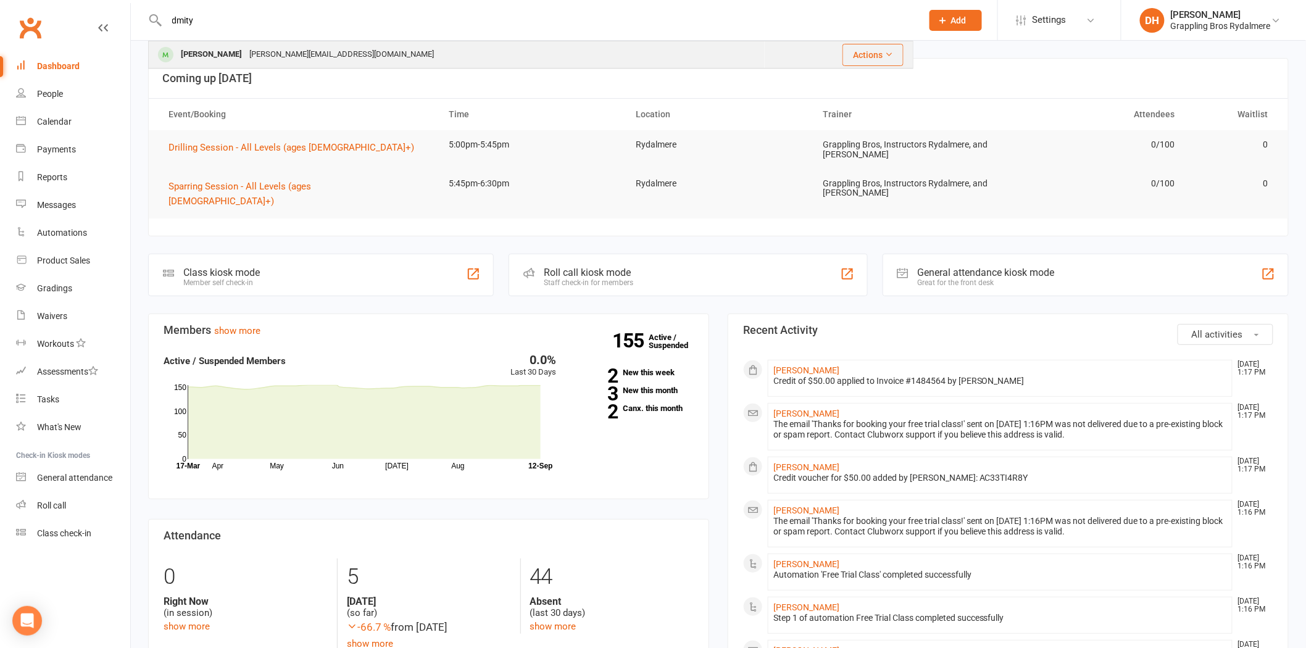
type input "dmity"
click at [262, 62] on div "Morgulis.dmitry@gmail.com" at bounding box center [342, 55] width 192 height 18
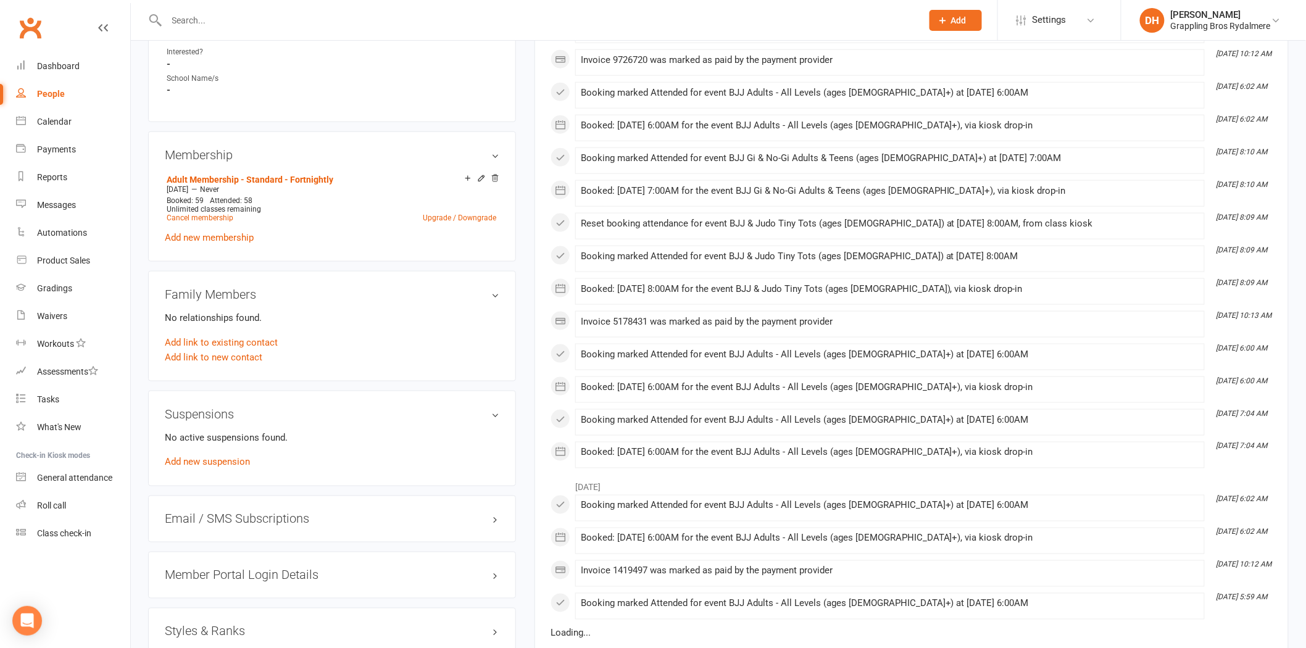
scroll to position [566, 0]
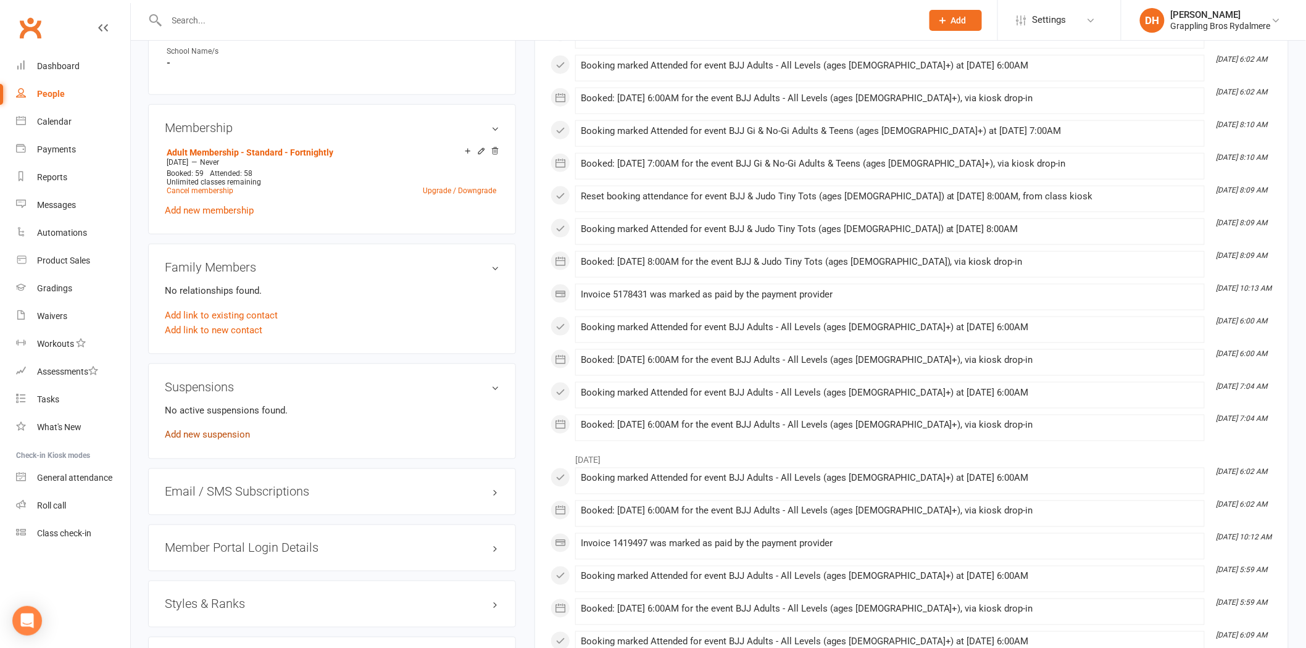
click at [226, 430] on link "Add new suspension" at bounding box center [207, 435] width 85 height 11
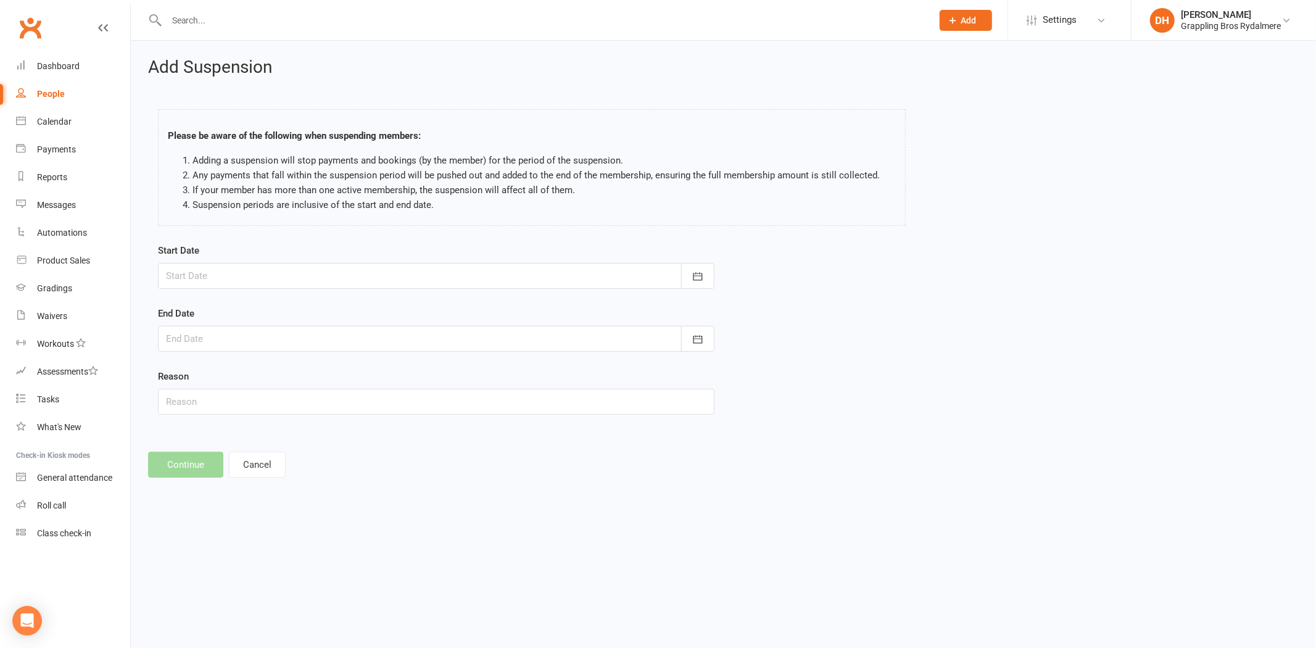
click at [236, 278] on div at bounding box center [436, 276] width 557 height 26
click at [343, 378] on span "12" at bounding box center [344, 378] width 10 height 10
type input "12 Sep 2025"
click at [243, 334] on div at bounding box center [436, 339] width 557 height 26
click at [363, 362] on button "button" at bounding box center [373, 370] width 27 height 22
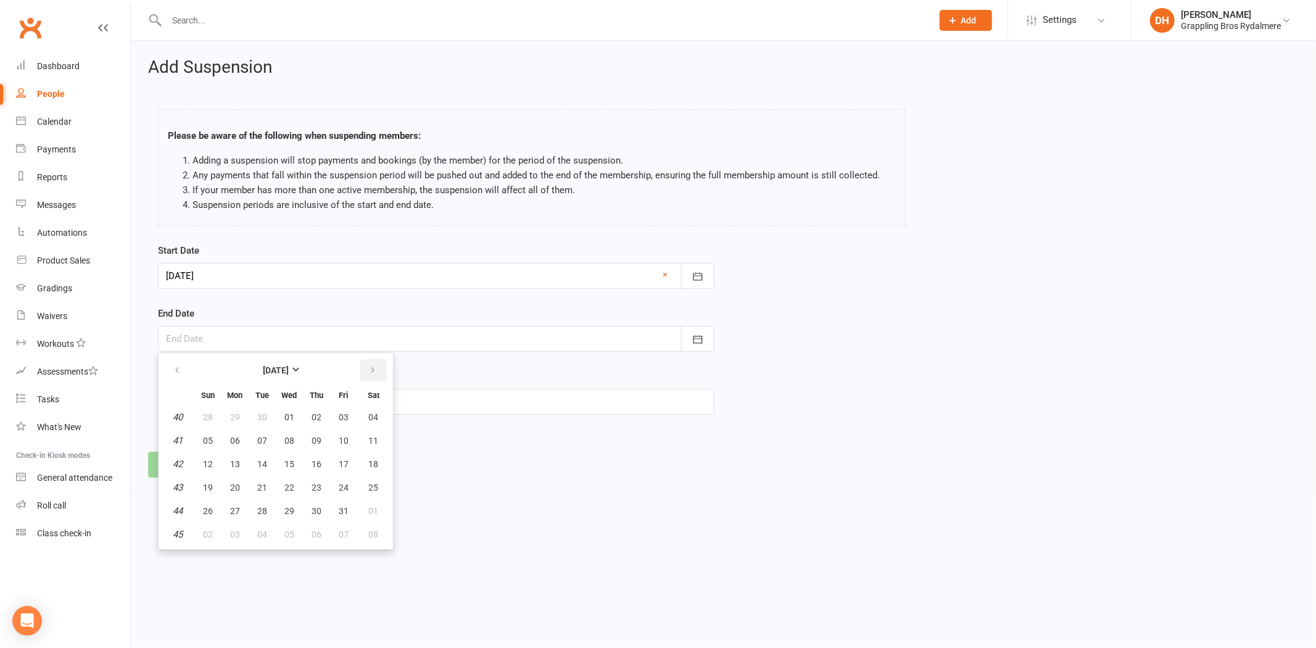
click at [363, 362] on button "button" at bounding box center [373, 370] width 27 height 22
click at [359, 457] on button "15" at bounding box center [373, 464] width 31 height 22
type input "15 Nov 2025"
click at [241, 401] on input "text" at bounding box center [436, 402] width 557 height 26
type input "Going overseas"
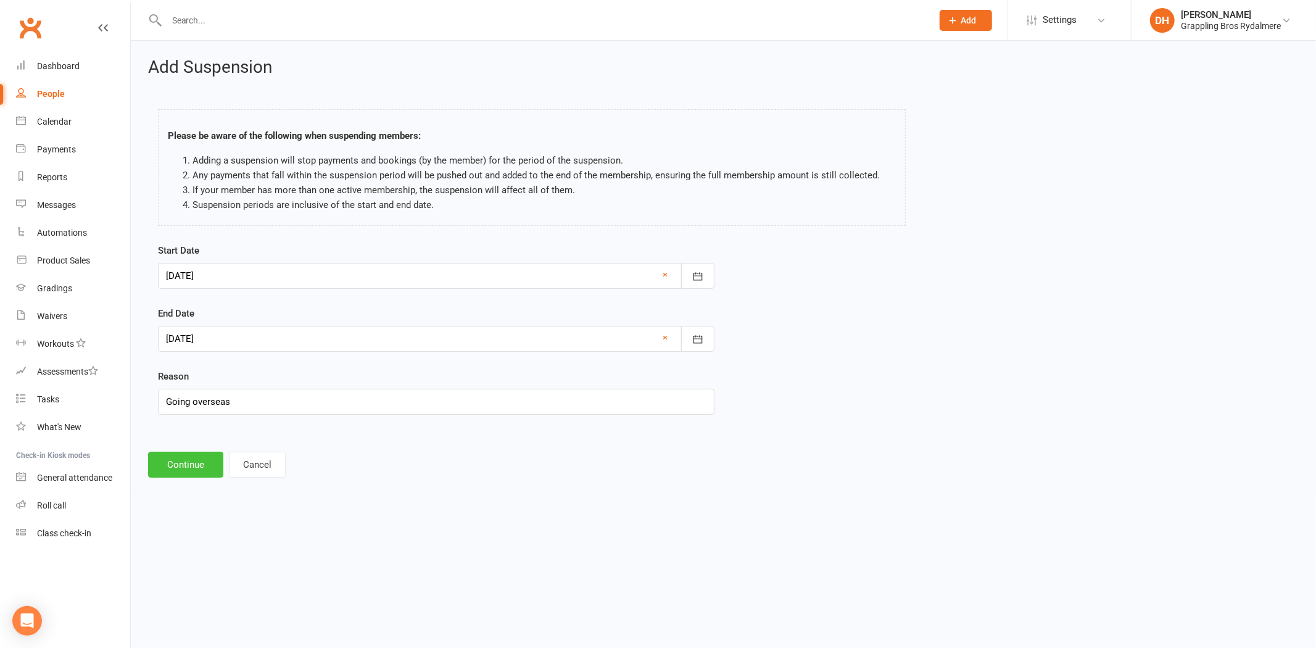
click at [174, 463] on button "Continue" at bounding box center [185, 465] width 75 height 26
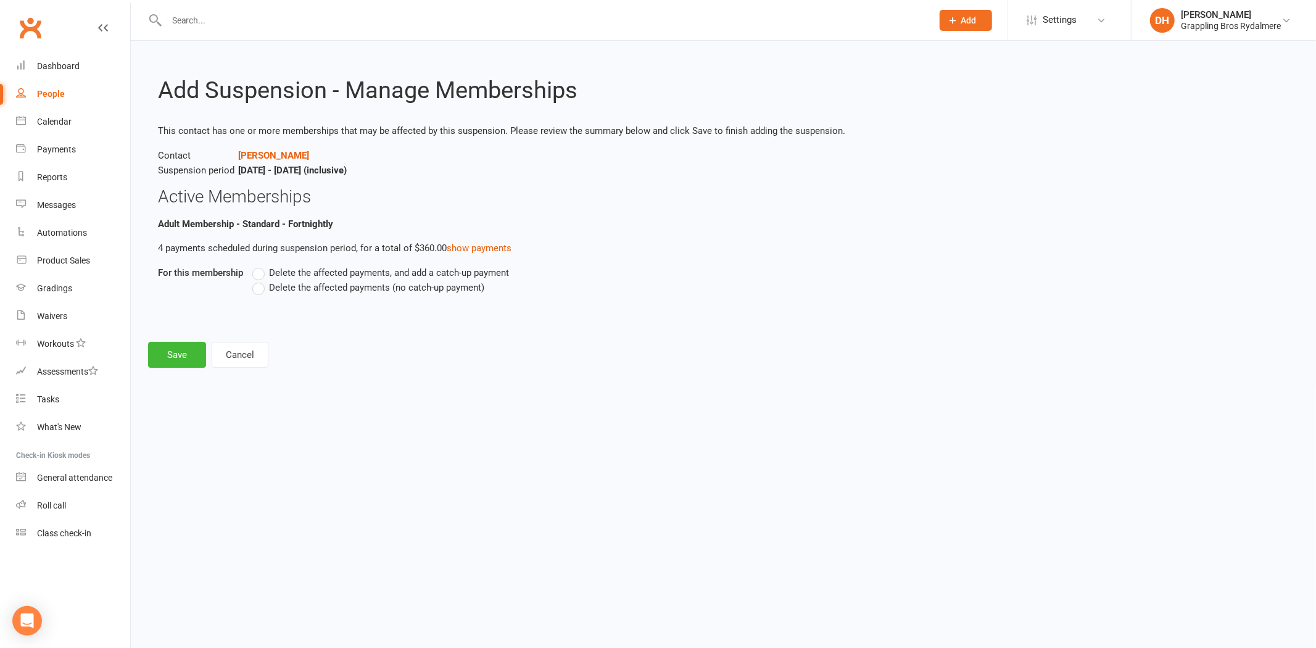
click at [299, 288] on span "Delete the affected payments (no catch-up payment)" at bounding box center [376, 286] width 215 height 13
click at [260, 280] on input "Delete the affected payments (no catch-up payment)" at bounding box center [256, 280] width 8 height 0
click at [181, 349] on button "Save" at bounding box center [177, 355] width 58 height 26
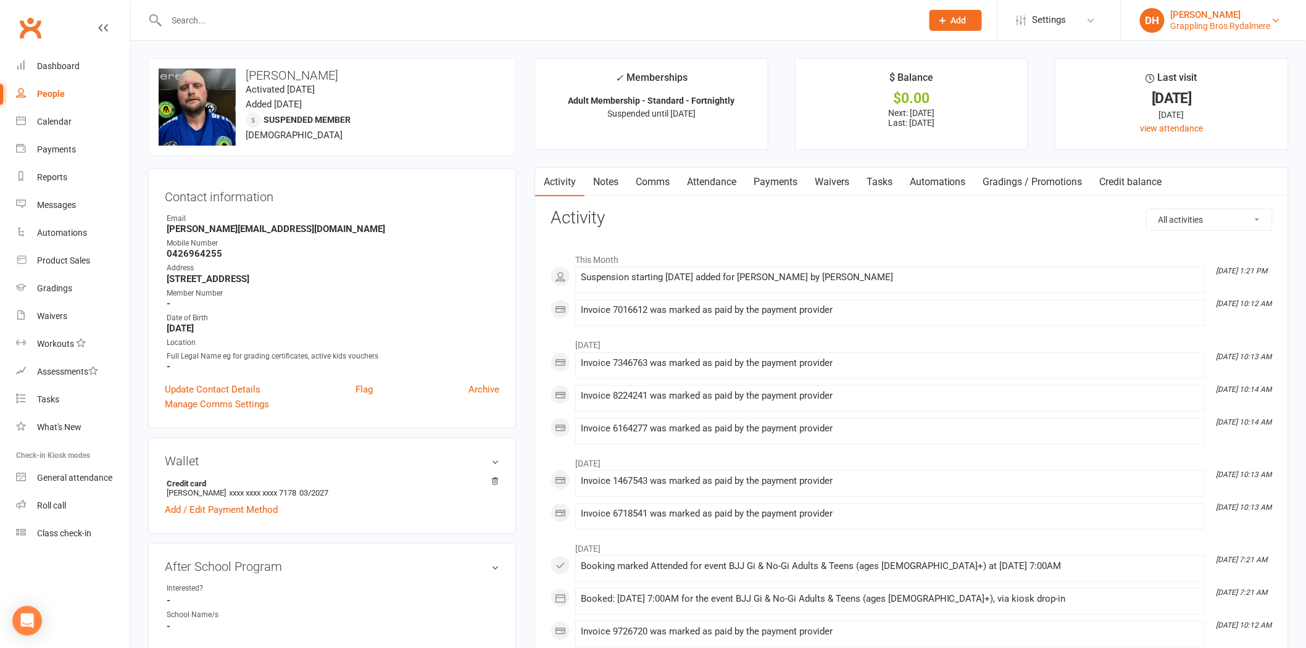
click at [1195, 20] on div "Grappling Bros Rydalmere" at bounding box center [1221, 25] width 100 height 11
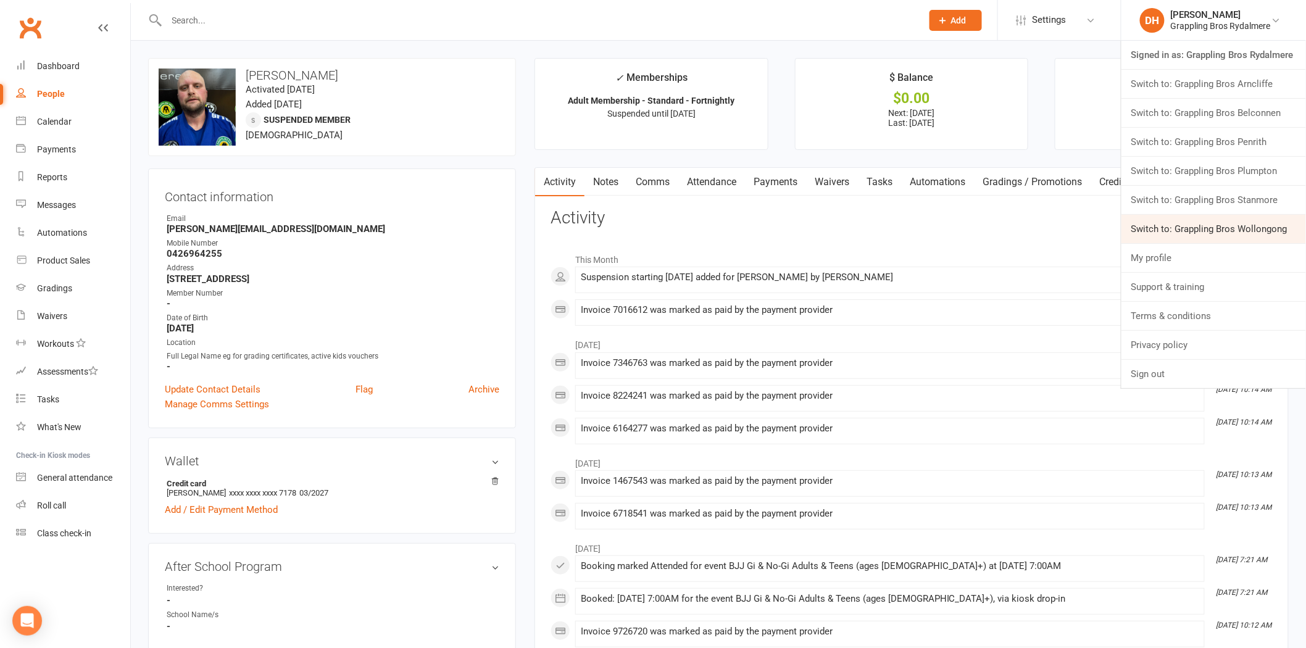
click at [1213, 225] on link "Switch to: Grappling Bros Wollongong" at bounding box center [1213, 229] width 185 height 28
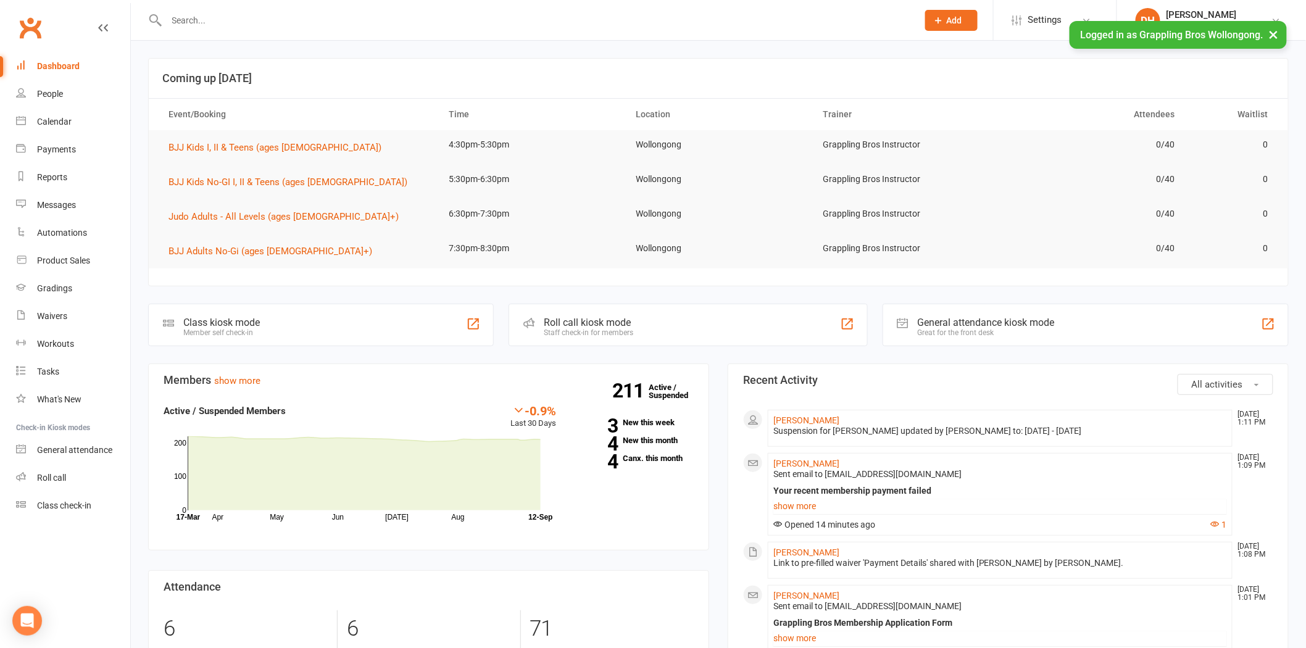
click at [249, 20] on input "text" at bounding box center [536, 20] width 746 height 17
click at [54, 112] on link "Calendar" at bounding box center [73, 122] width 114 height 28
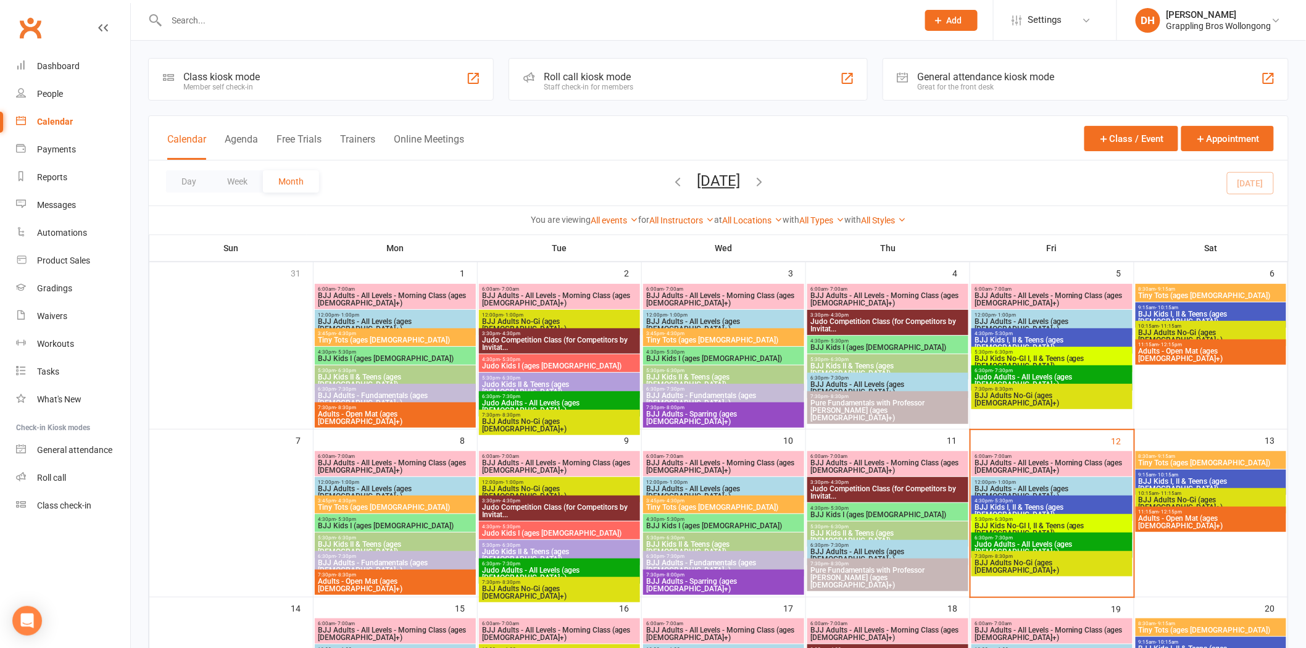
click at [924, 572] on span "Pure Fundamentals with Professor [PERSON_NAME] (ages [DEMOGRAPHIC_DATA]+)" at bounding box center [888, 578] width 156 height 22
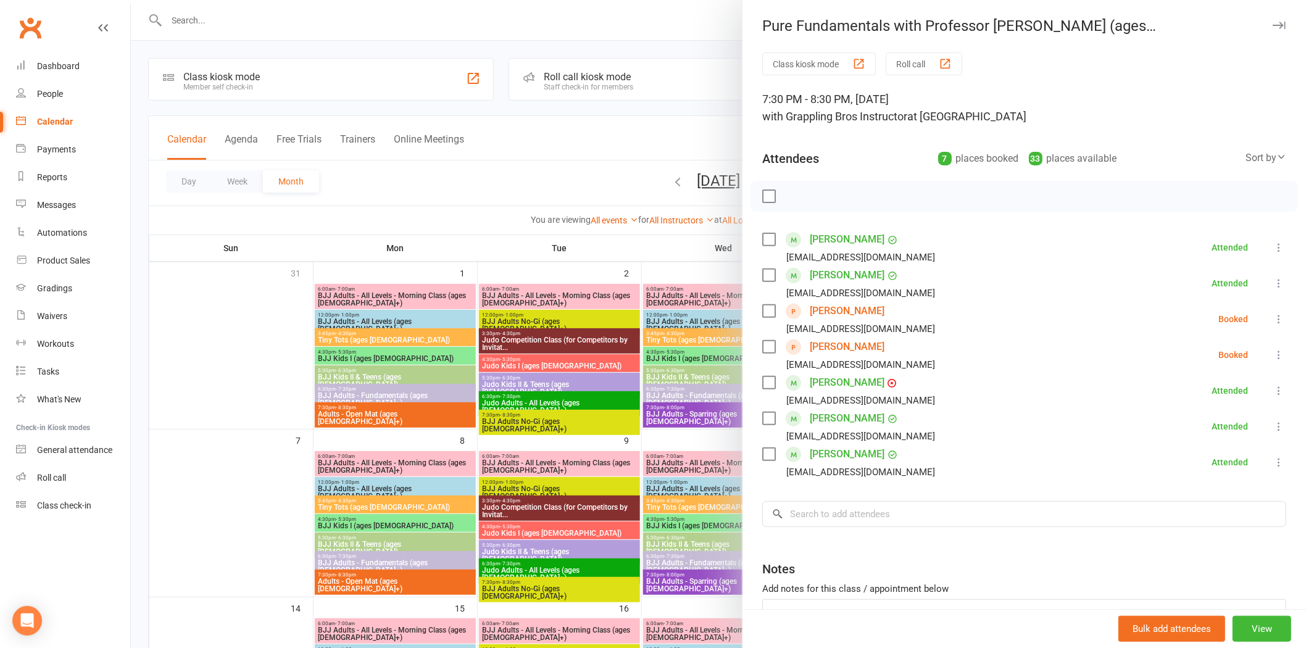
click at [825, 311] on link "[PERSON_NAME]" at bounding box center [847, 311] width 75 height 20
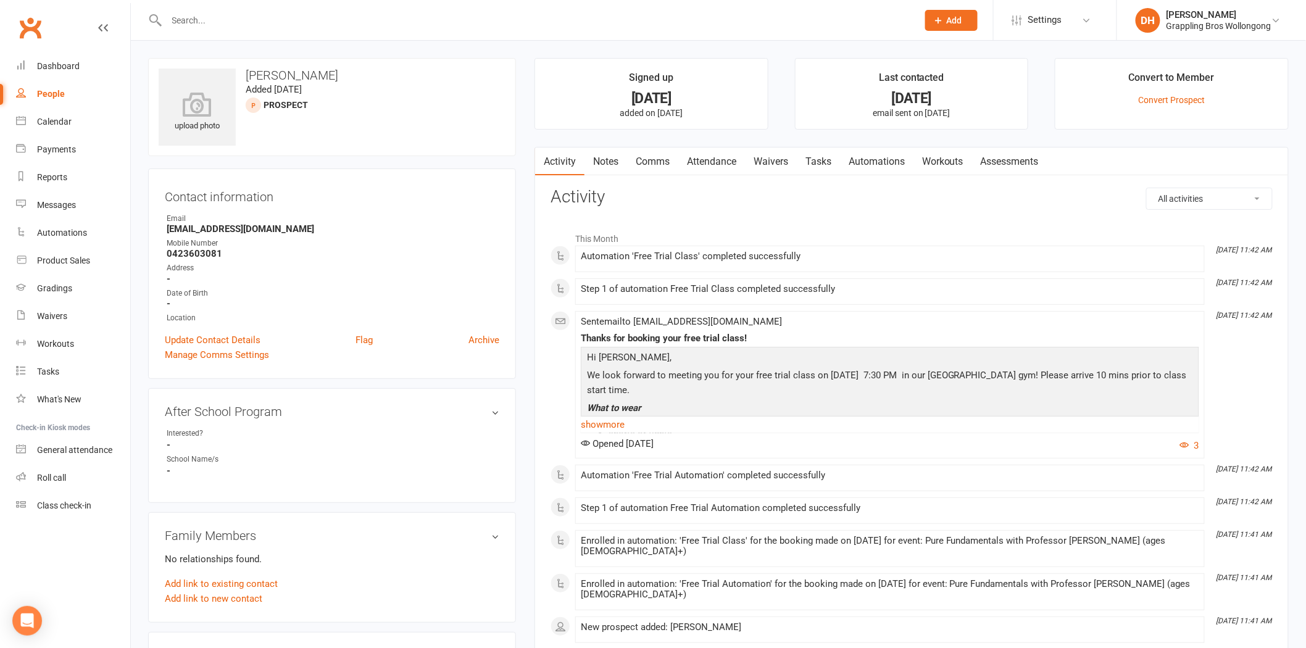
click at [787, 162] on link "Waivers" at bounding box center [771, 161] width 52 height 28
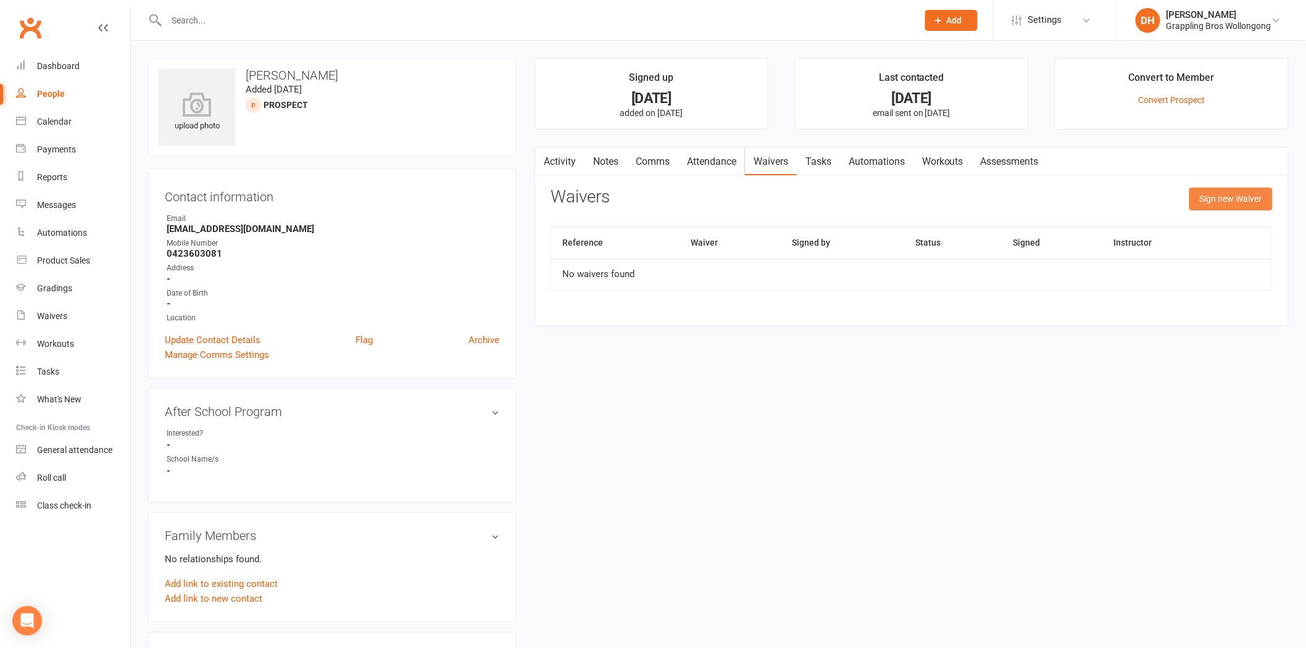
click at [1220, 200] on button "Sign new Waiver" at bounding box center [1230, 199] width 83 height 22
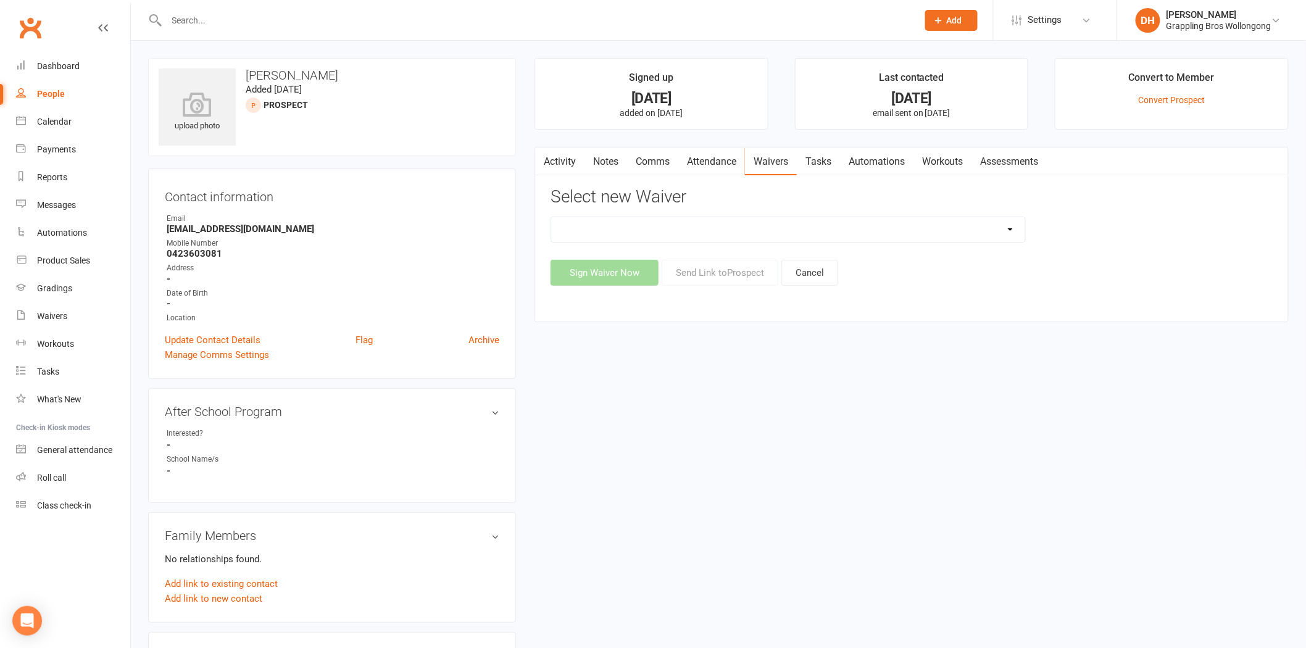
click at [760, 232] on select "After School Waiver - Existing Members After School Waiver - New Members After …" at bounding box center [788, 229] width 474 height 25
select select "5160"
click at [551, 217] on select "After School Waiver - Existing Members After School Waiver - New Members After …" at bounding box center [788, 229] width 474 height 25
click at [743, 272] on button "Send Link to Prospect" at bounding box center [720, 273] width 117 height 26
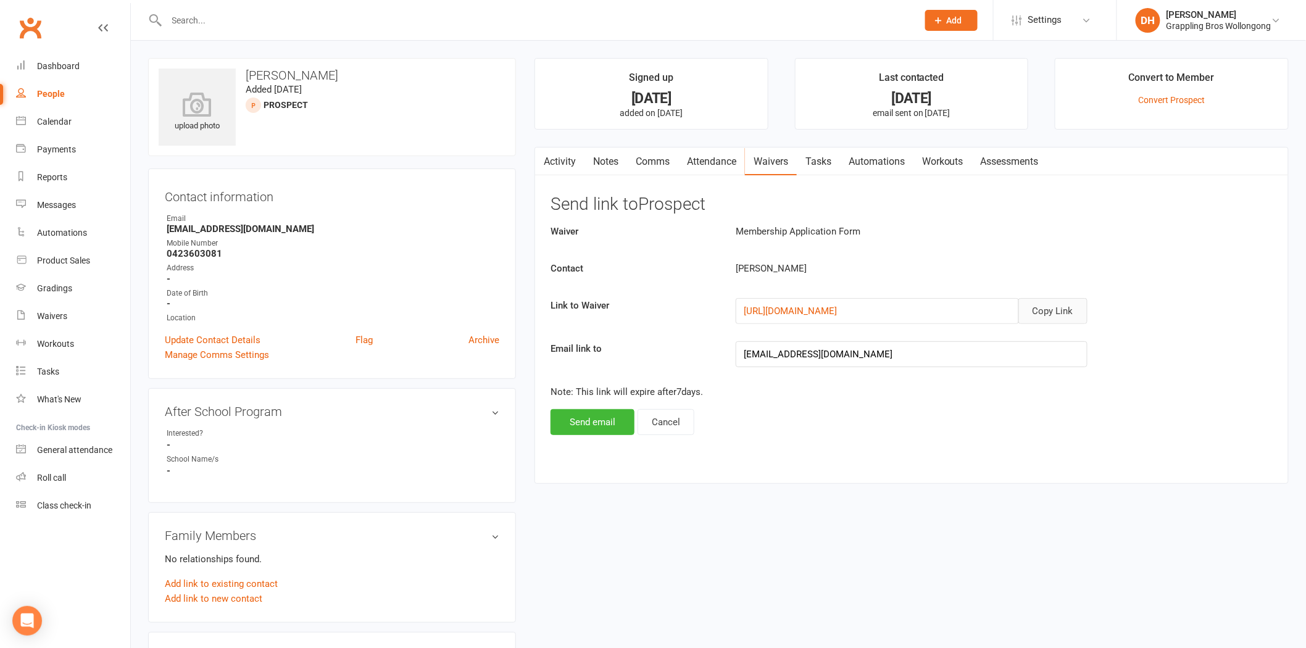
click at [1059, 307] on button "Copy Link" at bounding box center [1052, 311] width 69 height 26
click at [664, 160] on link "Comms" at bounding box center [652, 161] width 51 height 28
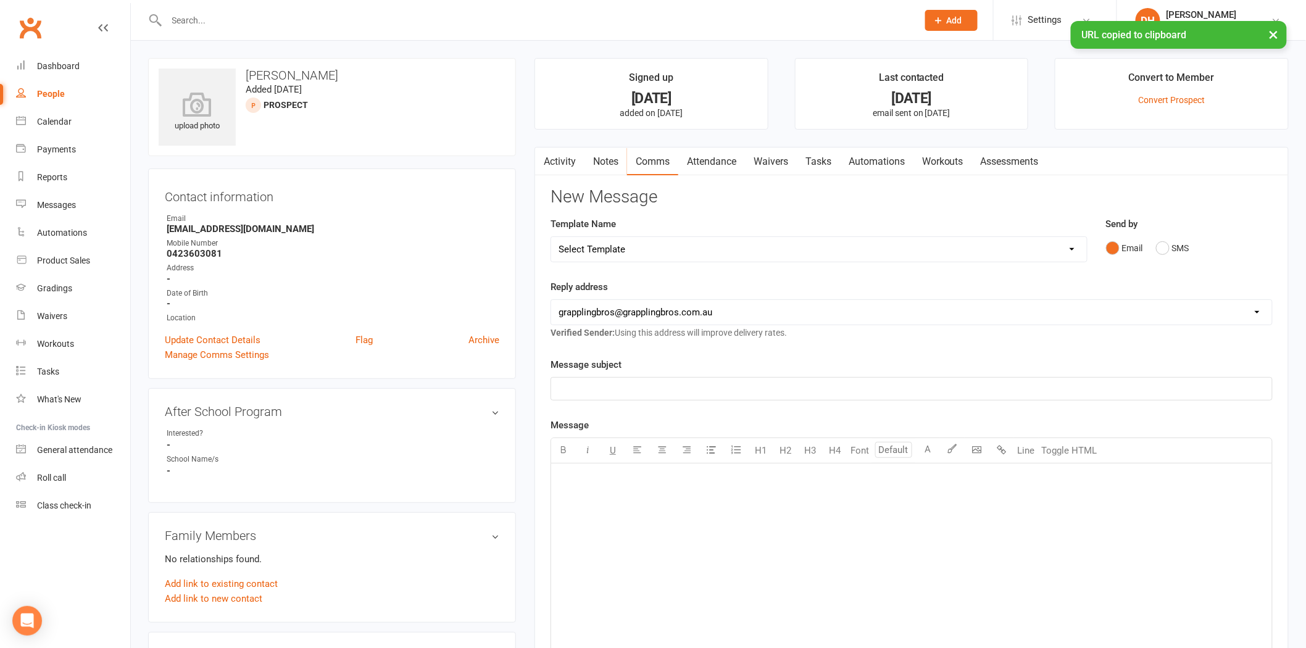
click at [679, 251] on select "Select Template [Email] Judo Competition Class [Email] Judo Competition Class T…" at bounding box center [819, 249] width 536 height 25
select select "6"
click at [551, 237] on select "Select Template [Email] Judo Competition Class [Email] Judo Competition Class T…" at bounding box center [819, 249] width 536 height 25
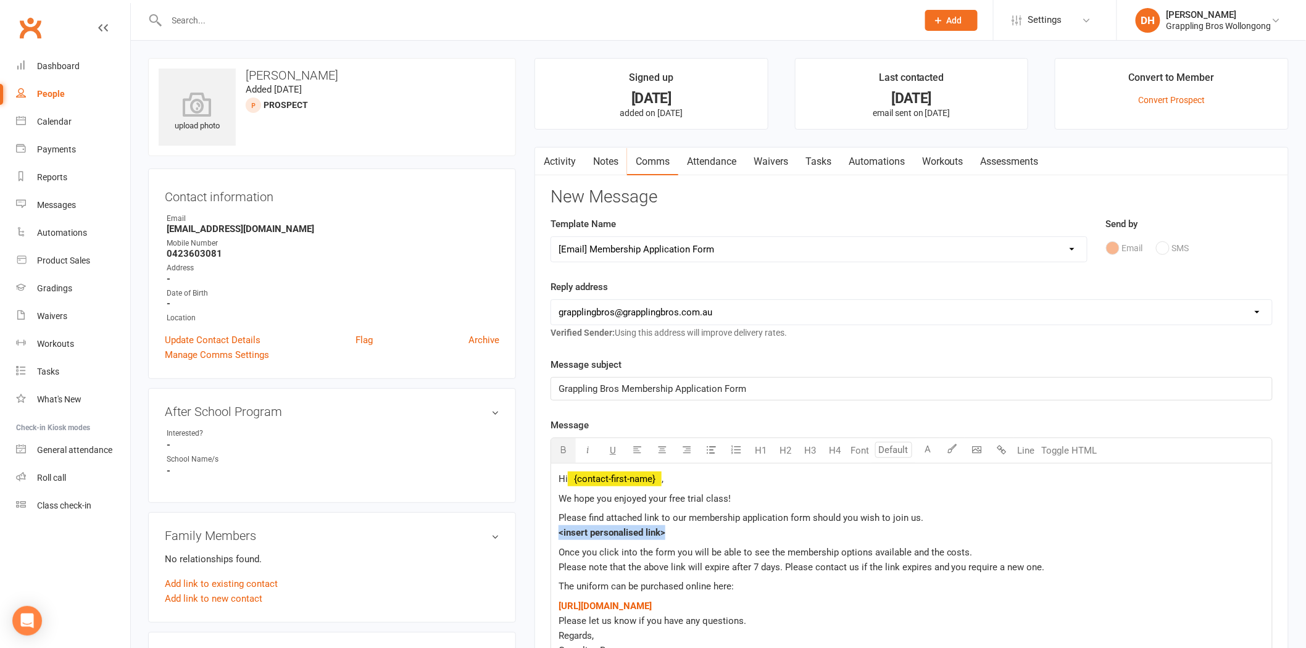
drag, startPoint x: 687, startPoint y: 535, endPoint x: 497, endPoint y: 537, distance: 190.1
click at [497, 537] on div "upload photo Ben Connon Added 8 September, 2025 prospect Contact information Ow…" at bounding box center [718, 525] width 1159 height 935
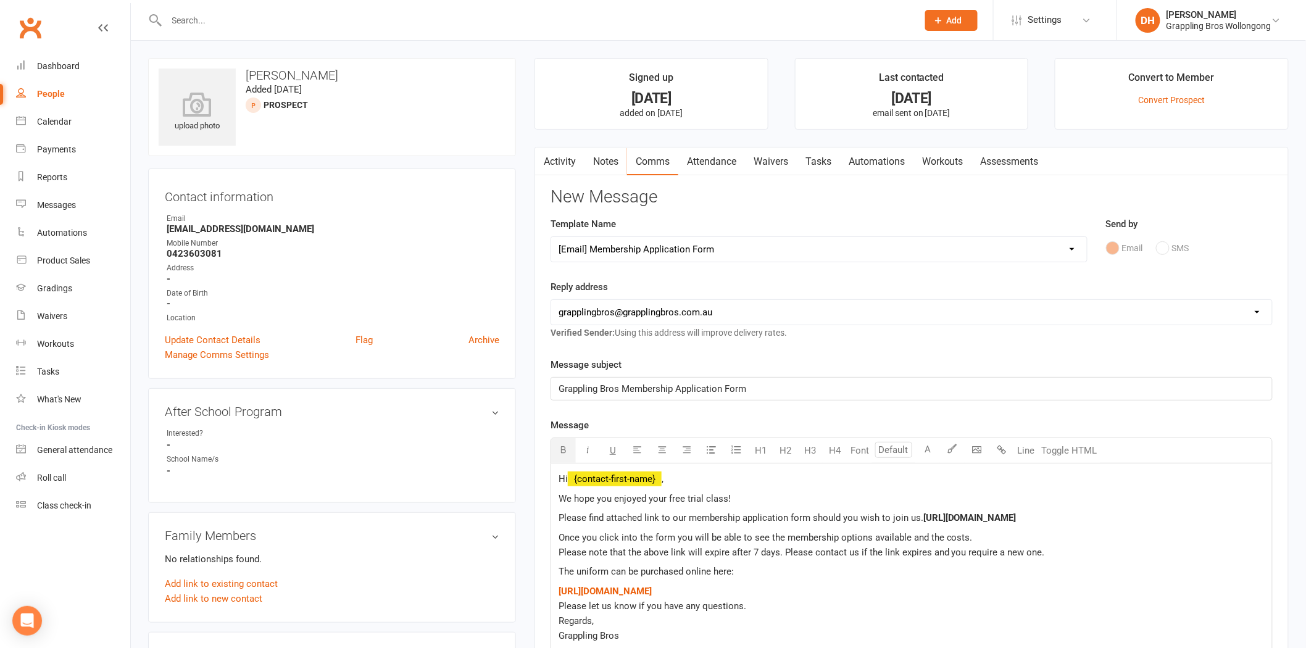
drag, startPoint x: 1247, startPoint y: 534, endPoint x: 554, endPoint y: 531, distance: 693.7
click at [554, 531] on div "Hi ﻿ {contact-first-name} , We hope you enjoyed your free trial class! Please f…" at bounding box center [911, 564] width 721 height 203
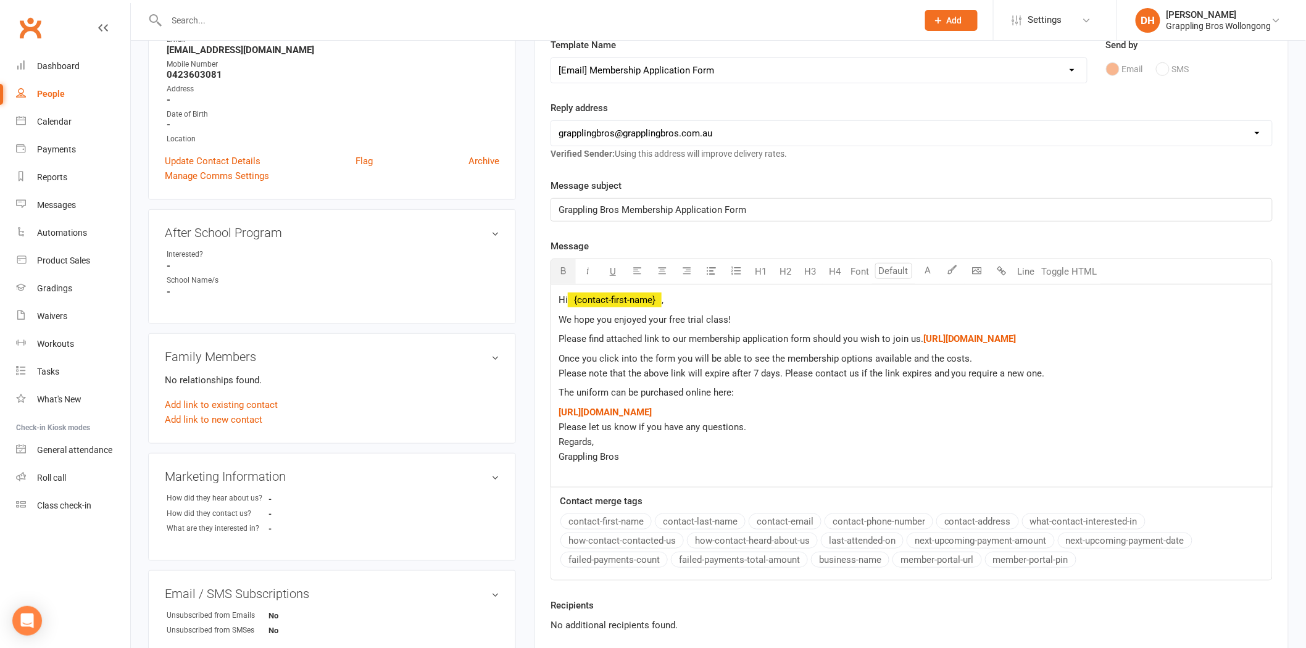
scroll to position [393, 0]
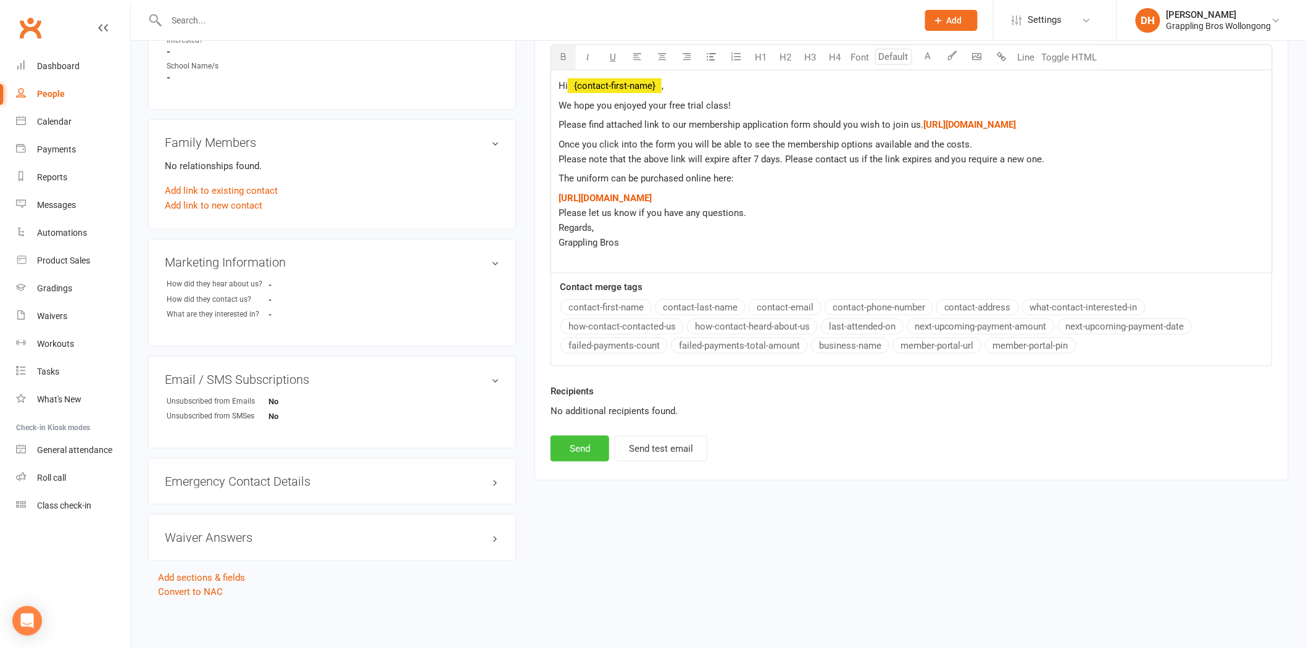
click at [583, 462] on button "Send" at bounding box center [579, 449] width 59 height 26
select select
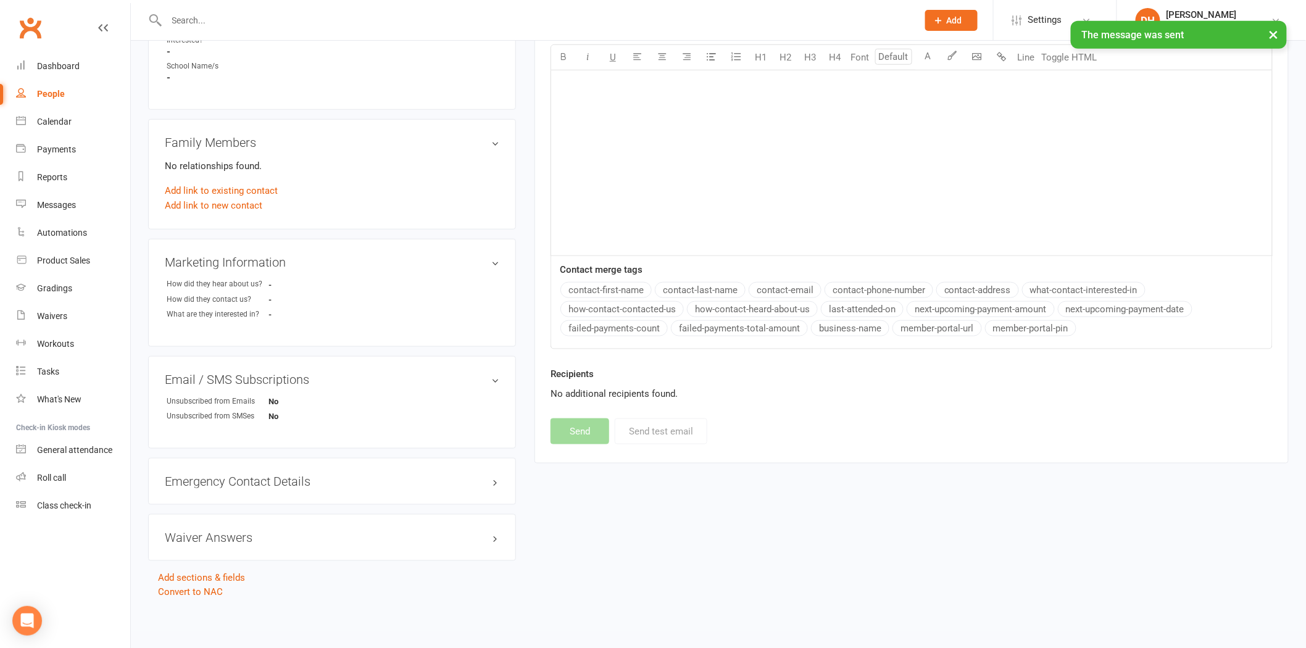
scroll to position [0, 0]
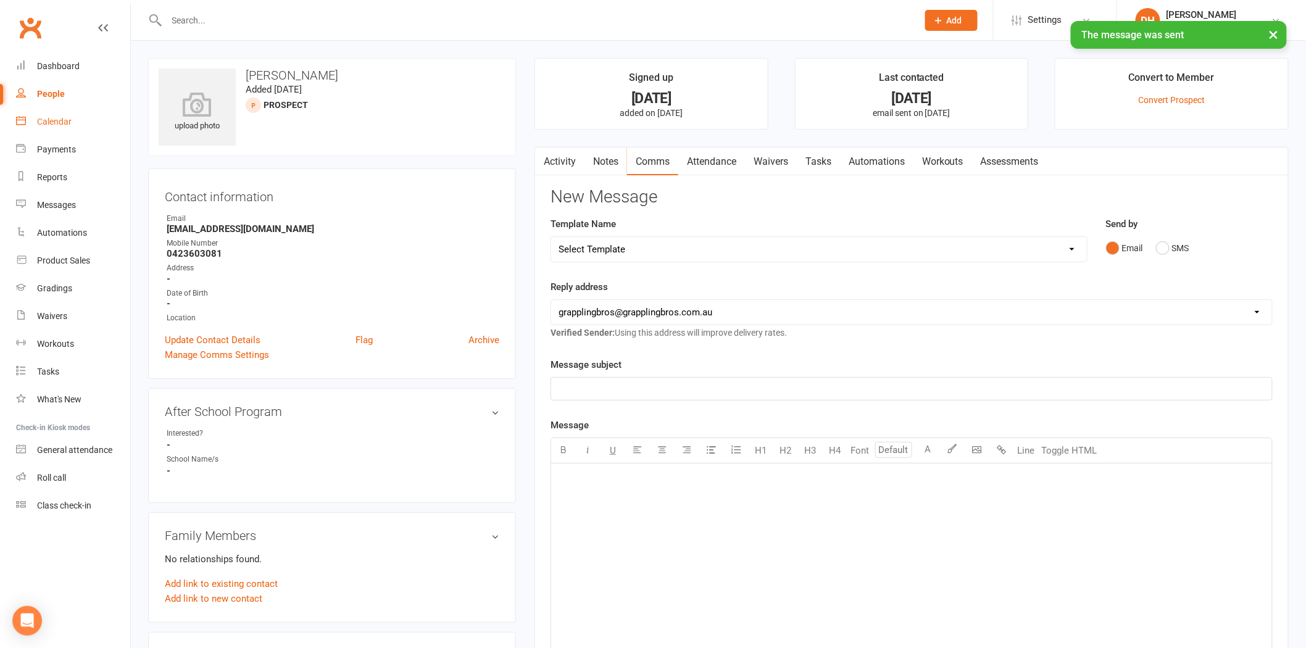
click at [57, 126] on div "Calendar" at bounding box center [54, 122] width 35 height 10
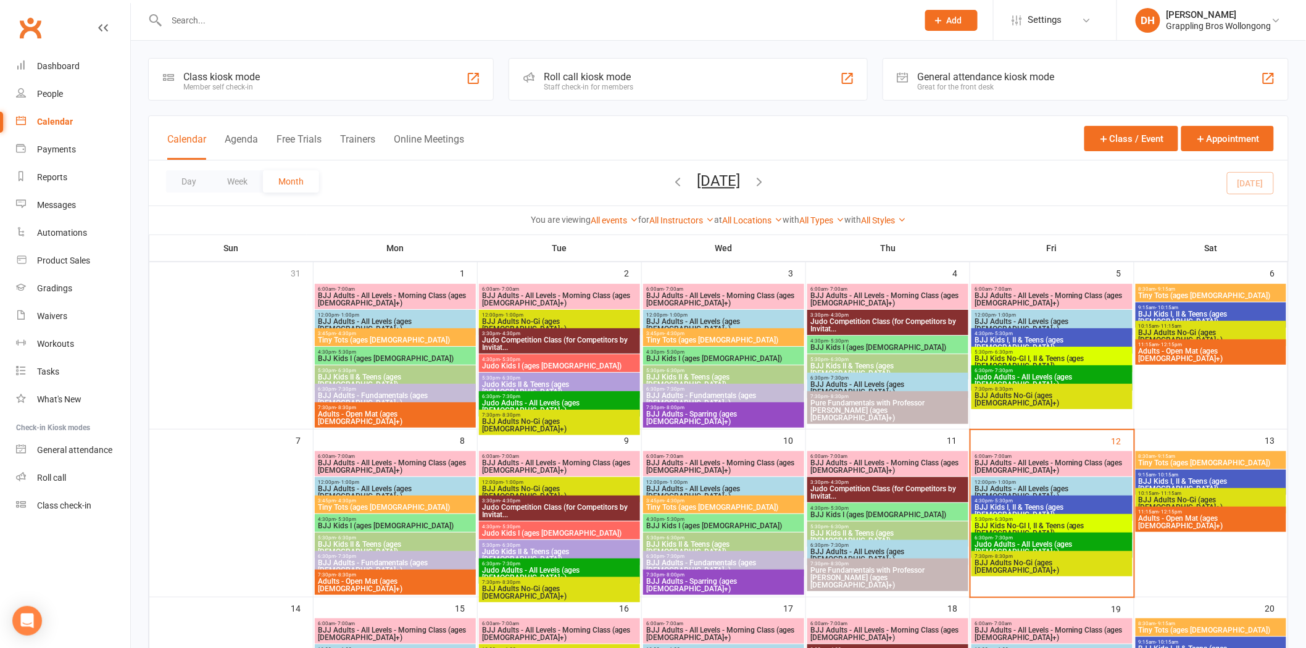
click at [891, 575] on span "Pure Fundamentals with Professor Phil (ages 16+)" at bounding box center [888, 578] width 156 height 22
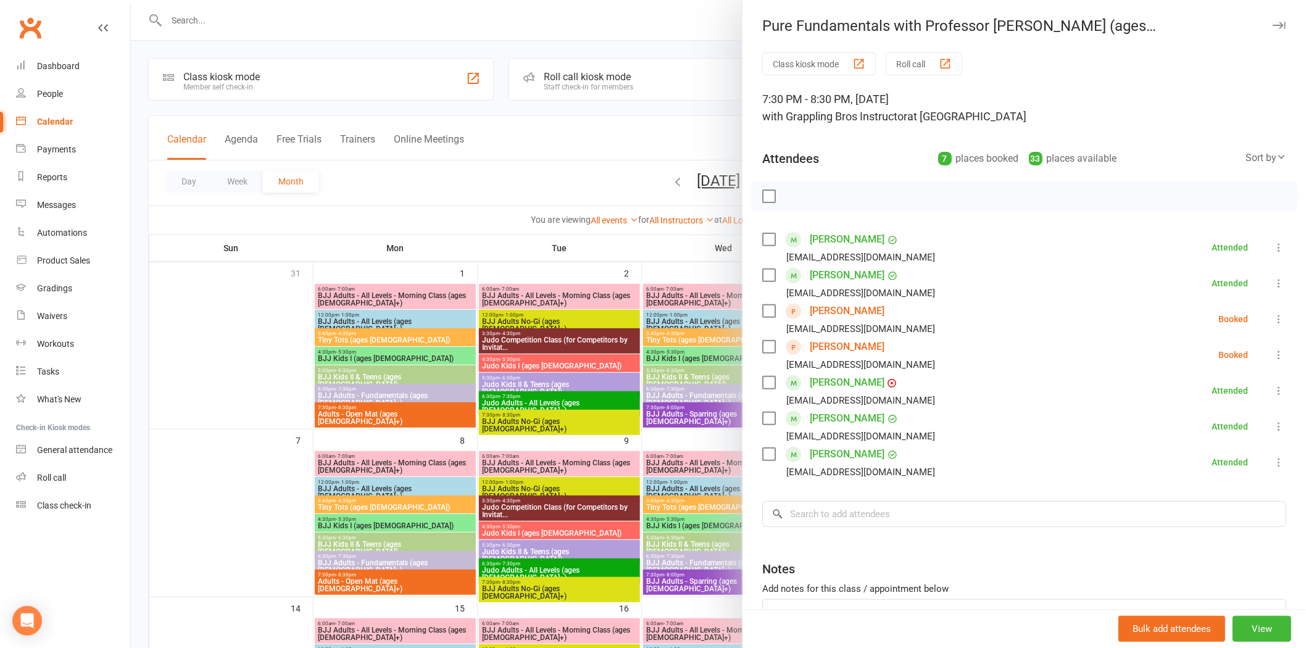
click at [833, 344] on link "[PERSON_NAME]" at bounding box center [847, 347] width 75 height 20
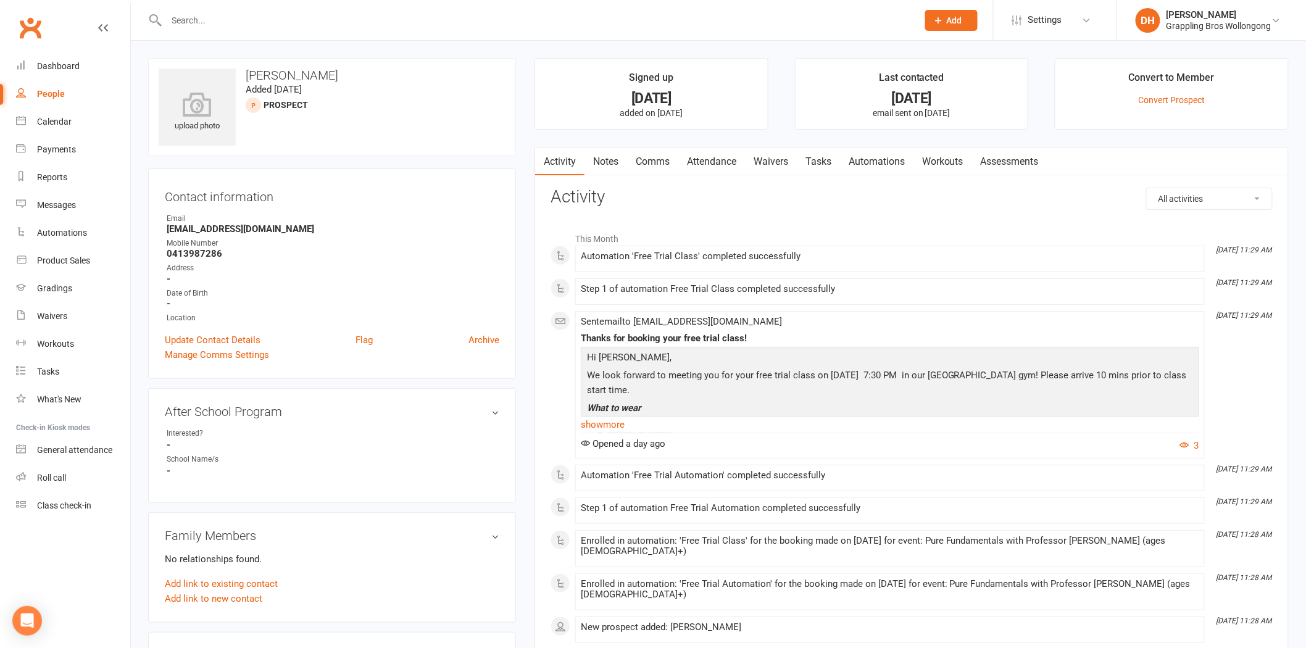
click at [786, 165] on link "Waivers" at bounding box center [771, 161] width 52 height 28
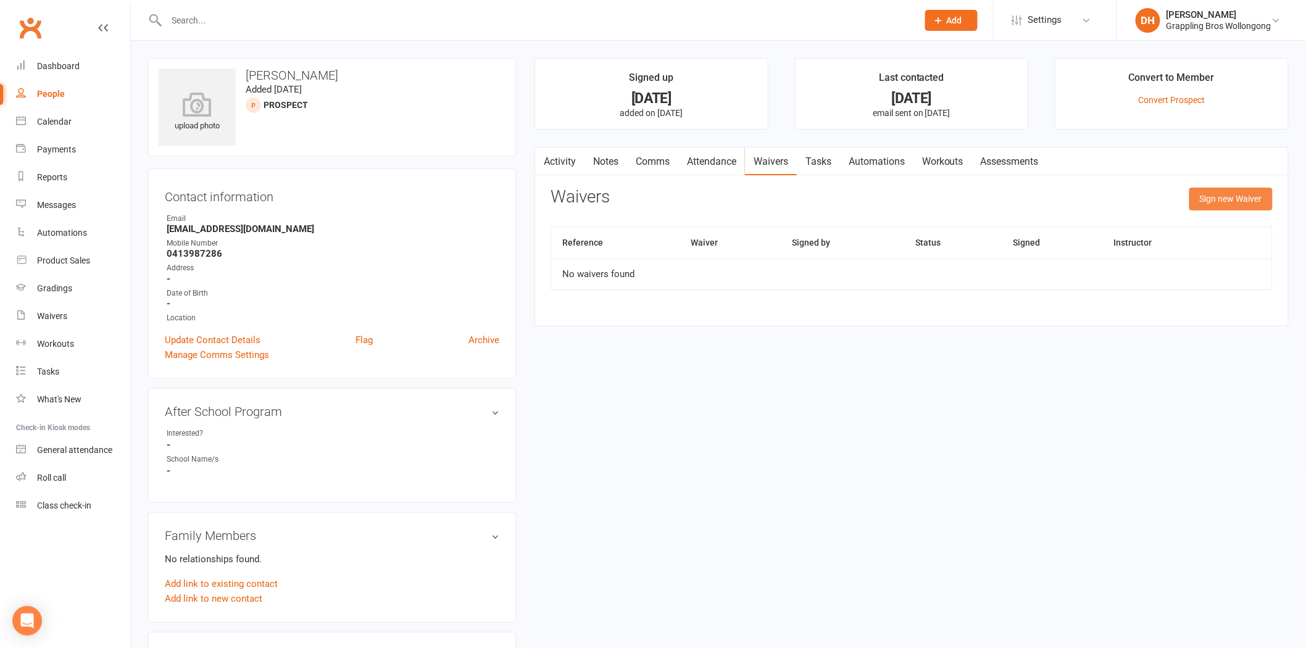
click at [1244, 206] on button "Sign new Waiver" at bounding box center [1230, 199] width 83 height 22
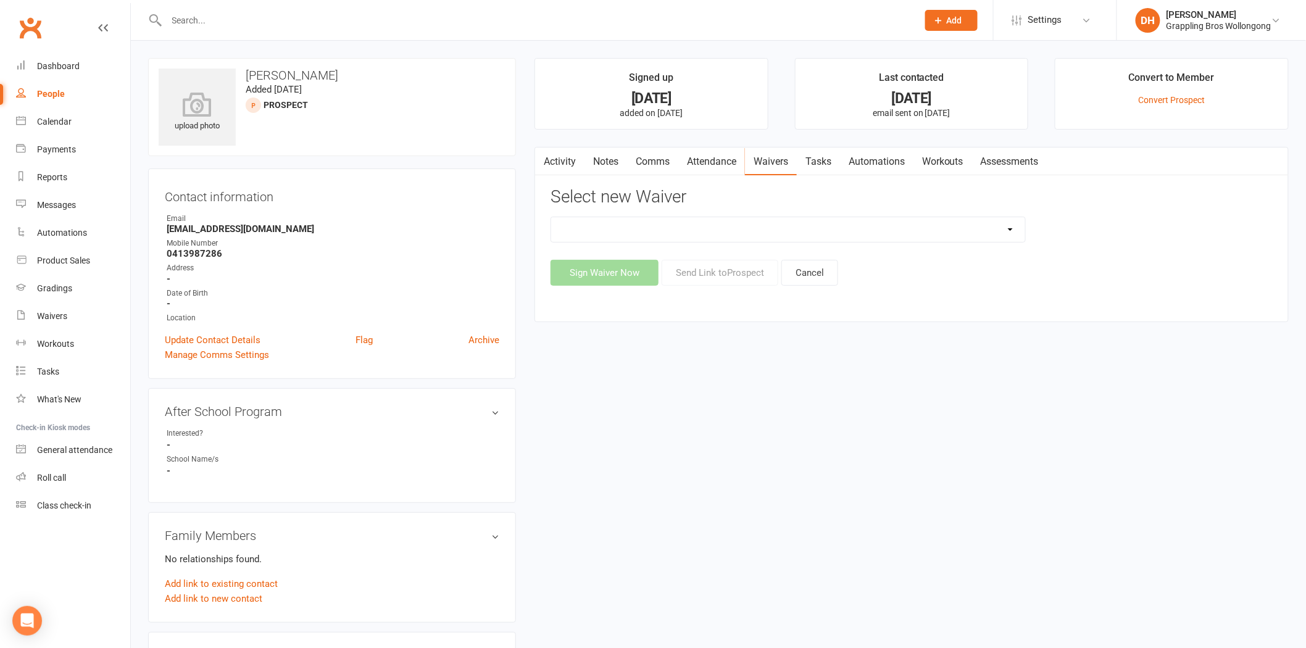
click at [970, 226] on select "After School Waiver - Existing Members After School Waiver - New Members After …" at bounding box center [788, 229] width 474 height 25
select select "5160"
click at [551, 217] on select "After School Waiver - Existing Members After School Waiver - New Members After …" at bounding box center [788, 229] width 474 height 25
click at [722, 273] on button "Send Link to Prospect" at bounding box center [720, 273] width 117 height 26
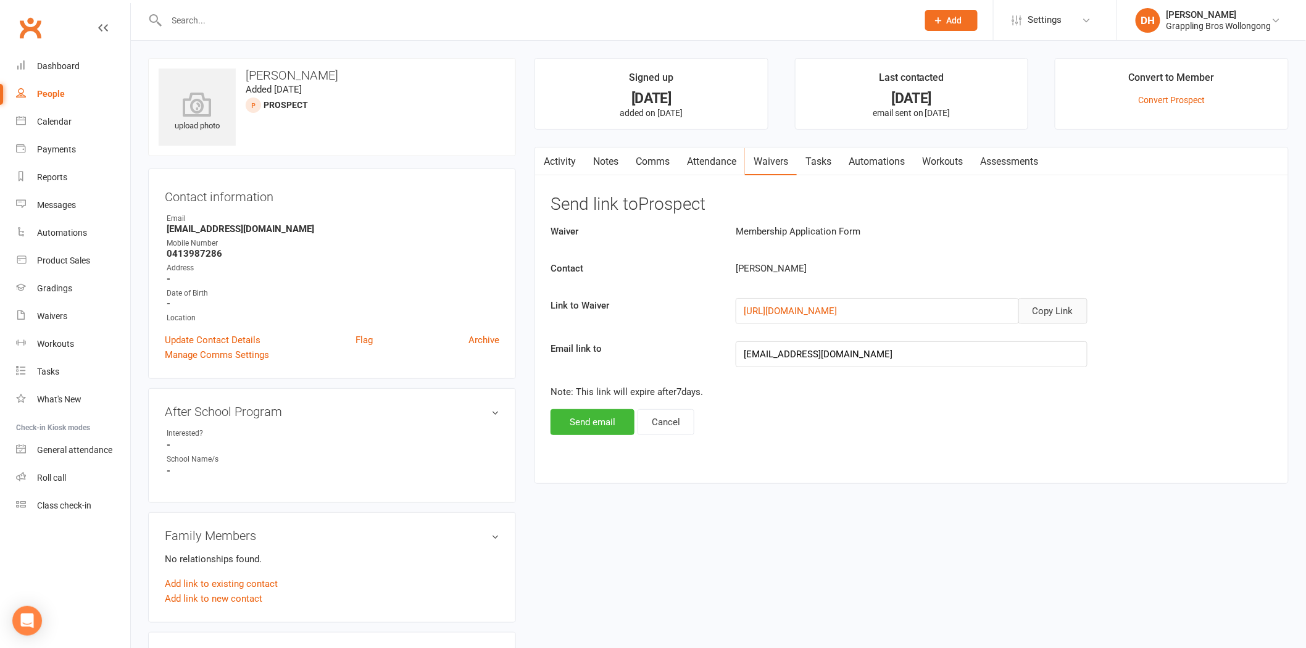
click at [1045, 310] on button "Copy Link" at bounding box center [1052, 311] width 69 height 26
click at [655, 165] on link "Comms" at bounding box center [652, 161] width 51 height 28
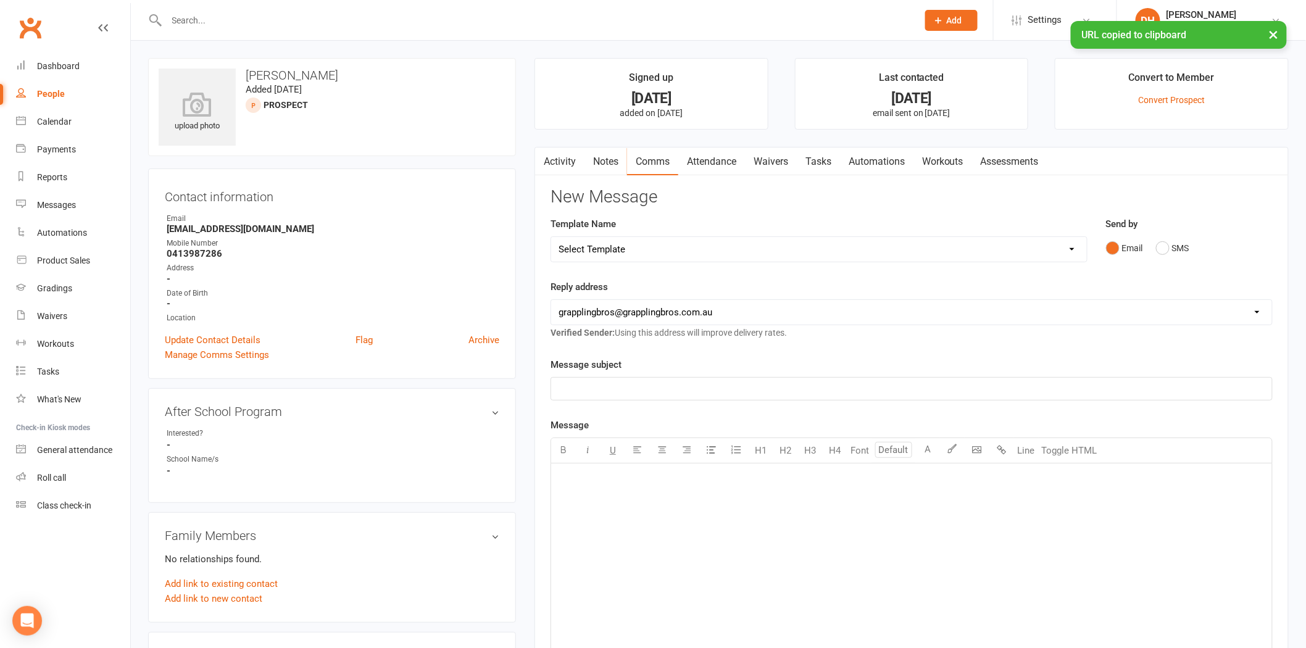
click at [656, 245] on select "Select Template [Email] Judo Competition Class [Email] Judo Competition Class T…" at bounding box center [819, 249] width 536 height 25
select select "6"
click at [551, 237] on select "Select Template [Email] Judo Competition Class [Email] Judo Competition Class T…" at bounding box center [819, 249] width 536 height 25
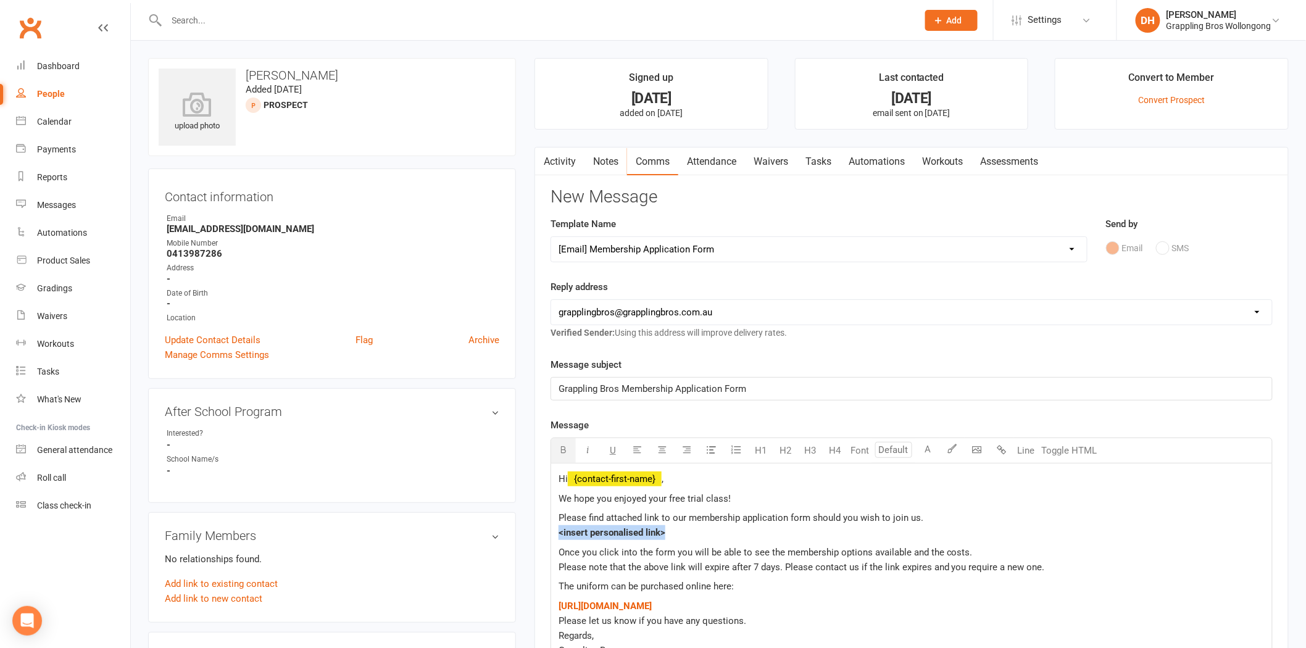
drag, startPoint x: 706, startPoint y: 536, endPoint x: 550, endPoint y: 533, distance: 156.2
click at [550, 533] on div "Activity Notes Comms Attendance Waivers Tasks Automations Workouts Assessments …" at bounding box center [911, 518] width 754 height 742
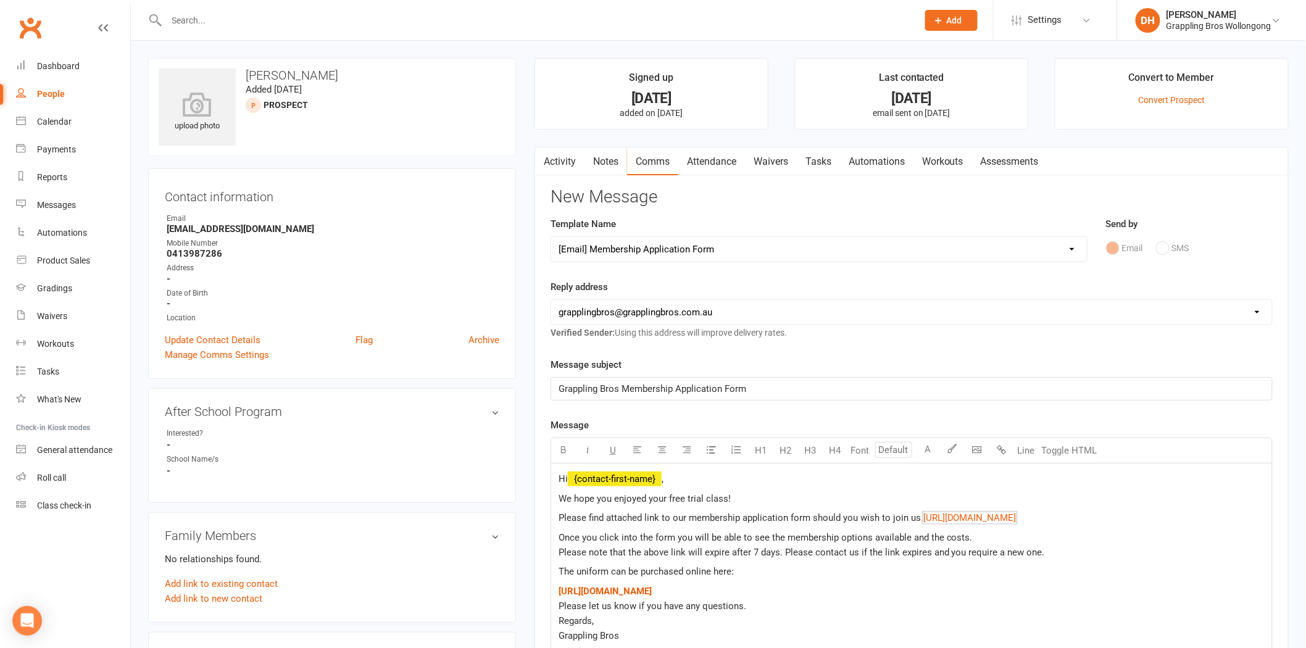
drag, startPoint x: 1235, startPoint y: 531, endPoint x: 554, endPoint y: 525, distance: 682.0
click at [554, 525] on div "Hi ﻿ {contact-first-name} , We hope you enjoyed your free trial class! Please f…" at bounding box center [911, 564] width 721 height 203
click at [565, 452] on icon "button" at bounding box center [563, 449] width 9 height 9
click at [818, 579] on p "The uniform can be purchased online here:" at bounding box center [912, 571] width 706 height 15
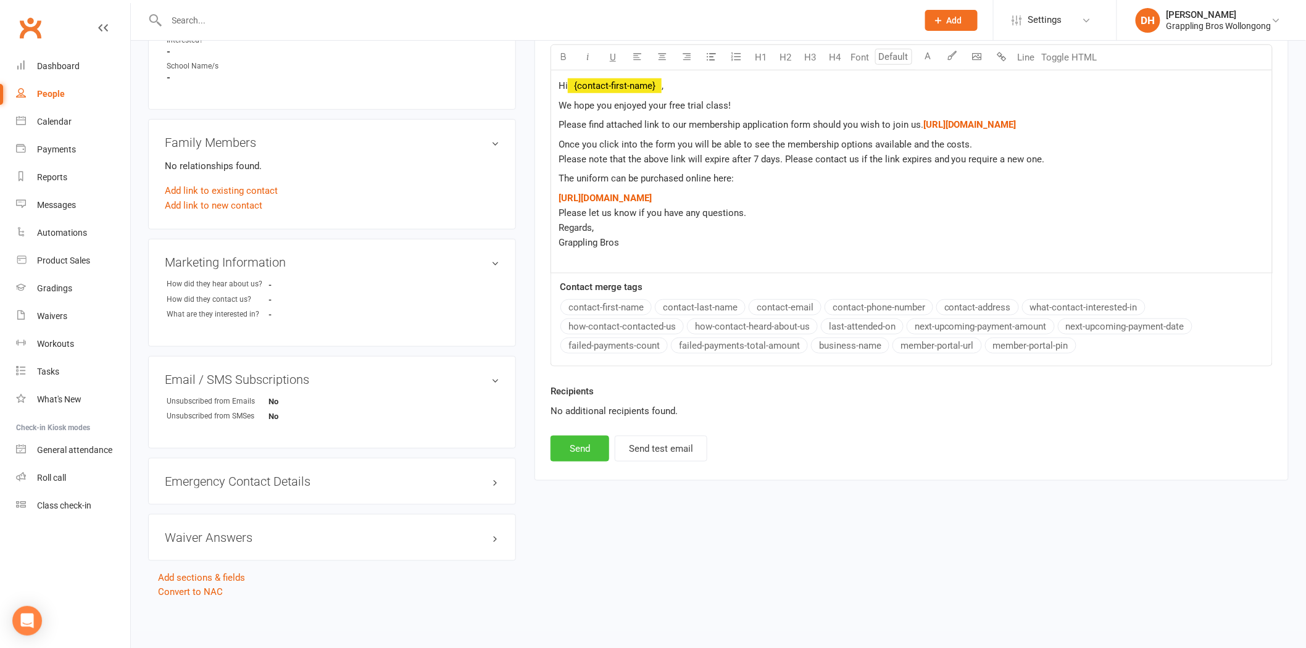
click at [592, 462] on button "Send" at bounding box center [579, 449] width 59 height 26
select select
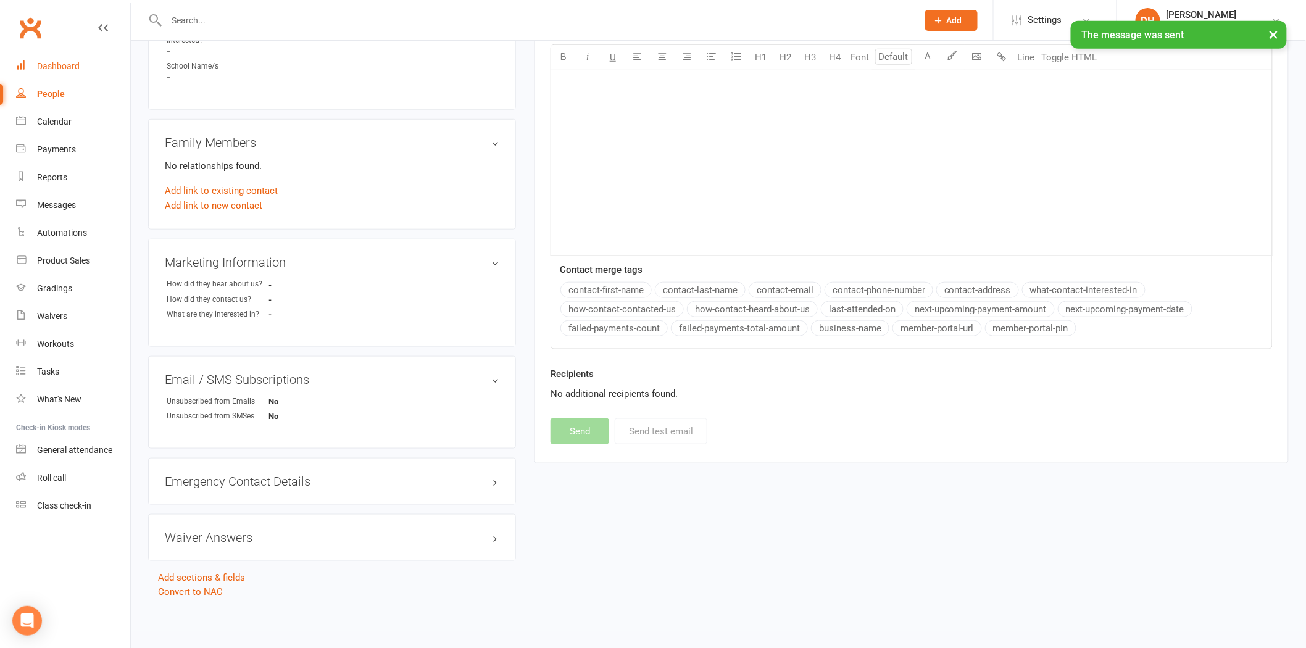
click at [81, 64] on link "Dashboard" at bounding box center [73, 66] width 114 height 28
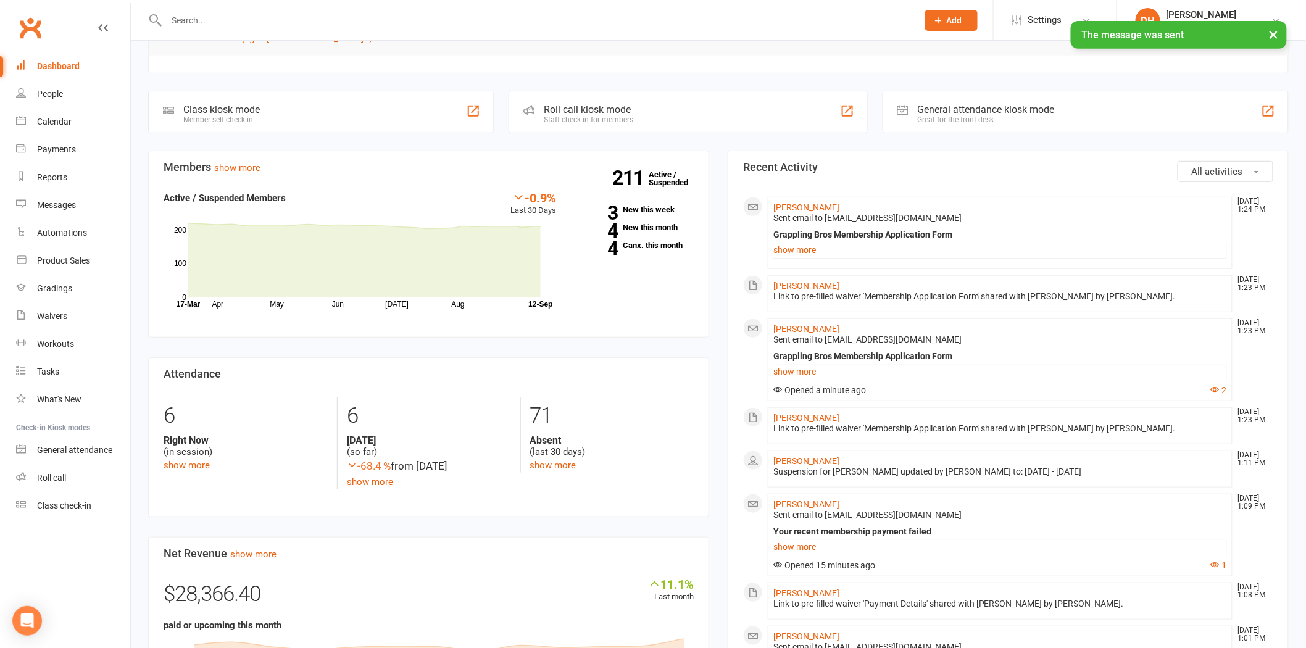
scroll to position [241, 0]
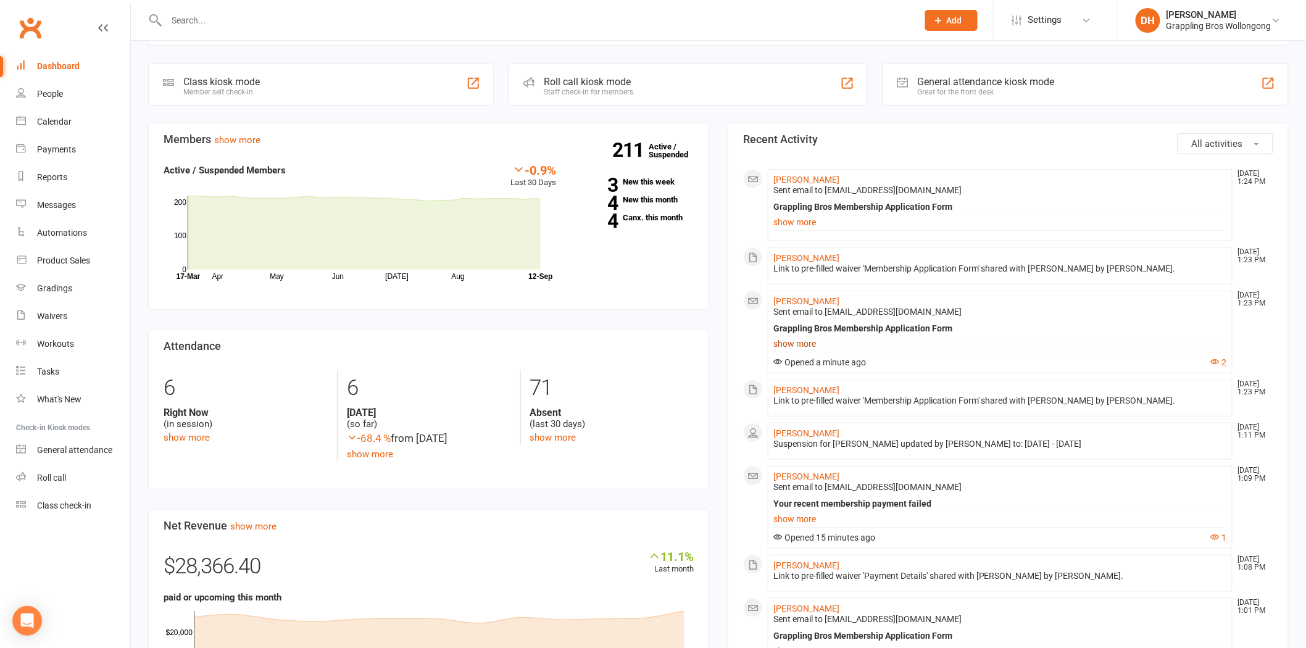
click at [800, 344] on link "show more" at bounding box center [1000, 343] width 454 height 17
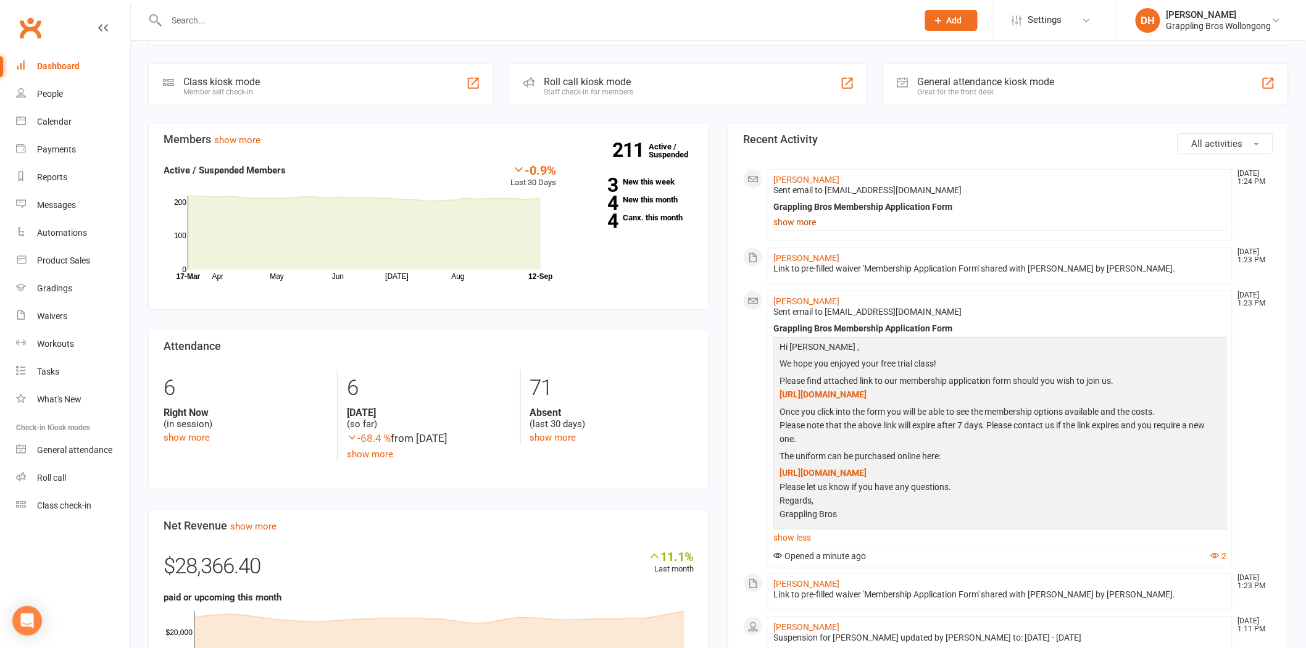
click at [804, 220] on link "show more" at bounding box center [1000, 222] width 454 height 17
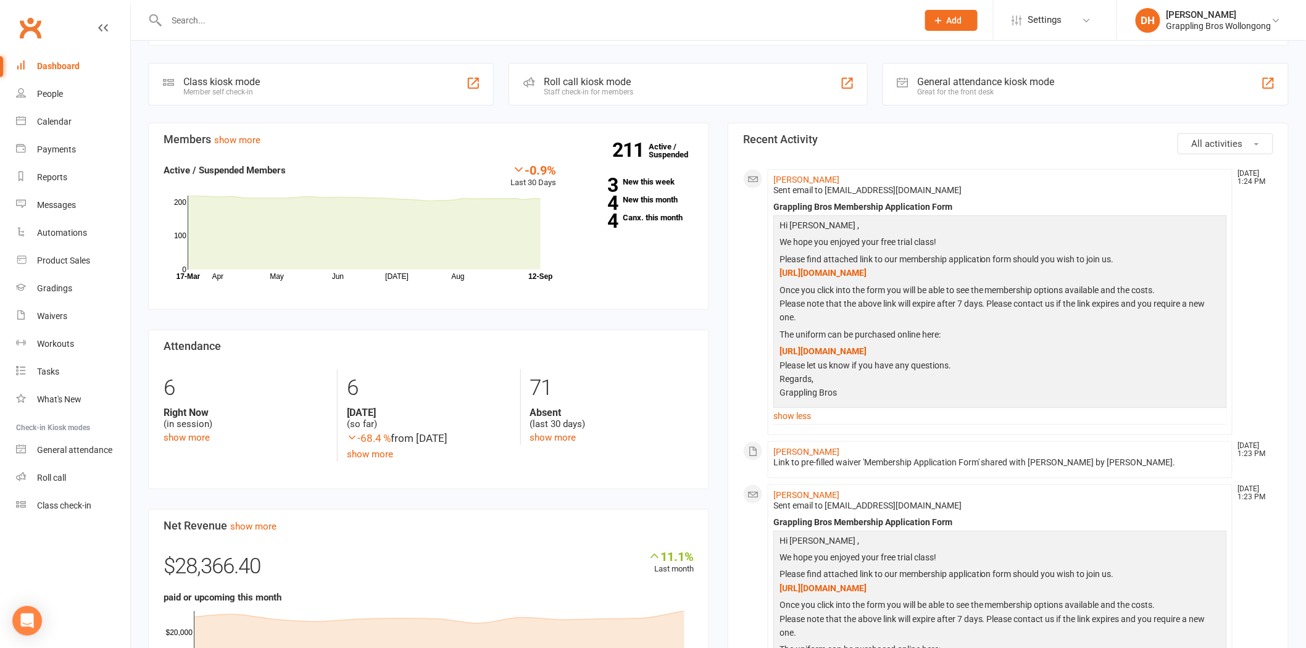
click at [918, 278] on p "Please find attached link to our membership application form should you wish to…" at bounding box center [999, 267] width 447 height 31
click at [866, 278] on span "[URL][DOMAIN_NAME]" at bounding box center [822, 273] width 87 height 10
click at [917, 264] on p "Please find attached link to our membership application form should you wish to…" at bounding box center [999, 267] width 447 height 31
click at [866, 272] on span "[URL][DOMAIN_NAME]" at bounding box center [822, 273] width 87 height 10
drag, startPoint x: 941, startPoint y: 602, endPoint x: 997, endPoint y: 437, distance: 174.3
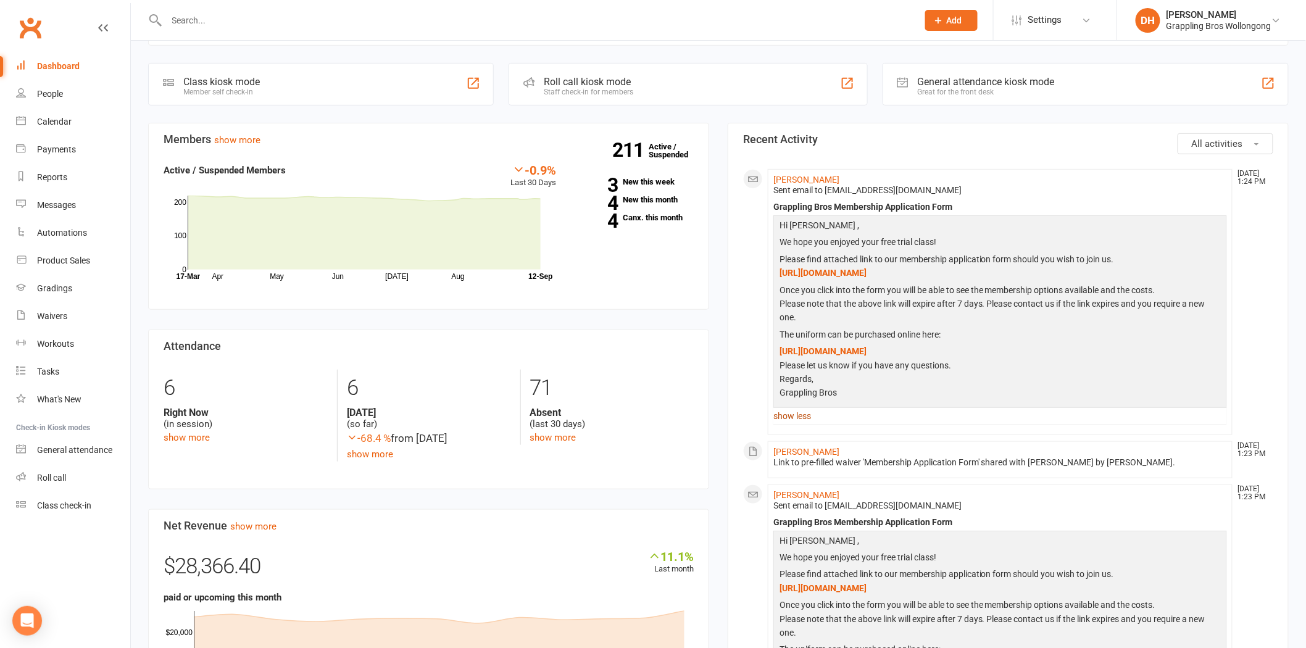
click at [997, 425] on link "show less" at bounding box center [1000, 415] width 454 height 17
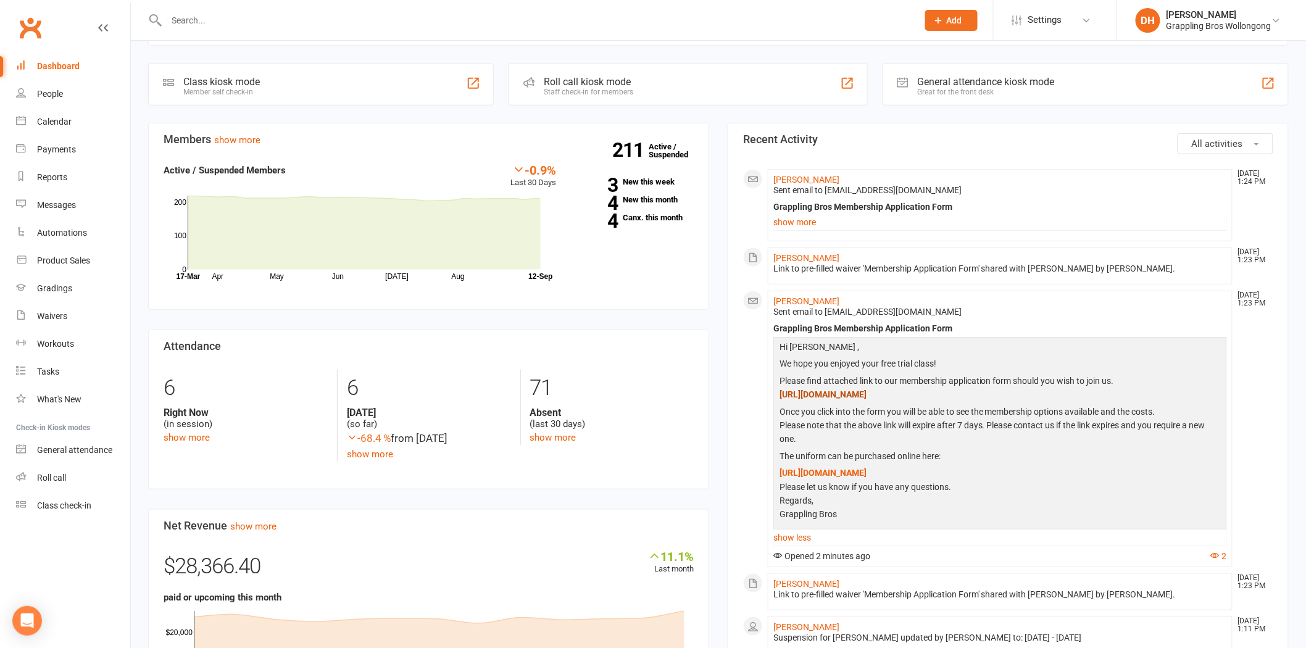
drag, startPoint x: 895, startPoint y: 418, endPoint x: 852, endPoint y: 399, distance: 47.2
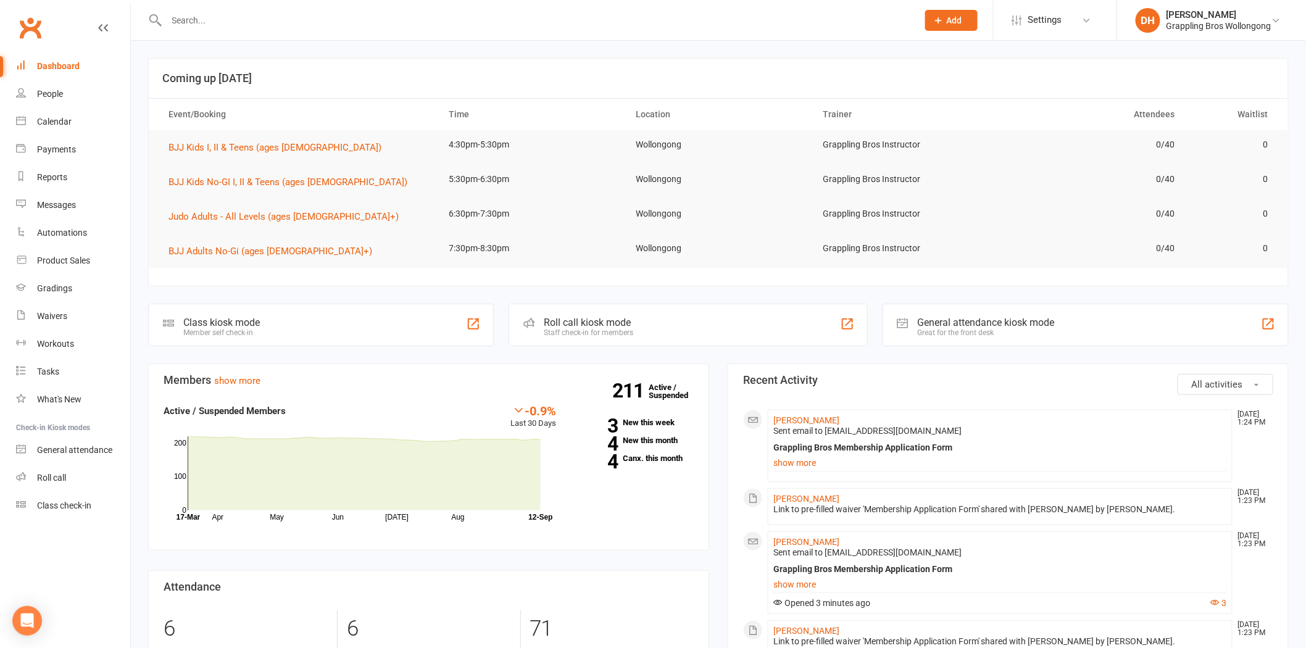
click at [235, 14] on input "text" at bounding box center [536, 20] width 746 height 17
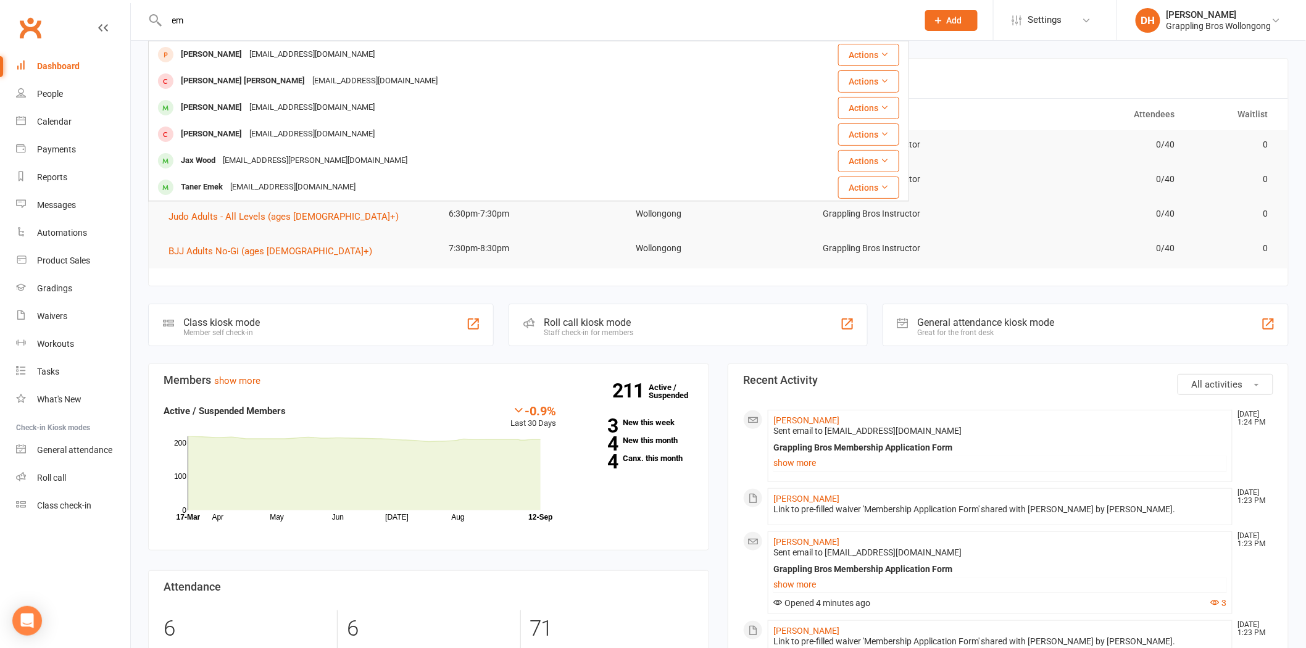
type input "e"
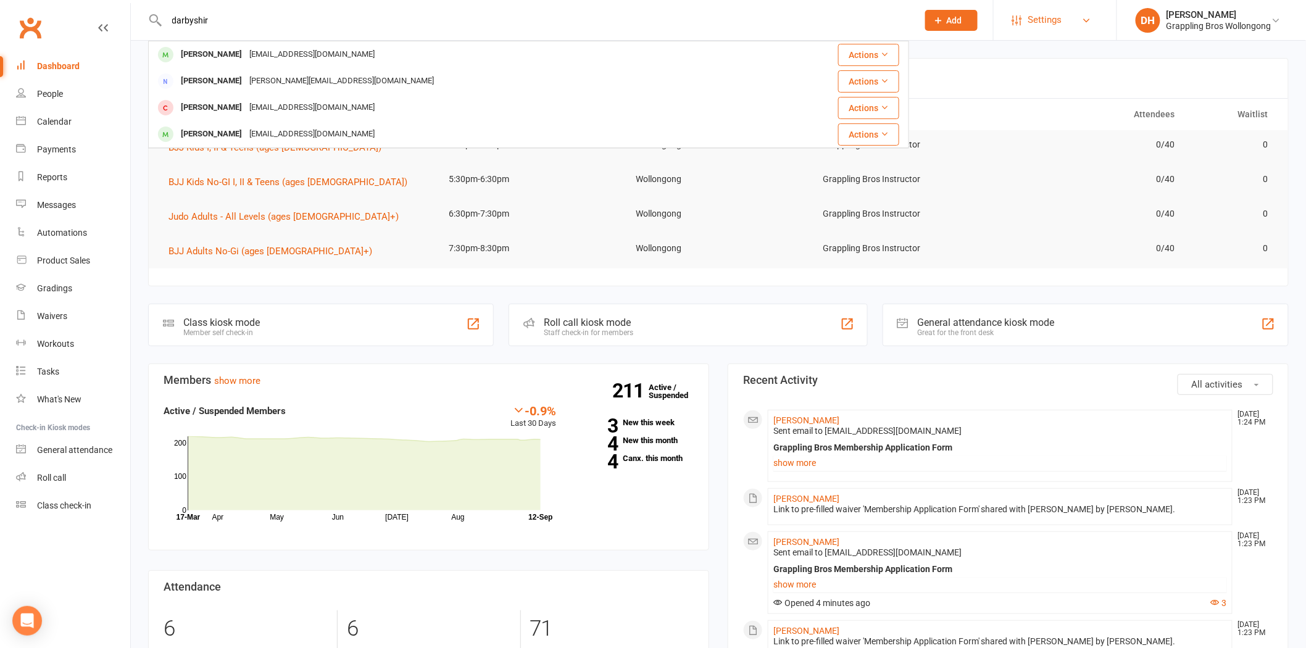
type input "darbyshir"
click at [1045, 16] on span "Settings" at bounding box center [1045, 20] width 34 height 28
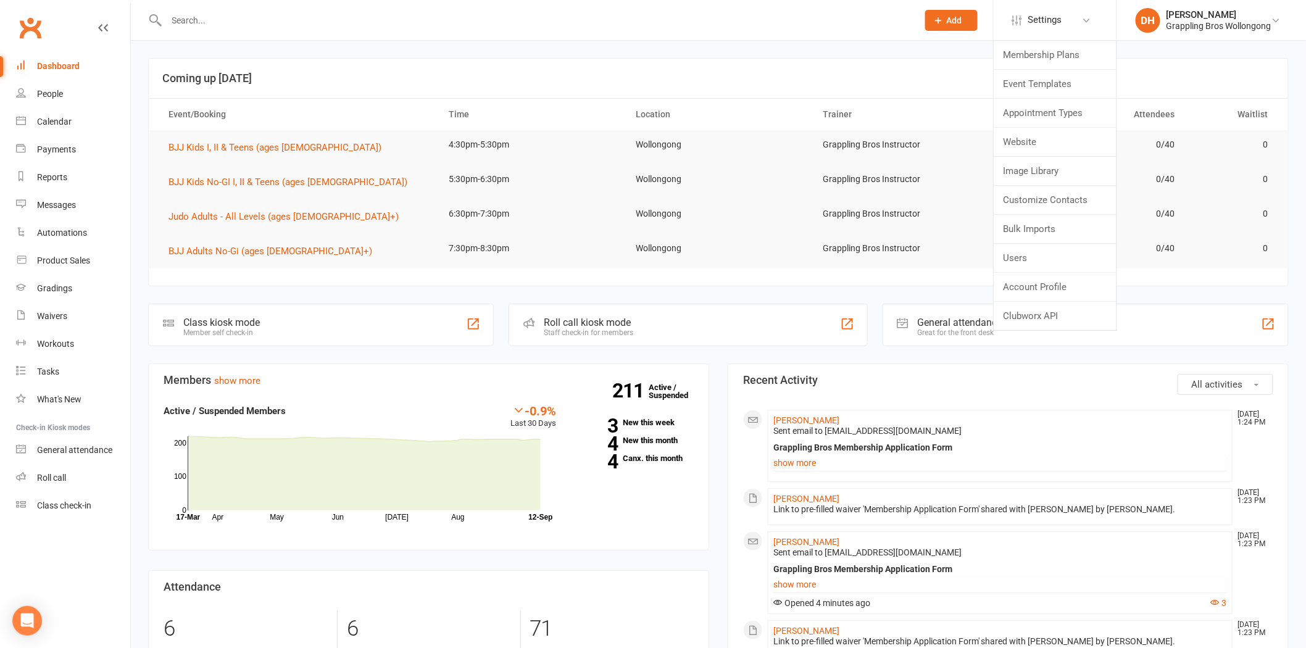
click at [955, 25] on span "Add" at bounding box center [954, 20] width 15 height 10
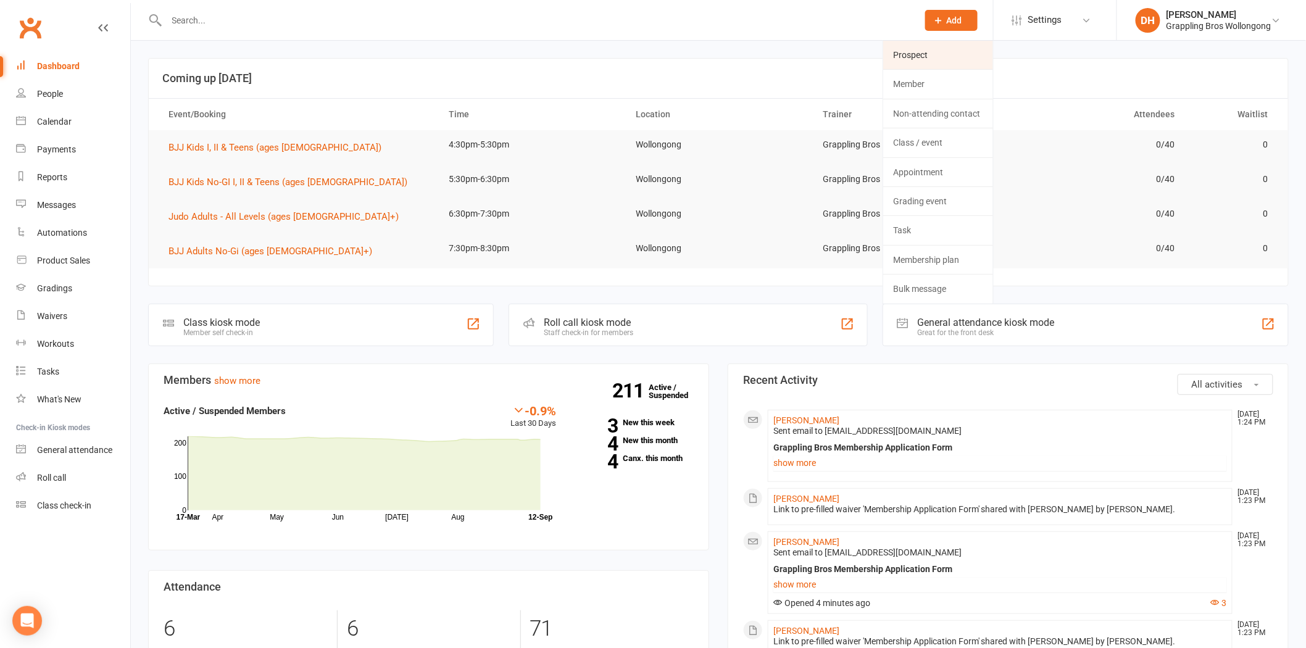
click at [929, 45] on link "Prospect" at bounding box center [938, 55] width 110 height 28
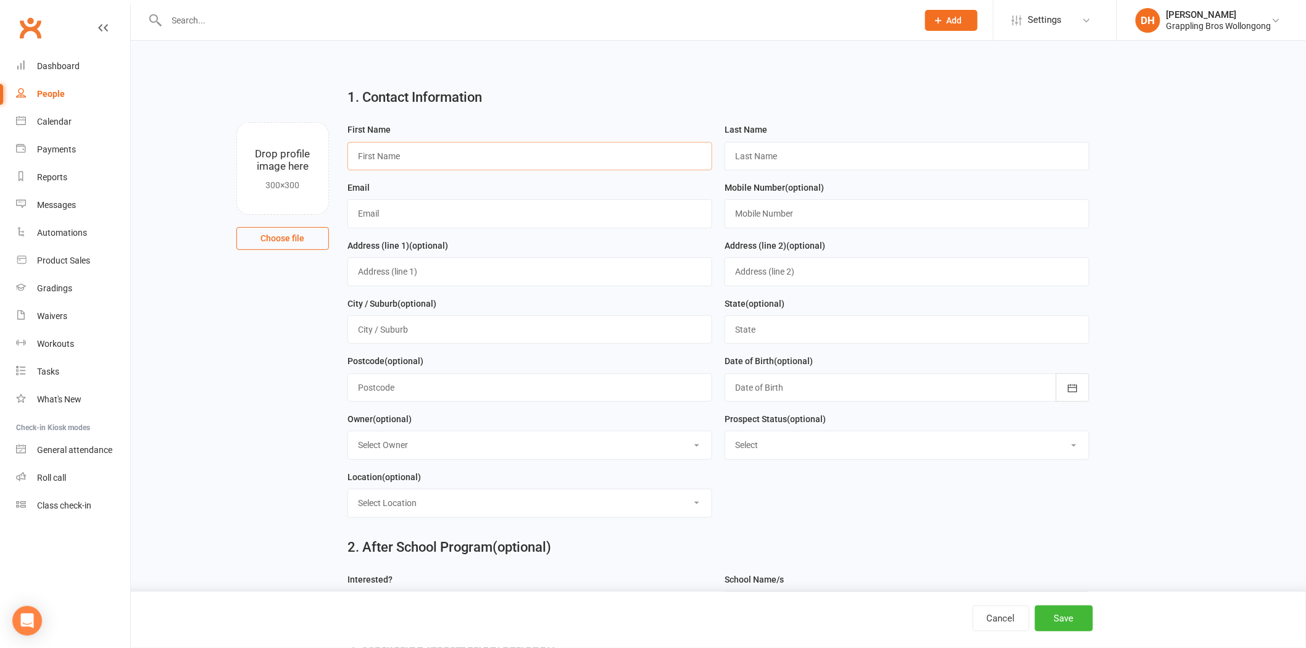
click at [401, 152] on input "text" at bounding box center [529, 156] width 365 height 28
type input "Emma_Jane"
type input "Darbyshir"
type input "[PERSON_NAME]"
click at [447, 214] on input "text" at bounding box center [529, 213] width 365 height 28
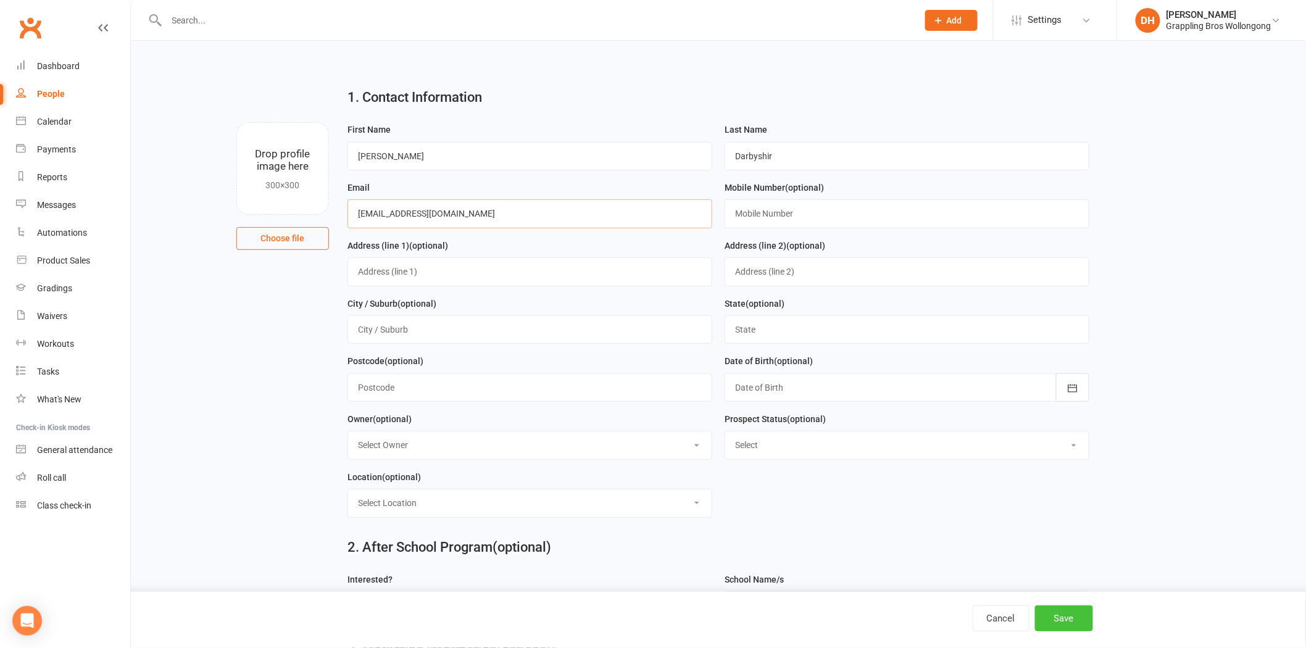
type input "[EMAIL_ADDRESS][DOMAIN_NAME]"
click at [1074, 615] on button "Save" at bounding box center [1064, 618] width 58 height 26
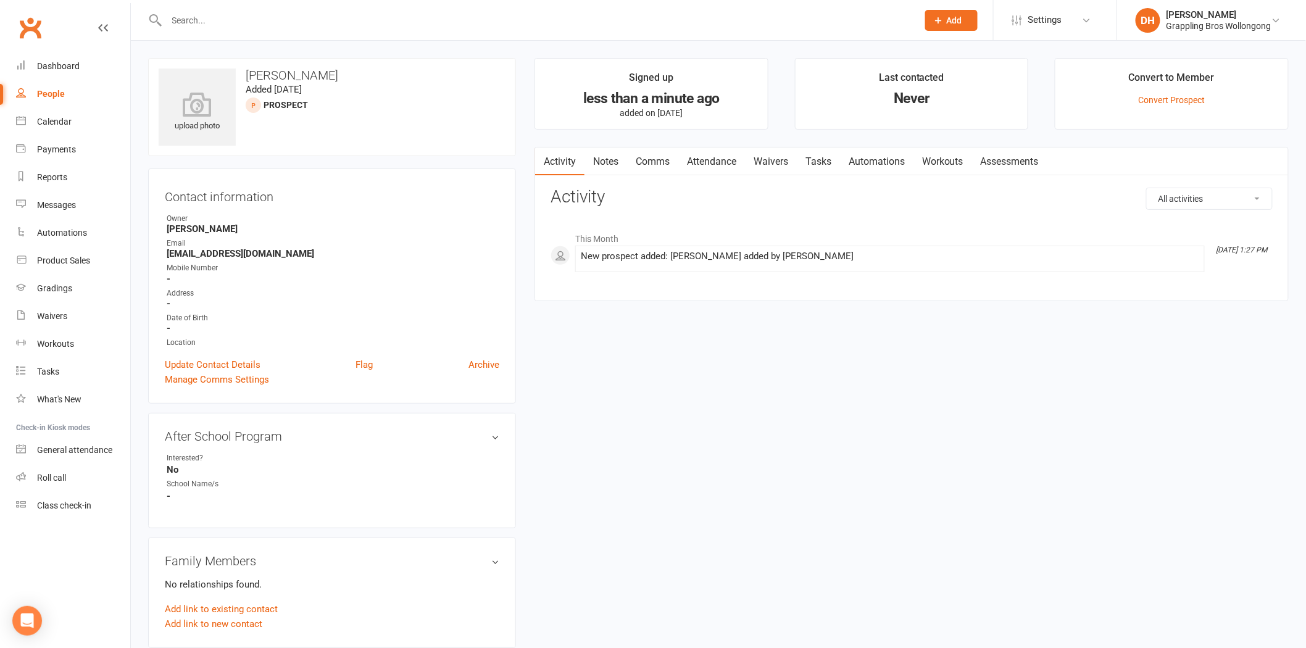
click at [778, 161] on link "Waivers" at bounding box center [771, 161] width 52 height 28
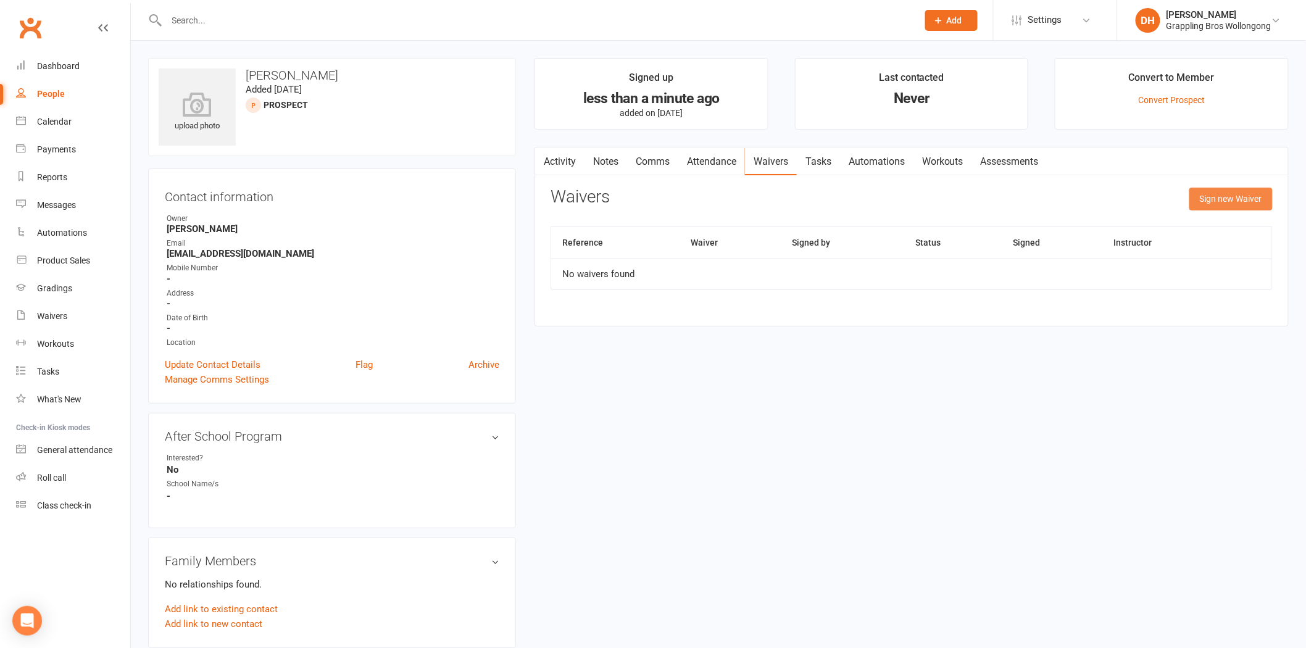
click at [1228, 189] on button "Sign new Waiver" at bounding box center [1230, 199] width 83 height 22
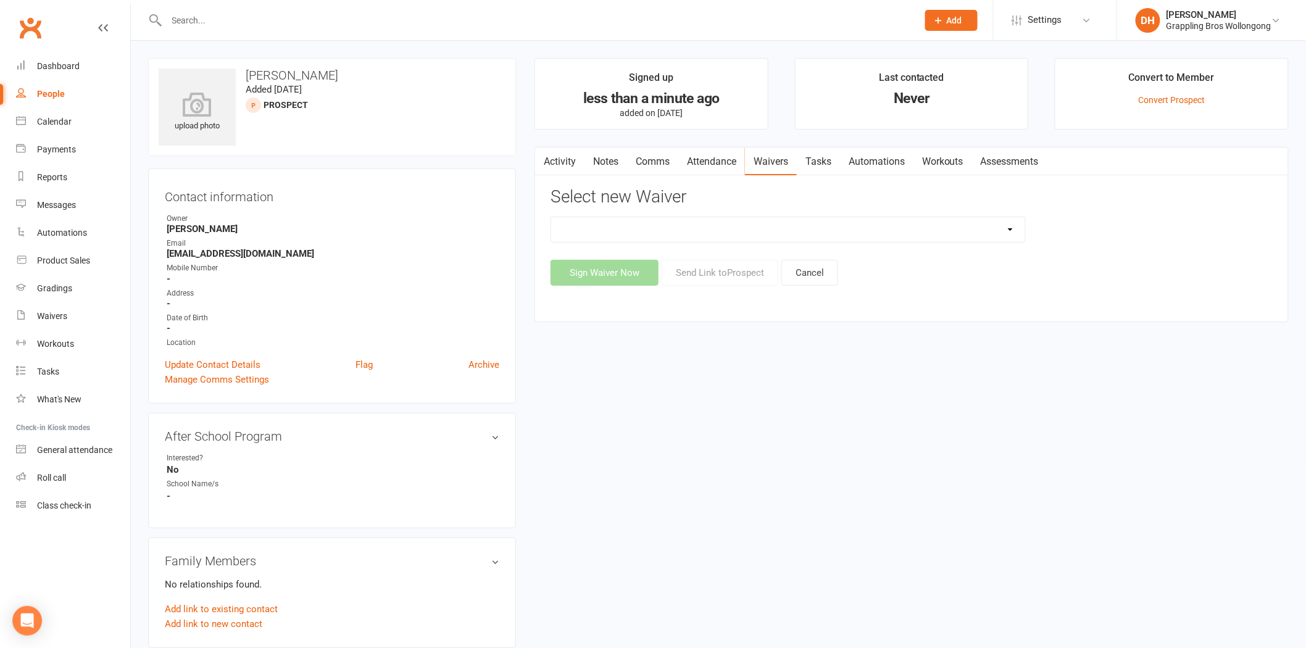
click at [915, 223] on select "After School Waiver - Existing Members After School Waiver - New Members After …" at bounding box center [788, 229] width 474 height 25
select select "5160"
click at [551, 217] on select "After School Waiver - Existing Members After School Waiver - New Members After …" at bounding box center [788, 229] width 474 height 25
click at [751, 272] on button "Send Link to [GEOGRAPHIC_DATA]" at bounding box center [720, 273] width 117 height 26
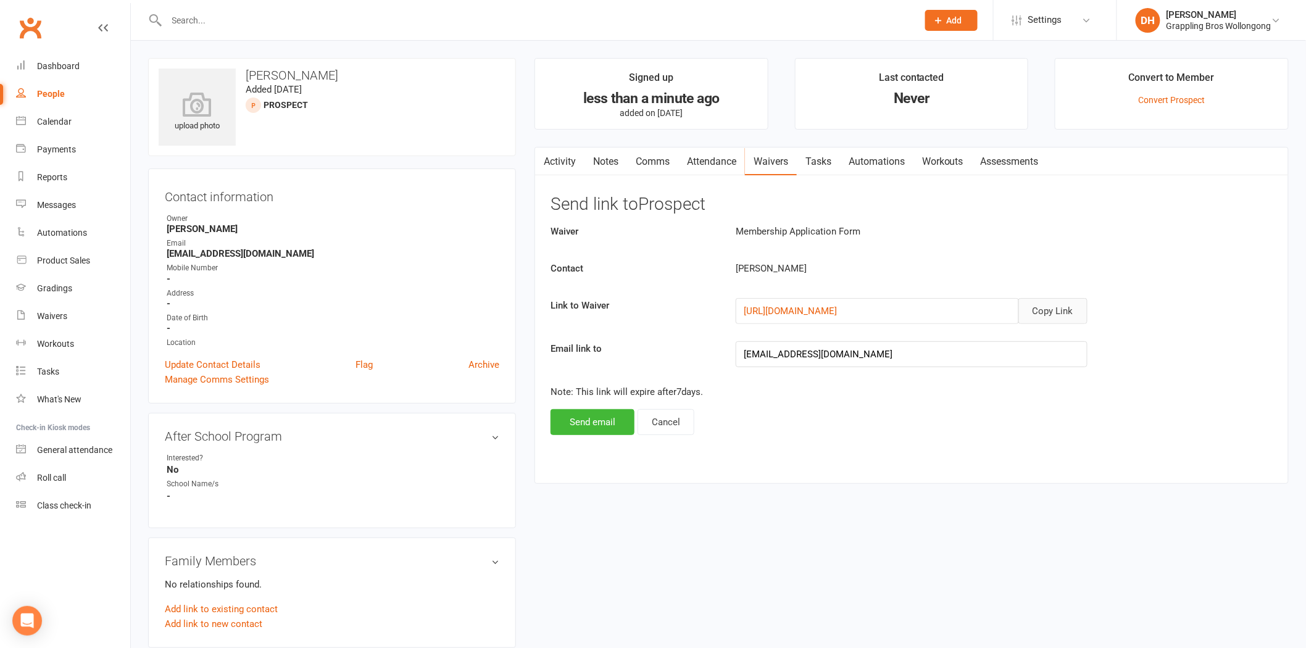
click at [1056, 306] on button "Copy Link" at bounding box center [1052, 311] width 69 height 26
click at [652, 164] on link "Comms" at bounding box center [652, 161] width 51 height 28
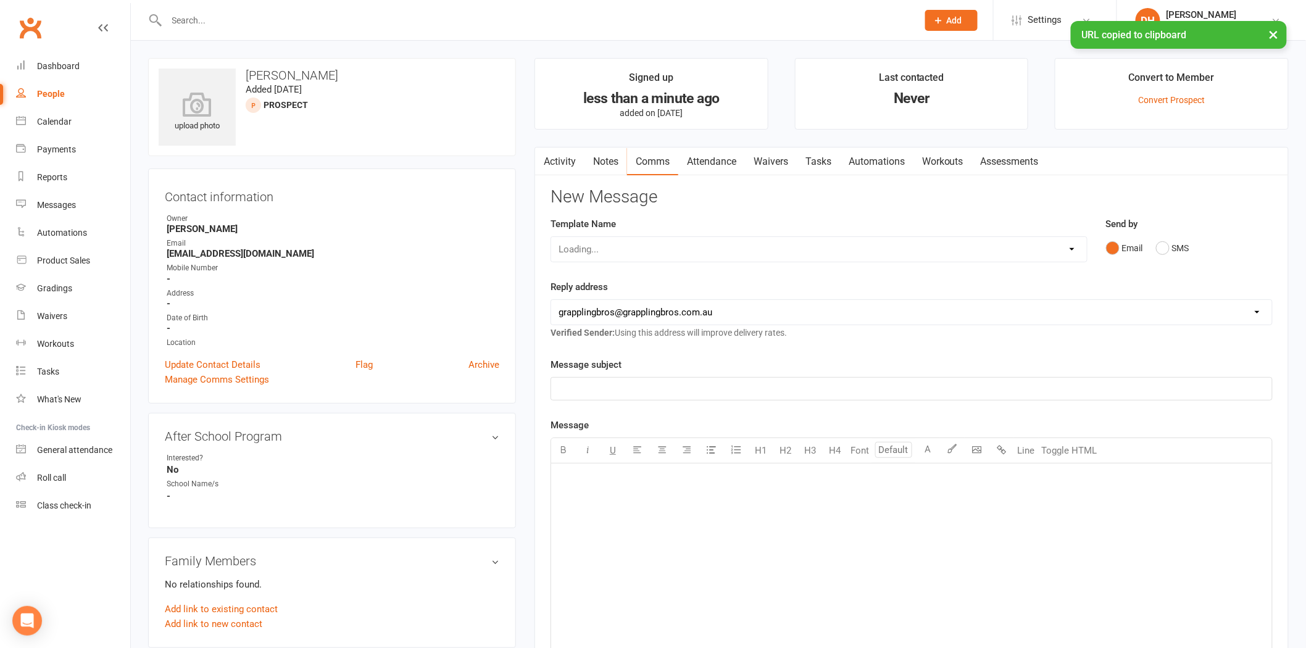
click at [636, 249] on div "Loading..." at bounding box center [818, 249] width 537 height 26
click at [637, 241] on select "Select Template [Email] Judo Competition Class [Email] Judo Competition Class T…" at bounding box center [819, 249] width 536 height 25
select select "6"
click at [551, 237] on select "Select Template [Email] Judo Competition Class [Email] Judo Competition Class T…" at bounding box center [819, 249] width 536 height 25
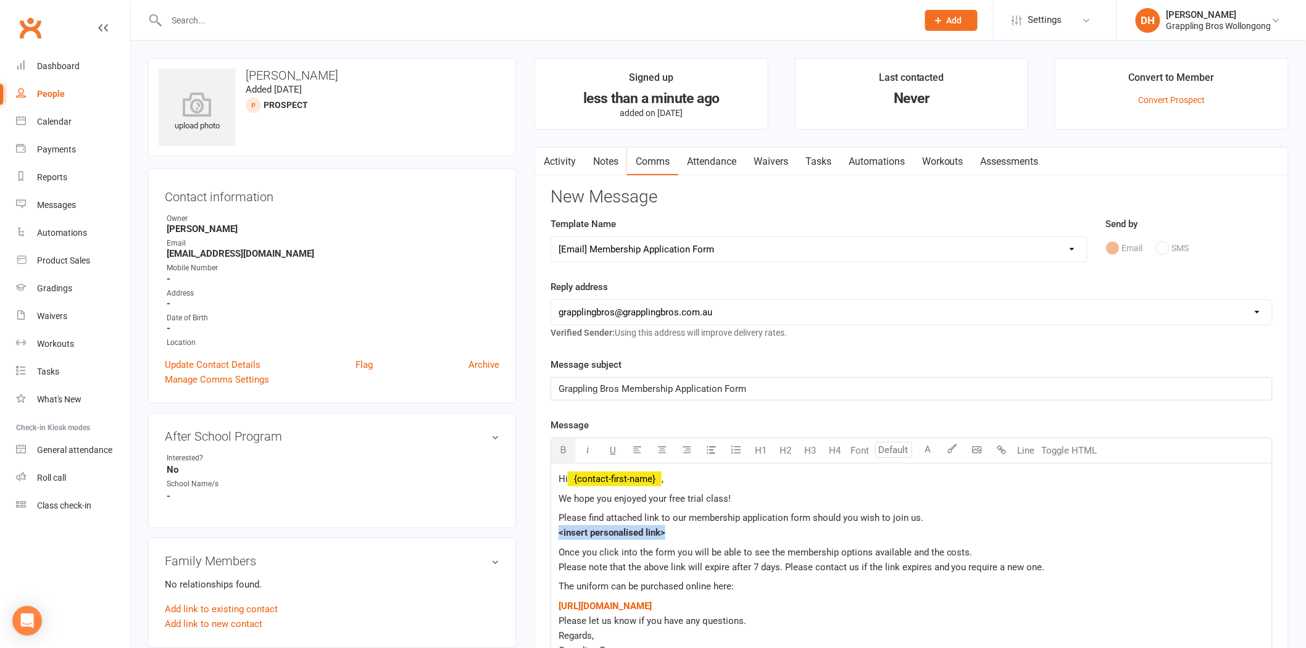
drag, startPoint x: 681, startPoint y: 534, endPoint x: 541, endPoint y: 529, distance: 140.8
click at [541, 529] on div "Activity Notes Comms Attendance Waivers Tasks Automations Workouts Assessments …" at bounding box center [911, 518] width 754 height 742
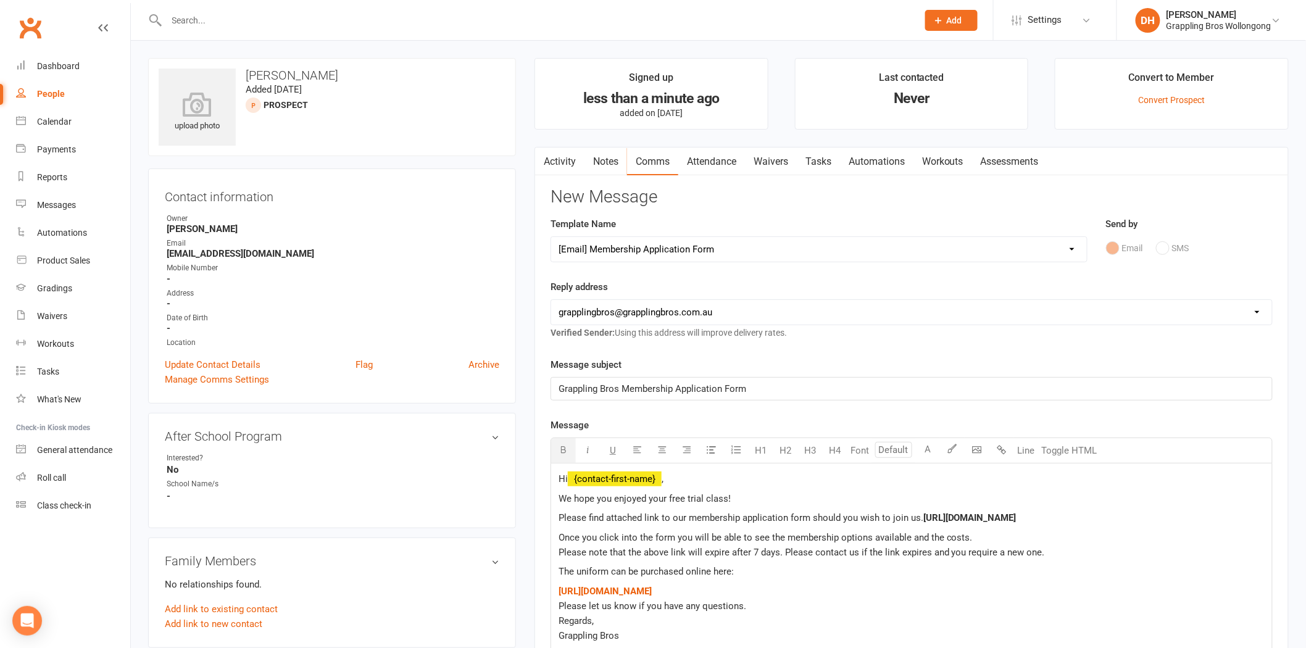
drag, startPoint x: 1248, startPoint y: 531, endPoint x: 555, endPoint y: 529, distance: 692.4
click at [555, 529] on div "Hi ﻿ {contact-first-name} , We hope you enjoyed your free trial class! Please f…" at bounding box center [911, 564] width 721 height 203
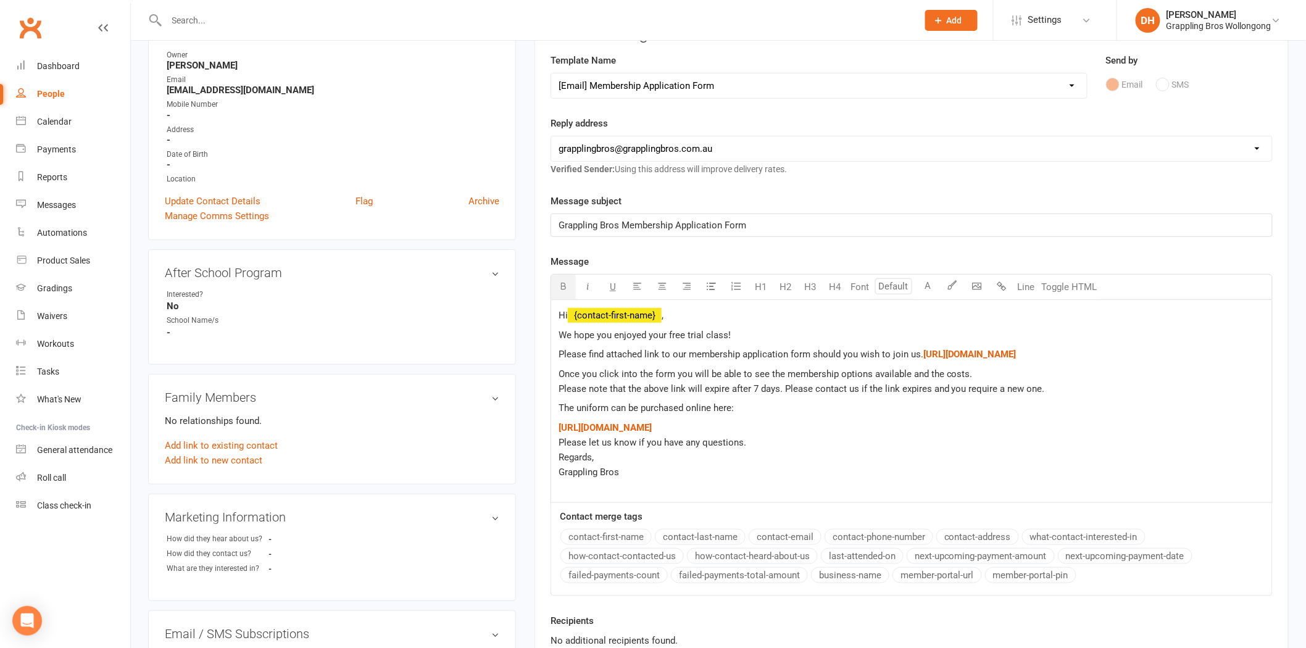
scroll to position [233, 0]
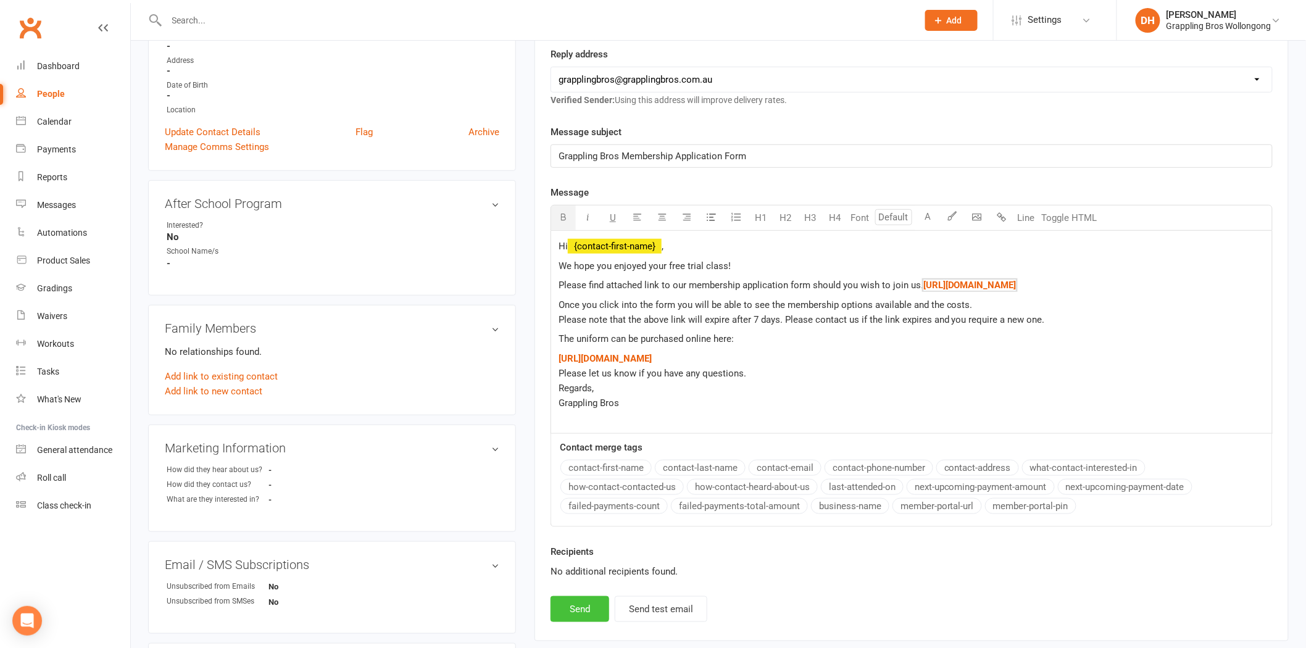
click at [585, 620] on button "Send" at bounding box center [579, 609] width 59 height 26
select select
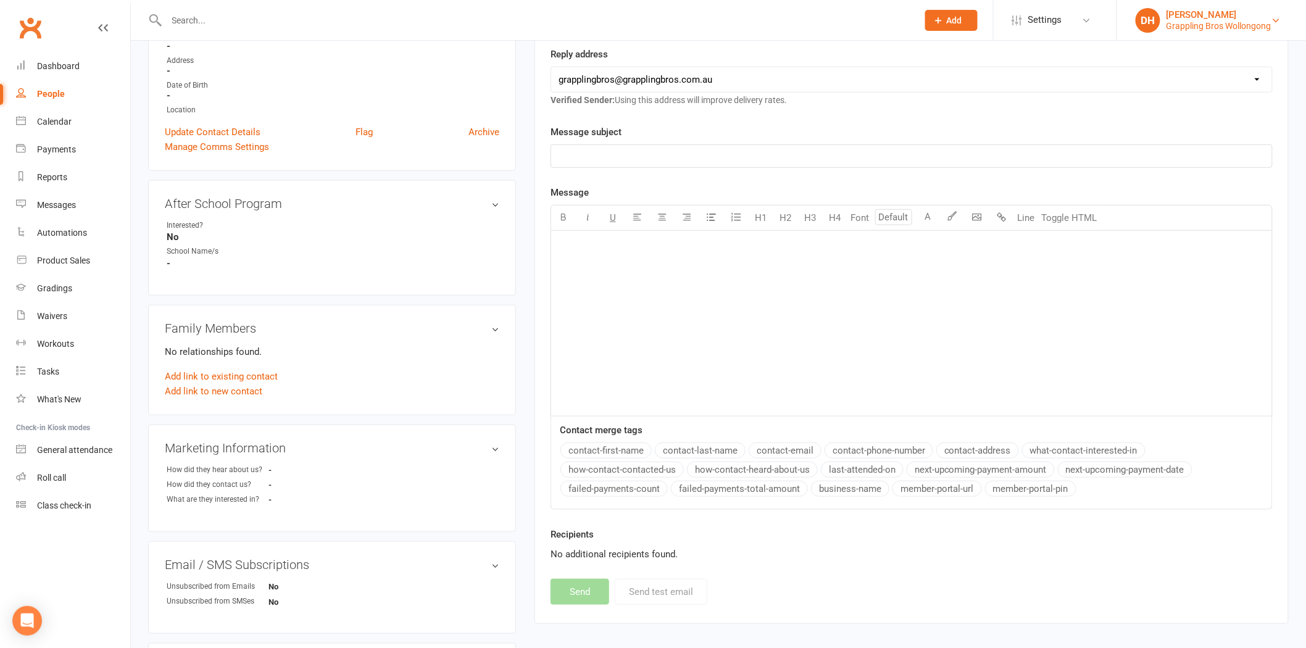
click at [1224, 19] on div "[PERSON_NAME]" at bounding box center [1218, 14] width 105 height 11
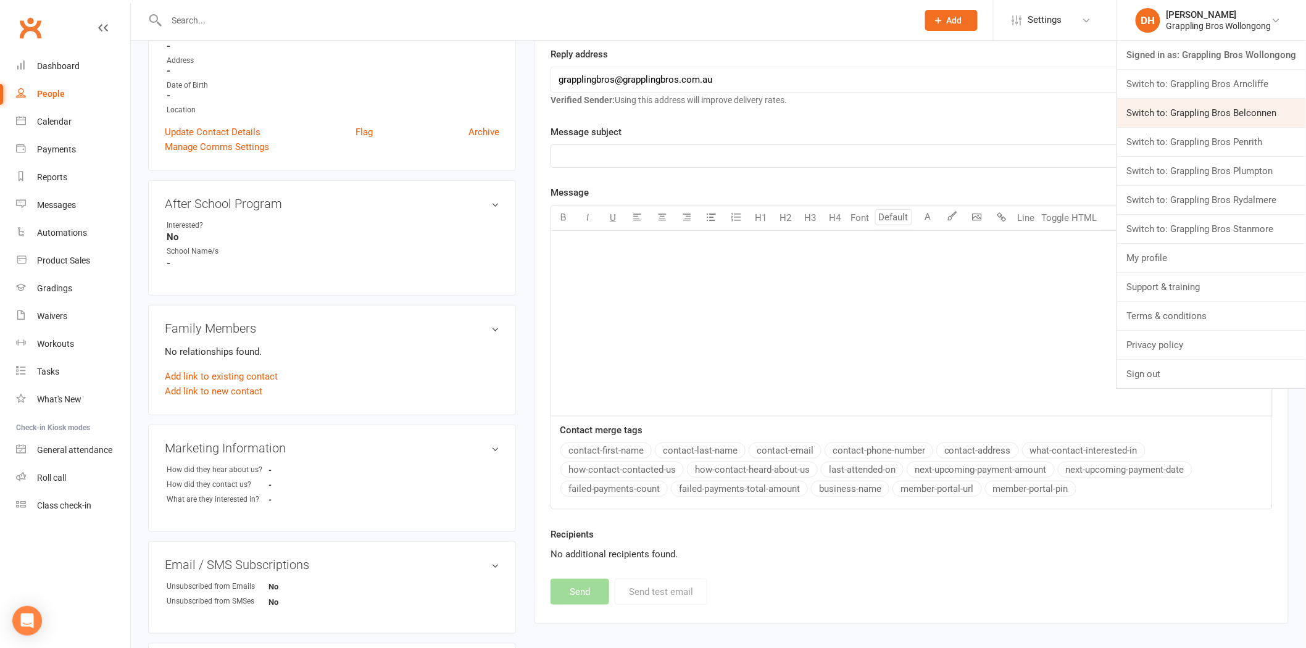
click at [1194, 114] on link "Switch to: Grappling Bros Belconnen" at bounding box center [1211, 113] width 189 height 28
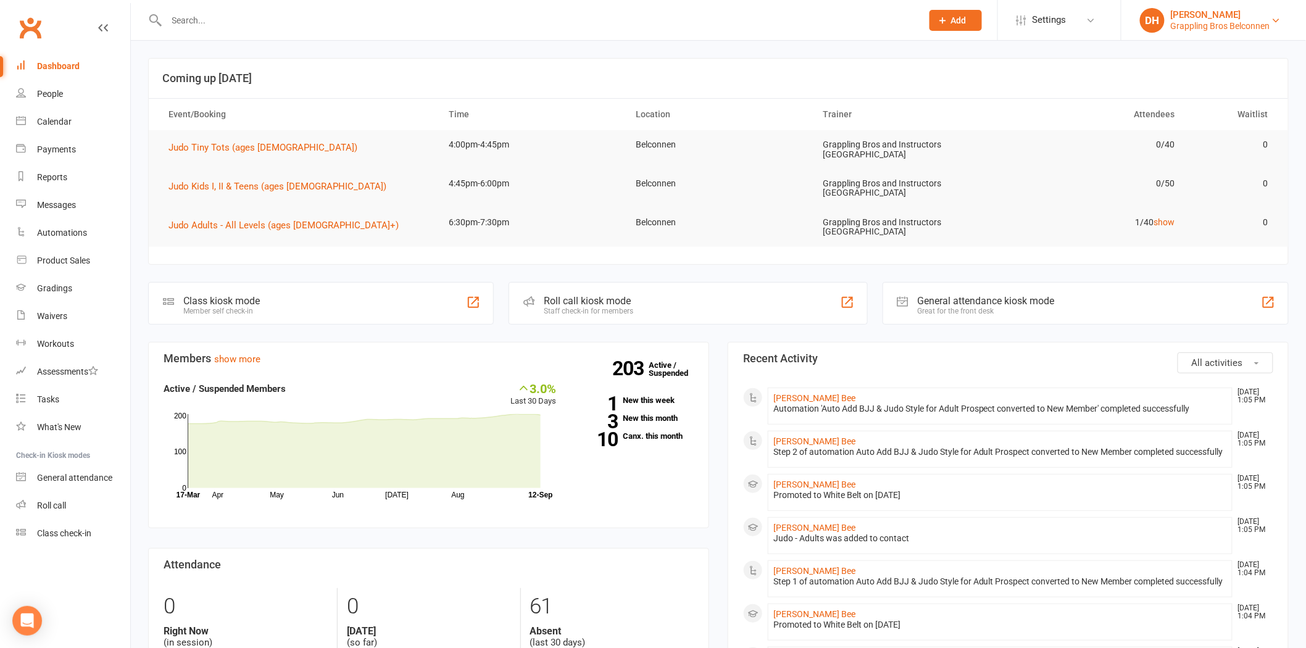
click at [1219, 23] on div "Grappling Bros Belconnen" at bounding box center [1220, 25] width 99 height 11
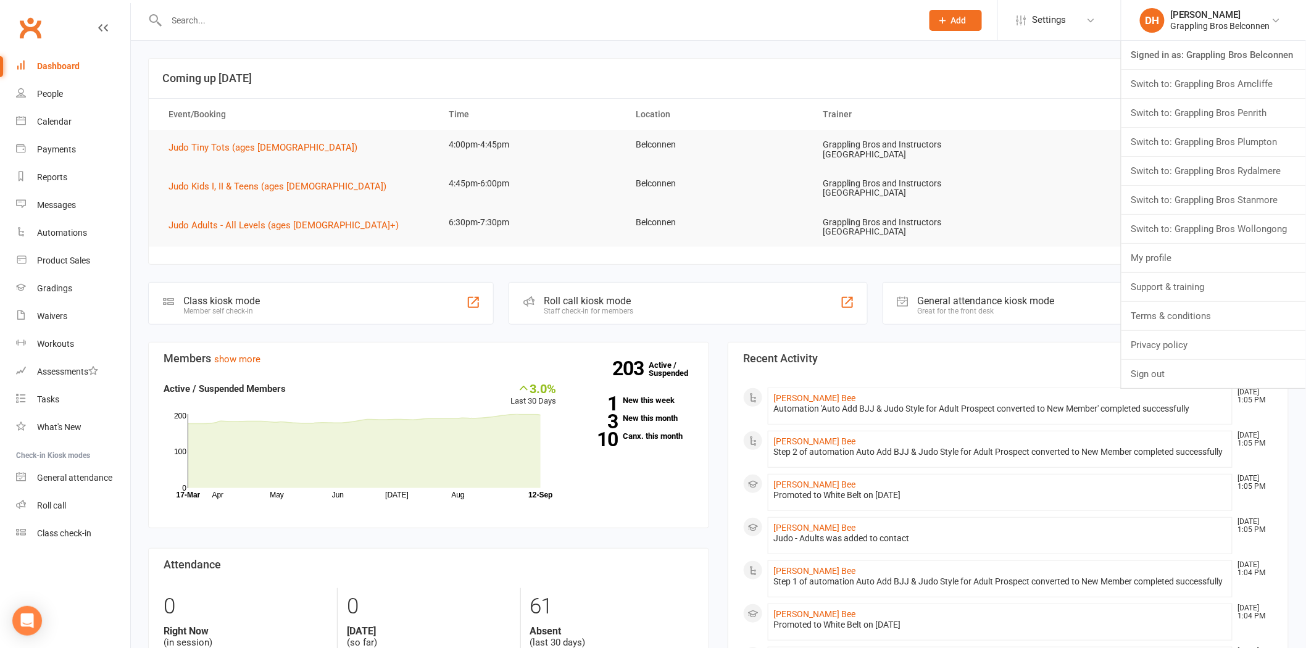
click at [251, 14] on input "text" at bounding box center [538, 20] width 750 height 17
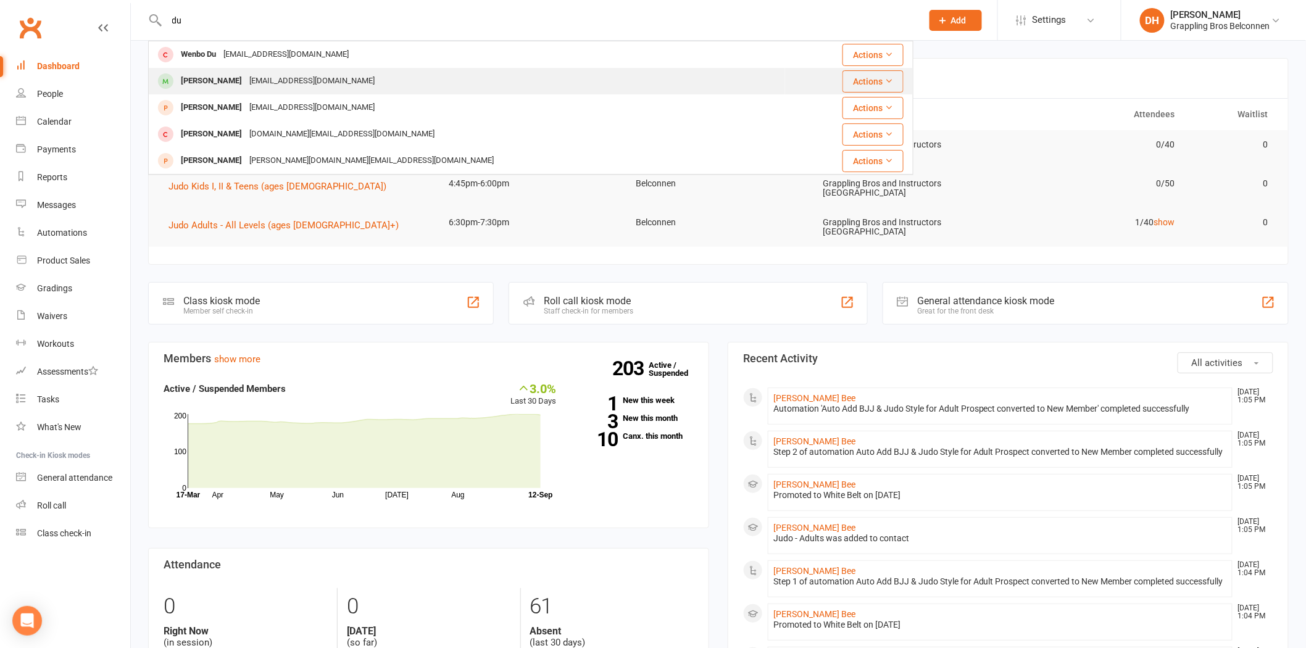
type input "du"
click at [251, 83] on div "Miegdu@gmail.com" at bounding box center [312, 81] width 133 height 18
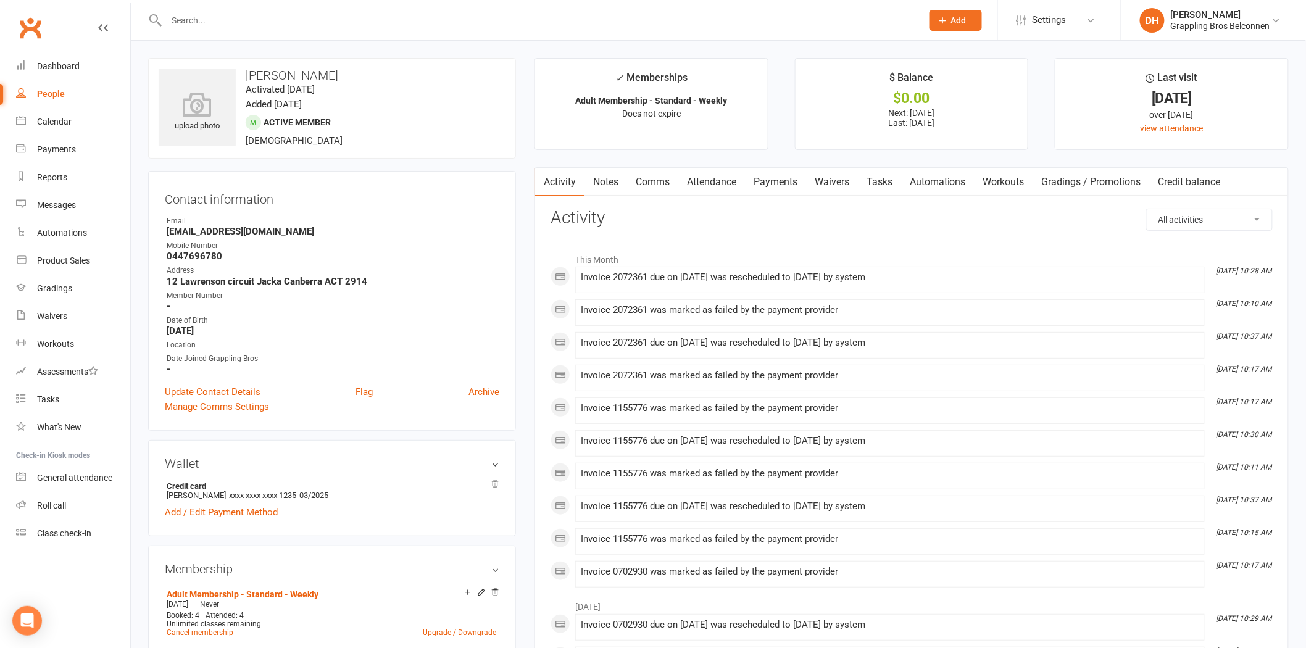
click at [719, 176] on link "Attendance" at bounding box center [711, 182] width 67 height 28
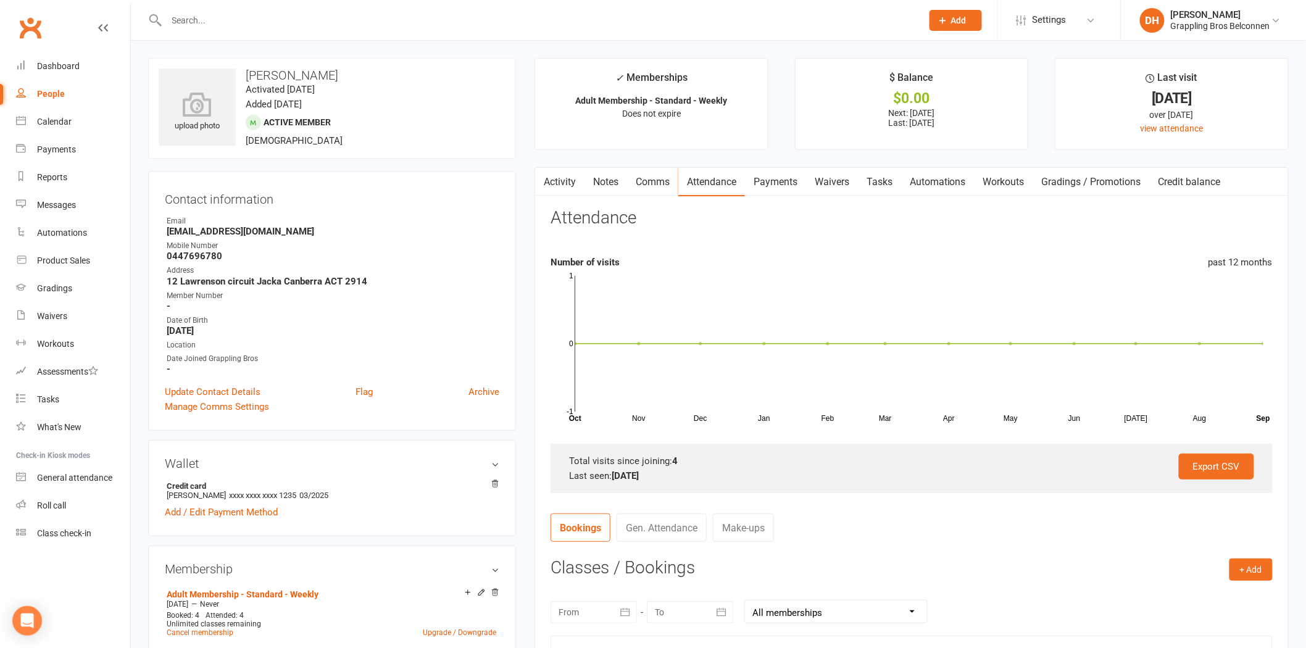
click at [787, 184] on link "Payments" at bounding box center [775, 182] width 61 height 28
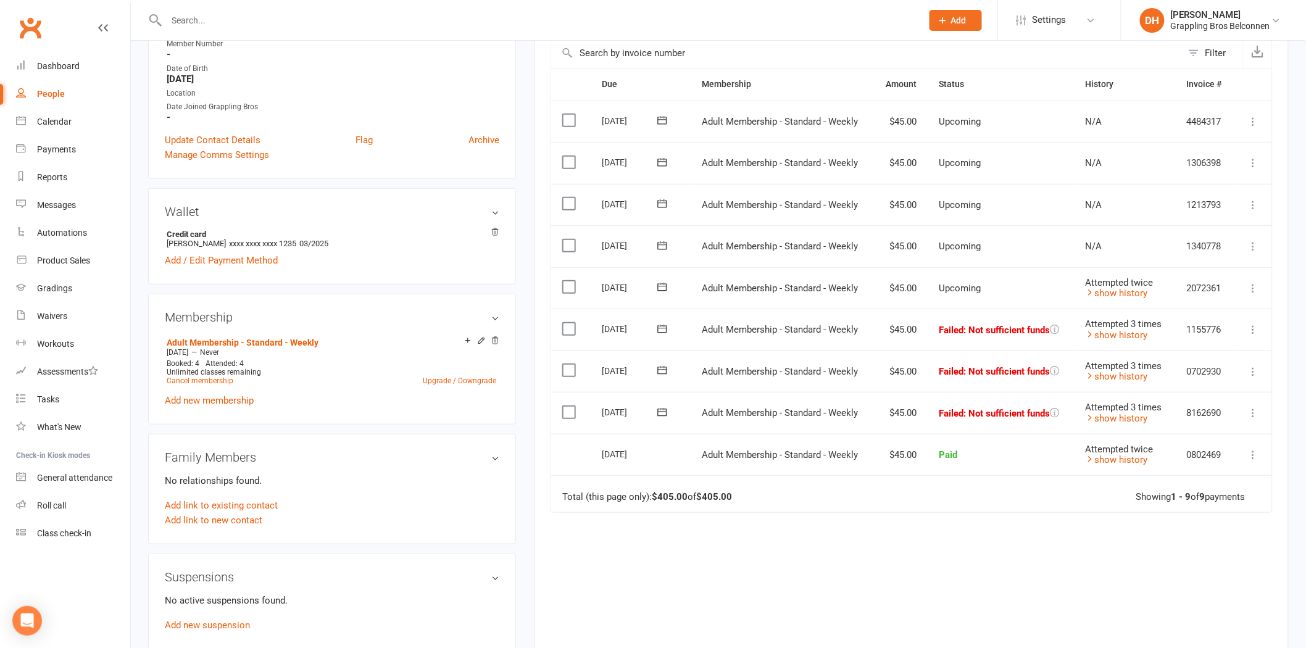
scroll to position [134, 0]
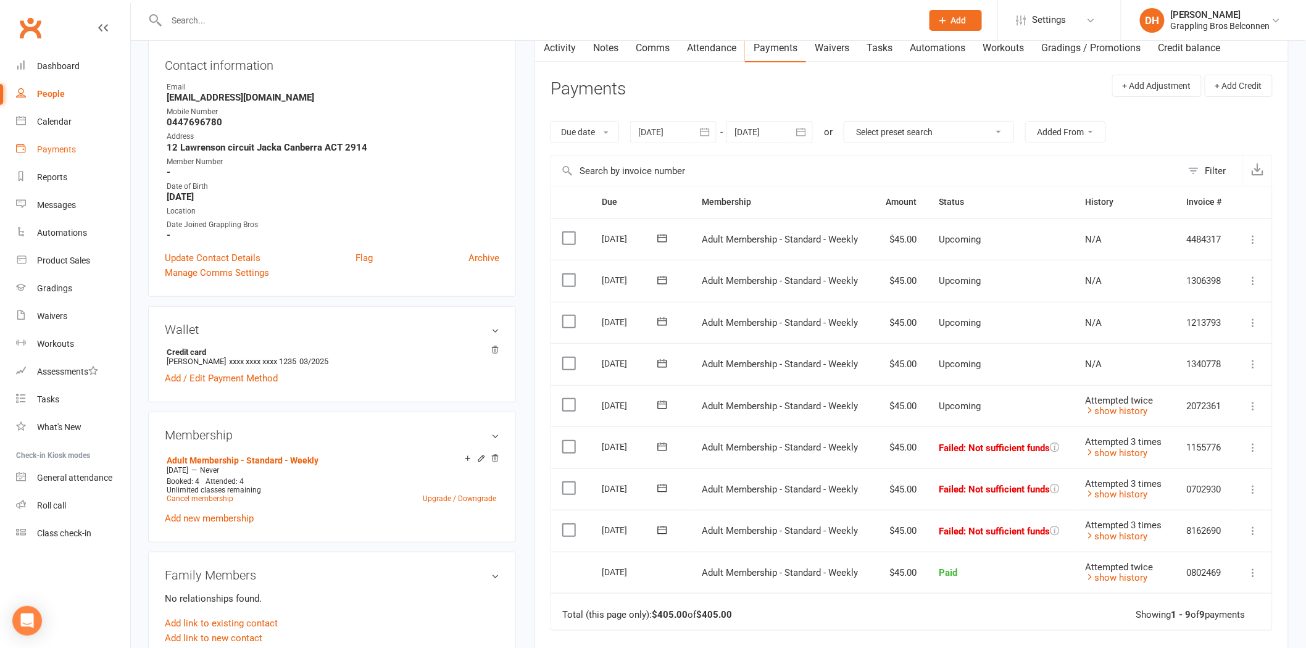
click at [65, 151] on div "Payments" at bounding box center [56, 149] width 39 height 10
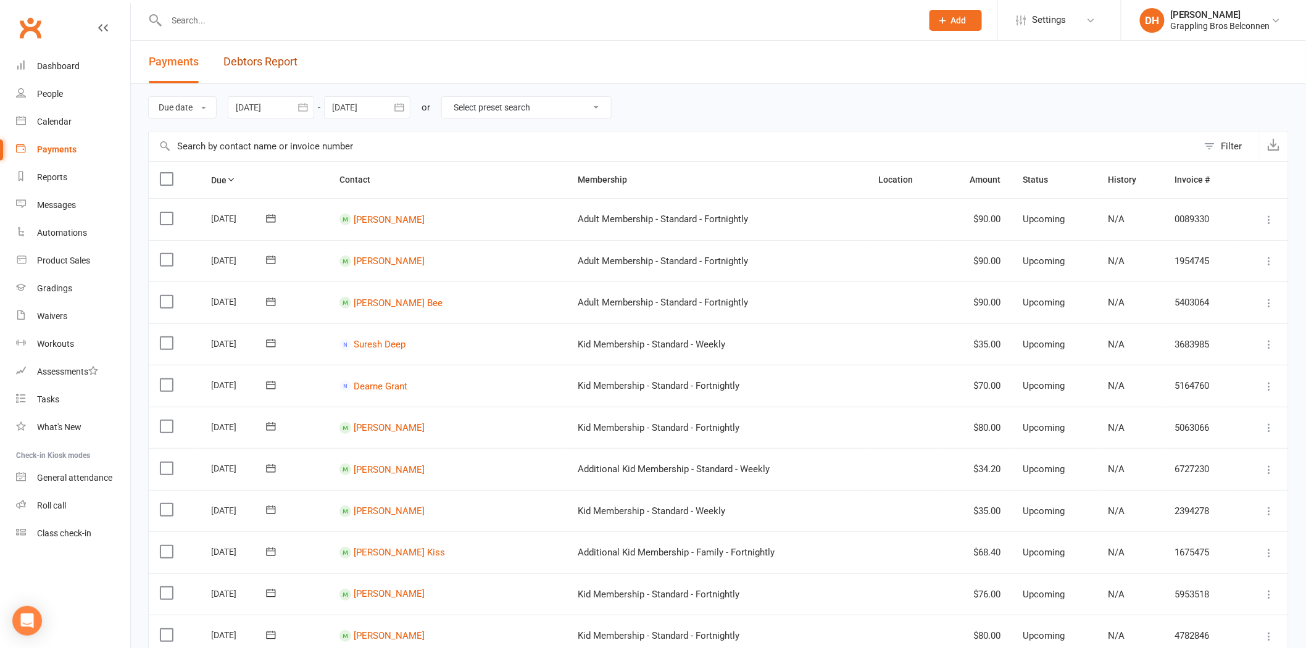
click at [248, 69] on link "Debtors Report" at bounding box center [260, 62] width 74 height 43
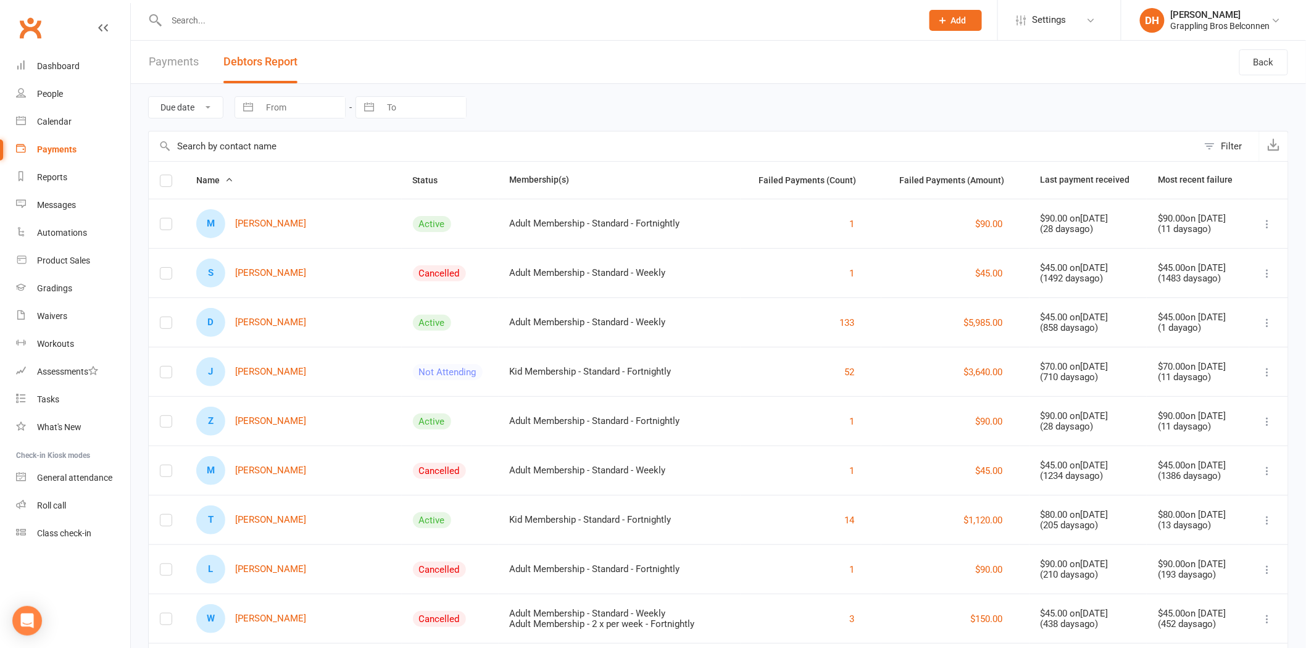
click at [210, 146] on input "text" at bounding box center [673, 146] width 1049 height 30
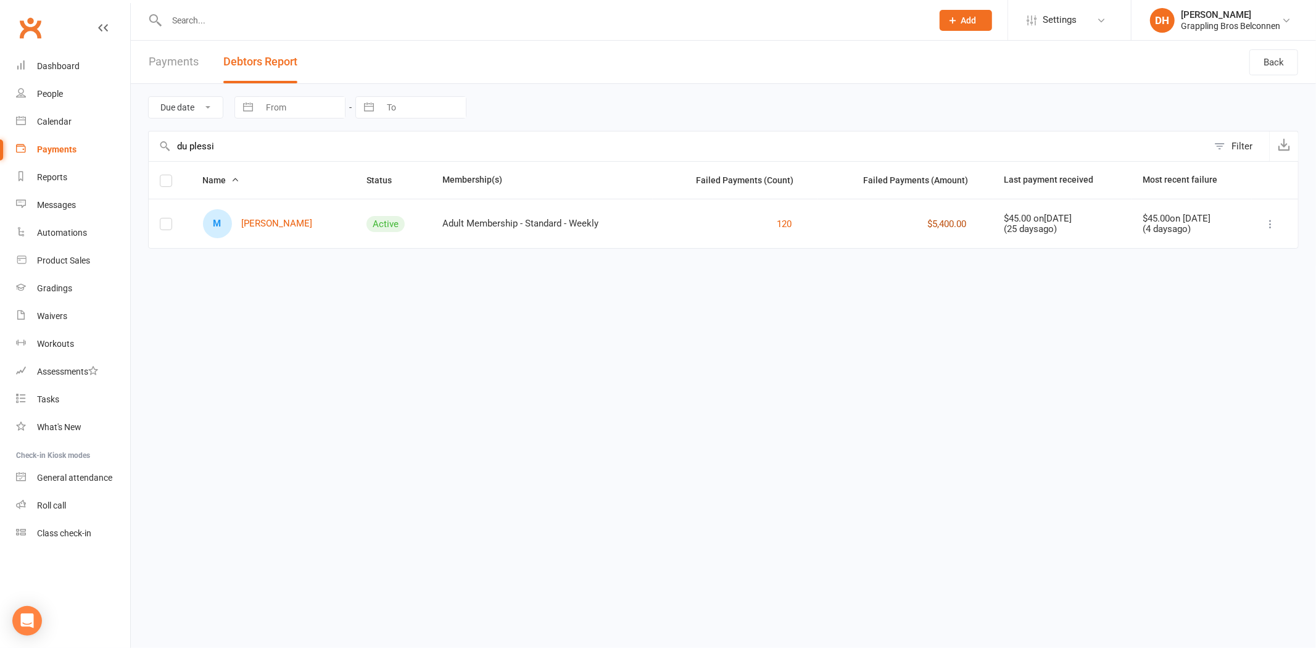
type input "du plessi"
click at [928, 223] on button "$5,400.00" at bounding box center [947, 224] width 39 height 15
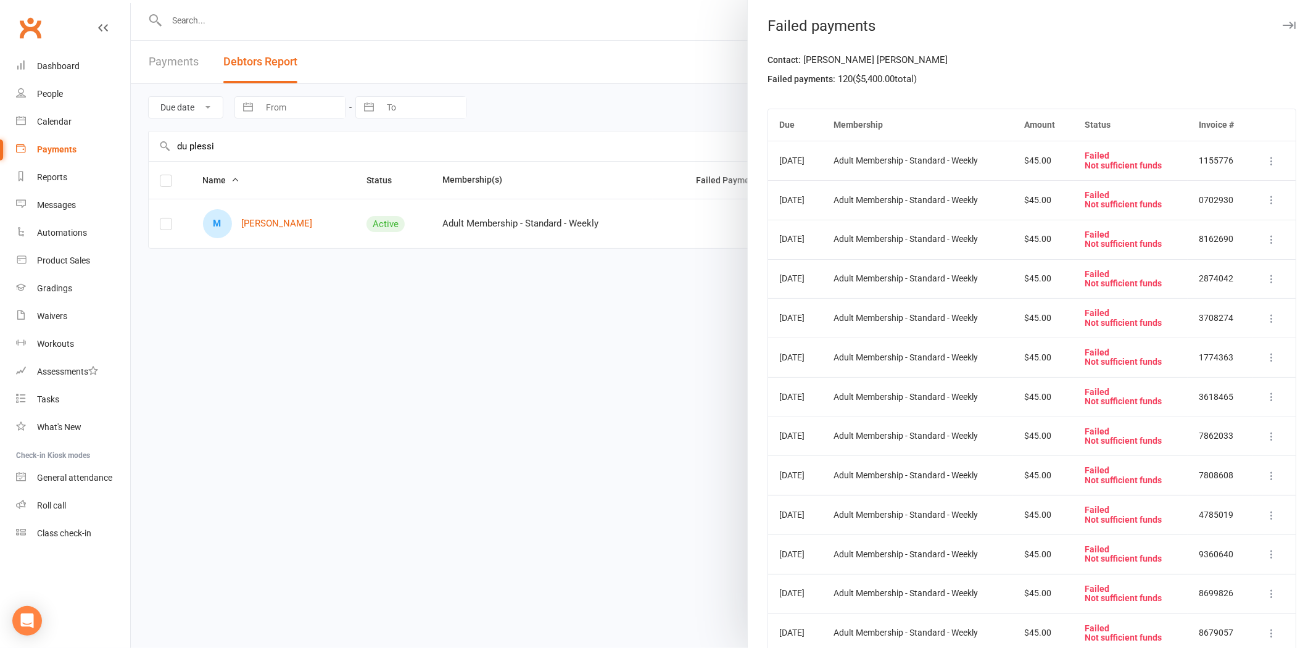
click at [268, 11] on div at bounding box center [724, 324] width 1186 height 648
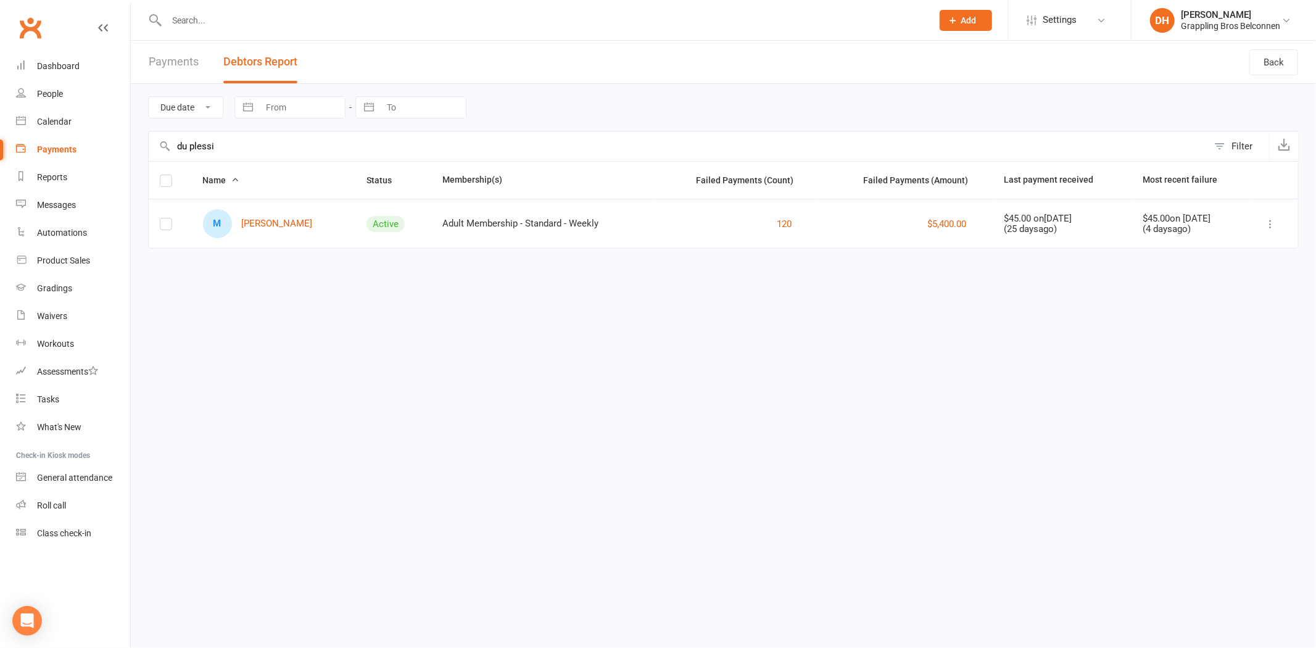
click at [267, 15] on input "text" at bounding box center [543, 20] width 761 height 17
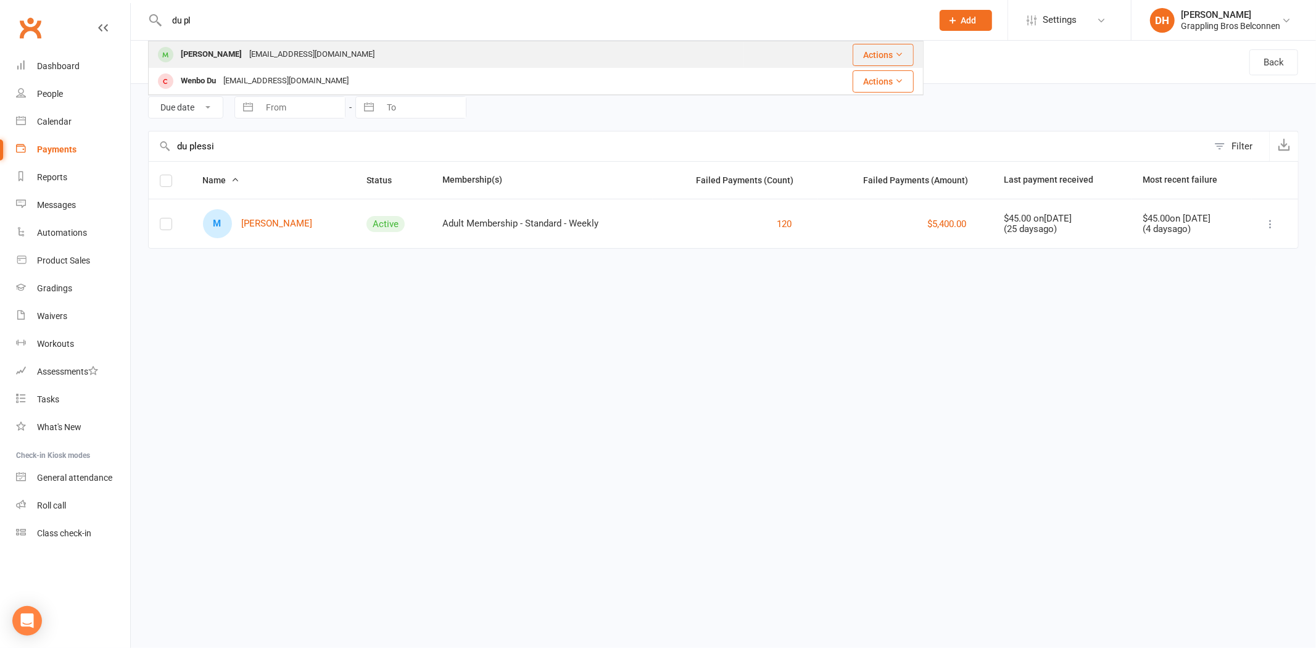
type input "du pl"
click at [264, 51] on div "Miegdu@gmail.com" at bounding box center [312, 55] width 133 height 18
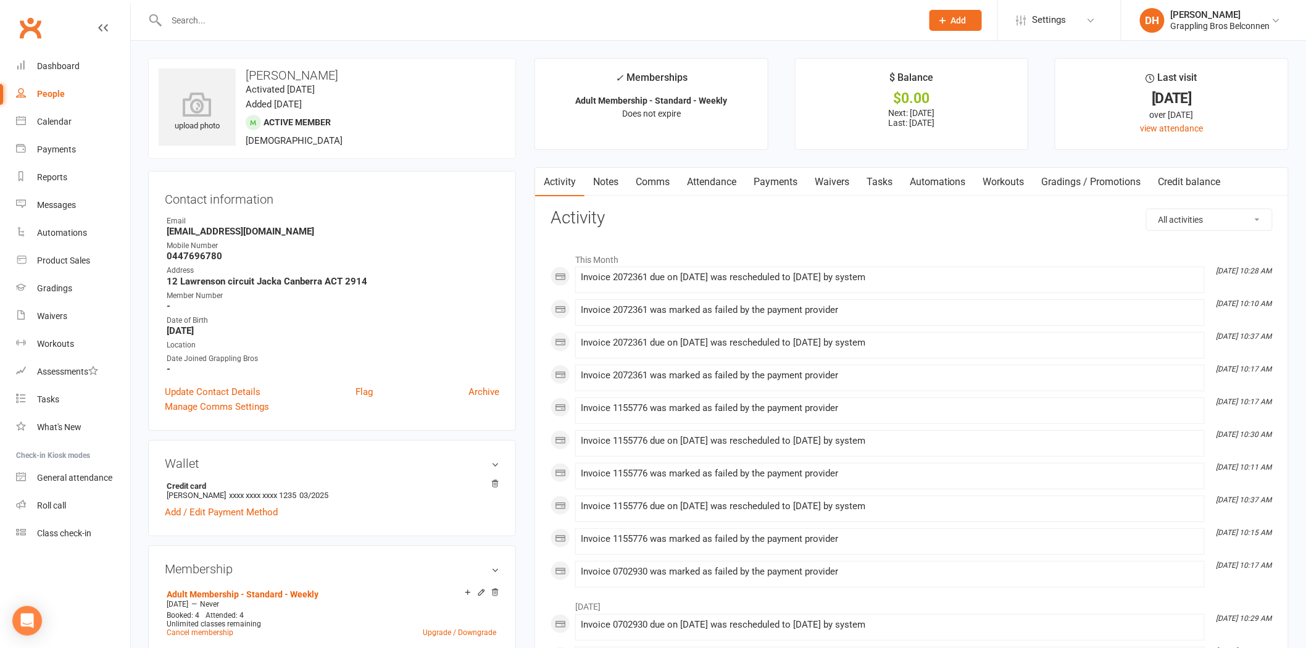
click at [781, 181] on link "Payments" at bounding box center [775, 182] width 61 height 28
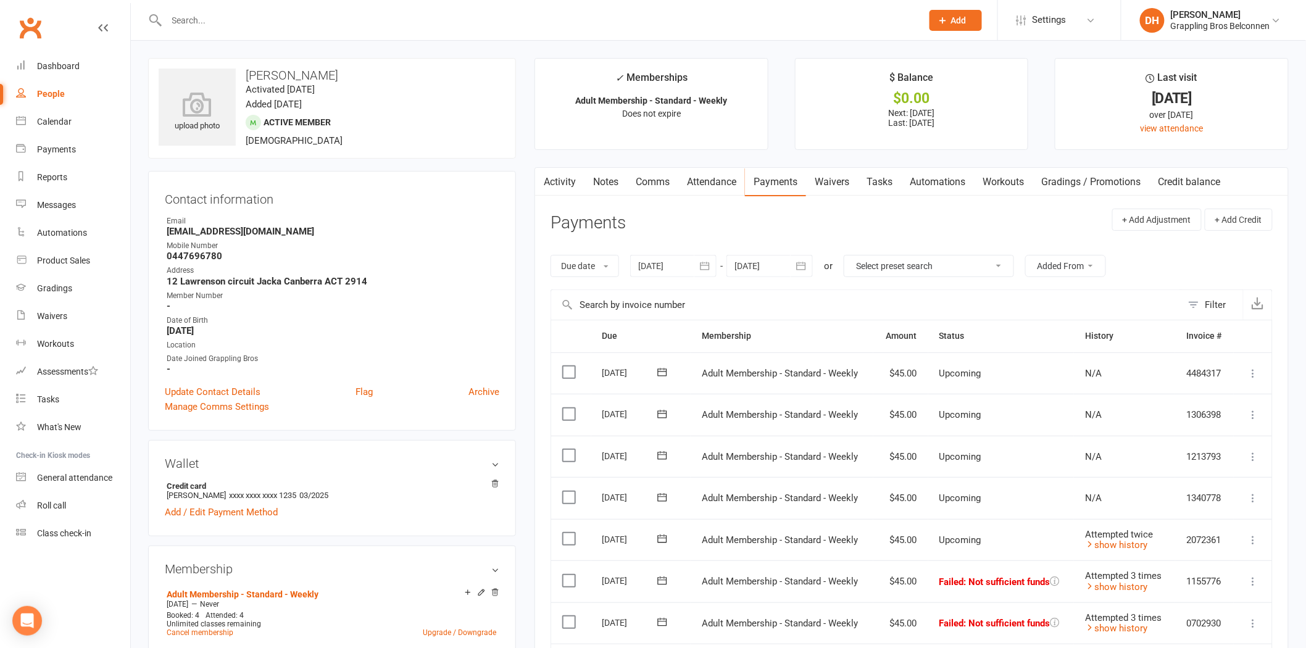
click at [652, 269] on div at bounding box center [673, 266] width 86 height 22
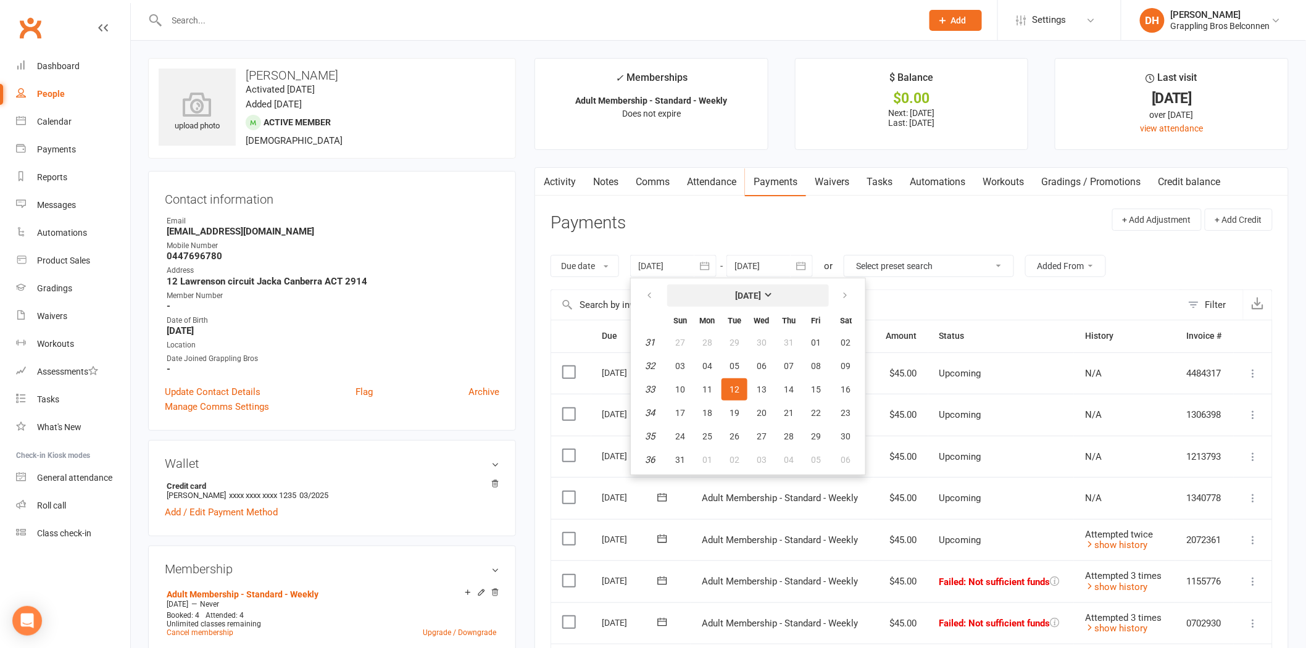
click at [737, 295] on strong "August 2025" at bounding box center [748, 296] width 26 height 10
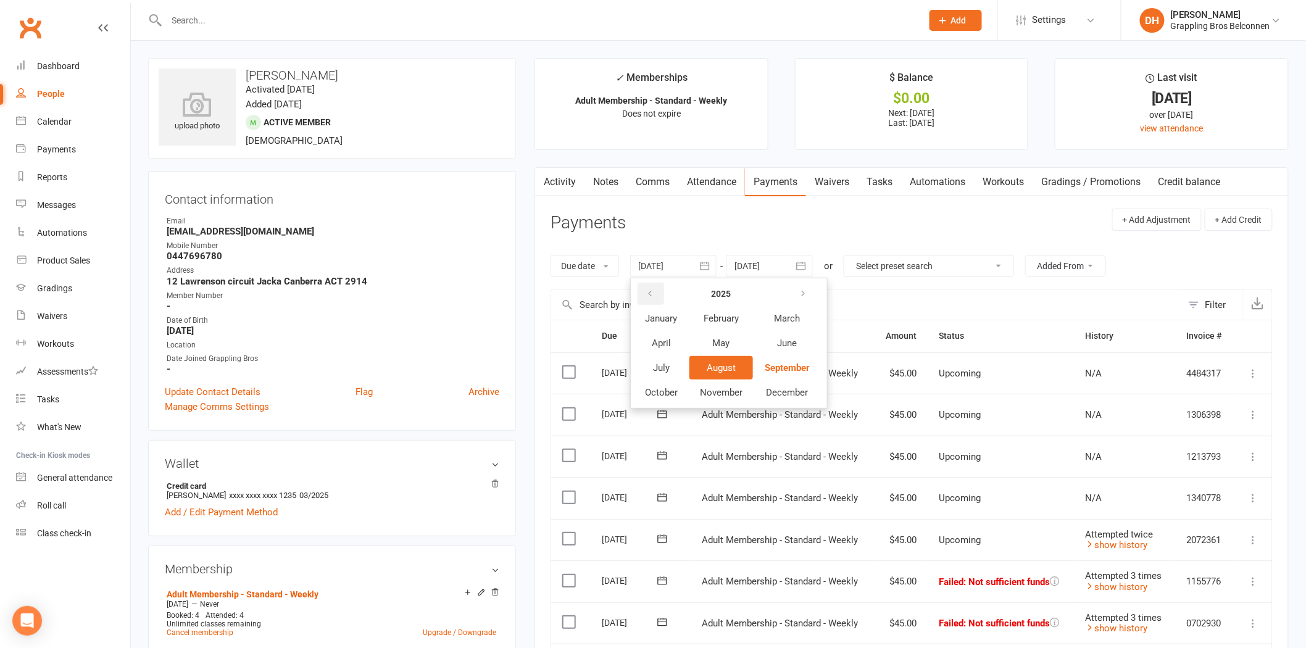
click at [649, 294] on icon "button" at bounding box center [650, 294] width 9 height 10
click at [681, 323] on button "January" at bounding box center [661, 318] width 54 height 23
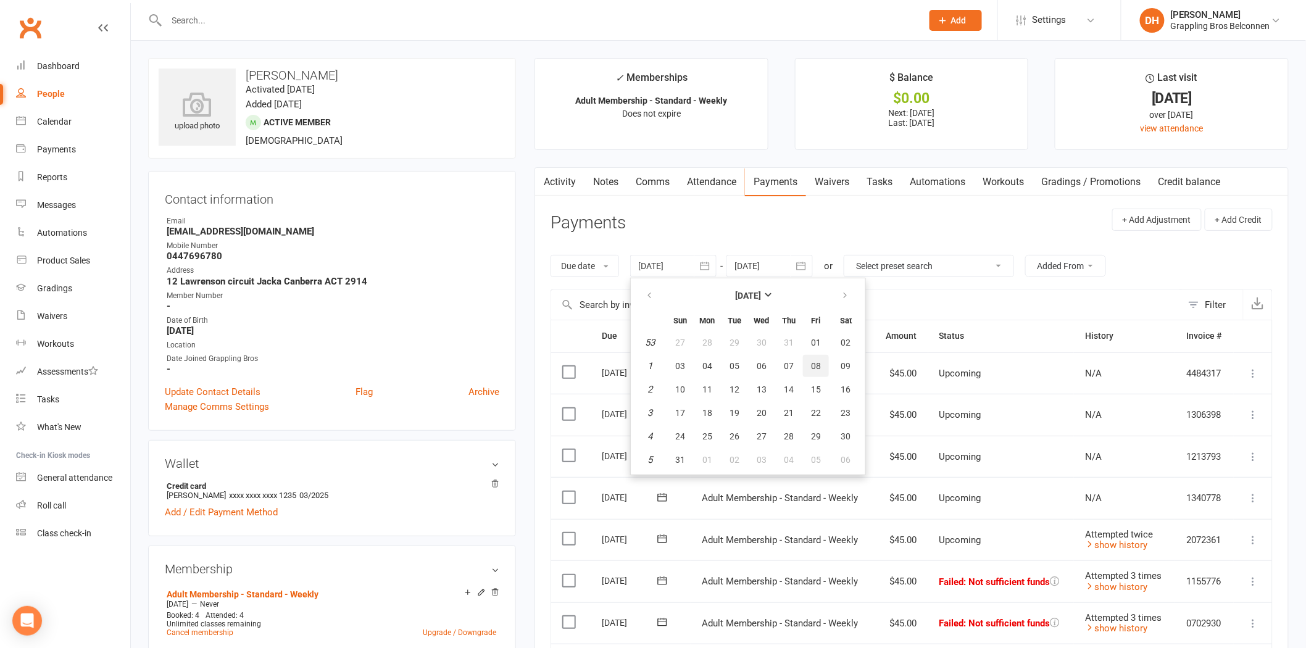
click at [810, 355] on button "08" at bounding box center [816, 366] width 26 height 22
type input "08 Jan 2021"
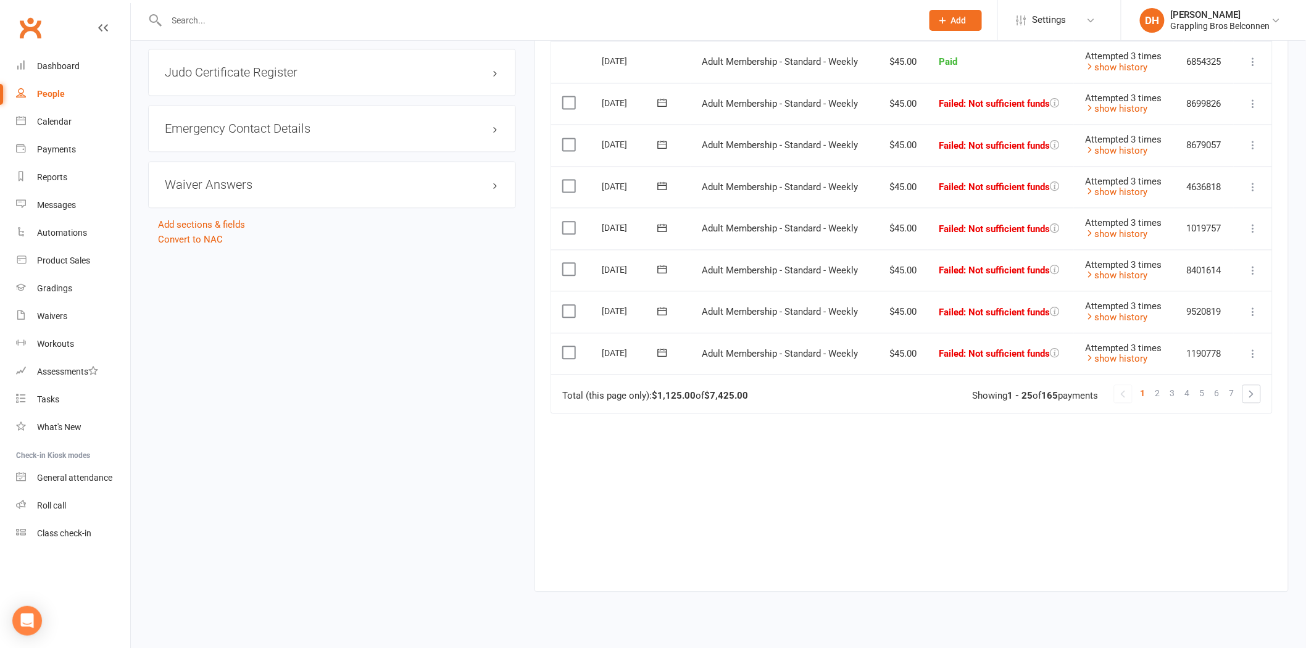
scroll to position [1039, 0]
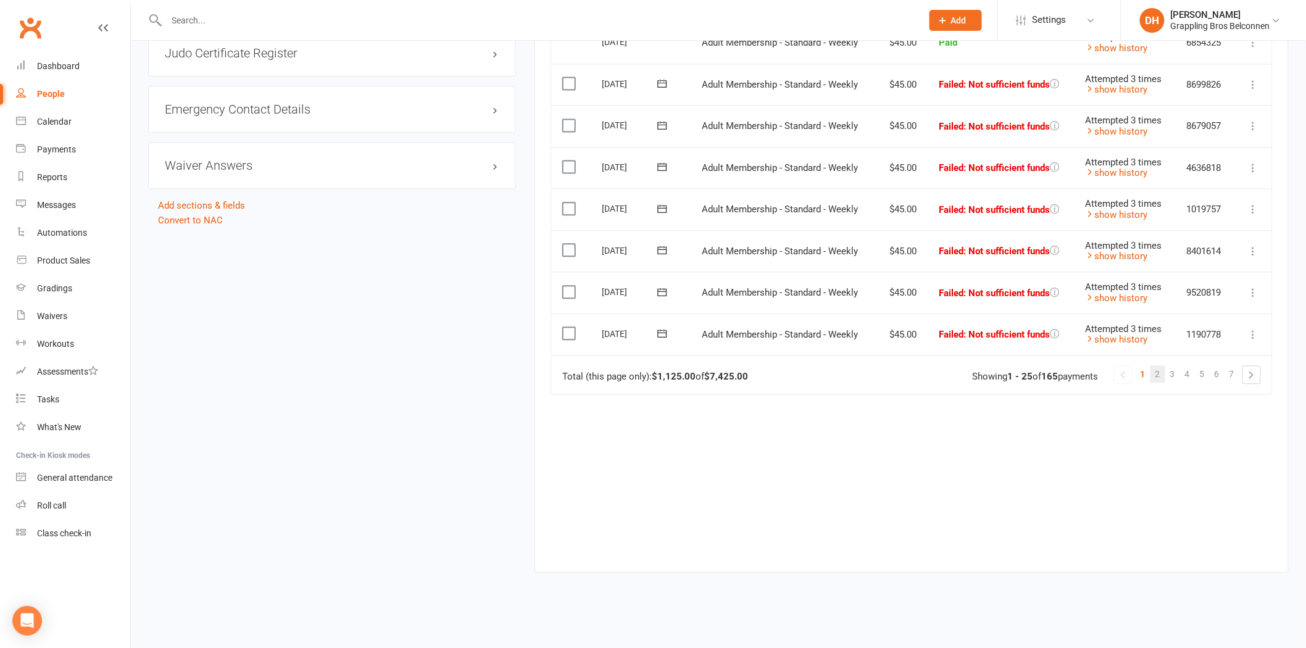
click at [1157, 369] on span "2" at bounding box center [1157, 373] width 5 height 17
click at [1174, 371] on span "3" at bounding box center [1172, 373] width 5 height 17
click at [1187, 369] on span "4" at bounding box center [1187, 373] width 5 height 17
click at [1205, 368] on link "5" at bounding box center [1202, 373] width 15 height 17
click at [1215, 368] on span "6" at bounding box center [1217, 373] width 5 height 17
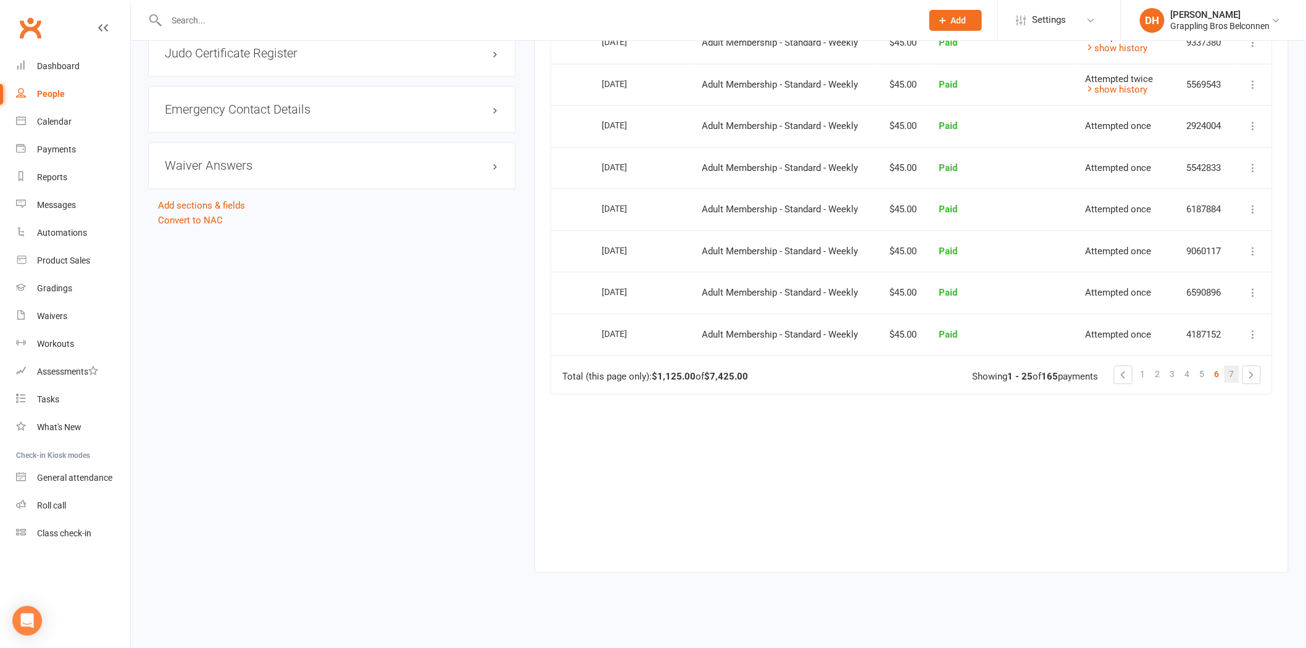
click at [1234, 365] on span "7" at bounding box center [1231, 373] width 5 height 17
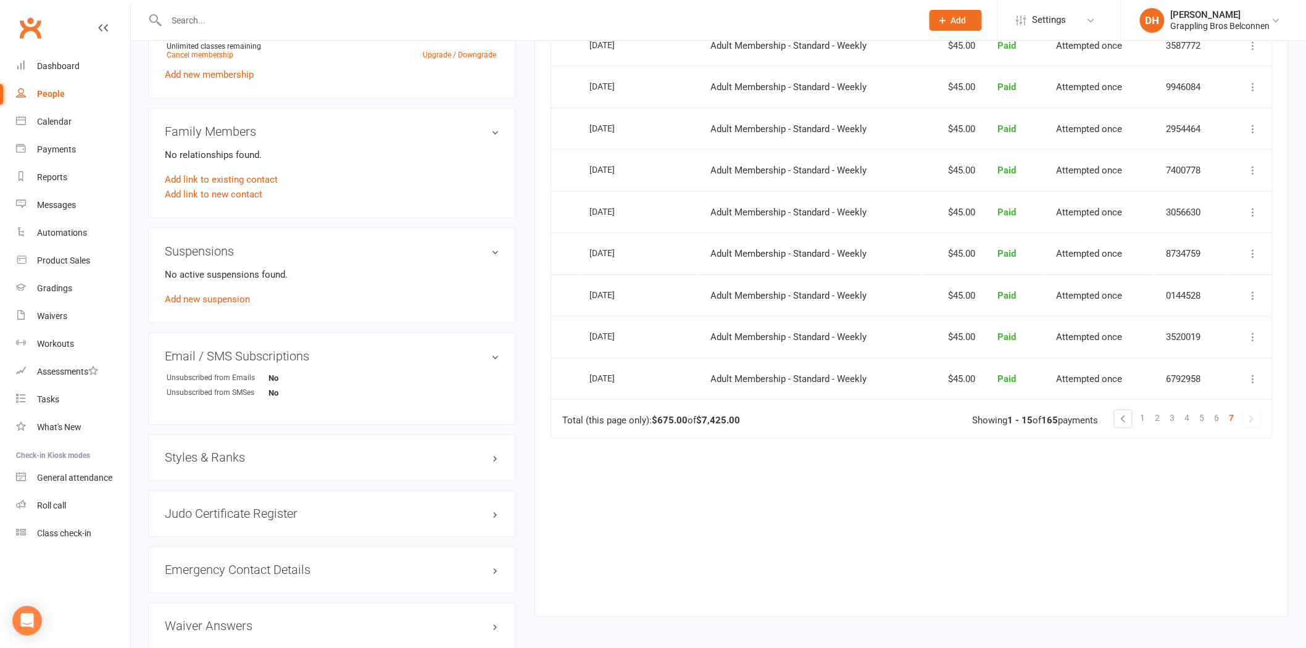
scroll to position [668, 0]
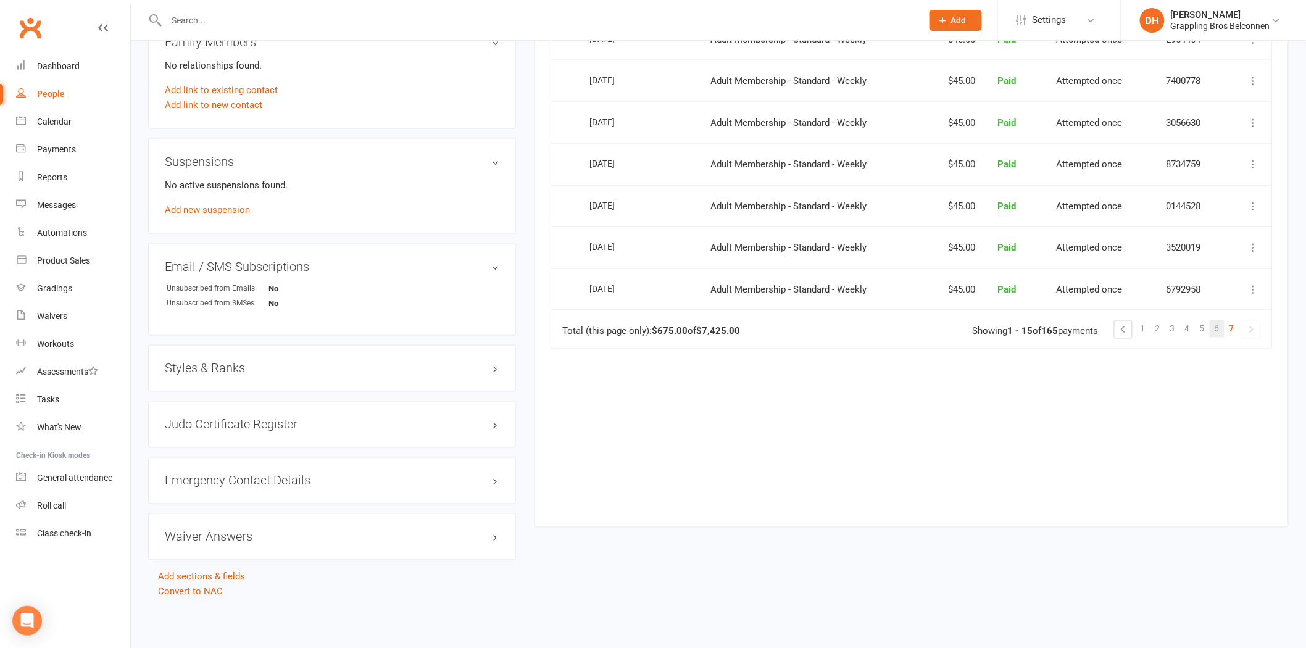
click at [1217, 327] on span "6" at bounding box center [1217, 328] width 5 height 17
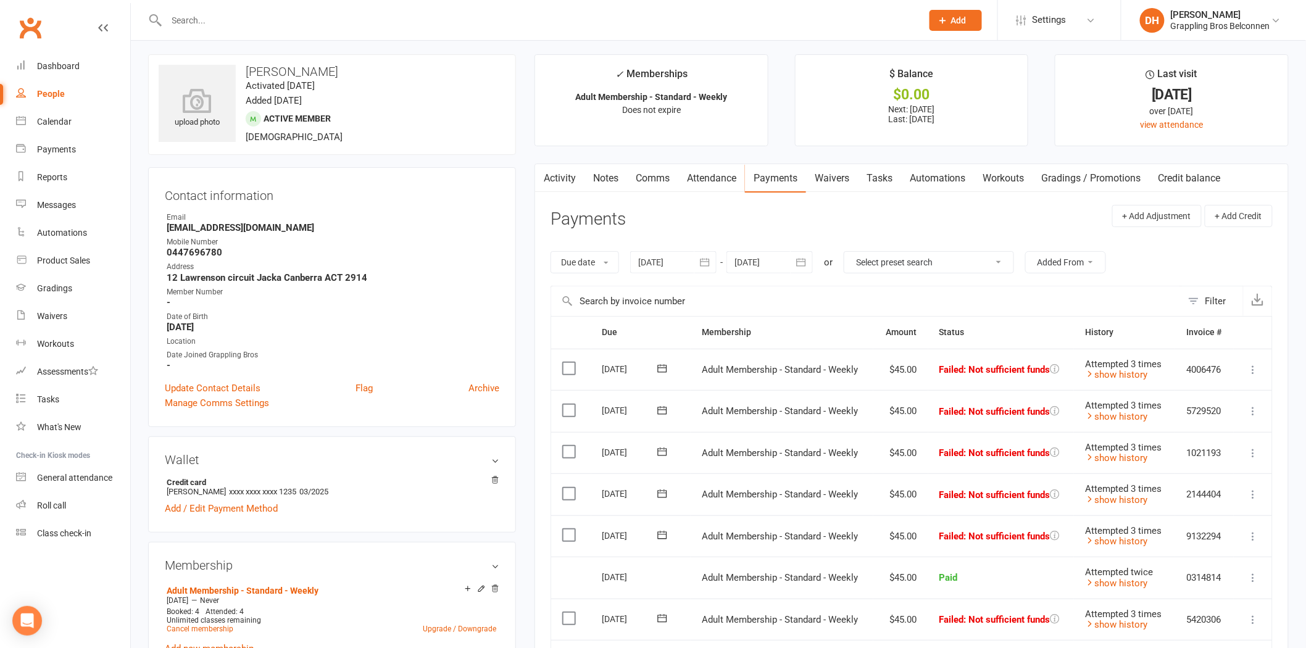
scroll to position [0, 0]
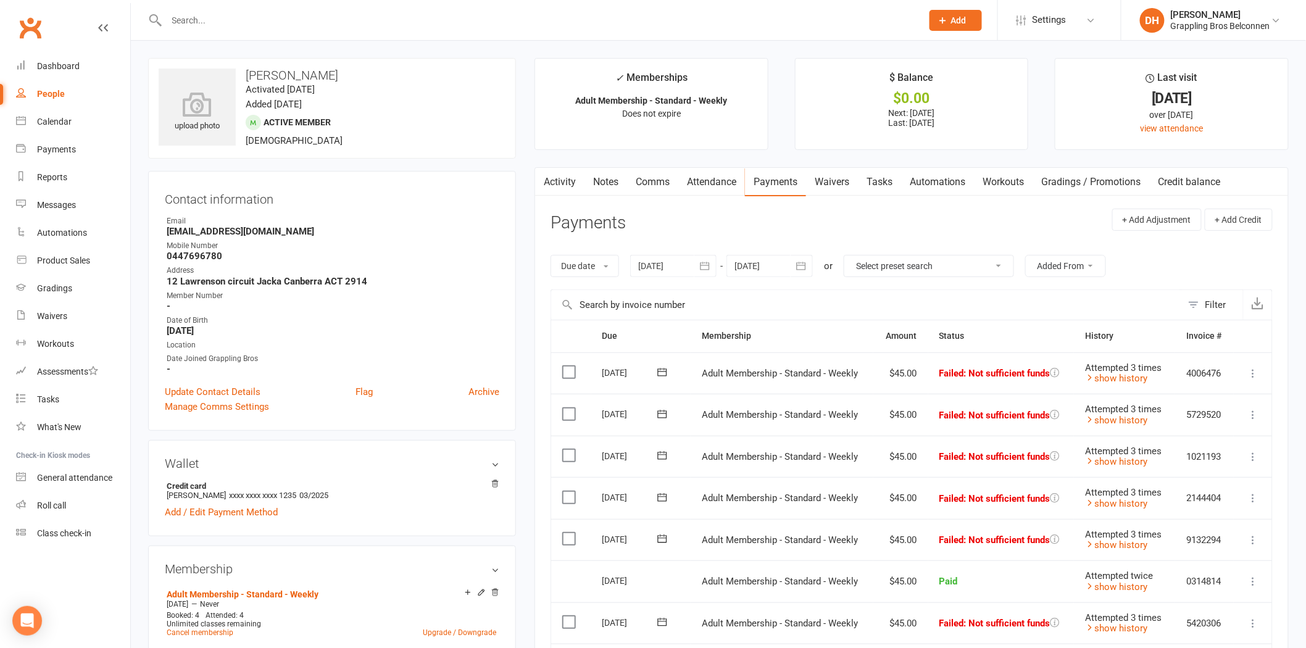
click at [715, 176] on link "Attendance" at bounding box center [711, 182] width 67 height 28
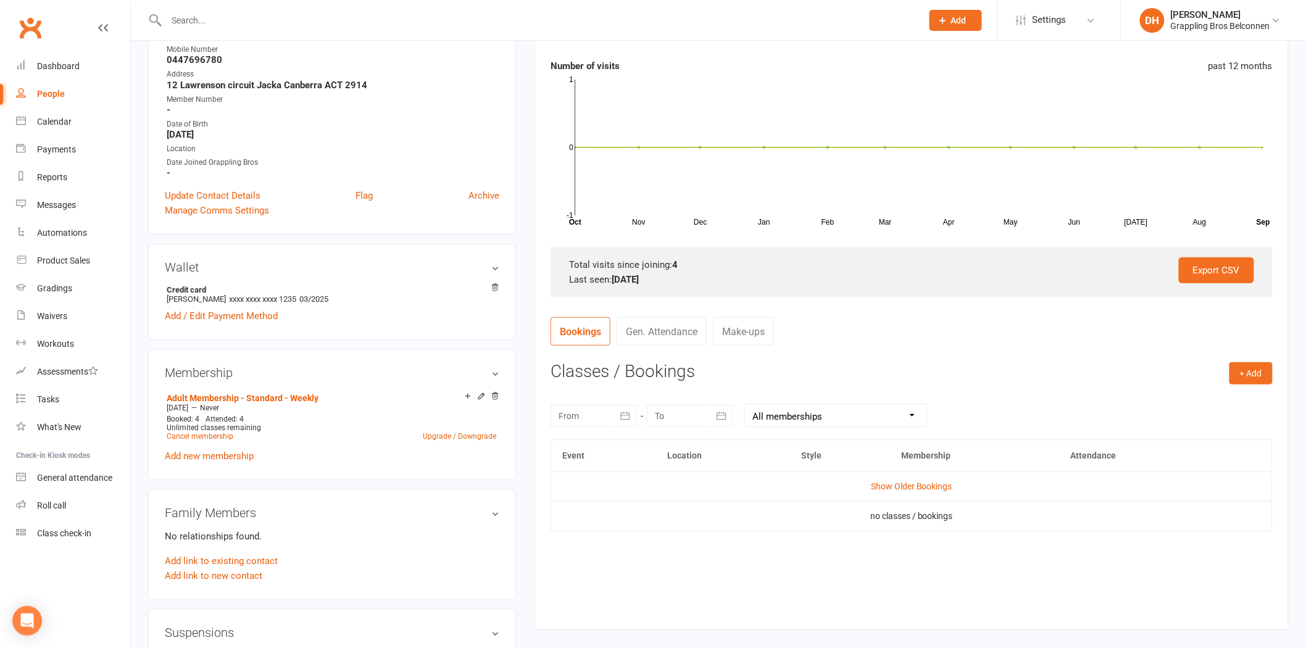
scroll to position [216, 0]
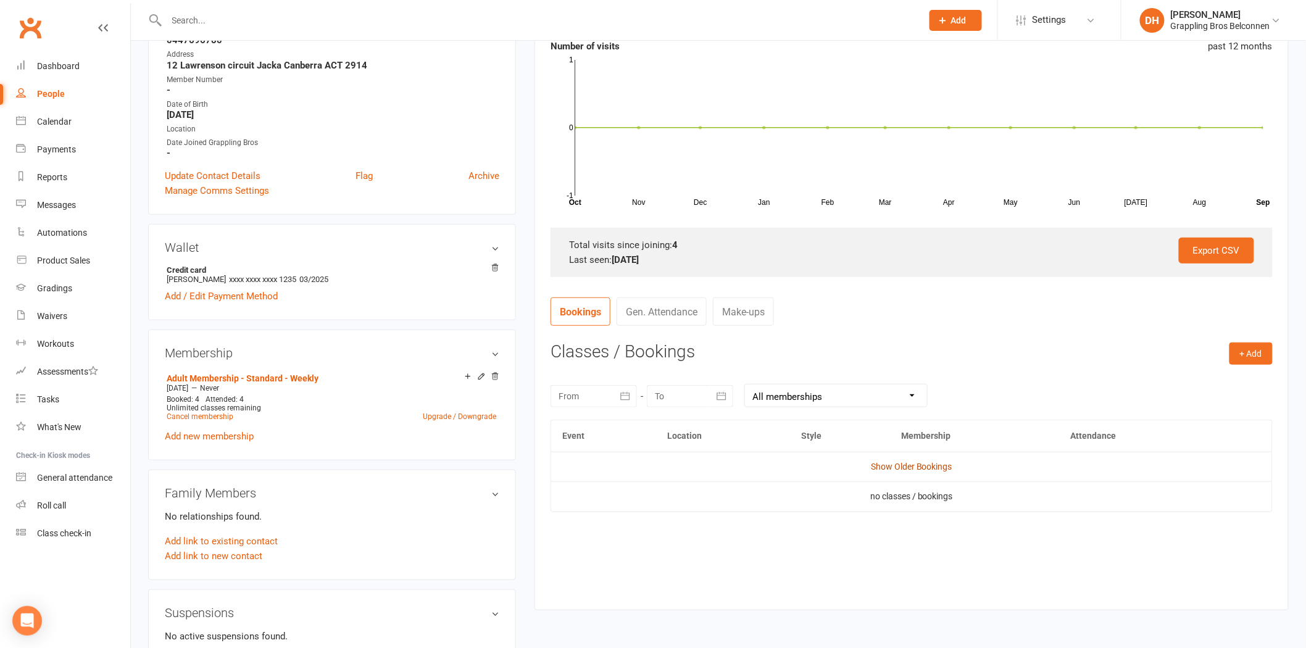
click at [924, 463] on link "Show Older Bookings" at bounding box center [911, 467] width 81 height 10
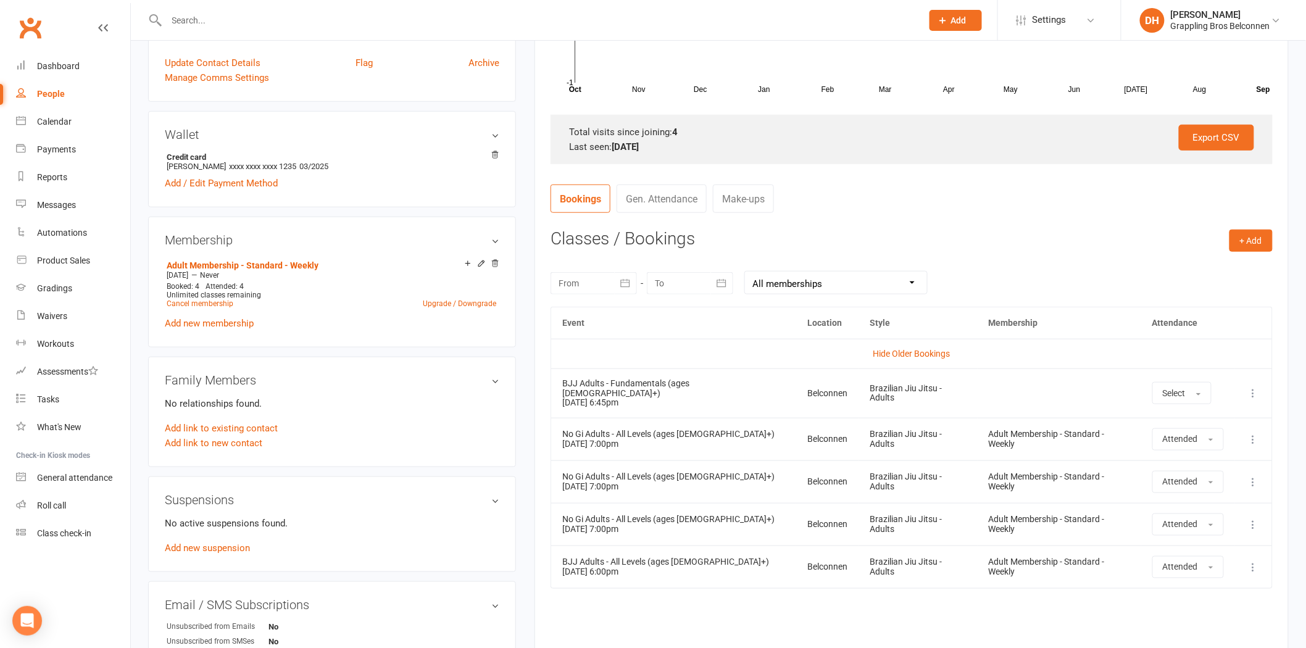
scroll to position [333, 0]
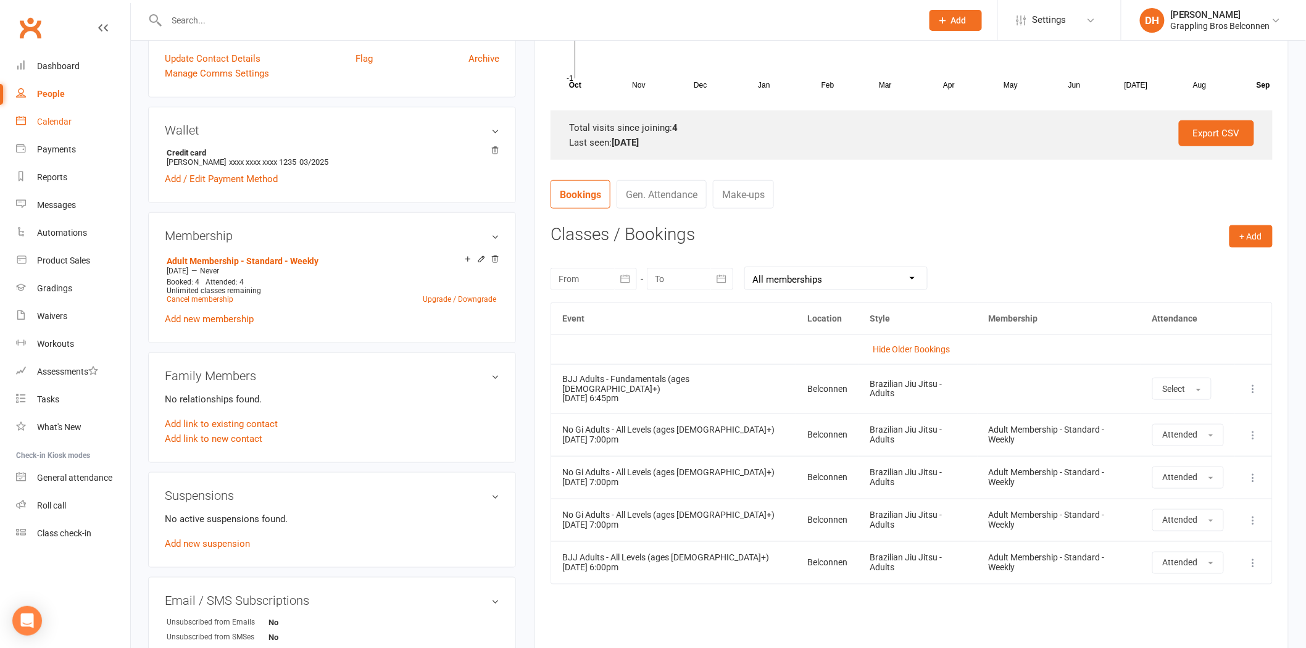
click at [77, 130] on link "Calendar" at bounding box center [73, 122] width 114 height 28
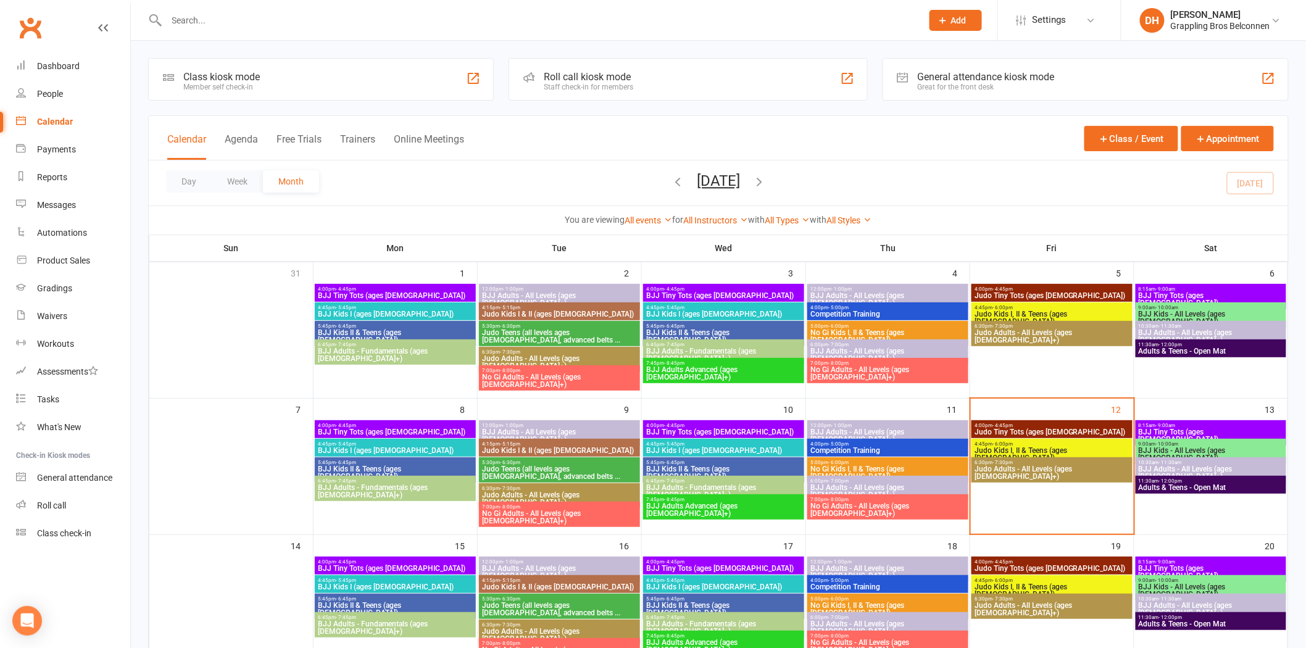
scroll to position [471, 0]
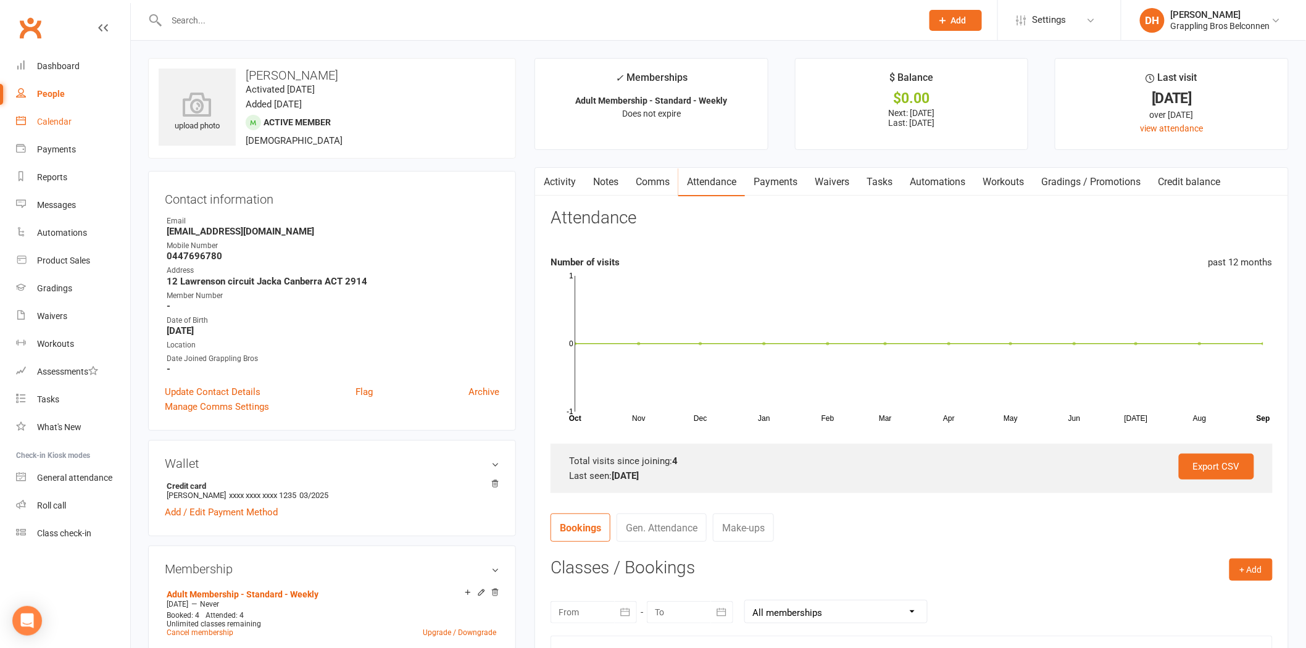
click at [774, 183] on link "Payments" at bounding box center [775, 182] width 61 height 28
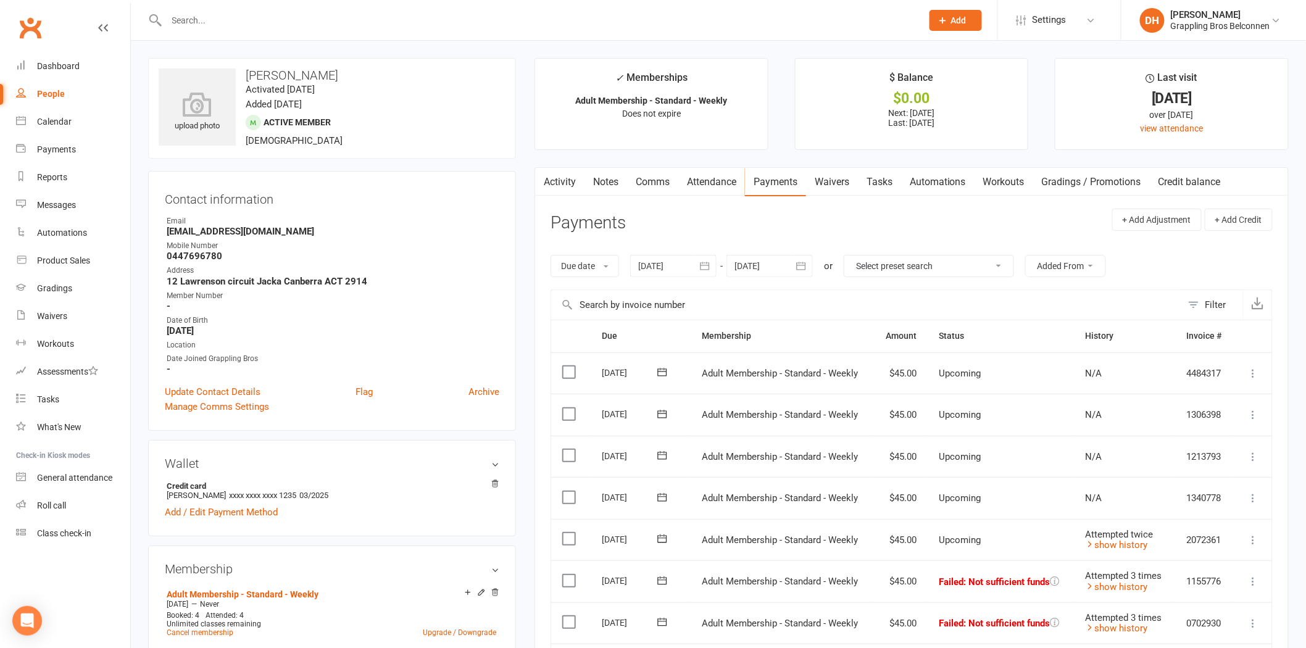
click at [679, 264] on div at bounding box center [673, 266] width 86 height 22
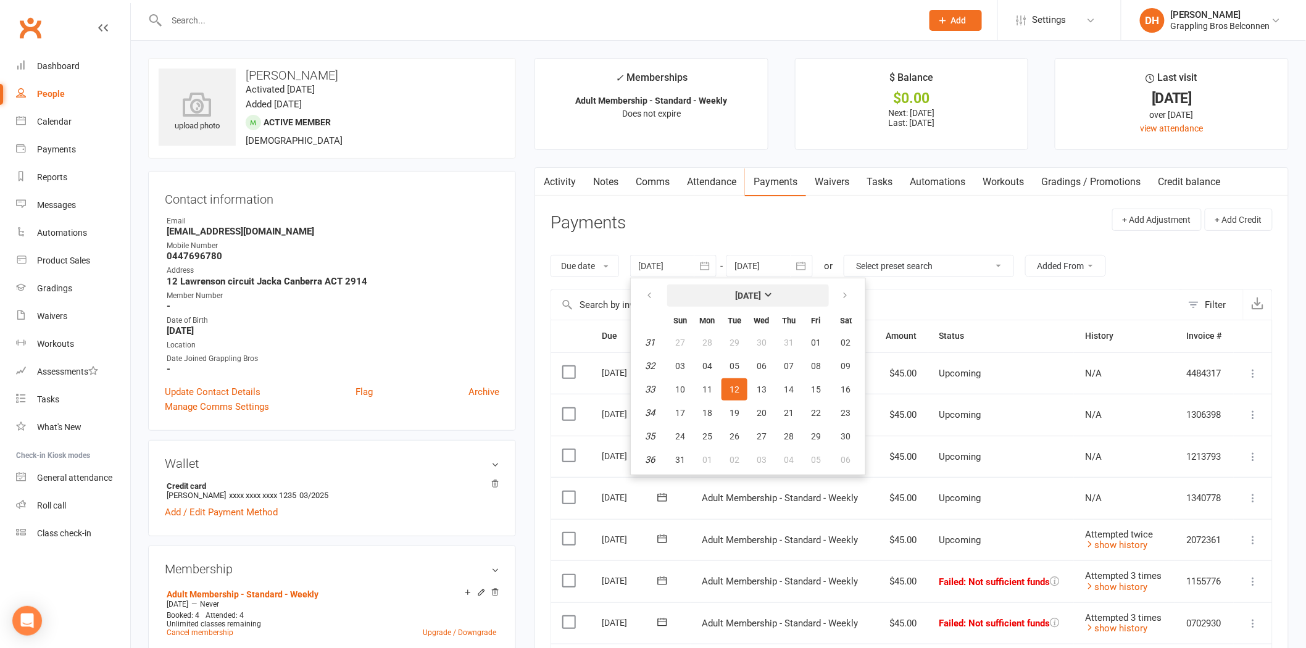
click at [739, 295] on strong "August 2025" at bounding box center [748, 296] width 26 height 10
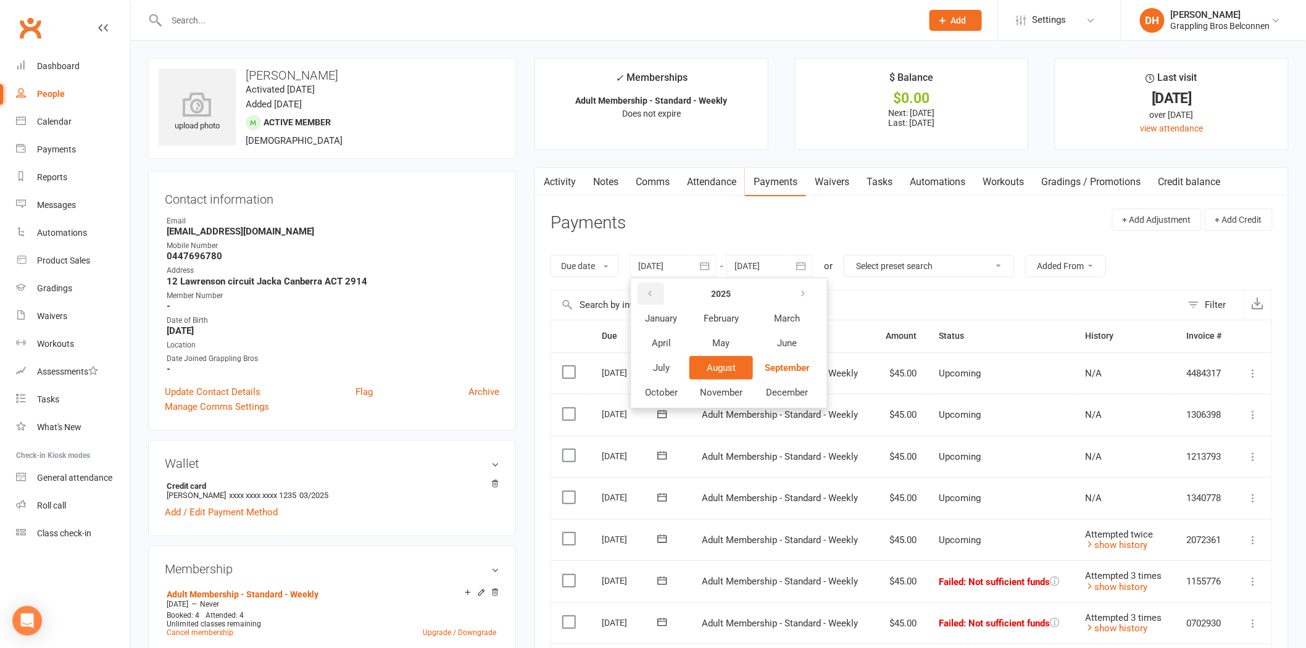
click at [659, 297] on button "button" at bounding box center [650, 294] width 27 height 22
click at [673, 328] on button "January" at bounding box center [661, 318] width 54 height 23
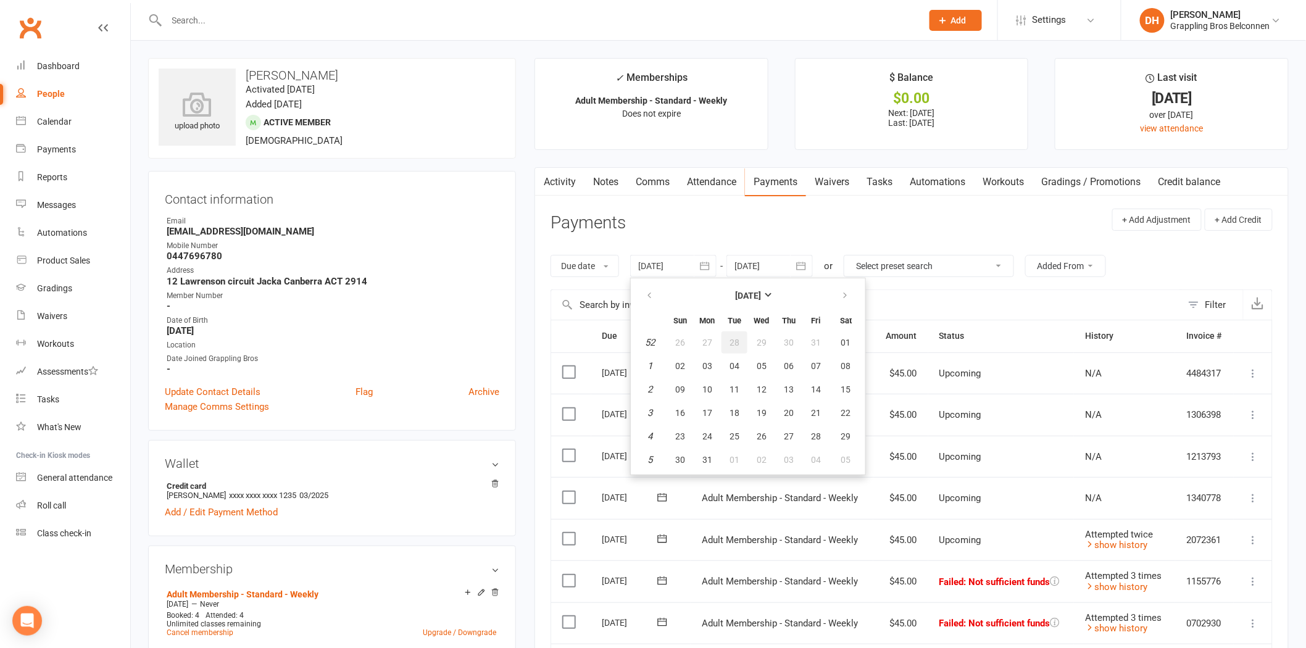
click at [734, 340] on span "28" at bounding box center [734, 343] width 10 height 10
type input "28 Dec 2021"
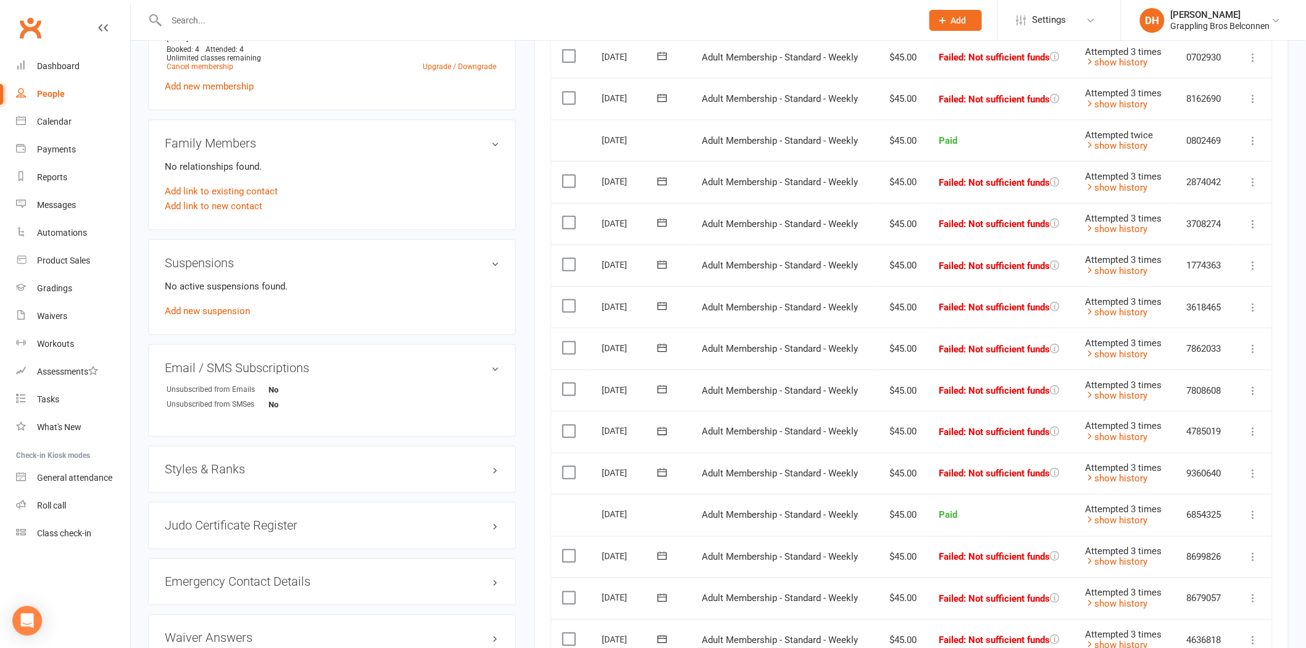
scroll to position [1039, 0]
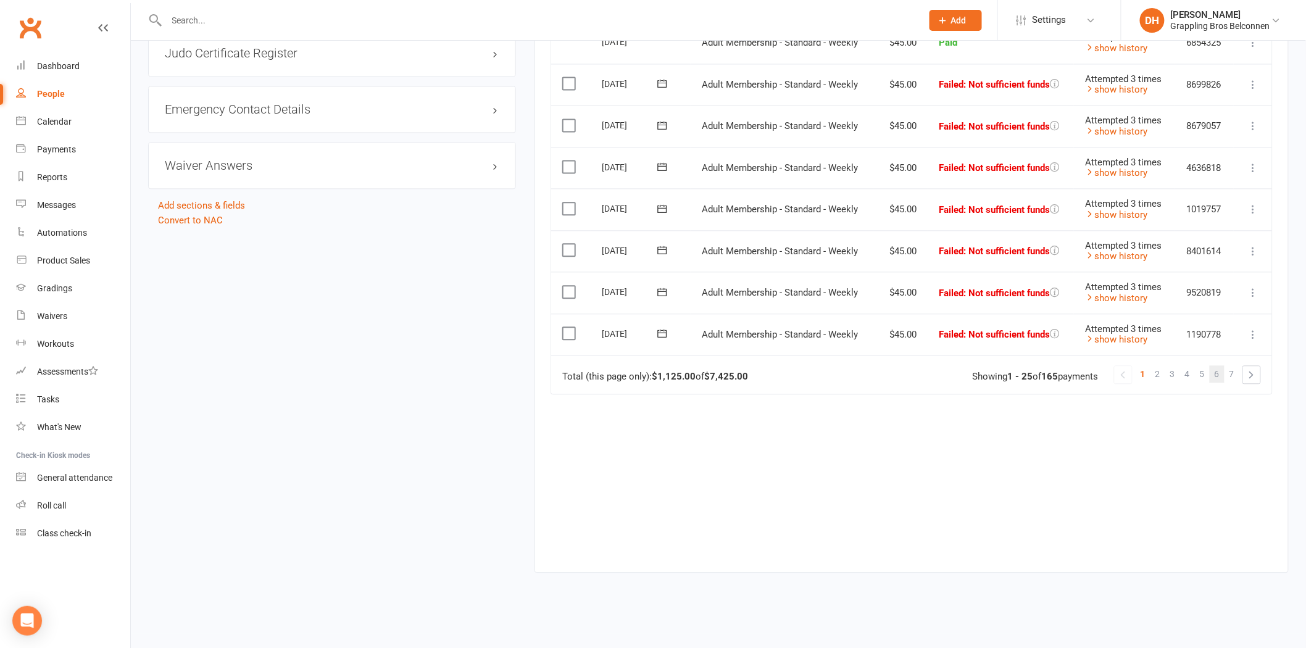
click at [1218, 366] on span "6" at bounding box center [1217, 373] width 5 height 17
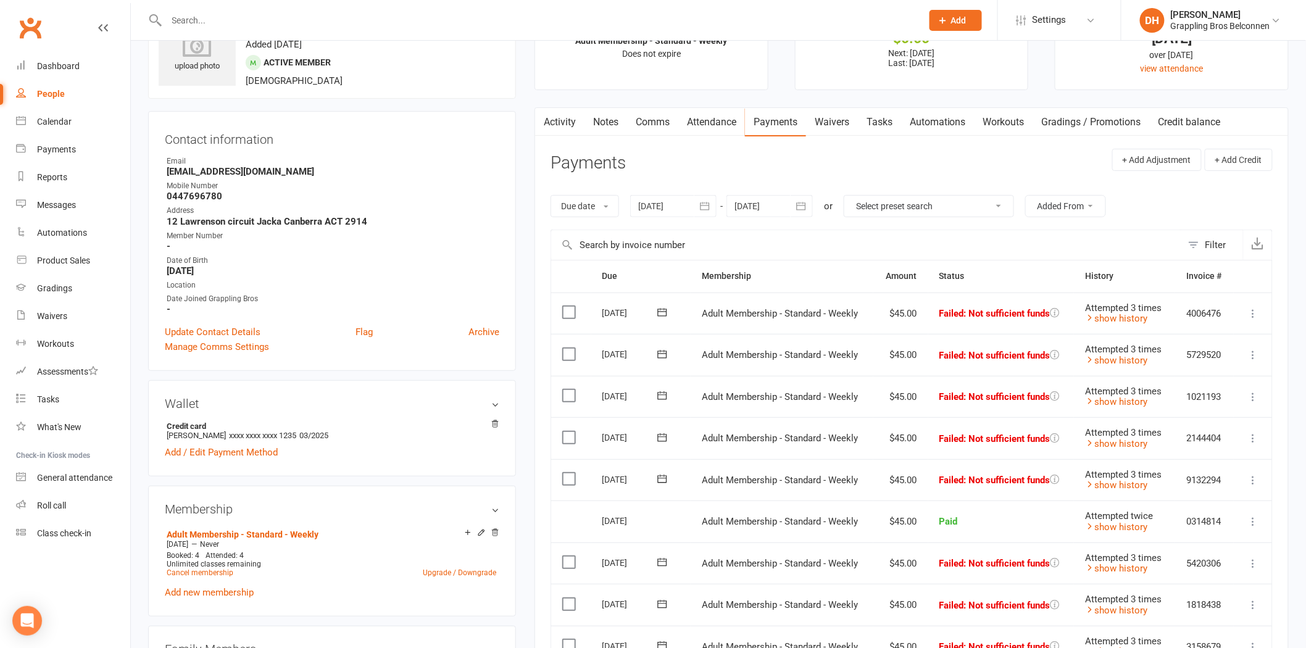
scroll to position [0, 0]
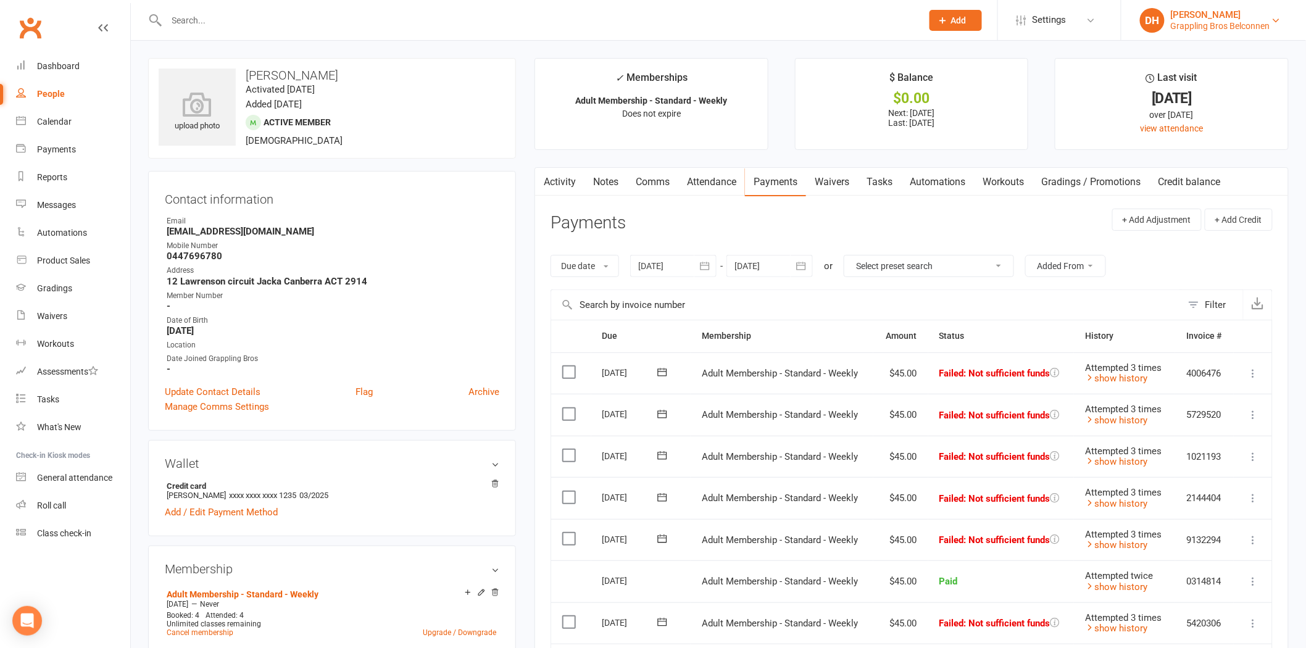
click at [1198, 15] on div "[PERSON_NAME]" at bounding box center [1220, 14] width 99 height 11
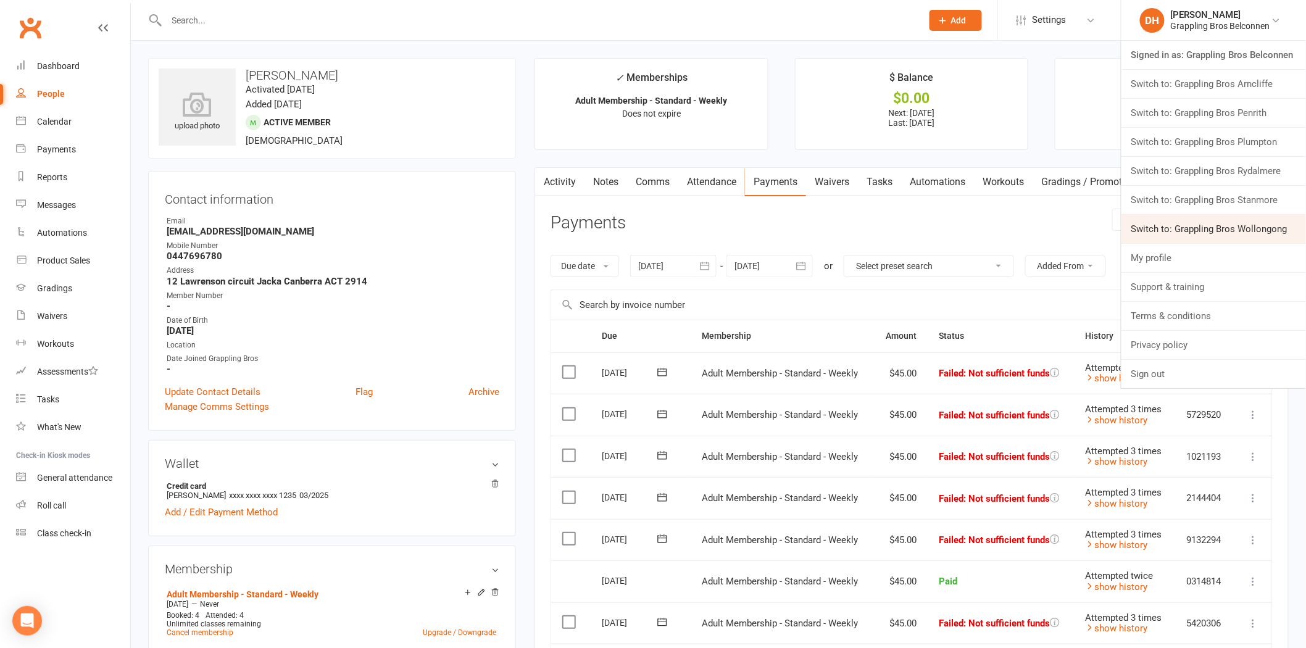
click at [1163, 218] on link "Switch to: Grappling Bros Wollongong" at bounding box center [1213, 229] width 185 height 28
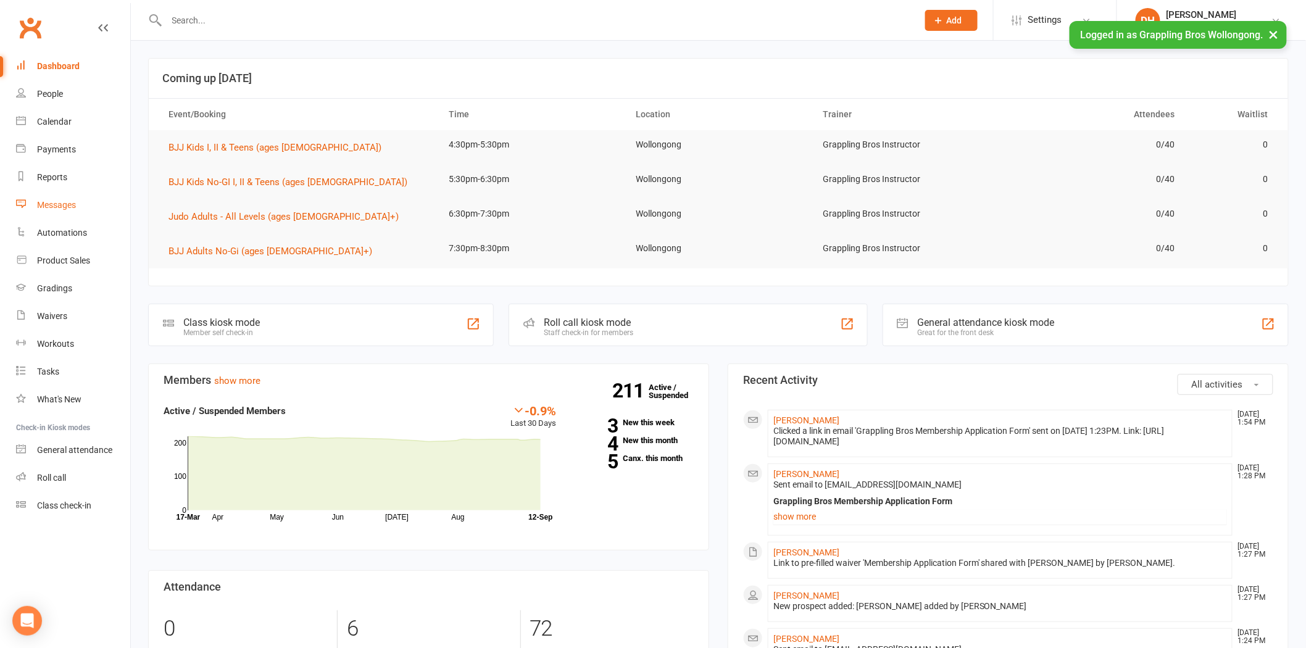
click at [54, 204] on div "Messages" at bounding box center [56, 205] width 39 height 10
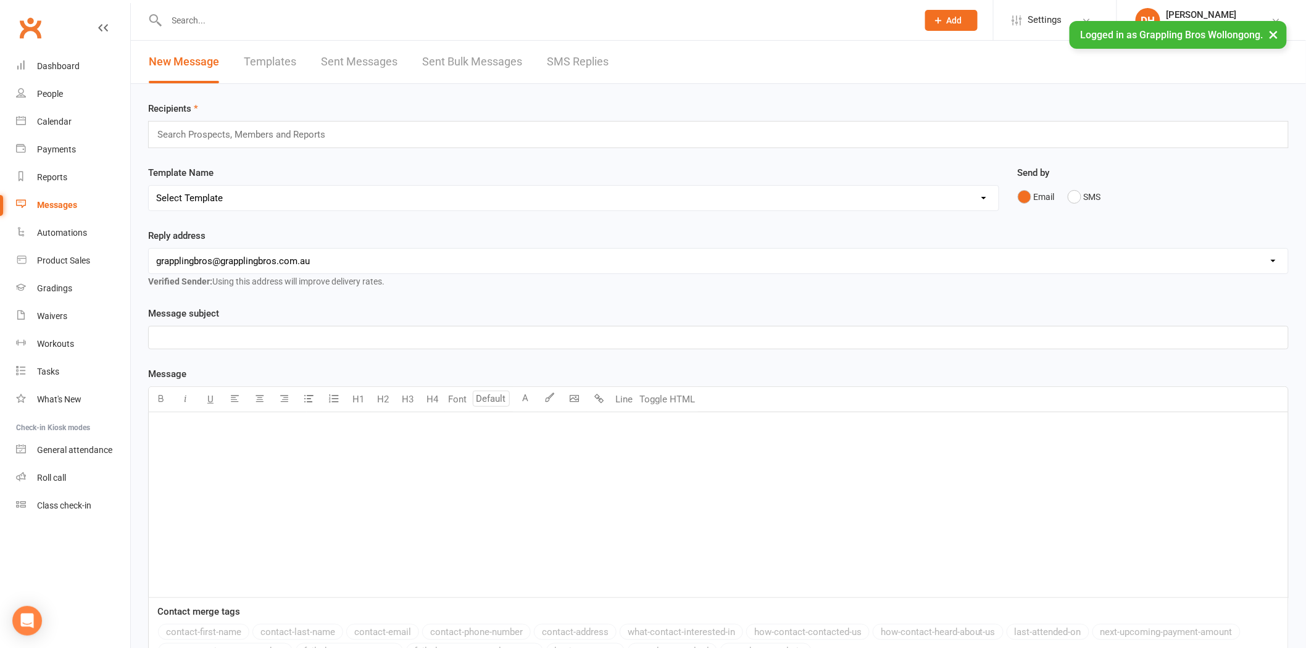
click at [273, 63] on link "Templates" at bounding box center [270, 62] width 52 height 43
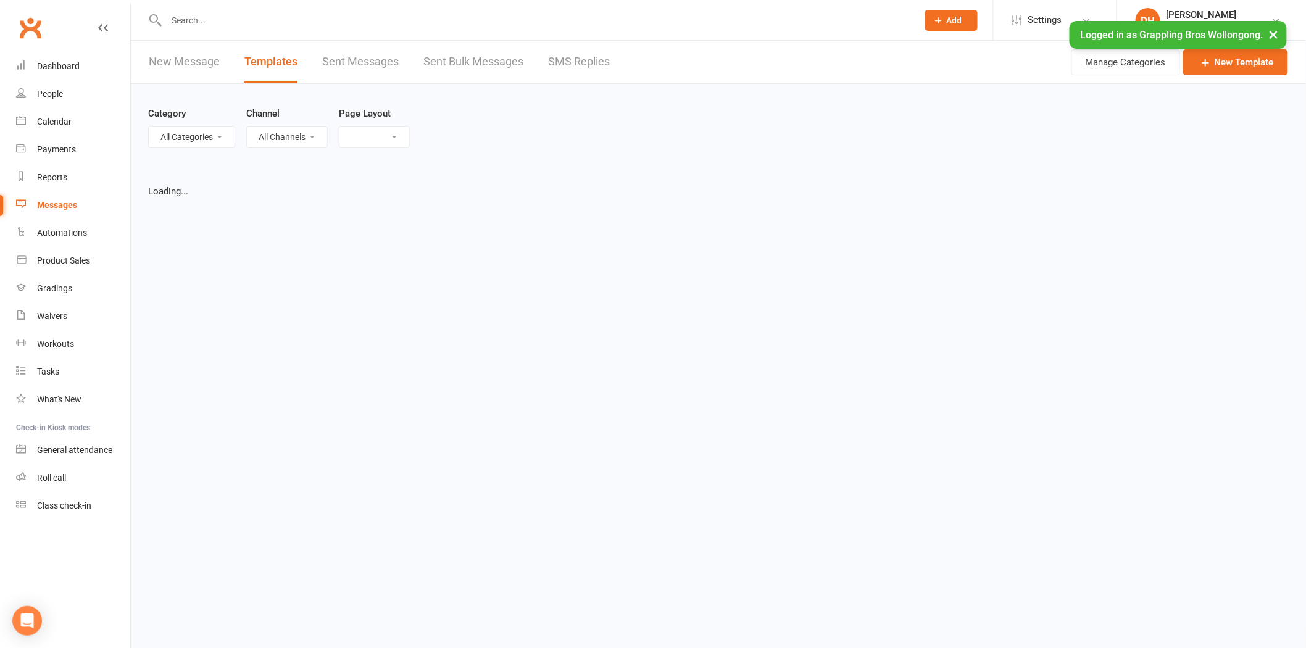
select select "grid"
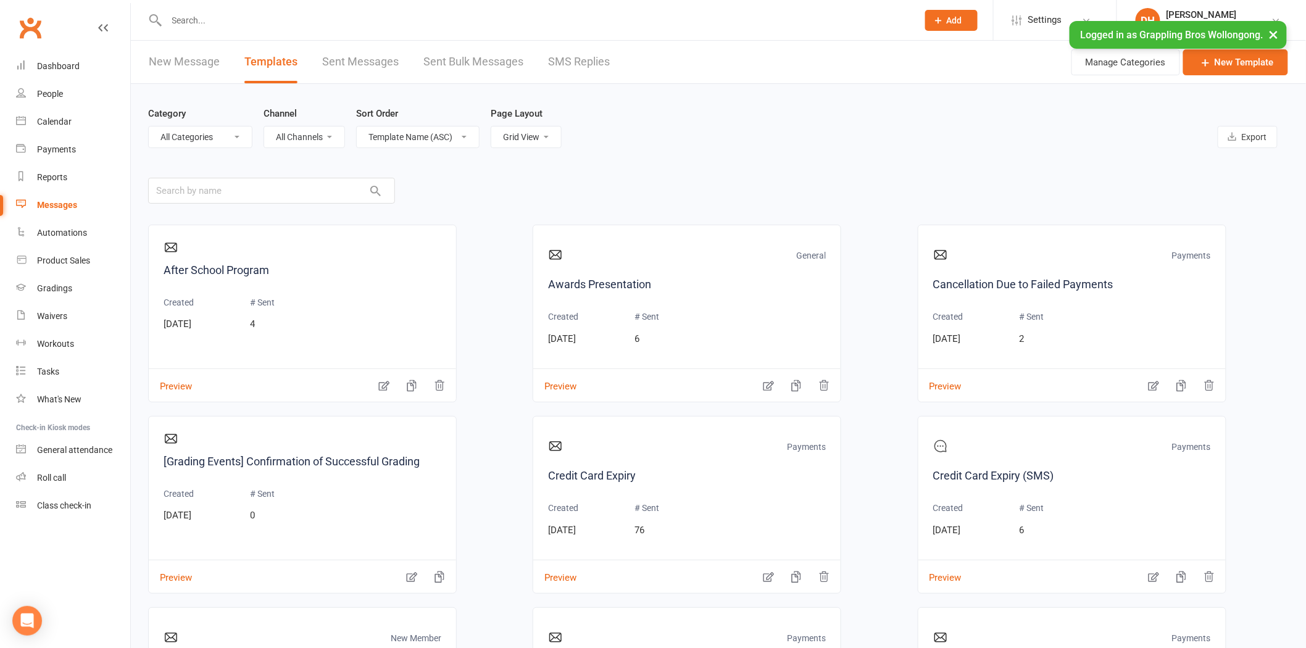
click at [198, 59] on link "New Message" at bounding box center [184, 62] width 71 height 43
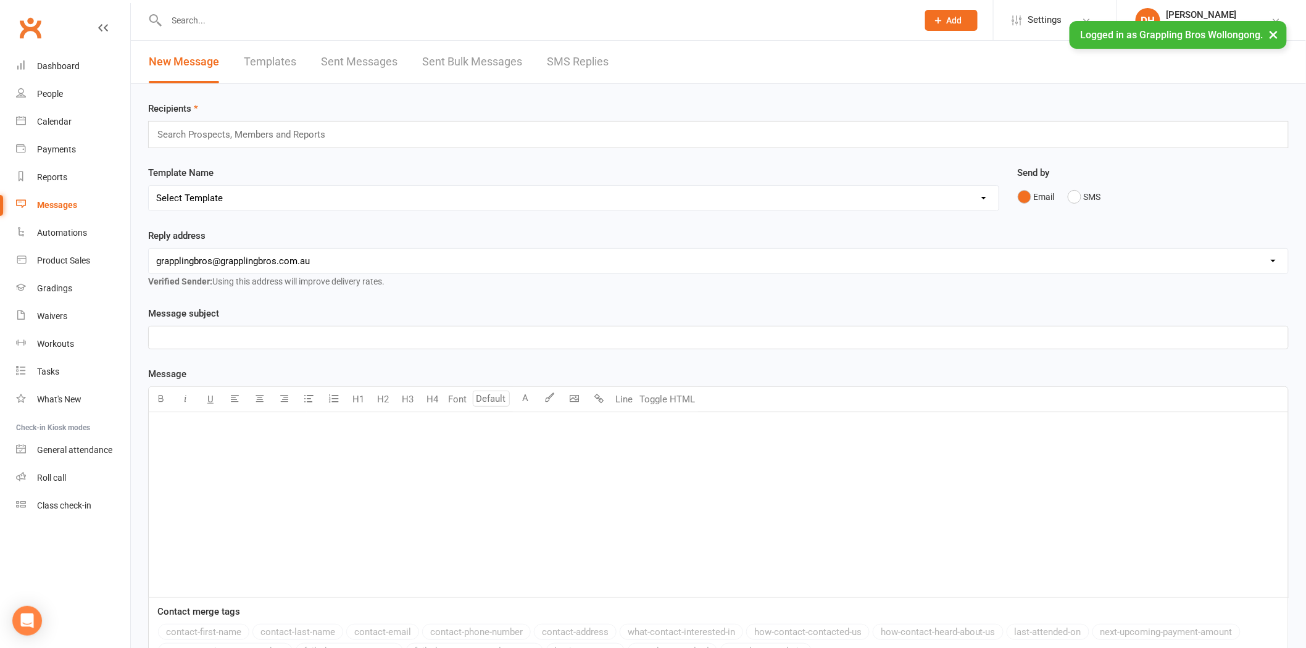
click at [291, 136] on input "text" at bounding box center [246, 135] width 181 height 16
click at [268, 68] on link "Templates" at bounding box center [270, 62] width 52 height 43
select select "grid"
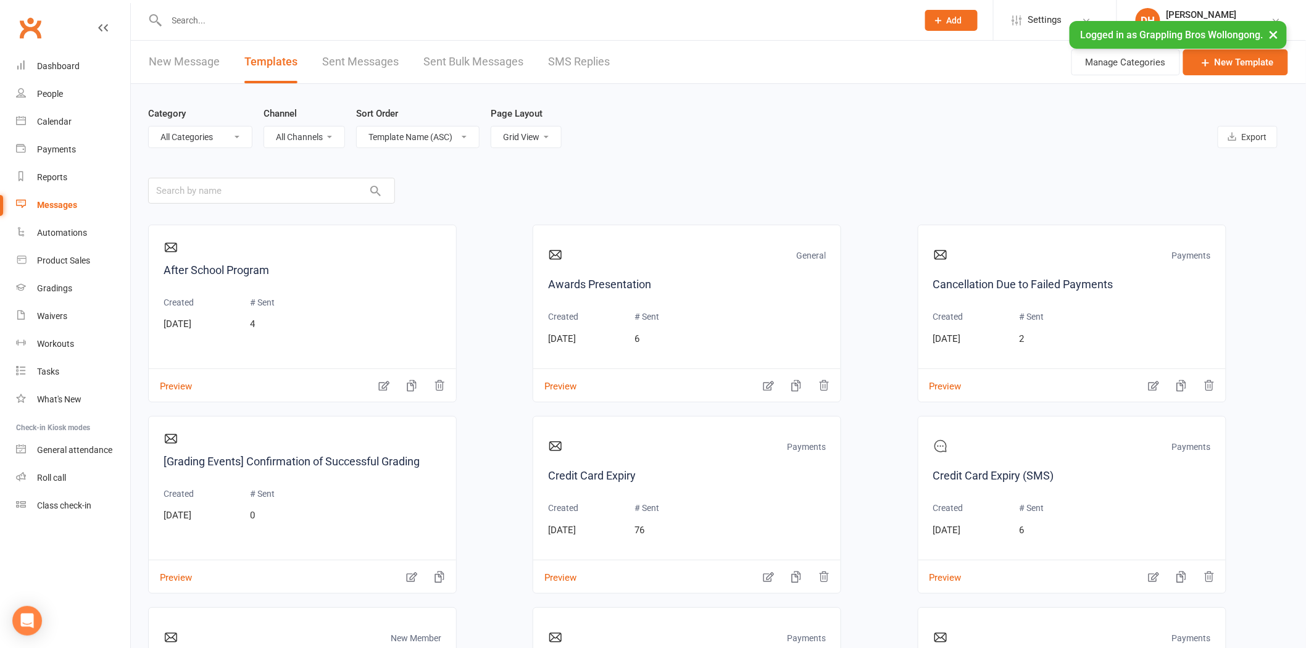
click at [1293, 610] on div "Category All Categories (No category) Competition Class General Grading Mobile …" at bounding box center [718, 415] width 1175 height 663
click at [1290, 611] on div "Category All Categories (No category) Competition Class General Grading Mobile …" at bounding box center [718, 415] width 1175 height 663
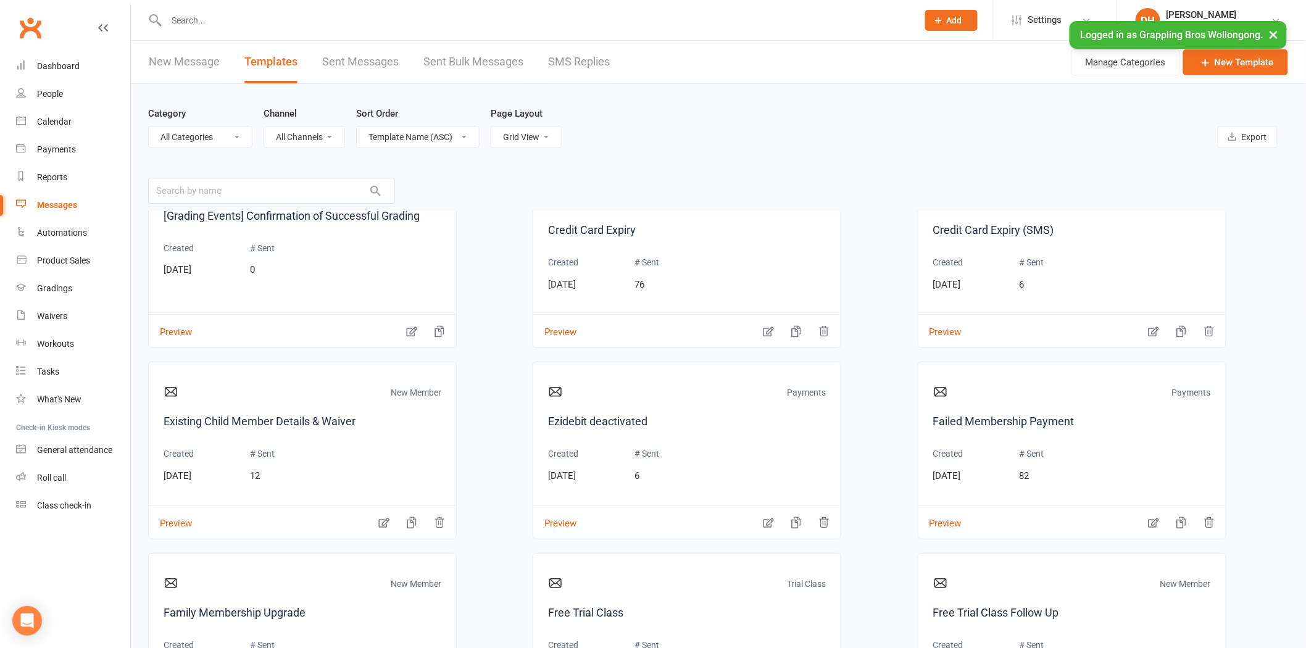
scroll to position [437, 0]
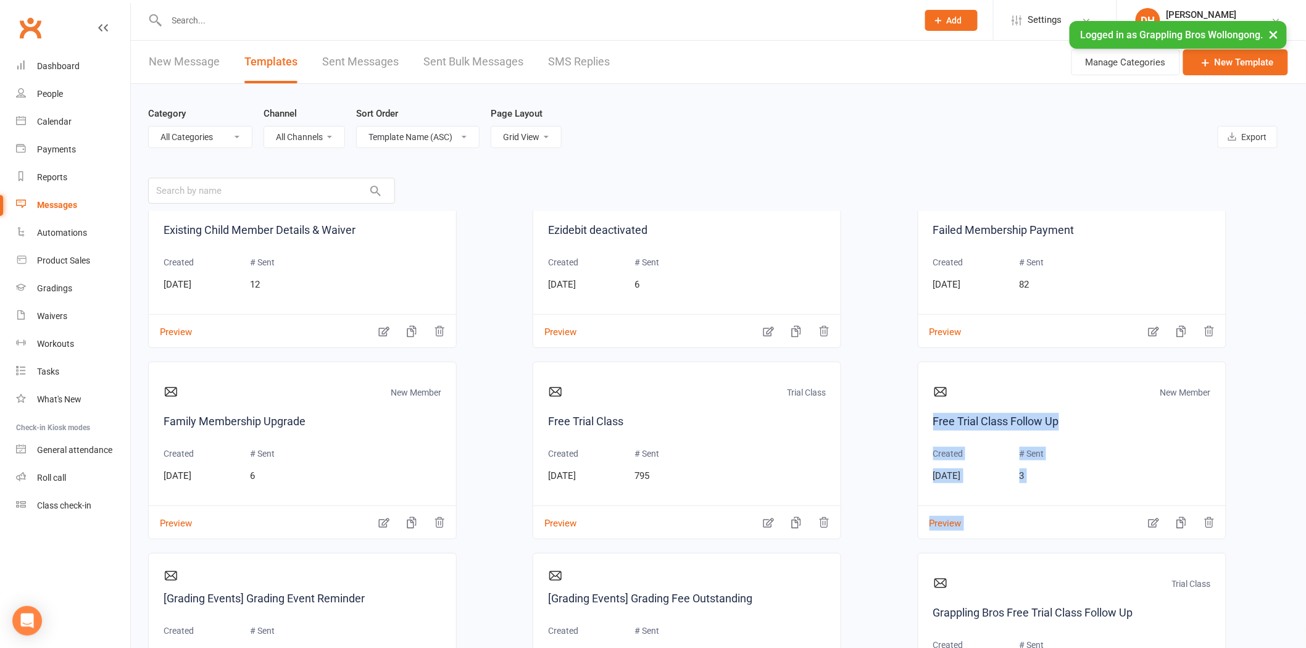
drag, startPoint x: 1295, startPoint y: 405, endPoint x: 1287, endPoint y: 491, distance: 86.1
click at [1287, 491] on div "Category All Categories (No category) Competition Class General Grading Mobile …" at bounding box center [718, 415] width 1175 height 663
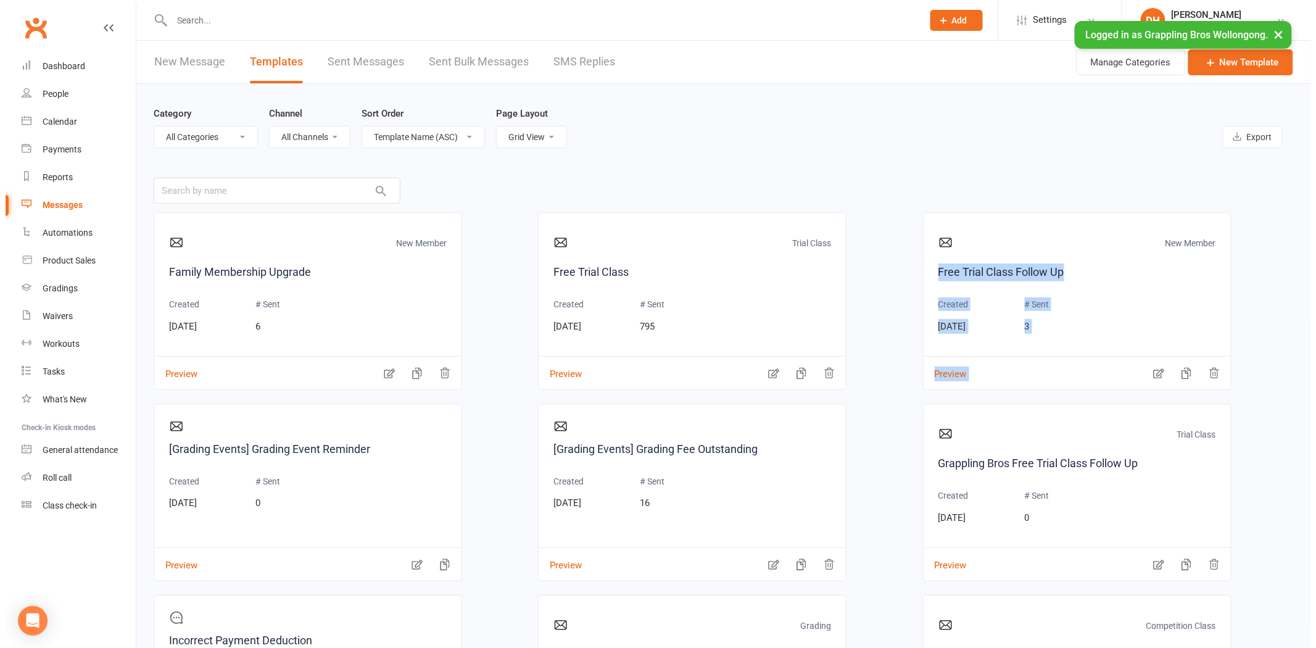
scroll to position [338, 0]
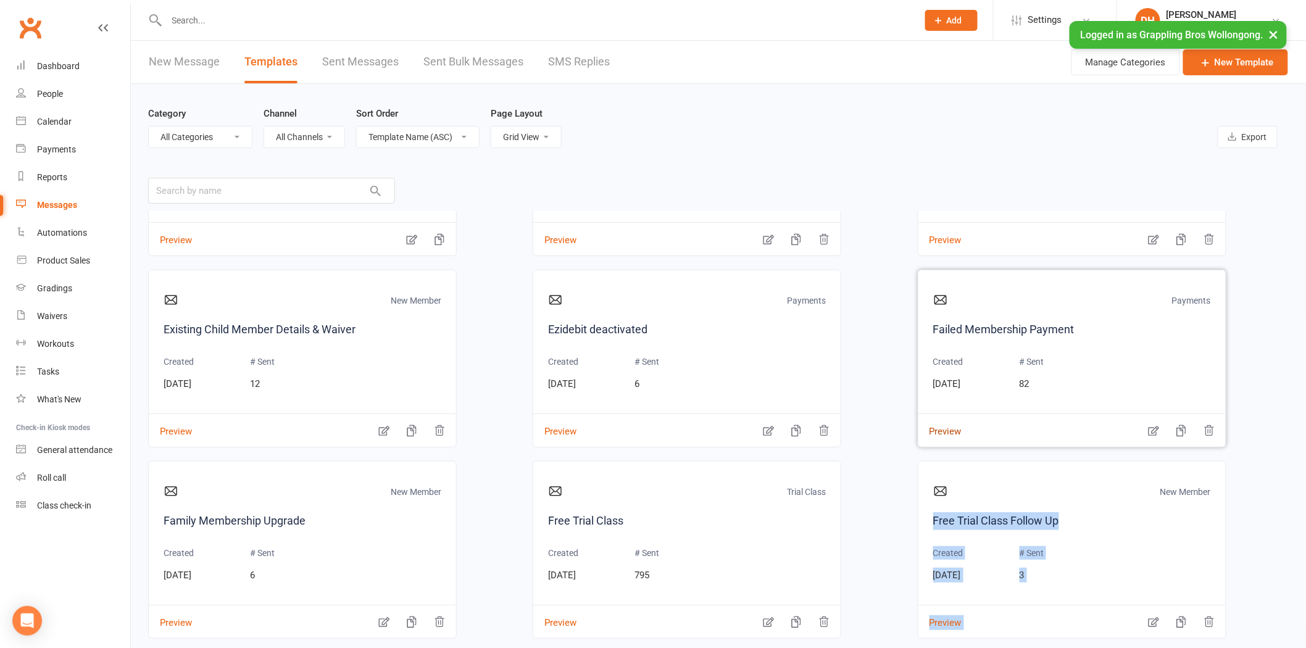
click at [940, 430] on button "Preview" at bounding box center [939, 423] width 43 height 13
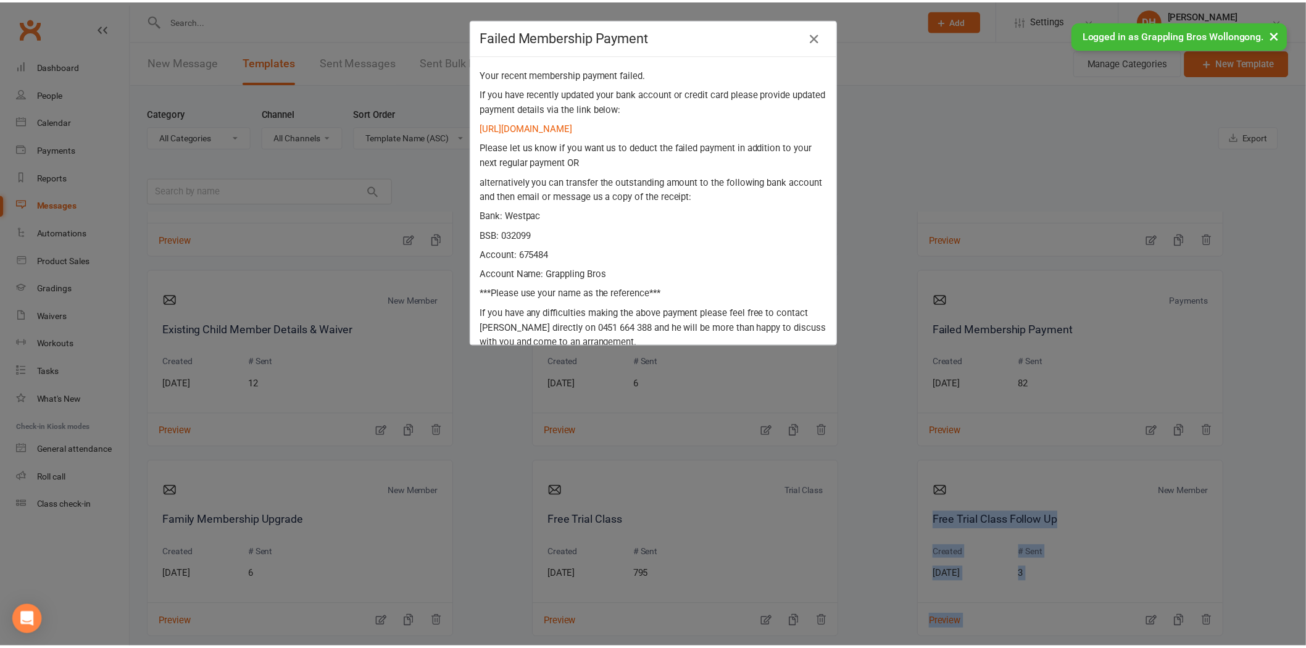
scroll to position [78, 0]
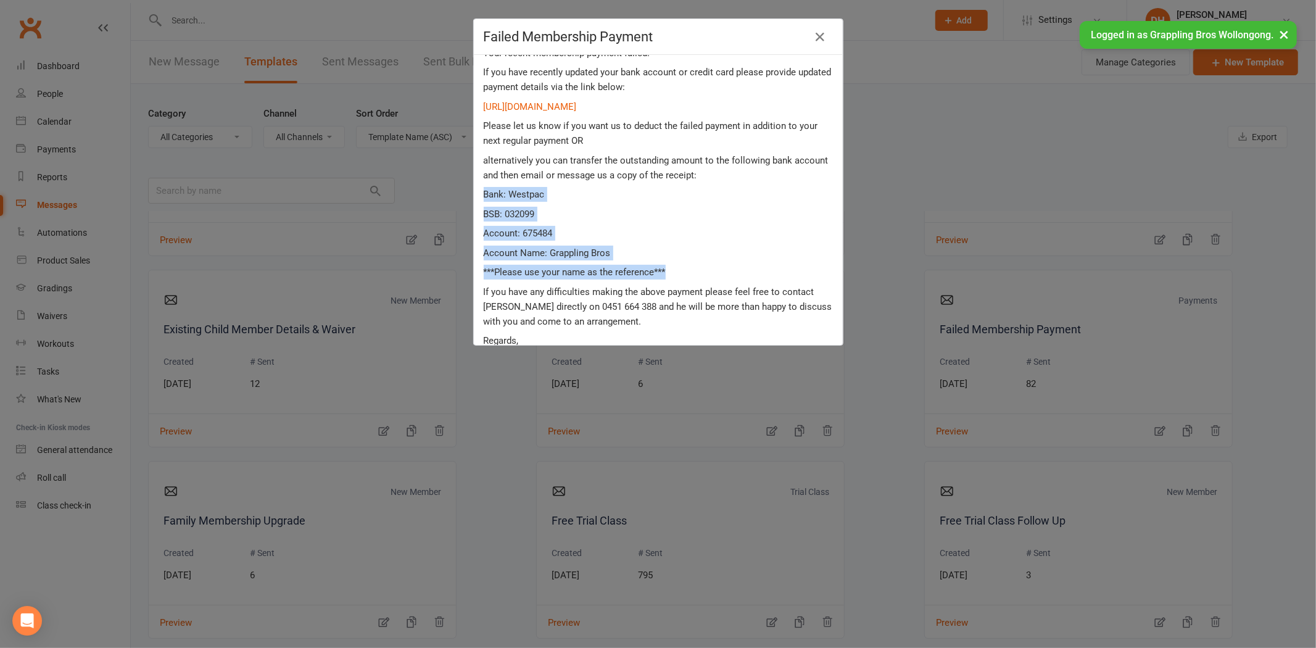
drag, startPoint x: 478, startPoint y: 206, endPoint x: 671, endPoint y: 286, distance: 209.2
click at [671, 286] on div "Hi {contact-first-name} , Your recent membership payment failed. If you have re…" at bounding box center [658, 217] width 349 height 420
copy div "Bank: Westpac BSB: 032099 Account: 675484 Account Name: Grappling Bros ***Pleas…"
click at [818, 36] on icon "button" at bounding box center [820, 37] width 15 height 15
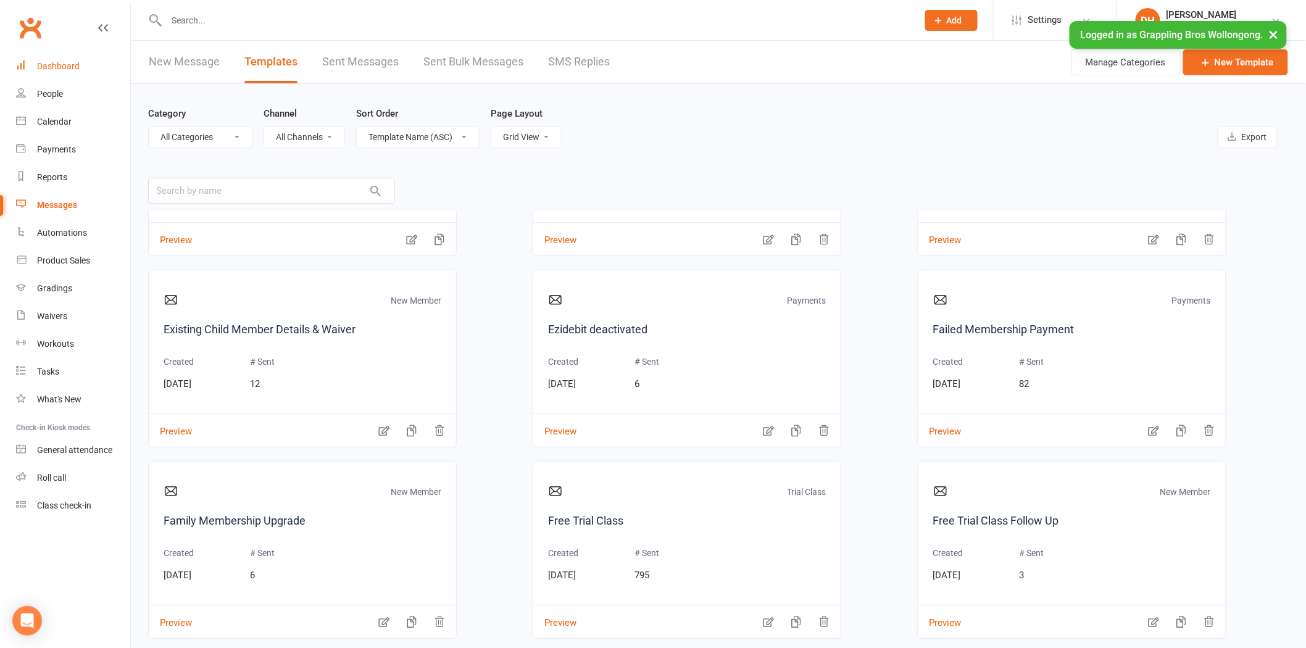
click at [59, 65] on div "Dashboard" at bounding box center [58, 66] width 43 height 10
